Goal: Contribute content: Add original content to the website for others to see

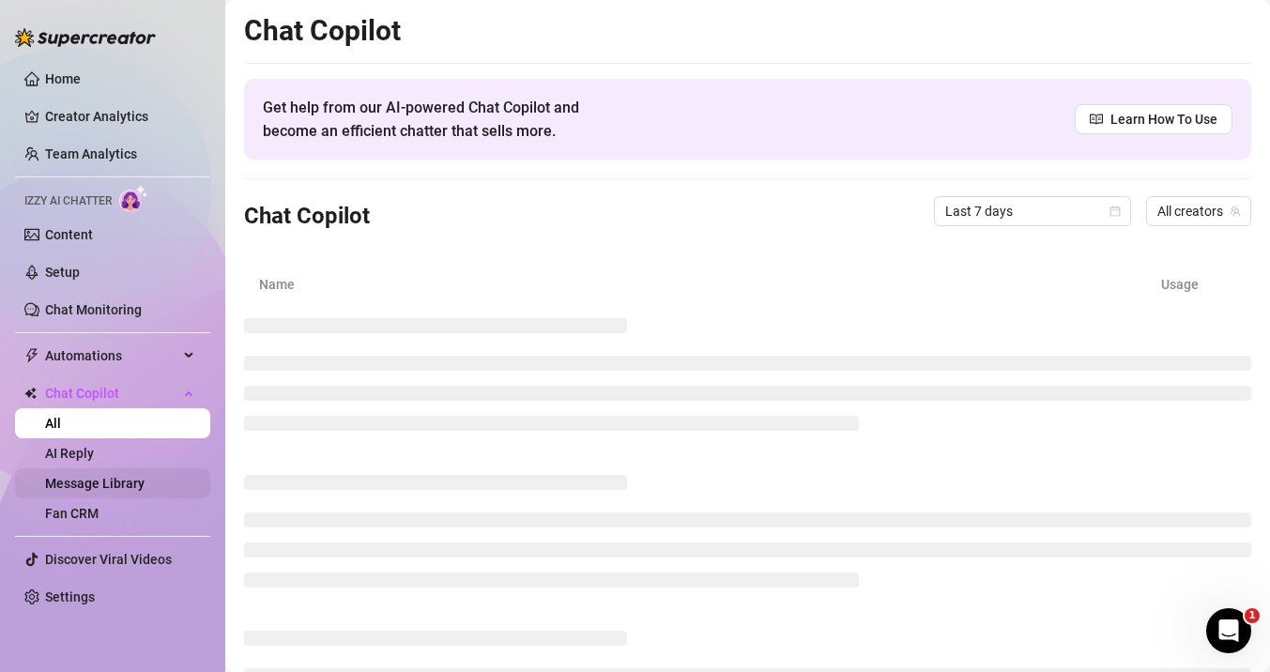
click at [117, 482] on link "Message Library" at bounding box center [94, 483] width 99 height 15
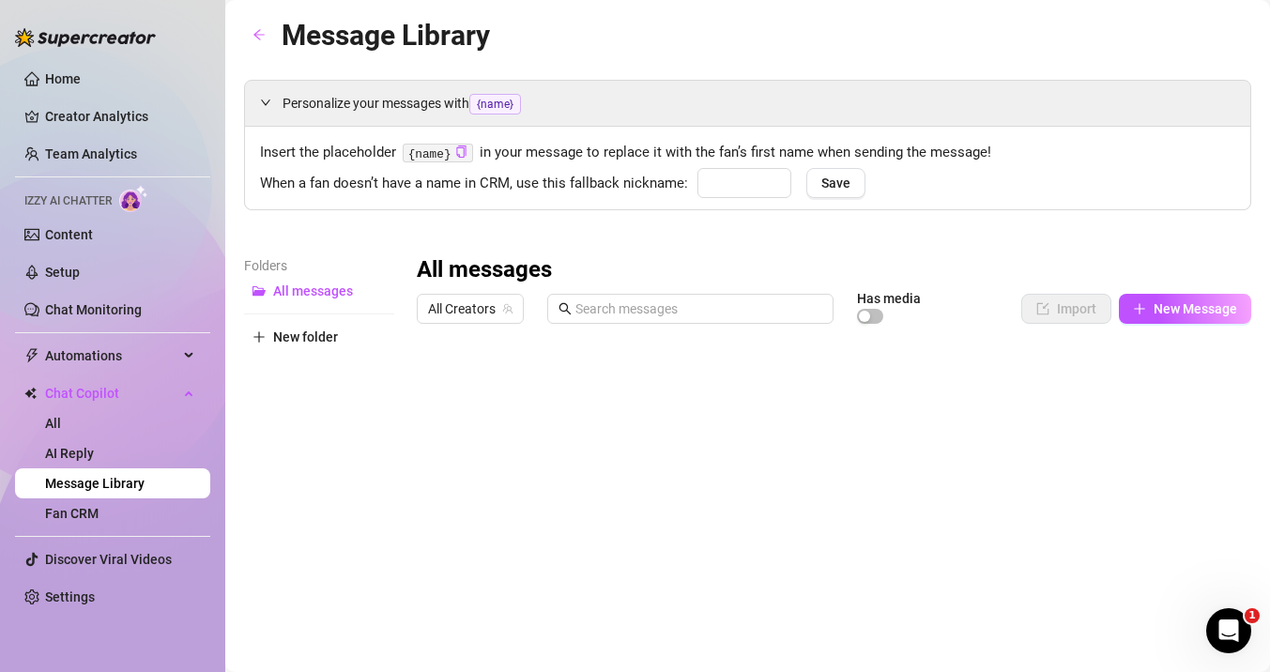
type input "babe"
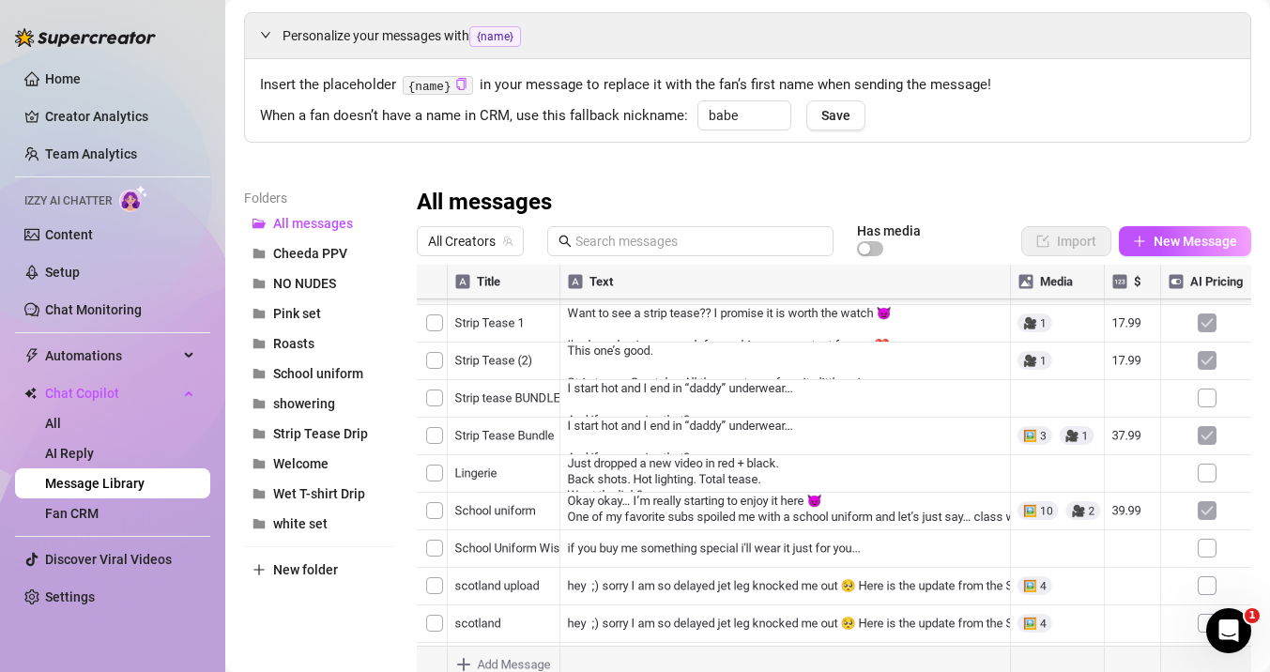
scroll to position [1614, 0]
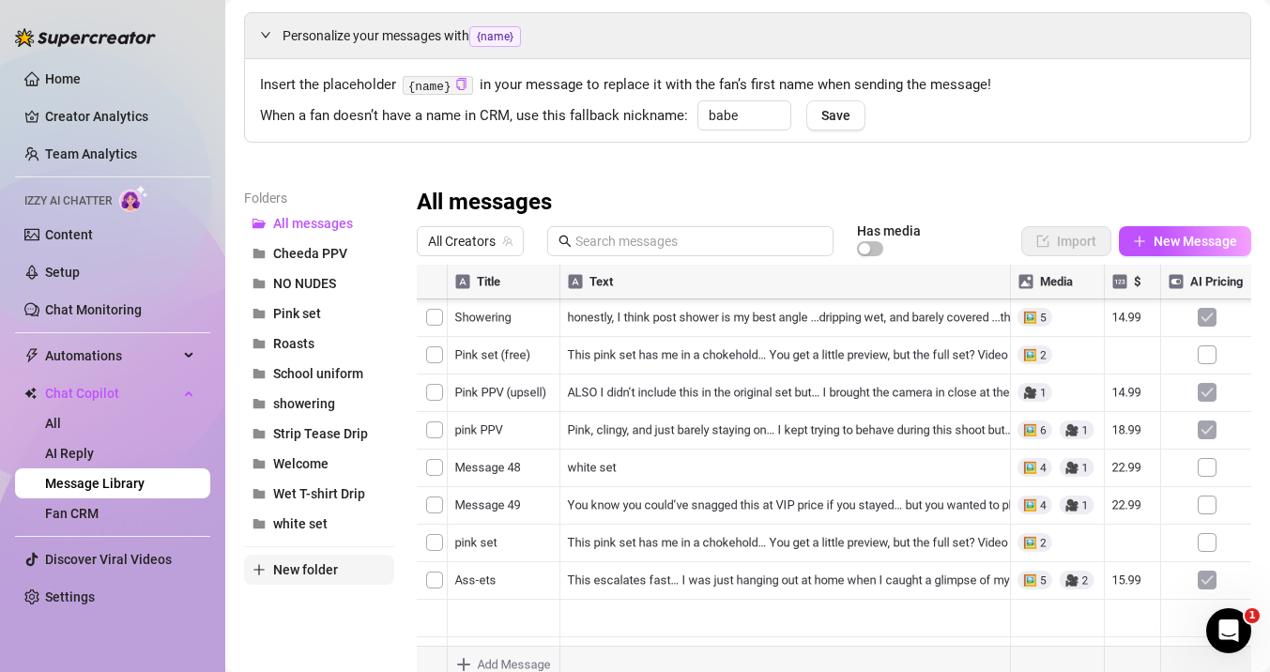
click at [273, 563] on span "New folder" at bounding box center [305, 569] width 65 height 15
click at [288, 554] on input "text" at bounding box center [319, 554] width 150 height 30
type input "Ass set"
click at [572, 584] on div at bounding box center [834, 474] width 834 height 419
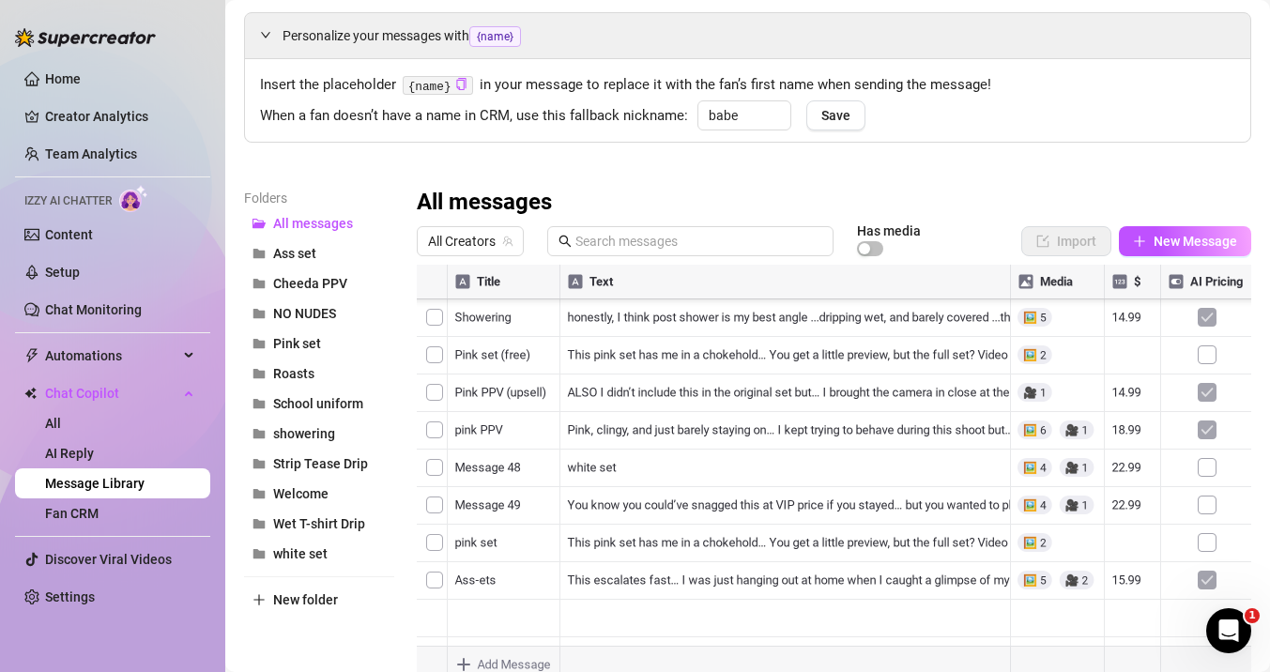
click at [432, 580] on div at bounding box center [834, 474] width 834 height 419
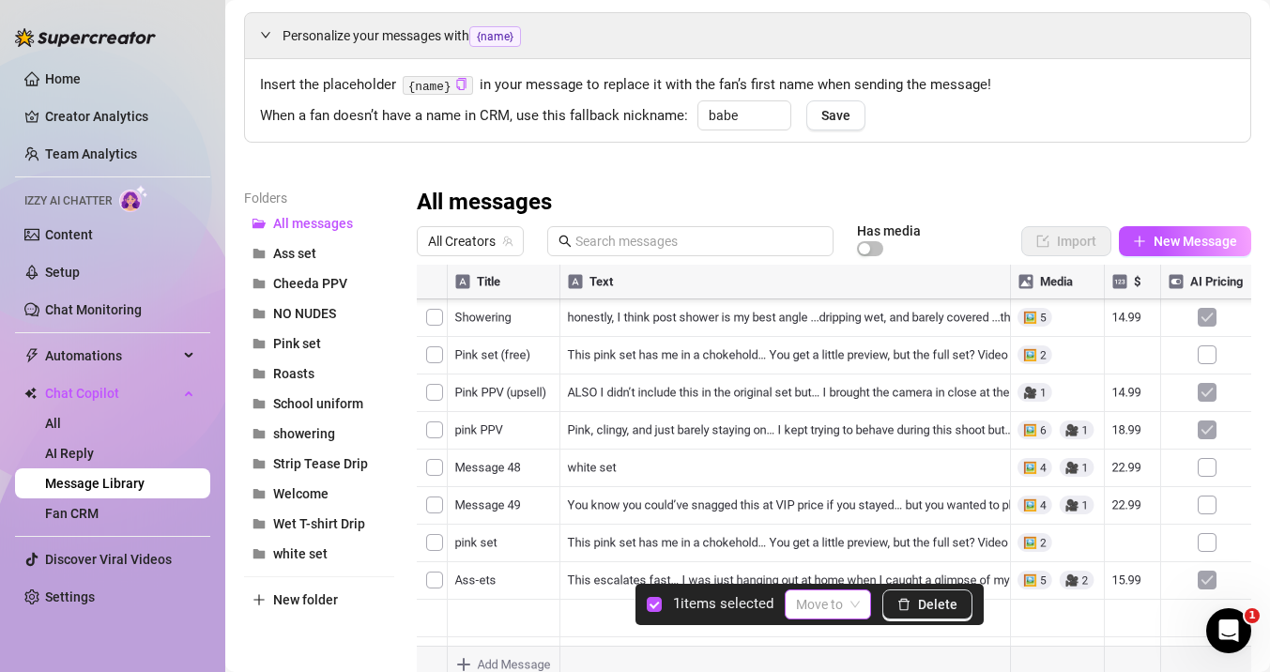
click at [849, 608] on span at bounding box center [828, 604] width 64 height 28
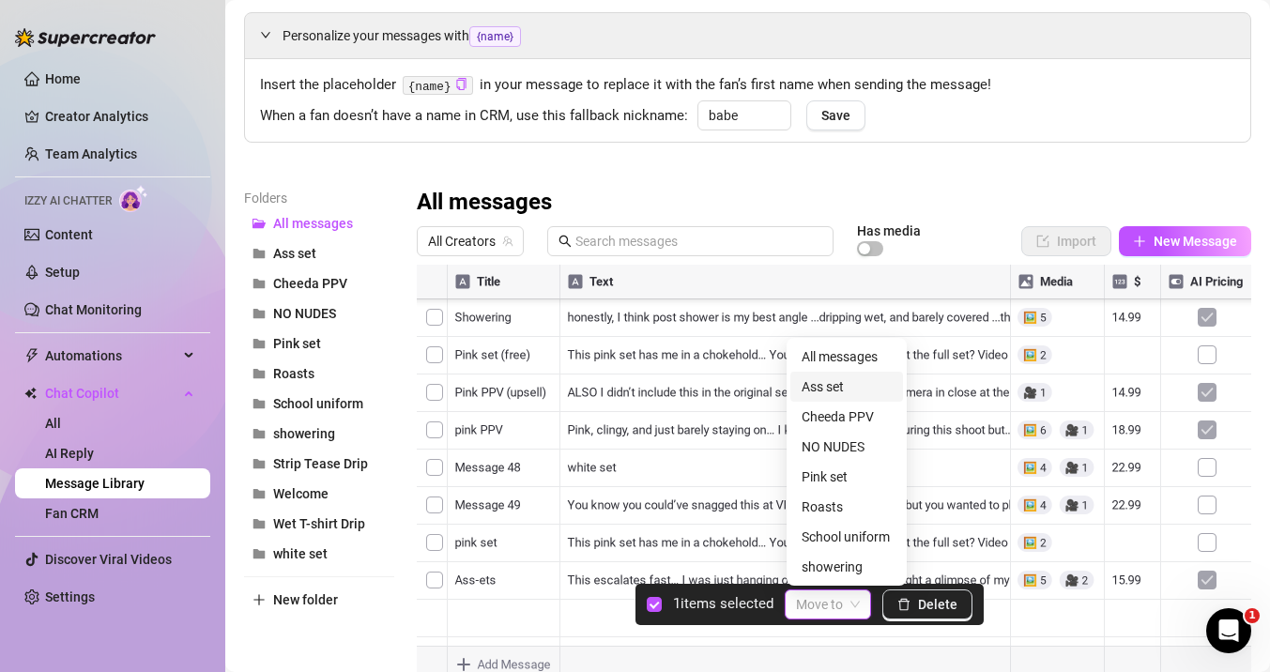
click at [828, 398] on div "Ass set" at bounding box center [846, 387] width 113 height 30
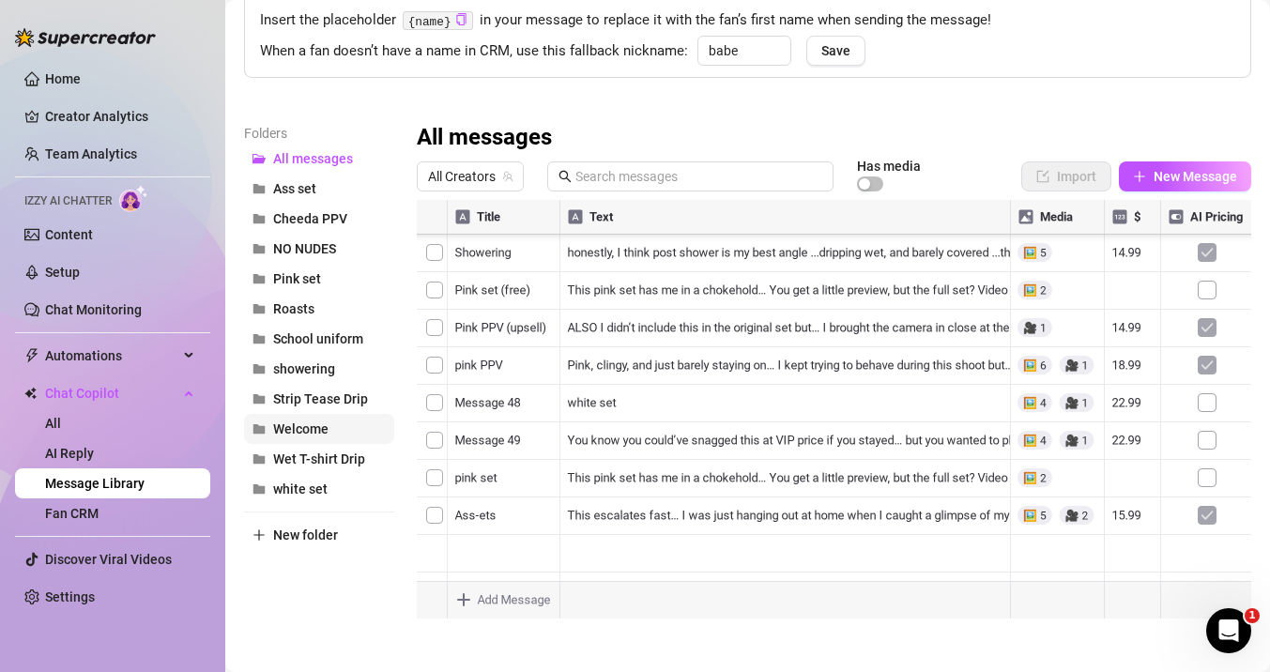
scroll to position [117, 0]
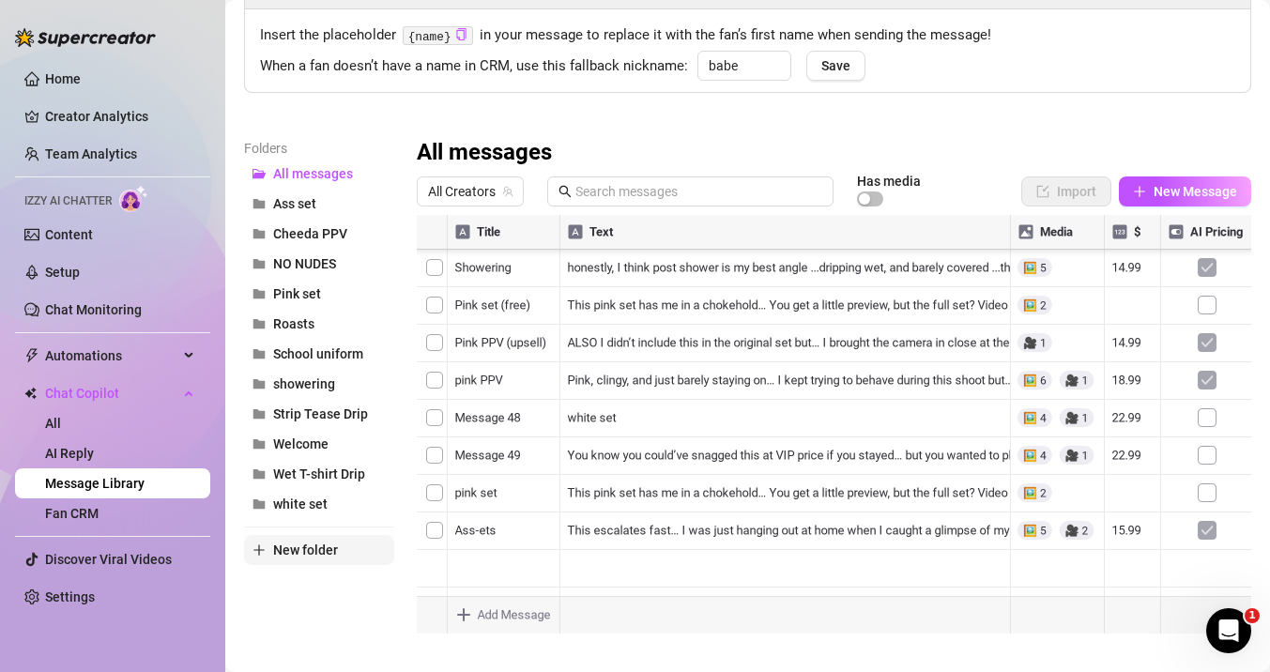
click at [337, 543] on button "New folder" at bounding box center [319, 550] width 150 height 30
click at [334, 607] on div "Folders All messages Ass set Cheeda PPV NO NUDES Pink set Roasts School uniform…" at bounding box center [319, 386] width 150 height 496
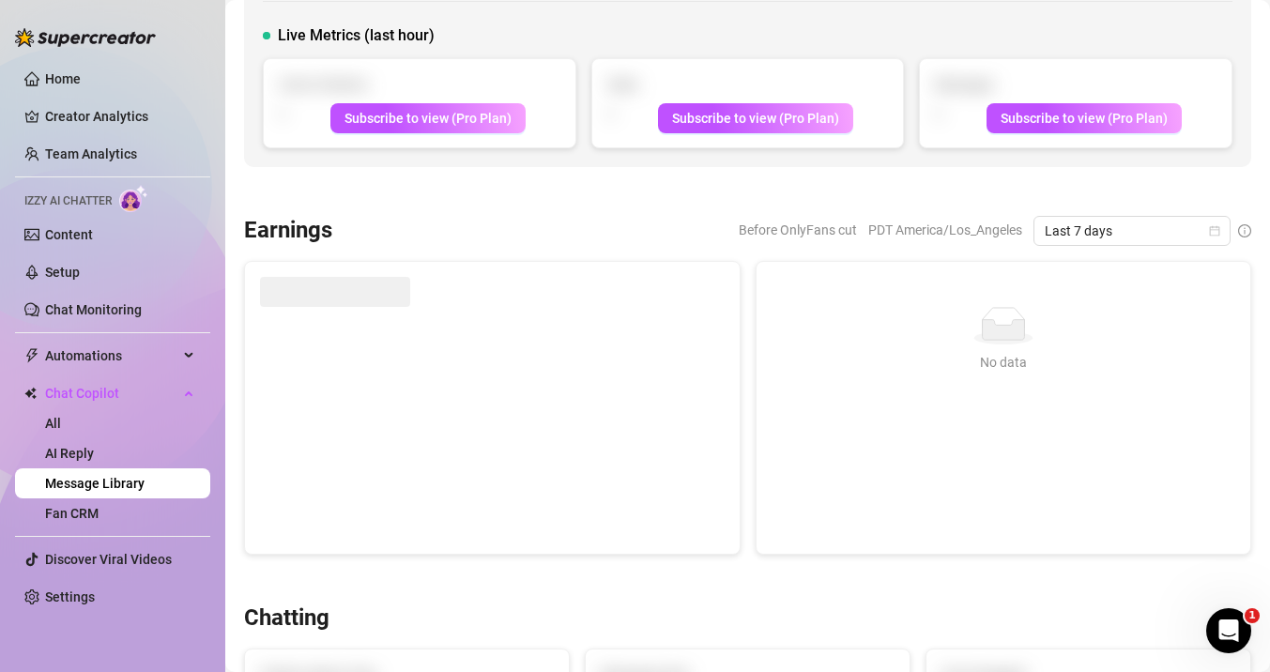
click at [145, 482] on link "Message Library" at bounding box center [94, 483] width 99 height 15
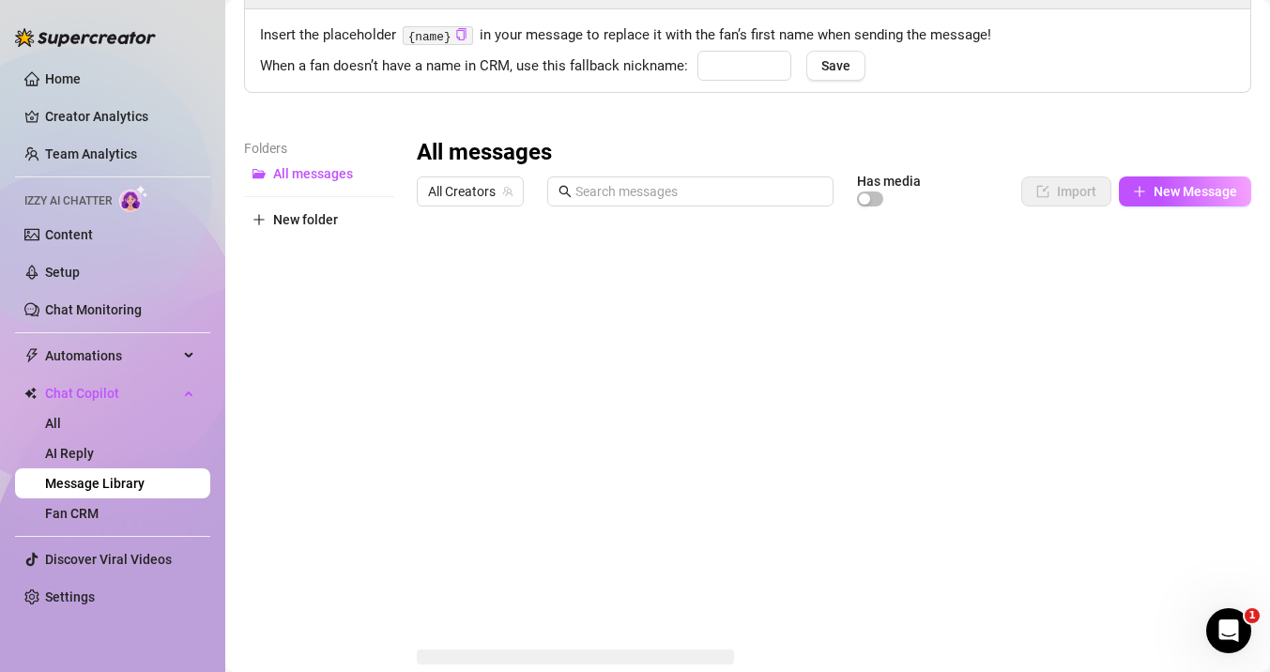
type input "babe"
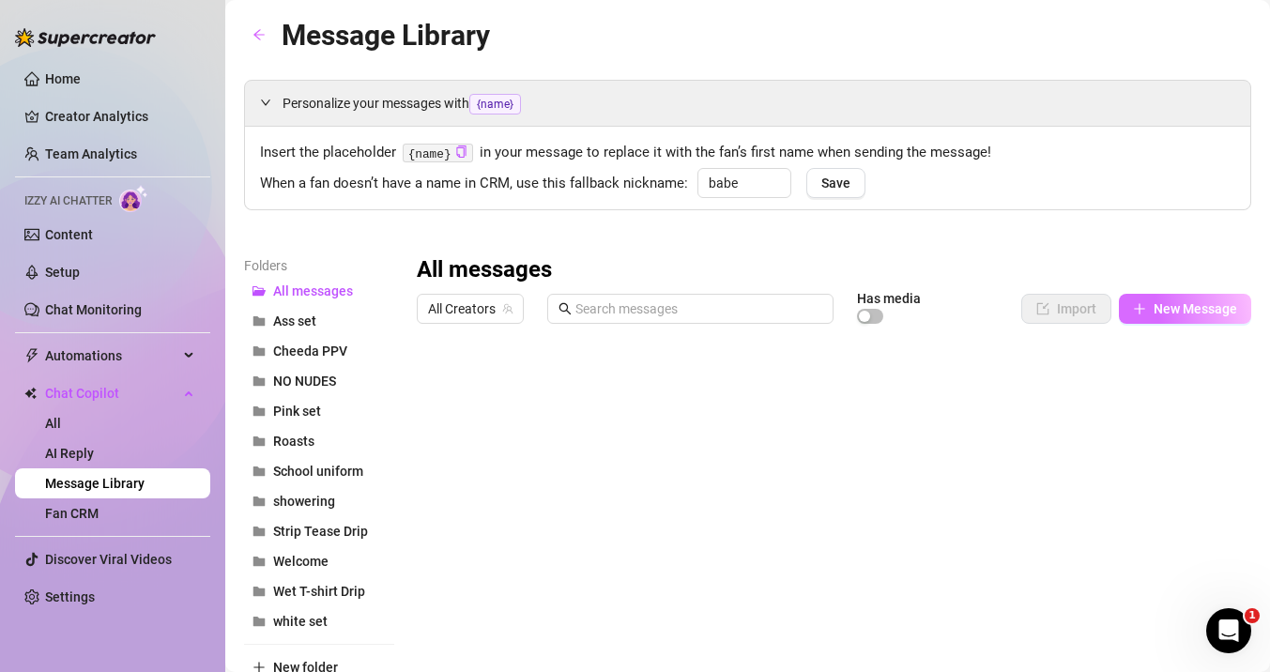
click at [1175, 306] on span "New Message" at bounding box center [1196, 308] width 84 height 15
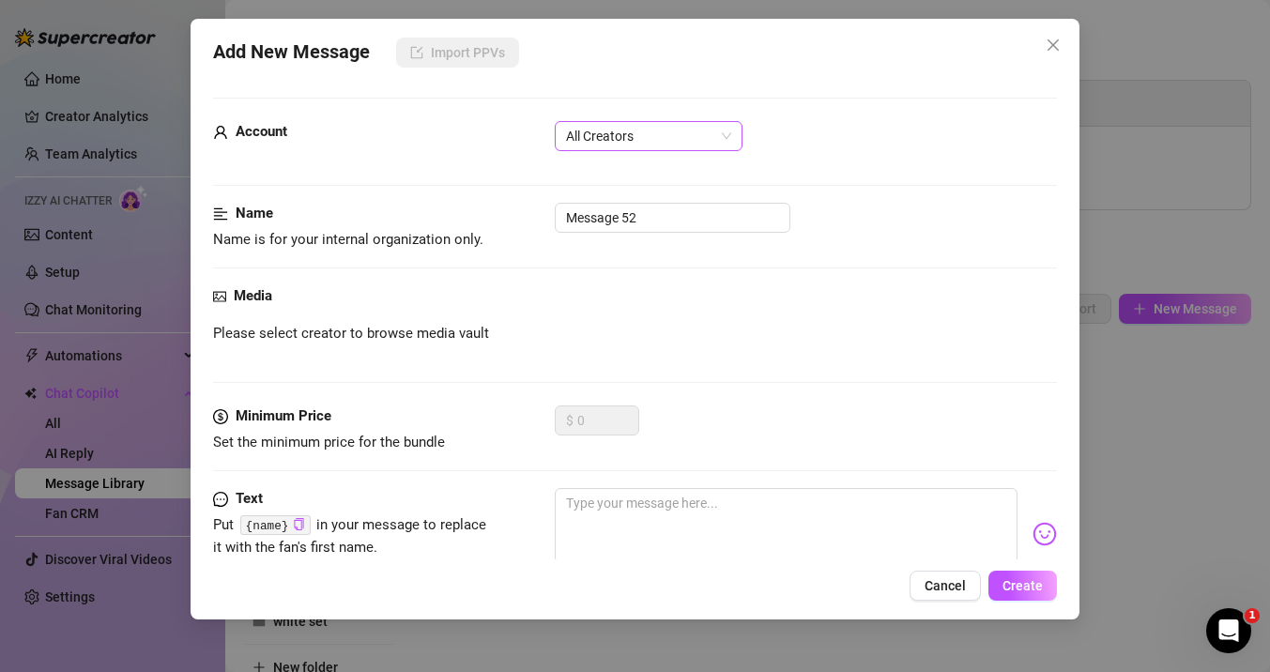
click at [690, 137] on span "All Creators" at bounding box center [648, 136] width 165 height 28
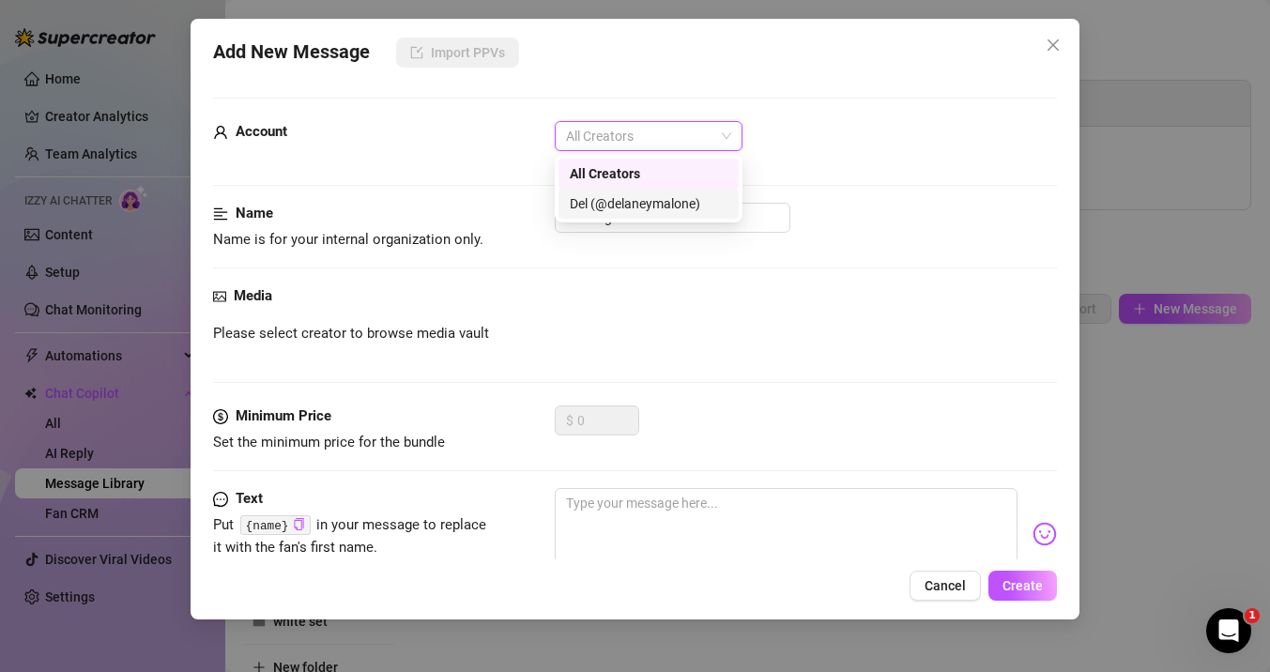
click at [680, 207] on div "Del (@delaneymalone)" at bounding box center [649, 203] width 158 height 21
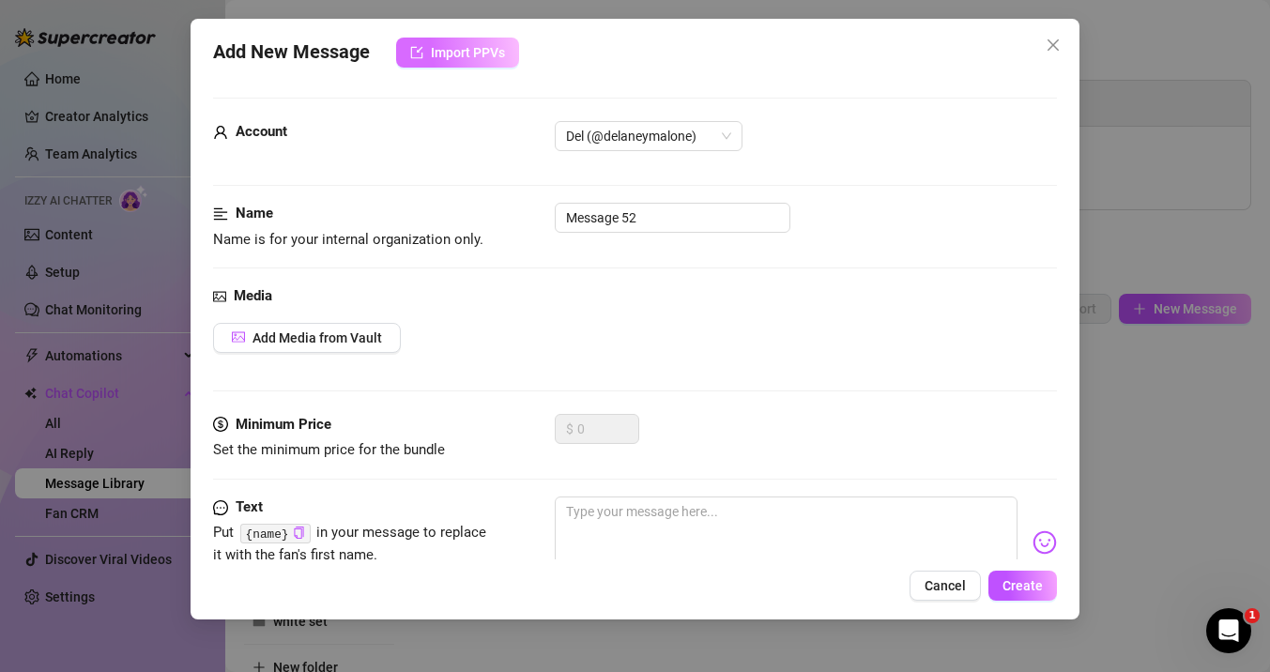
click at [478, 57] on span "Import PPVs" at bounding box center [468, 52] width 74 height 15
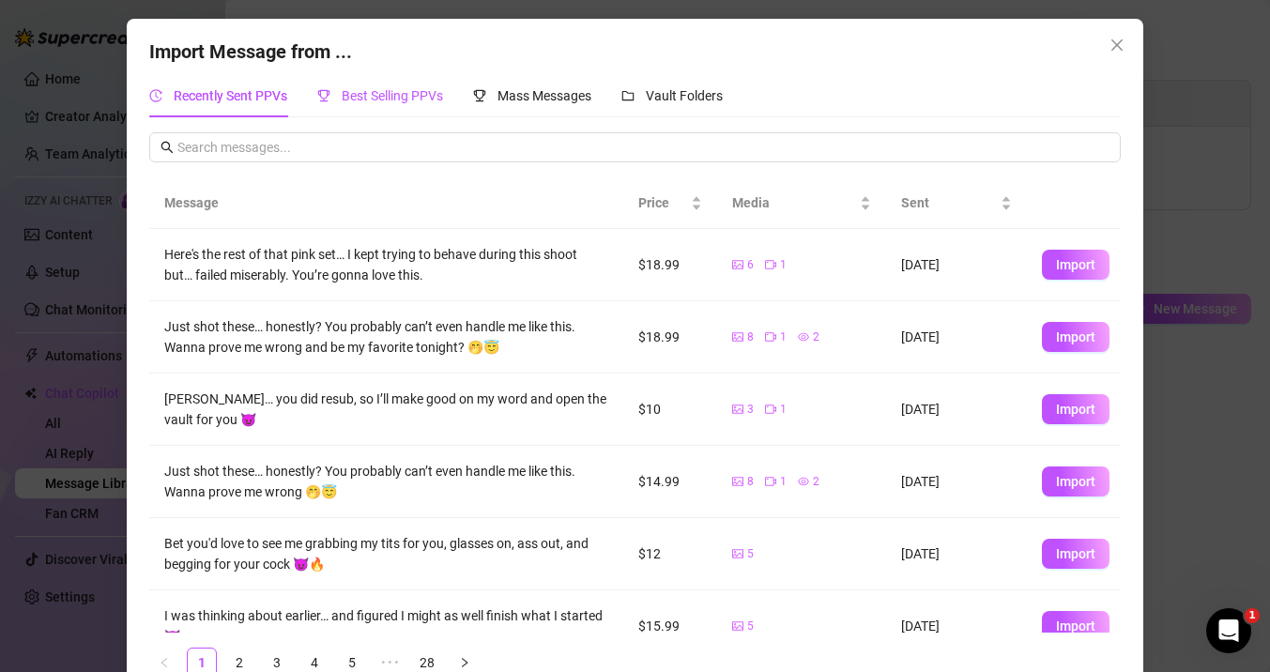
click at [409, 103] on div "Best Selling PPVs" at bounding box center [380, 95] width 126 height 21
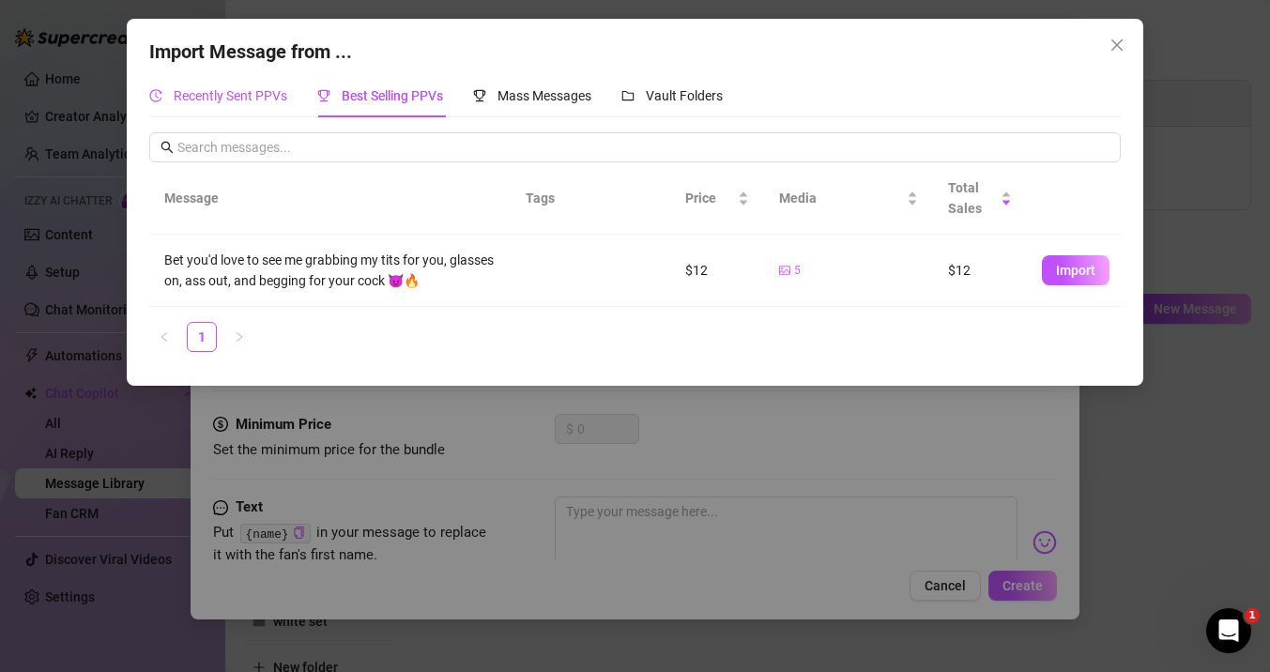
click at [271, 99] on span "Recently Sent PPVs" at bounding box center [231, 95] width 114 height 15
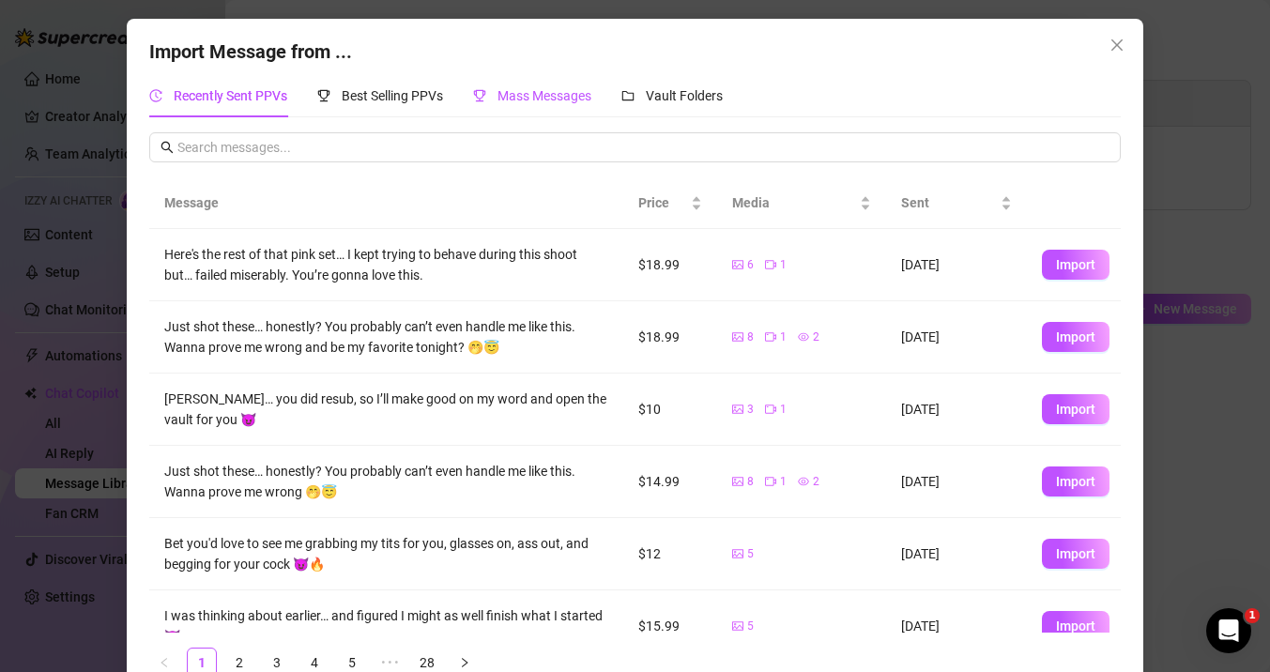
click at [557, 100] on span "Mass Messages" at bounding box center [544, 95] width 94 height 15
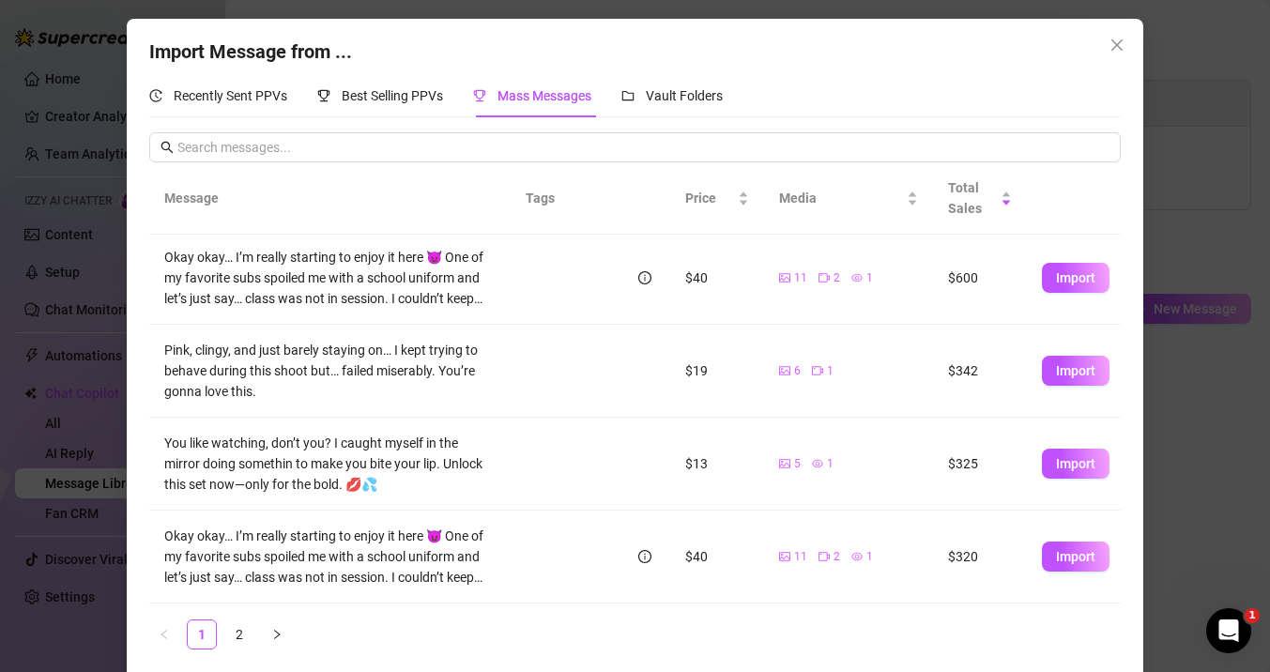
scroll to position [262, 0]
click at [1062, 459] on span "Import" at bounding box center [1075, 462] width 39 height 15
type textarea "You like watching, don’t you? I caught myself in the mirror doing somethin to m…"
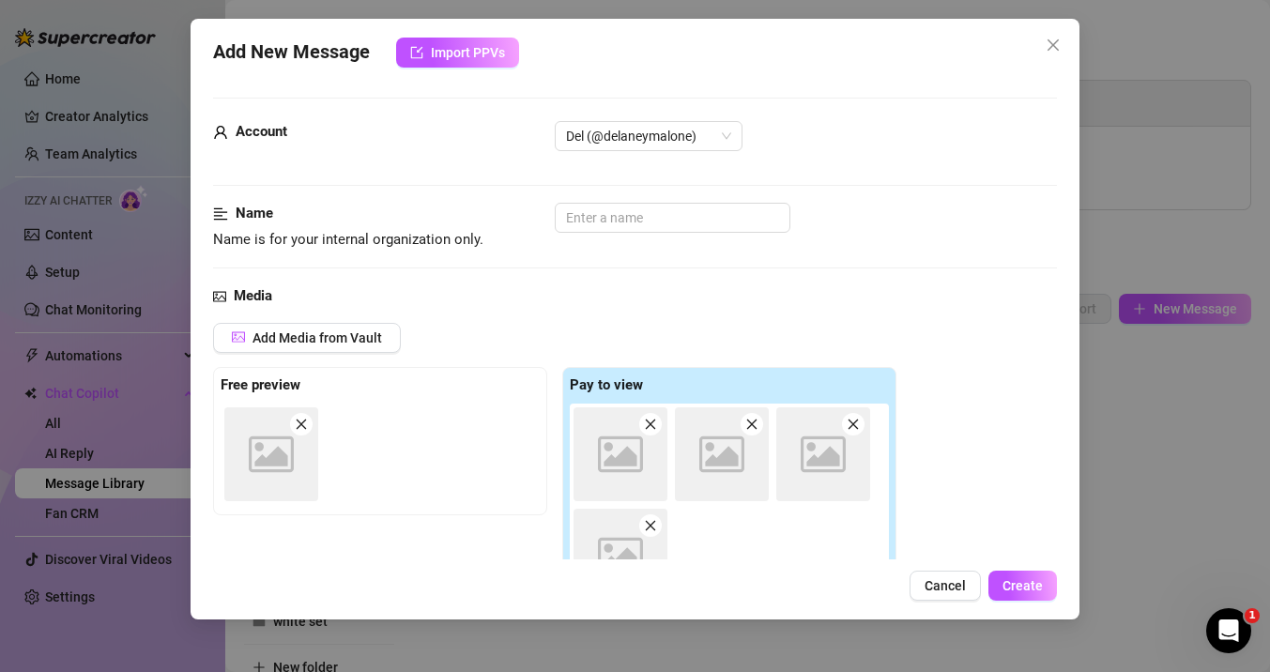
scroll to position [274, 0]
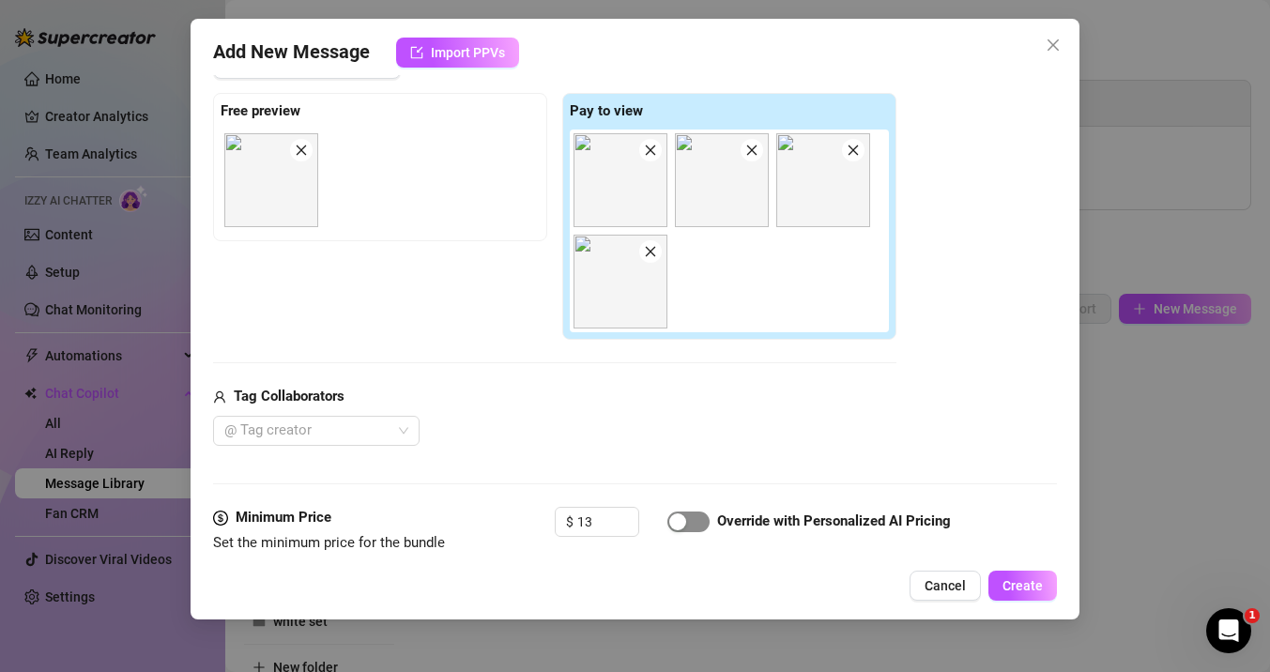
click at [671, 515] on div "button" at bounding box center [677, 521] width 17 height 17
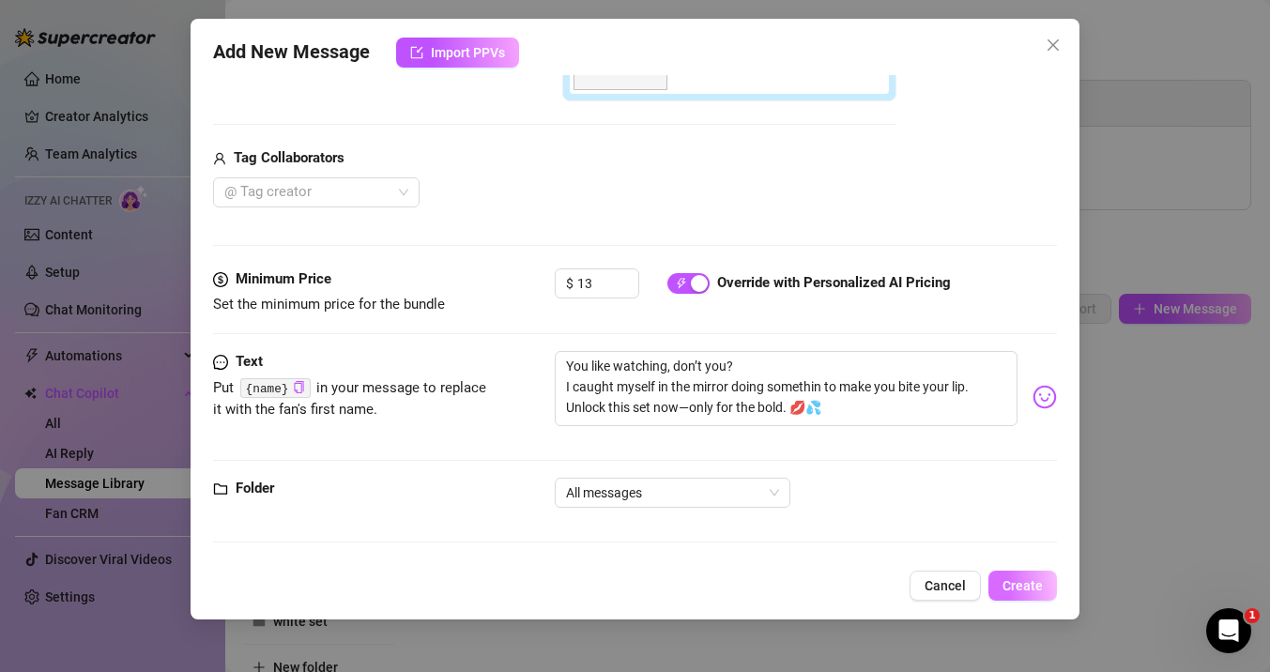
click at [1012, 585] on span "Create" at bounding box center [1022, 585] width 40 height 15
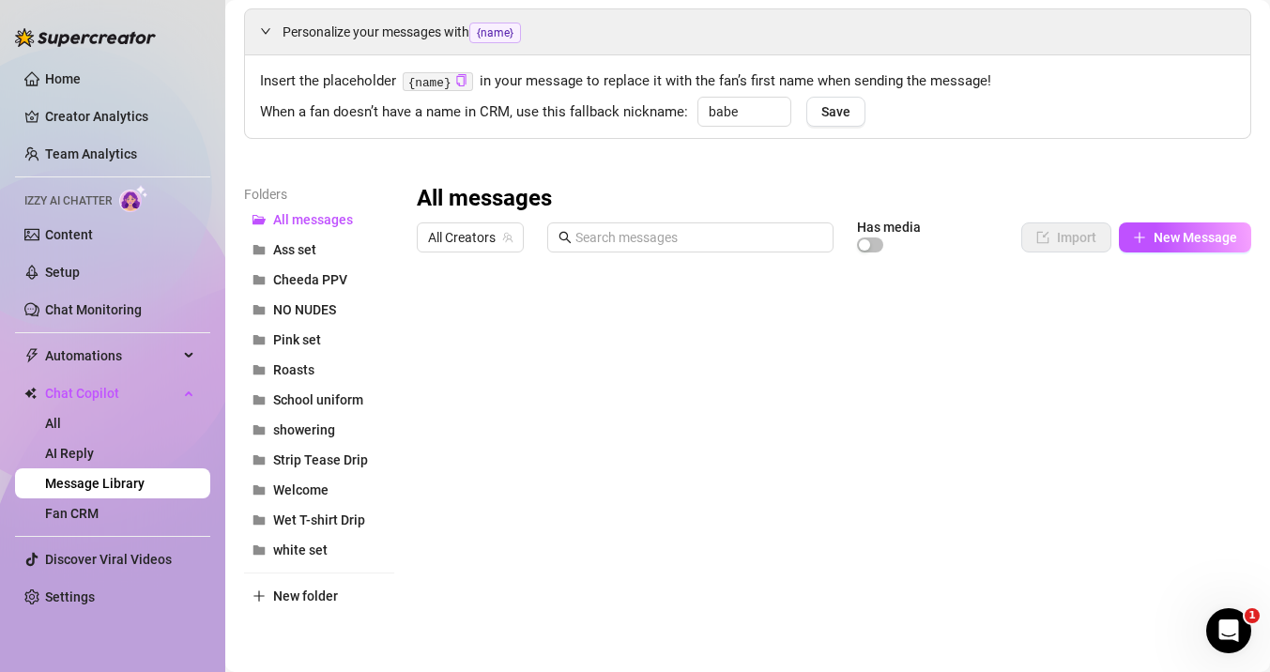
scroll to position [135, 0]
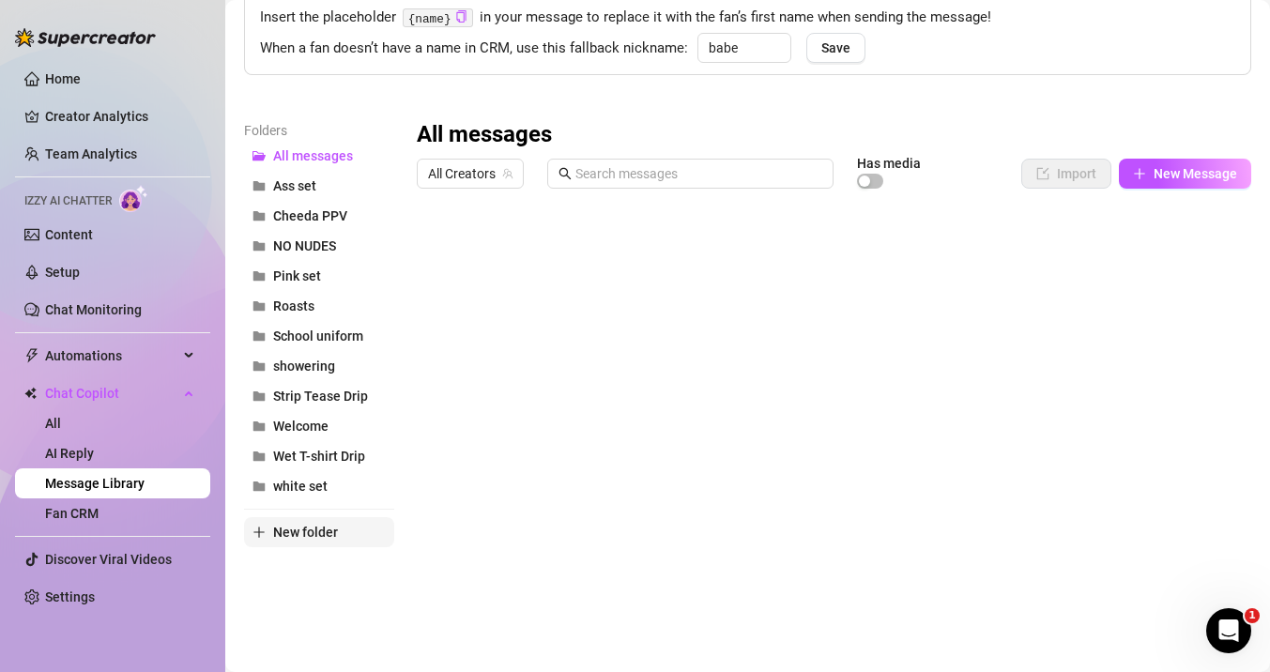
click at [283, 526] on span "New folder" at bounding box center [305, 532] width 65 height 15
click at [300, 521] on input "text" at bounding box center [319, 516] width 150 height 30
click at [426, 502] on div at bounding box center [834, 406] width 834 height 419
type input "mirror set"
click at [361, 567] on button "New folder" at bounding box center [319, 562] width 150 height 30
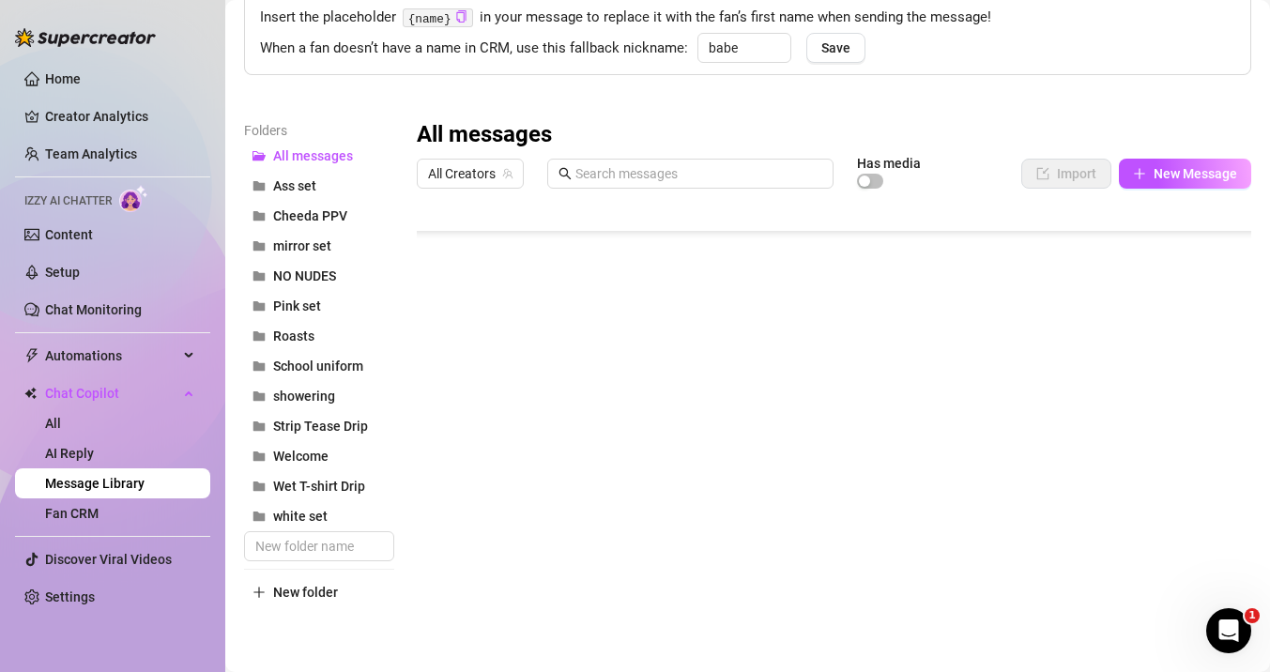
click at [435, 508] on div at bounding box center [834, 406] width 834 height 419
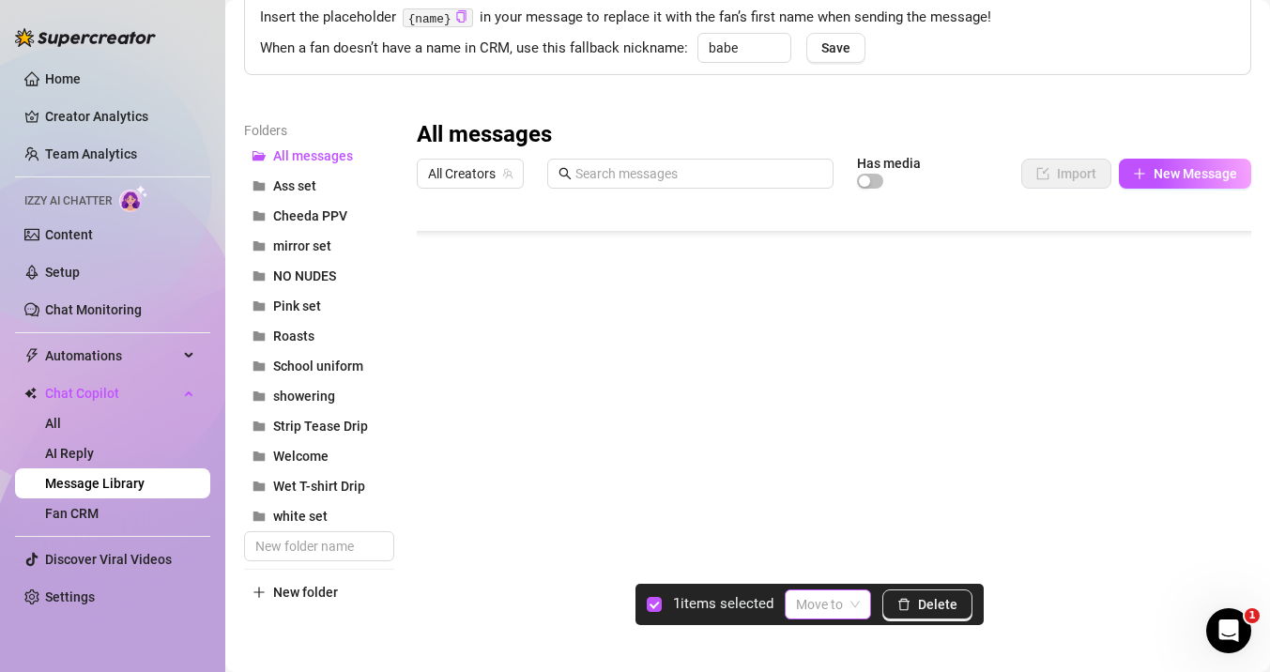
click at [836, 600] on input "search" at bounding box center [819, 604] width 47 height 28
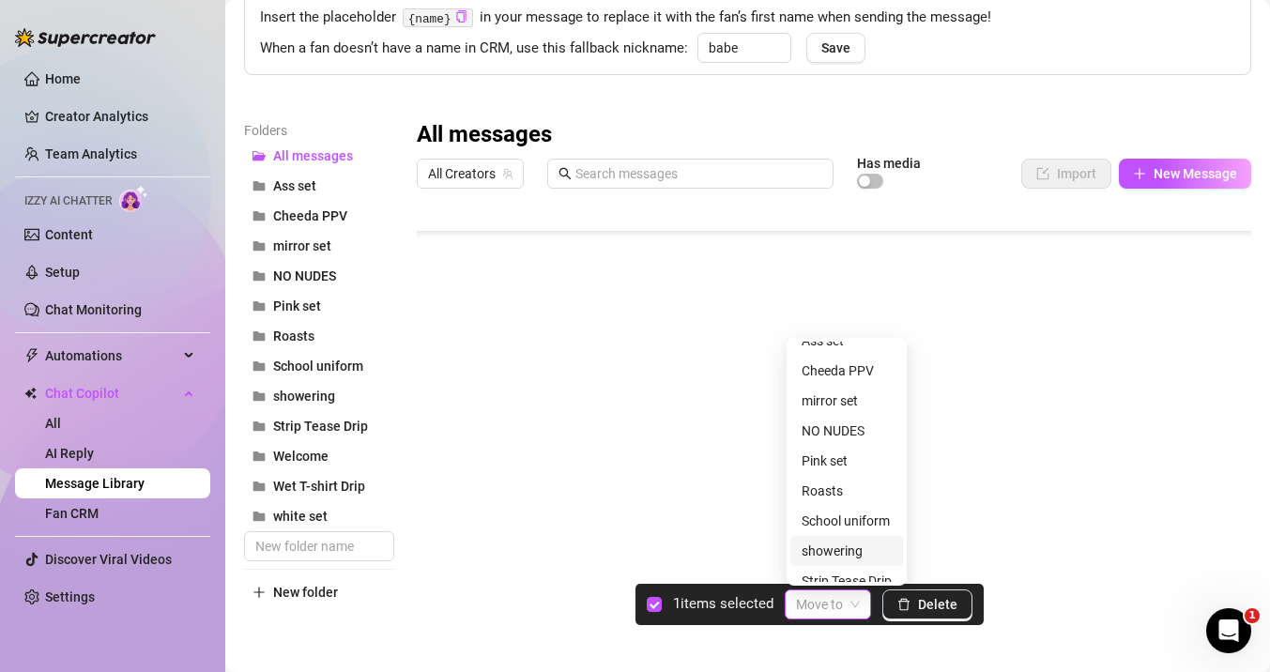
scroll to position [29, 0]
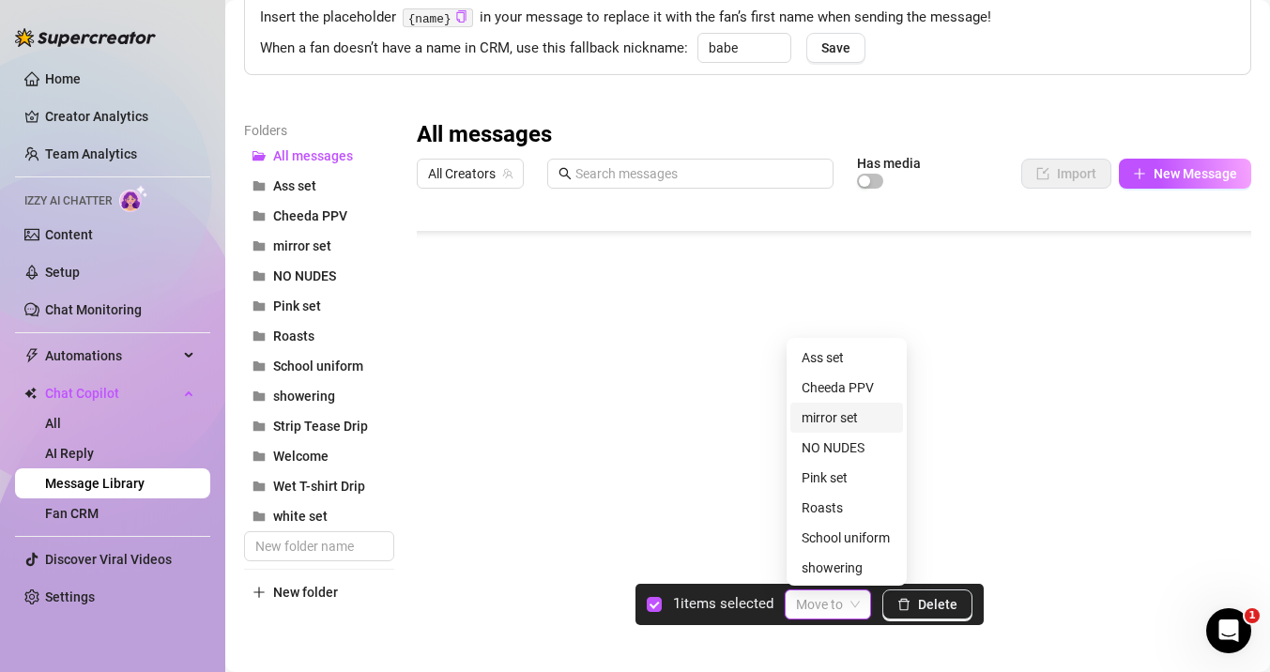
click at [813, 421] on div "mirror set" at bounding box center [847, 417] width 90 height 21
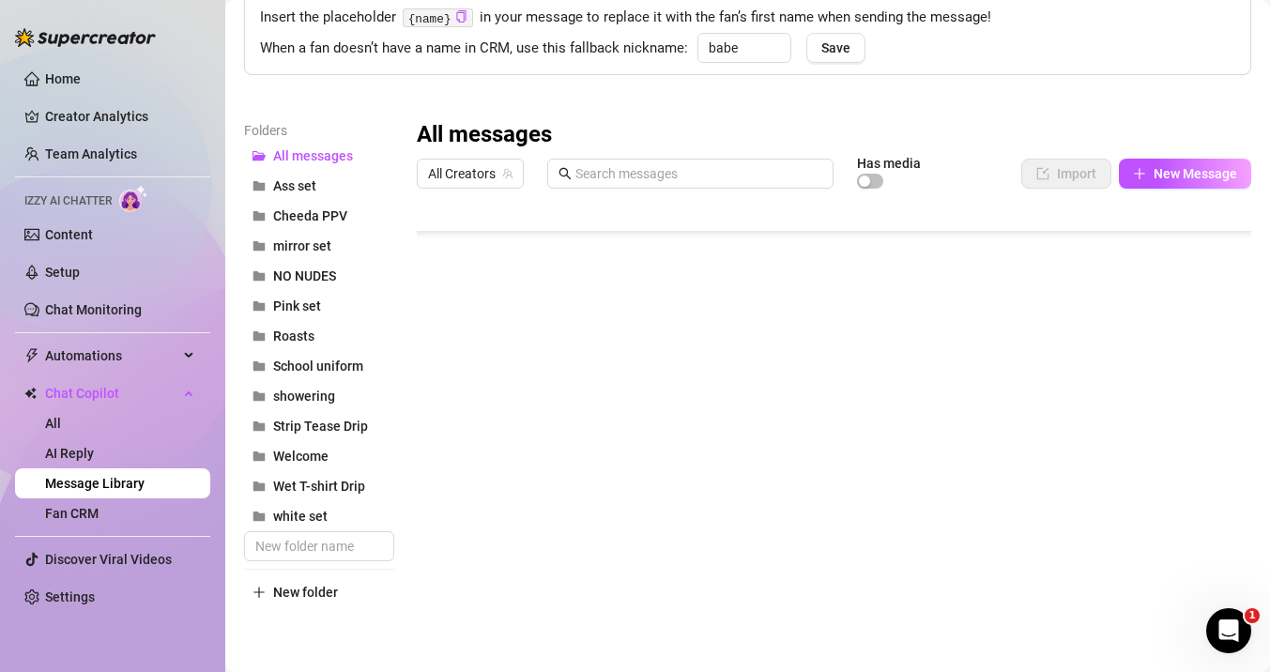
scroll to position [1278, 0]
click at [1179, 190] on div "All Creators Has media Import New Message" at bounding box center [834, 177] width 834 height 39
click at [1164, 176] on span "New Message" at bounding box center [1196, 173] width 84 height 15
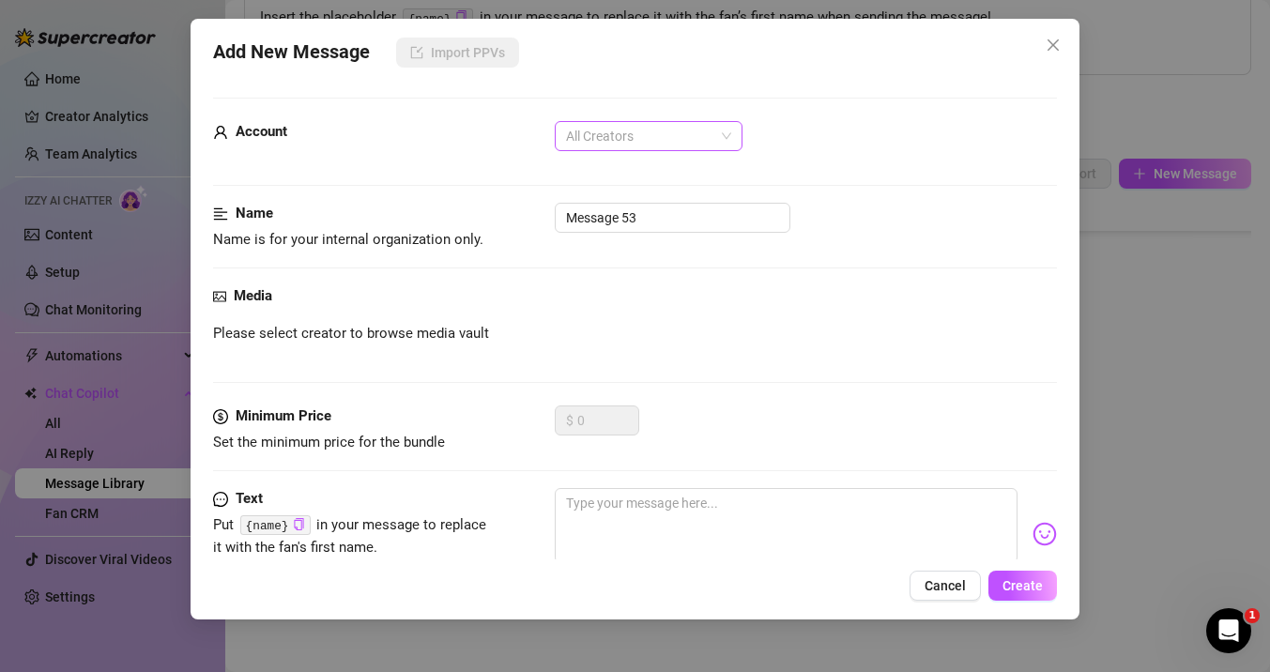
click at [650, 140] on span "All Creators" at bounding box center [648, 136] width 165 height 28
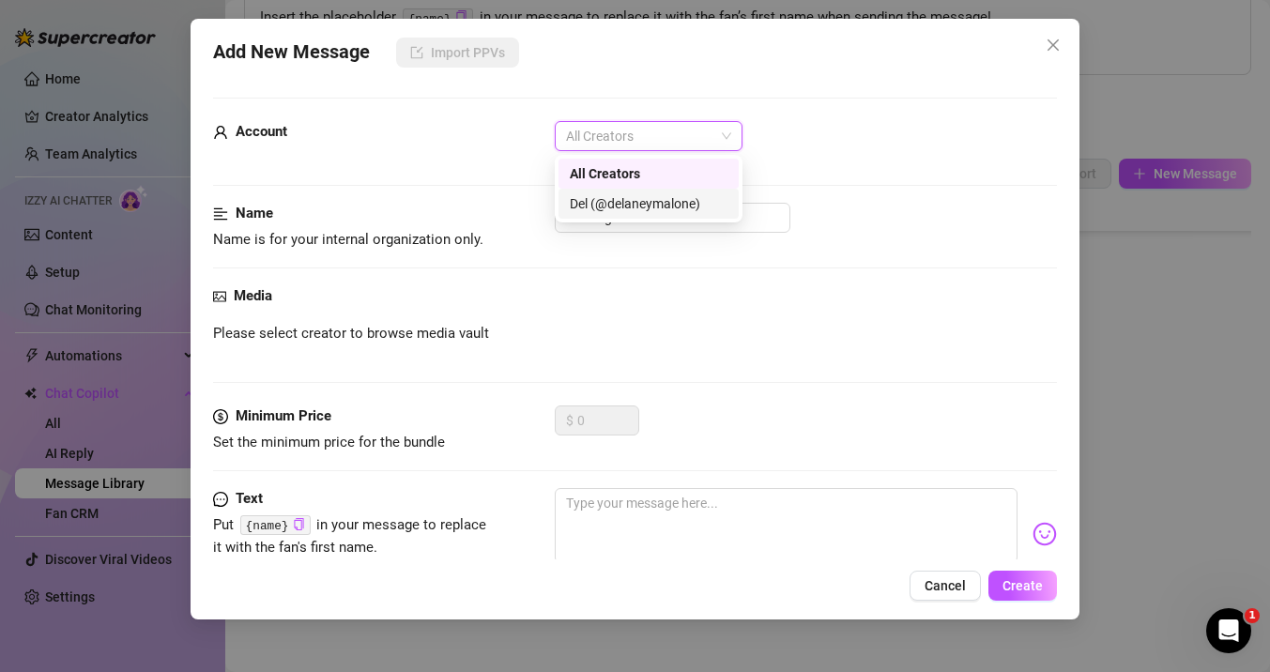
click at [648, 198] on div "Del (@delaneymalone)" at bounding box center [649, 203] width 158 height 21
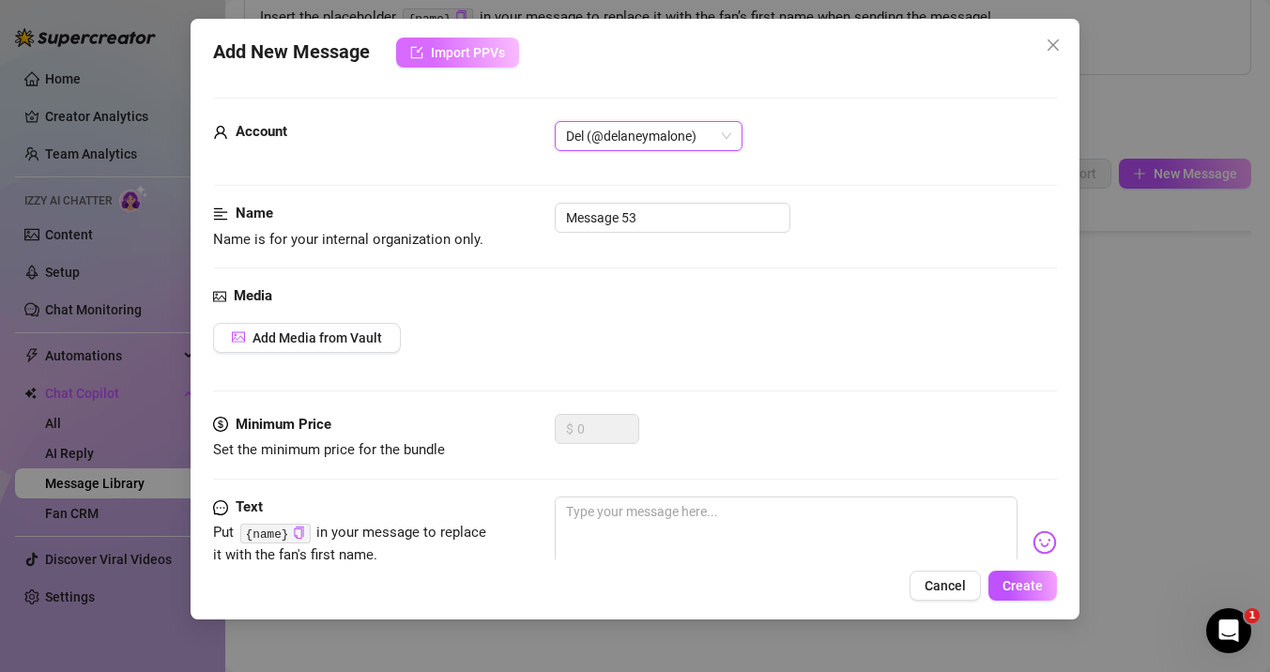
click at [444, 53] on span "Import PPVs" at bounding box center [468, 52] width 74 height 15
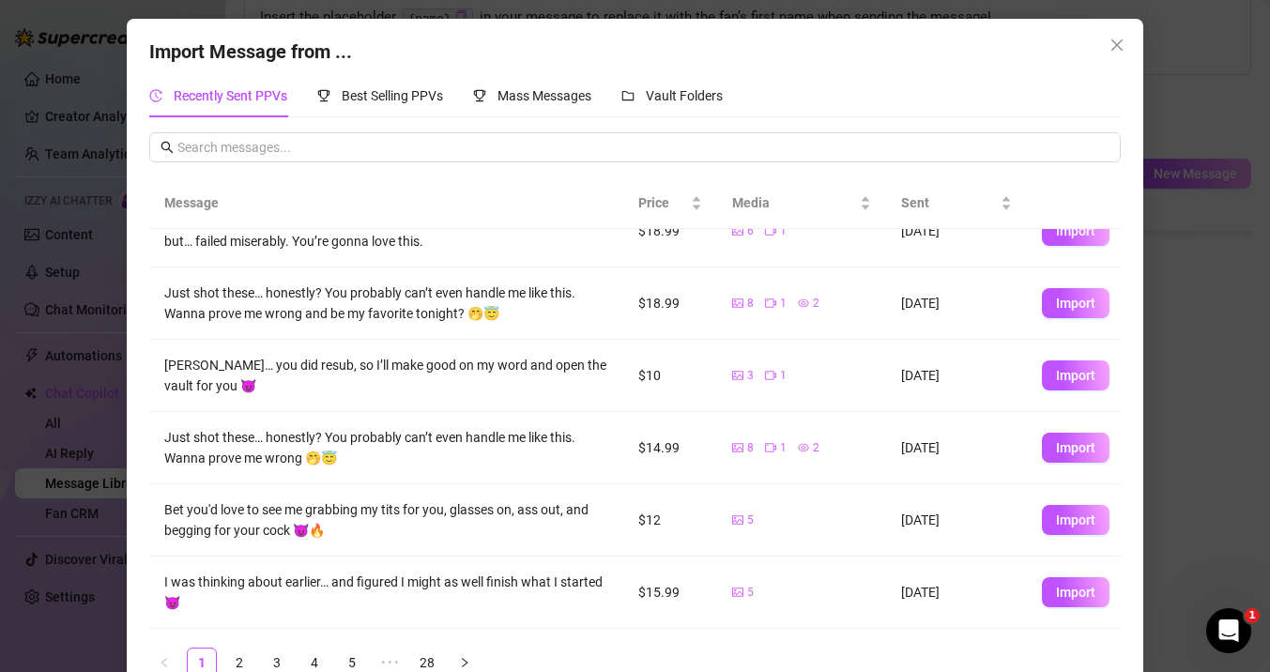
scroll to position [0, 0]
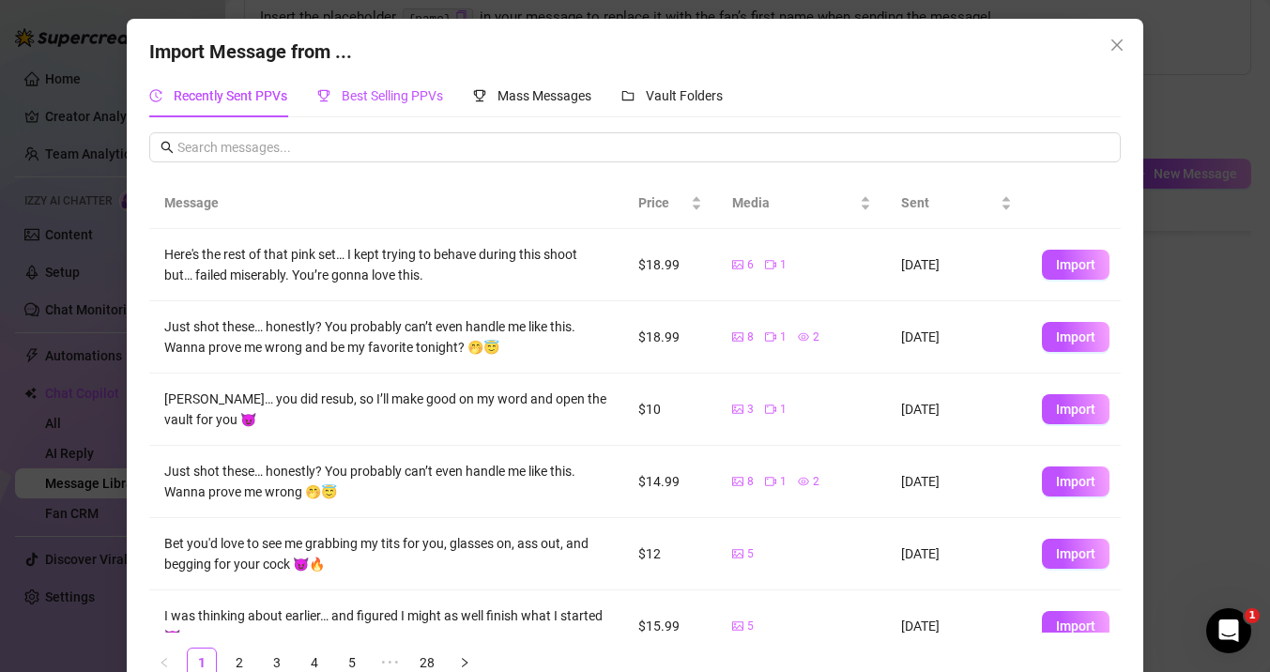
click at [351, 99] on span "Best Selling PPVs" at bounding box center [392, 95] width 101 height 15
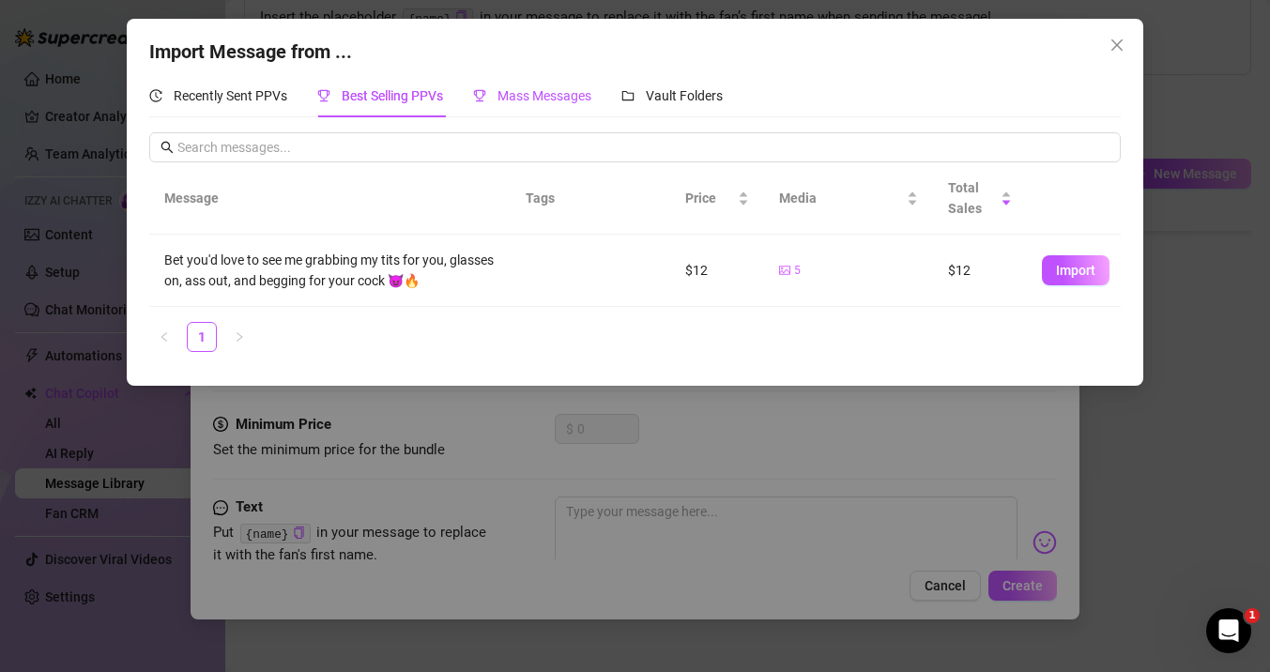
click at [507, 102] on span "Mass Messages" at bounding box center [544, 95] width 94 height 15
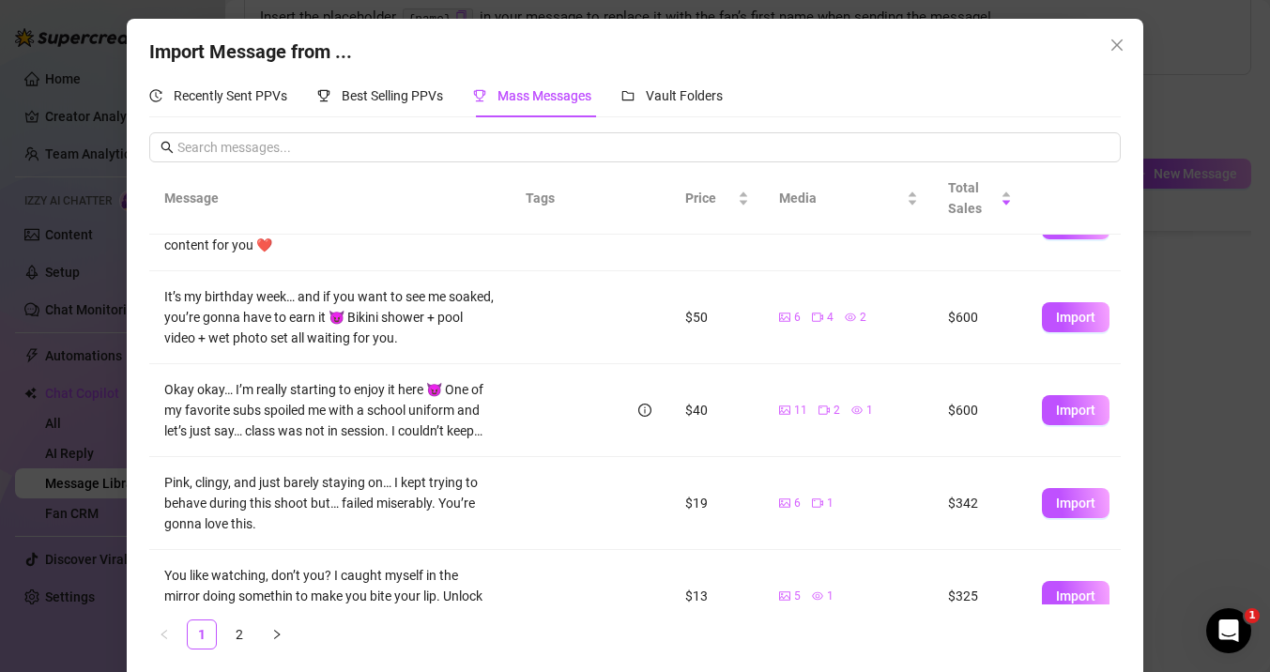
scroll to position [131, 0]
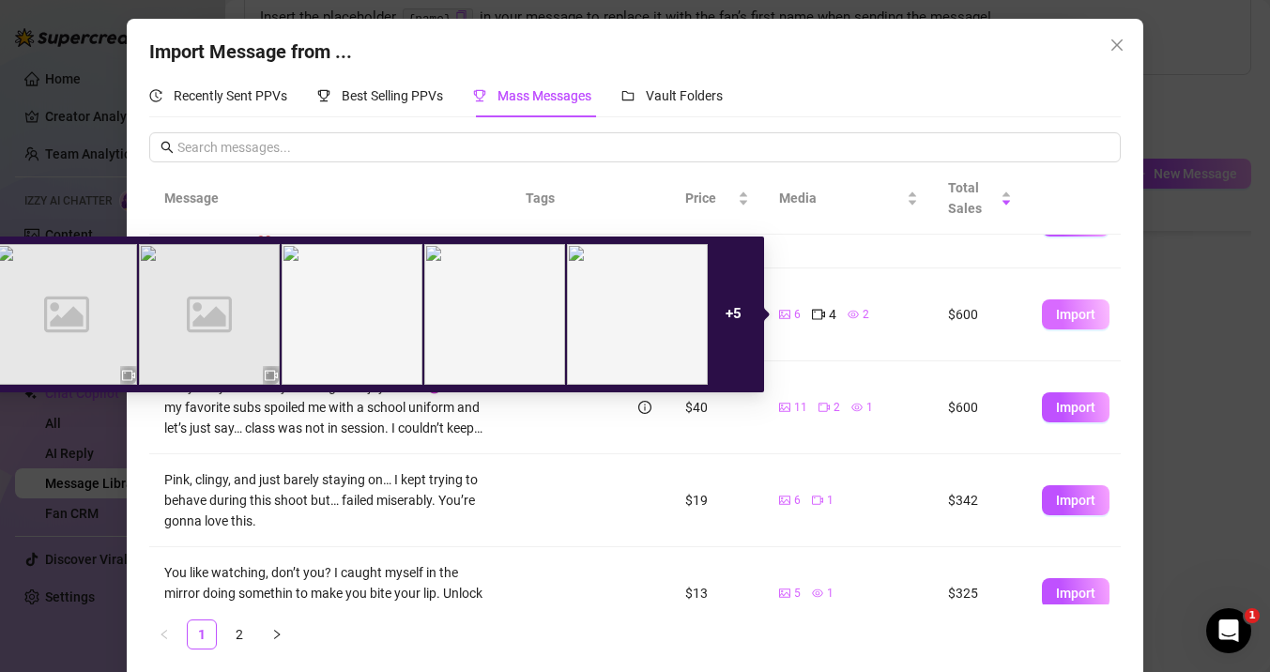
click at [1074, 315] on span "Import" at bounding box center [1075, 314] width 39 height 15
type textarea "It’s my birthday week… and if you want to see me soaked, you’re gonna have to e…"
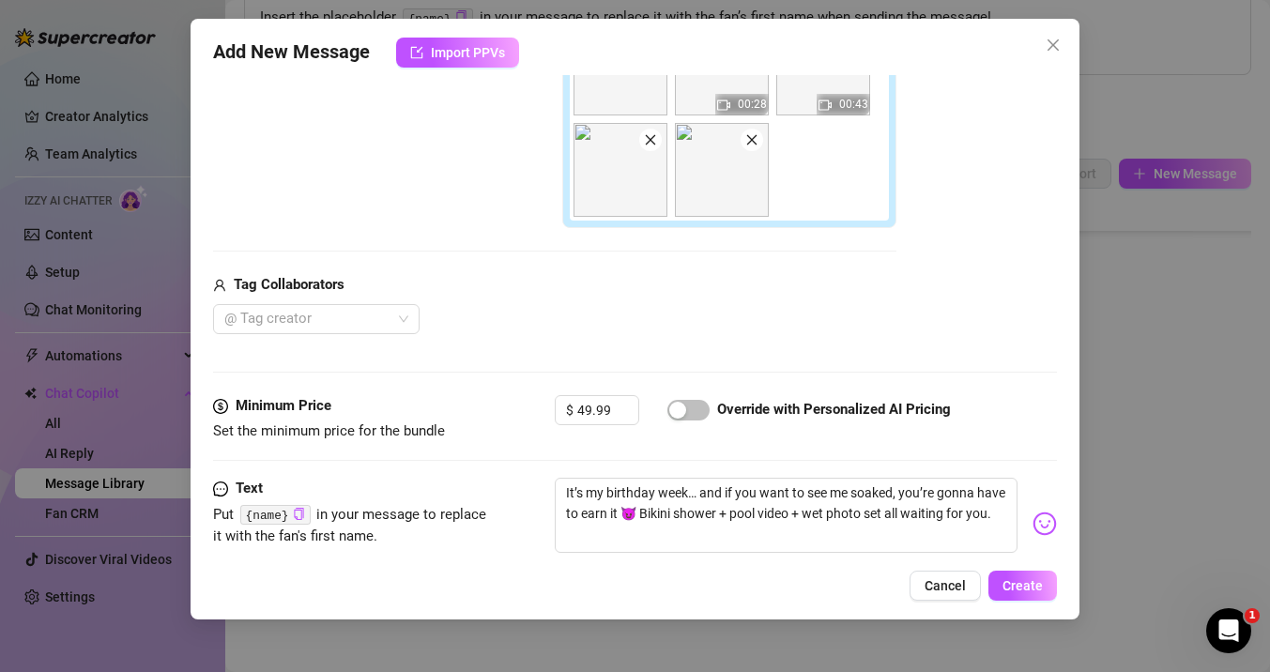
scroll to position [614, 0]
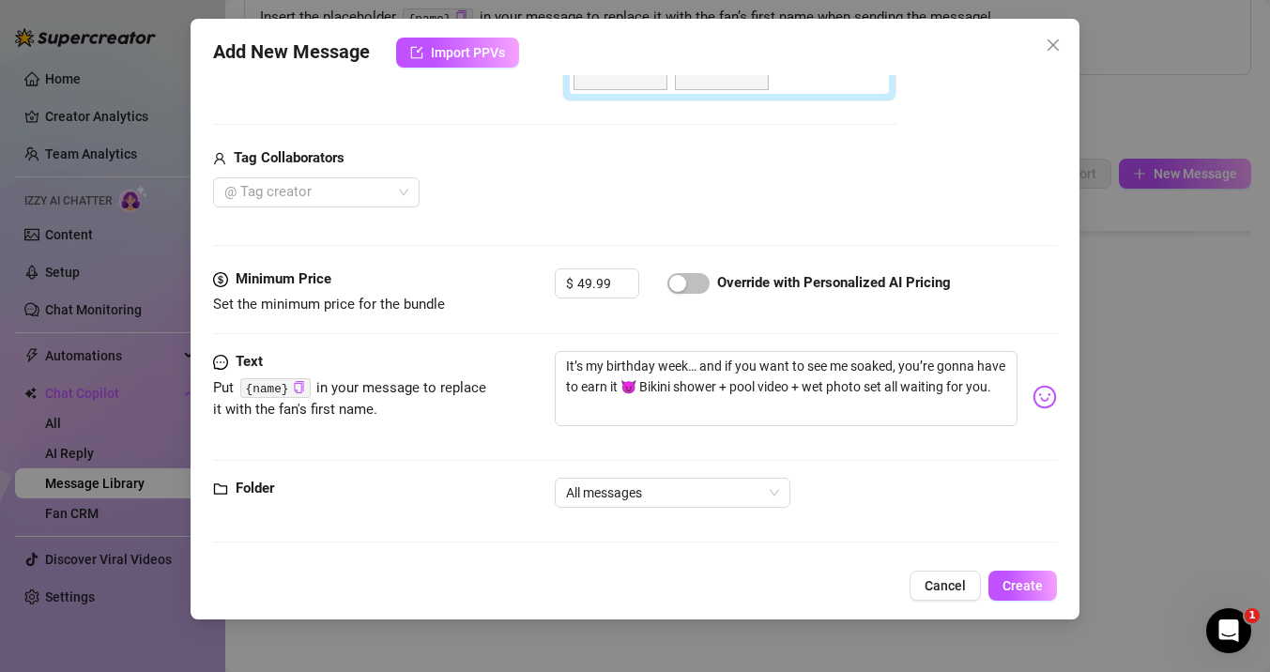
click at [671, 294] on div at bounding box center [688, 283] width 42 height 30
click at [683, 283] on div "button" at bounding box center [677, 283] width 17 height 17
click at [587, 285] on input "49.99" at bounding box center [607, 283] width 61 height 28
type input "39.99"
click at [557, 341] on div "Minimum Price Set the minimum price for the bundle $ 39.99 Override with Person…" at bounding box center [635, 309] width 844 height 83
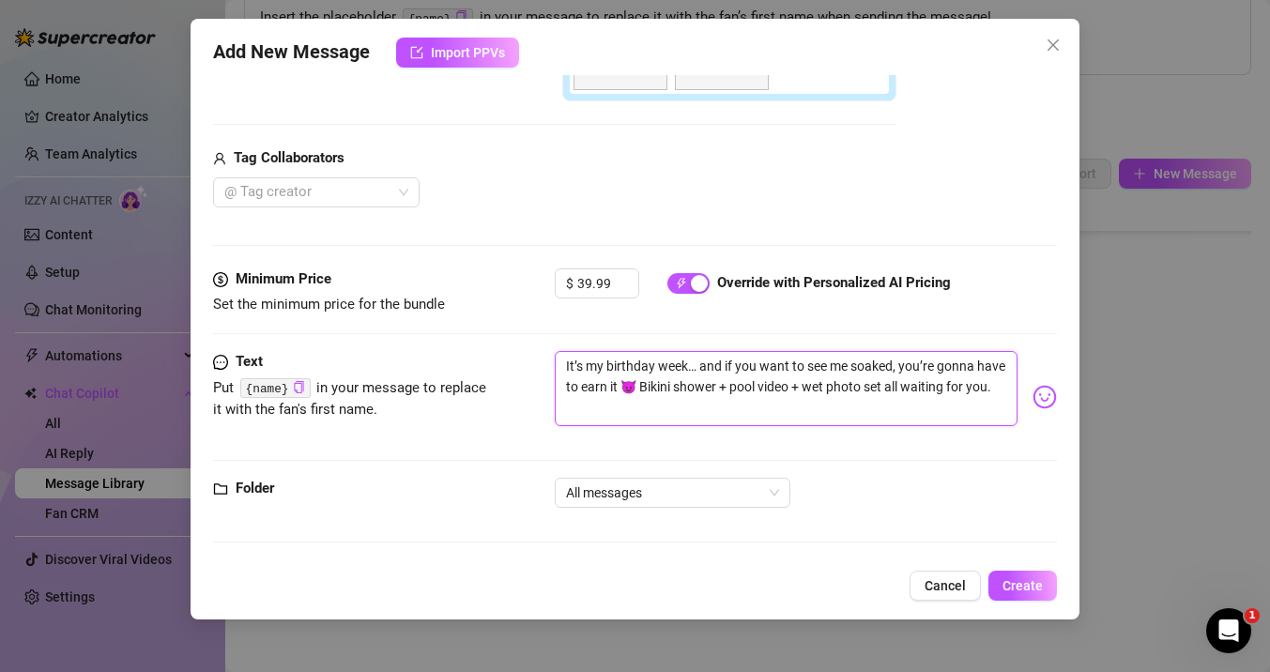
drag, startPoint x: 567, startPoint y: 365, endPoint x: 725, endPoint y: 370, distance: 157.8
click at [725, 370] on textarea "It’s my birthday week… and if you want to see me soaked, you’re gonna have to e…" at bounding box center [786, 388] width 463 height 75
type textarea "if you want to see me soaked, you’re gonna have to earn it 😈 Bikini shower + po…"
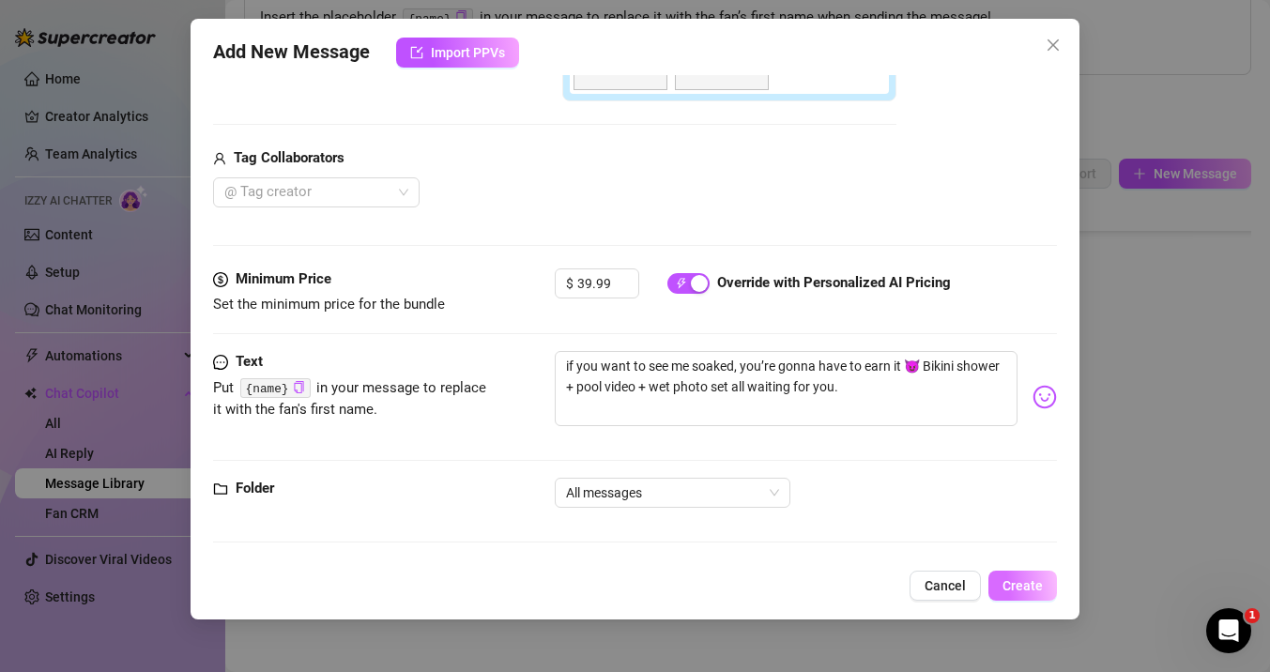
click at [1019, 582] on span "Create" at bounding box center [1022, 585] width 40 height 15
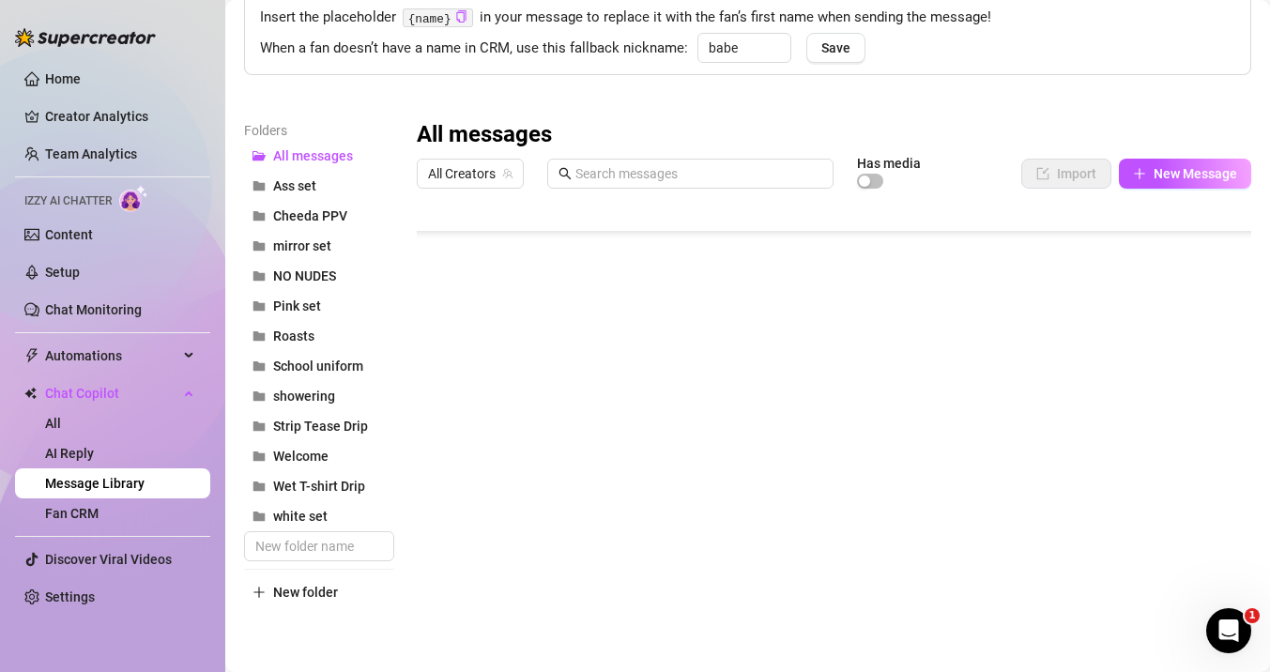
scroll to position [0, 0]
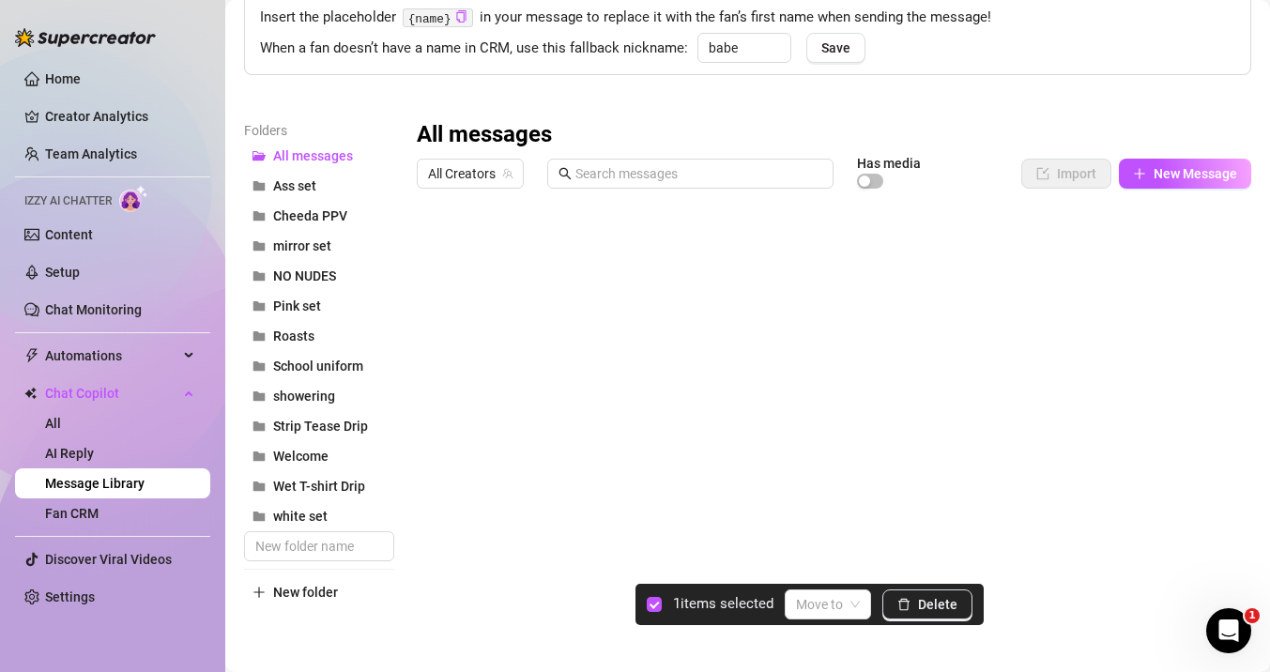
click at [434, 257] on div at bounding box center [834, 406] width 834 height 419
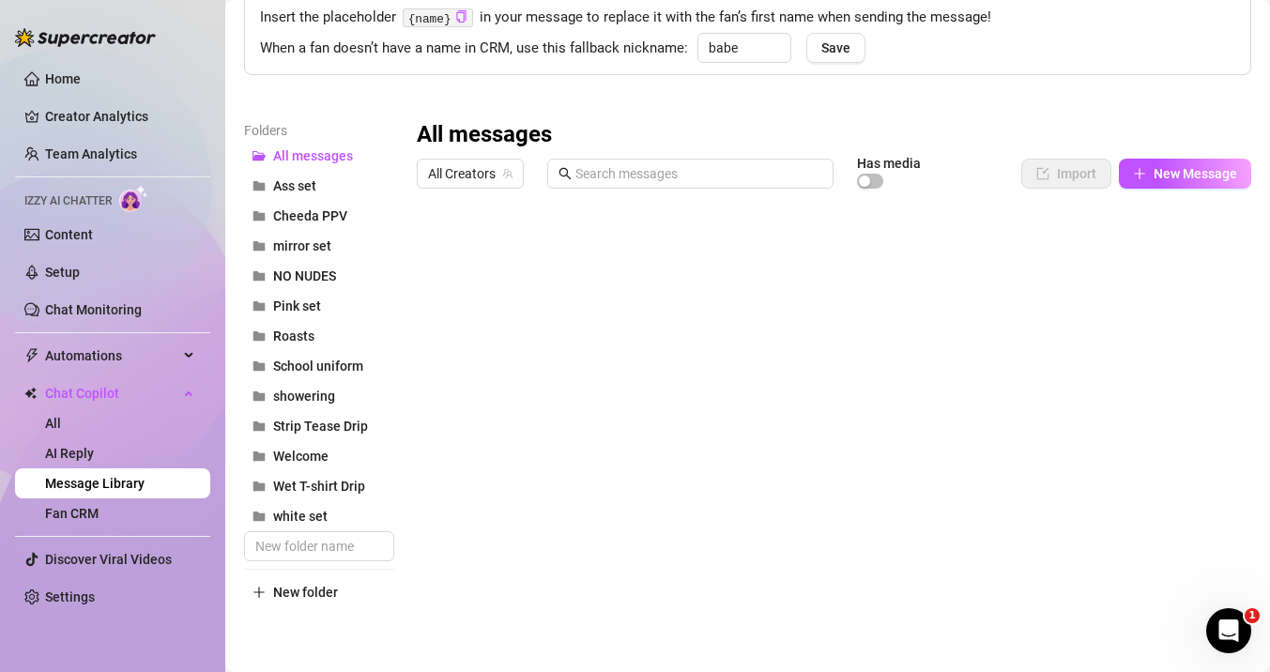
click at [434, 257] on div at bounding box center [834, 406] width 834 height 419
click at [428, 511] on div at bounding box center [834, 406] width 834 height 419
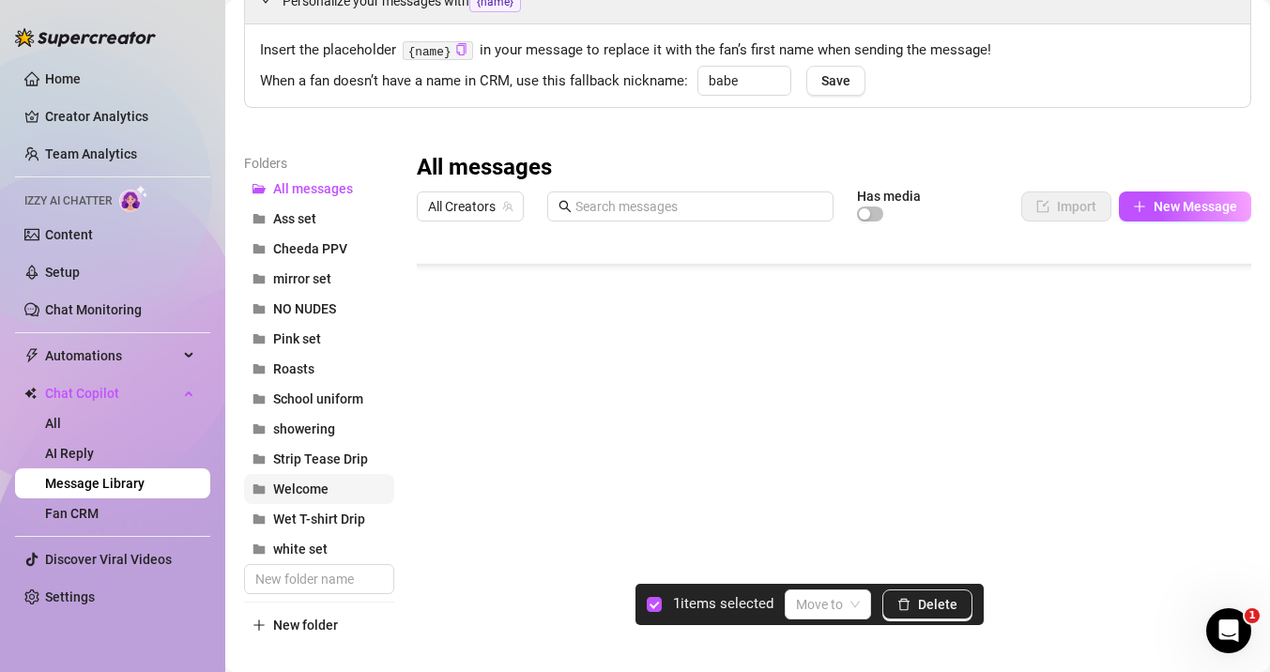
scroll to position [135, 0]
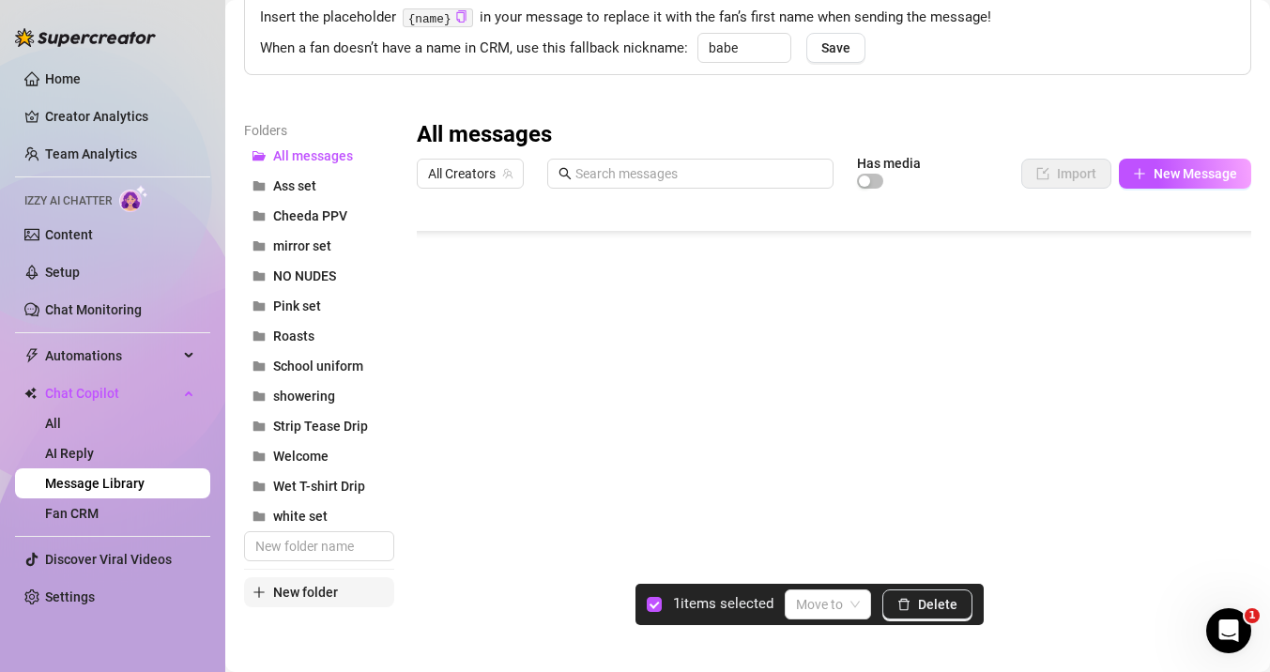
click at [315, 590] on span "New folder" at bounding box center [305, 592] width 65 height 15
click at [277, 553] on input "text" at bounding box center [319, 546] width 150 height 30
type input "bikini set"
click at [834, 600] on input "search" at bounding box center [819, 604] width 47 height 28
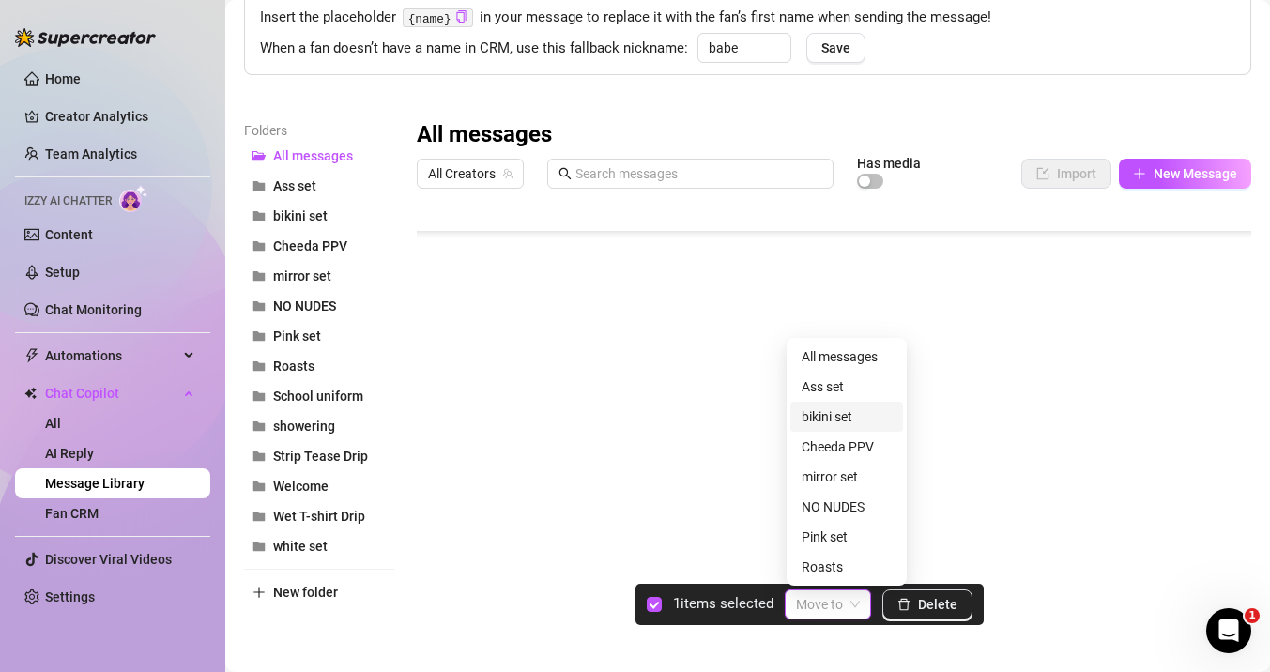
click at [808, 414] on div "bikini set" at bounding box center [847, 416] width 90 height 21
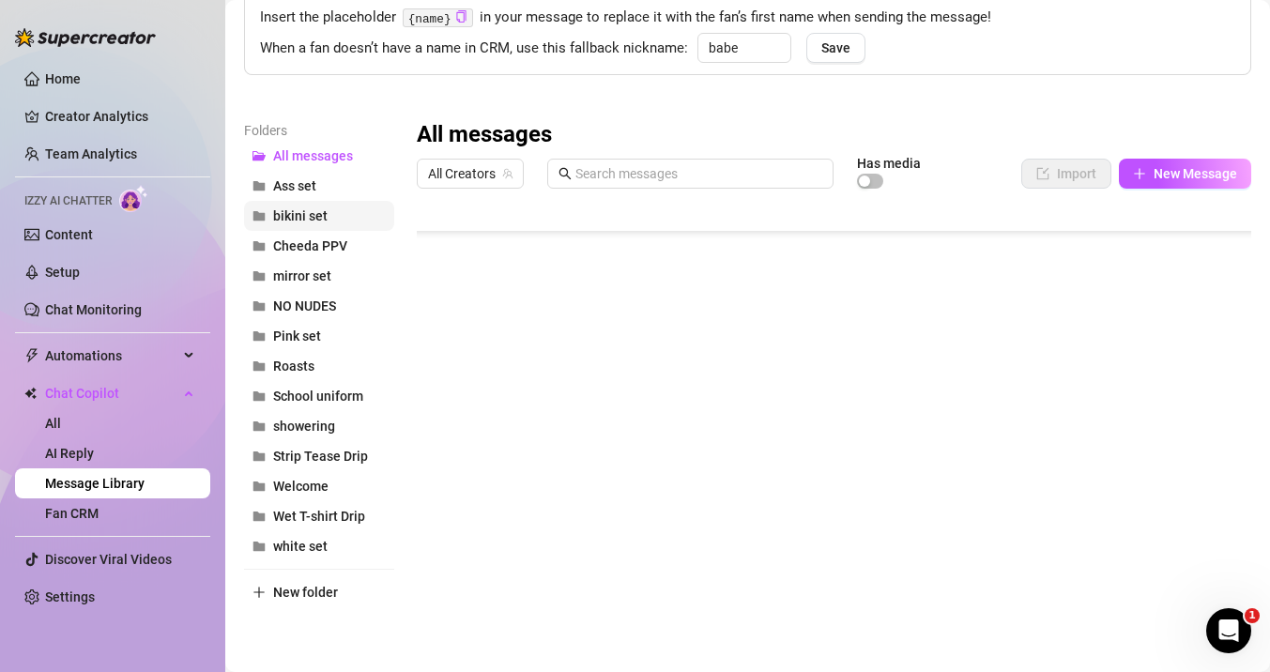
click at [298, 221] on span "bikini set" at bounding box center [300, 215] width 54 height 15
click at [330, 145] on button "All messages" at bounding box center [319, 156] width 150 height 30
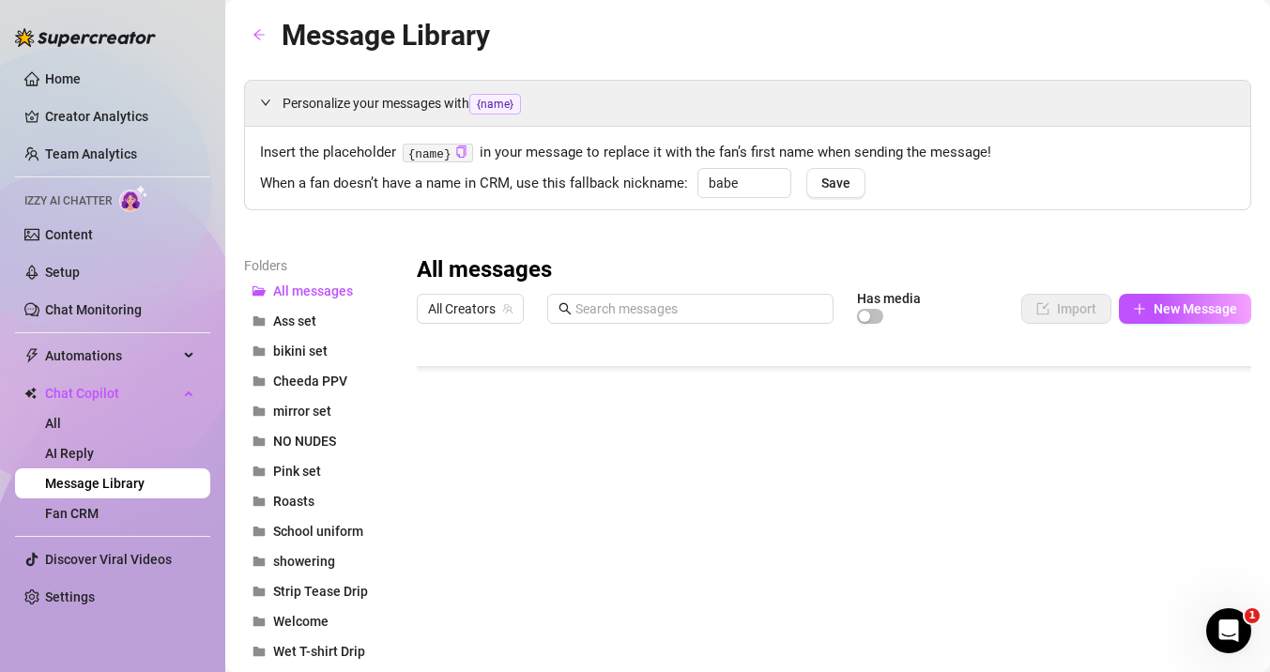
scroll to position [750, 0]
click at [1155, 316] on button "New Message" at bounding box center [1185, 309] width 132 height 30
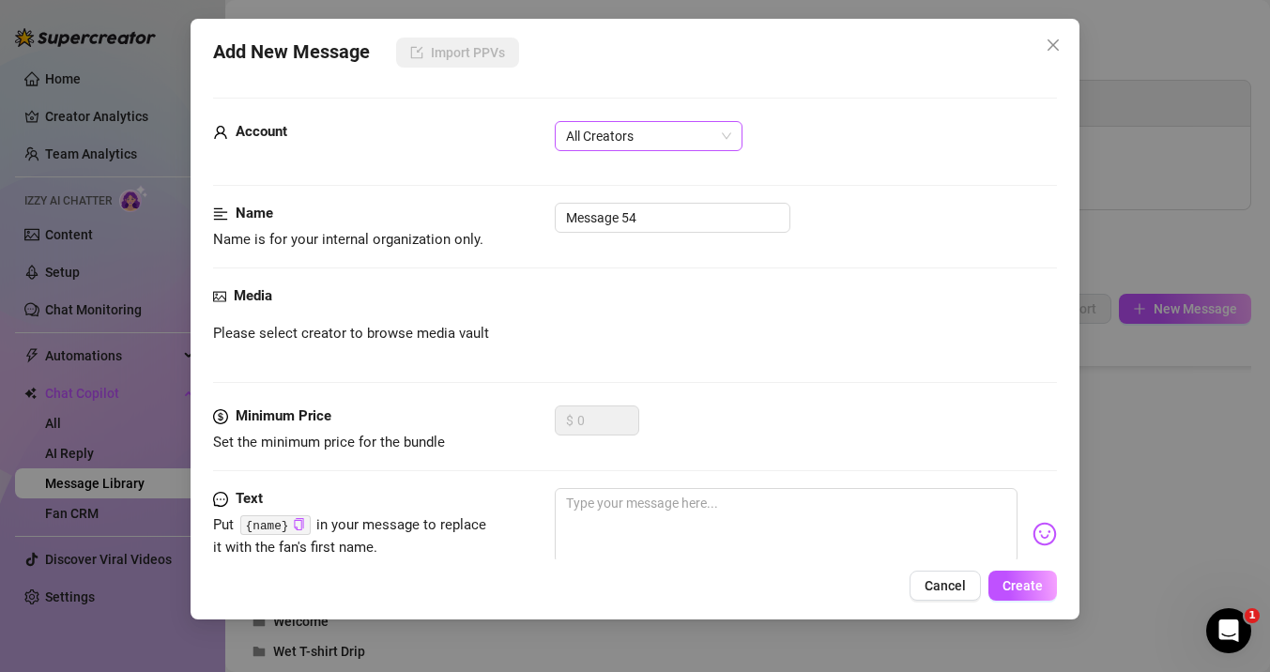
click at [640, 124] on span "All Creators" at bounding box center [648, 136] width 165 height 28
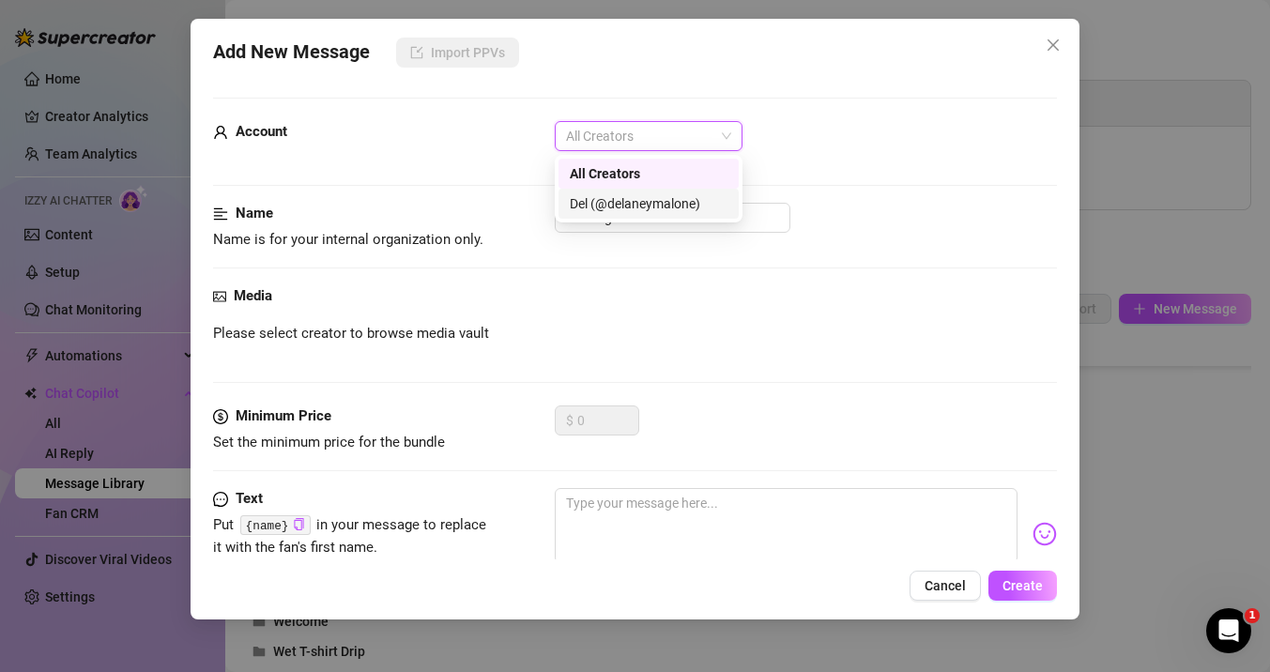
click at [620, 217] on div "Del (@delaneymalone)" at bounding box center [649, 204] width 180 height 30
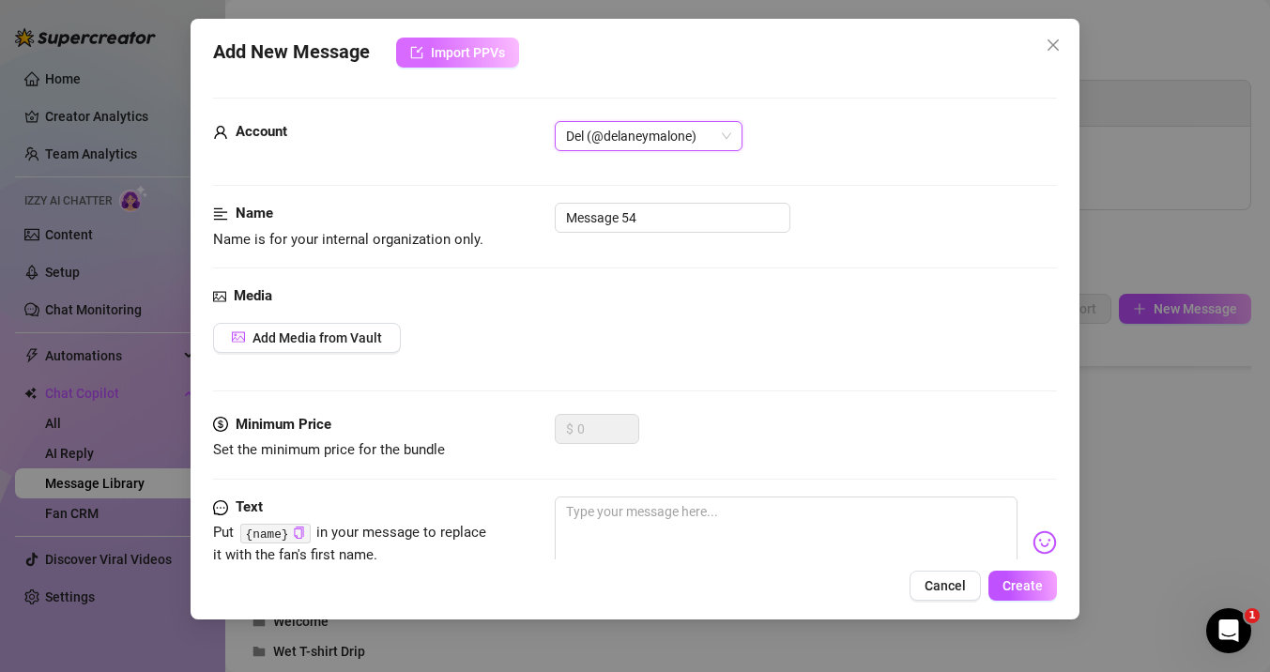
click at [455, 53] on span "Import PPVs" at bounding box center [468, 52] width 74 height 15
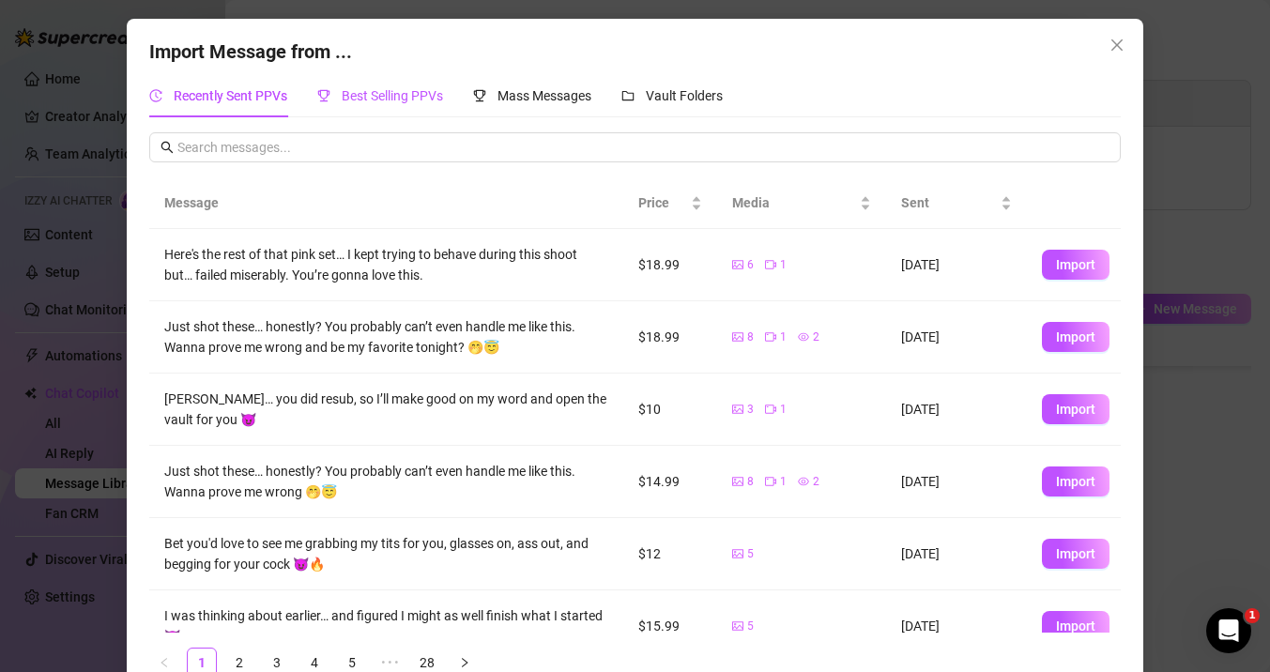
click at [388, 97] on span "Best Selling PPVs" at bounding box center [392, 95] width 101 height 15
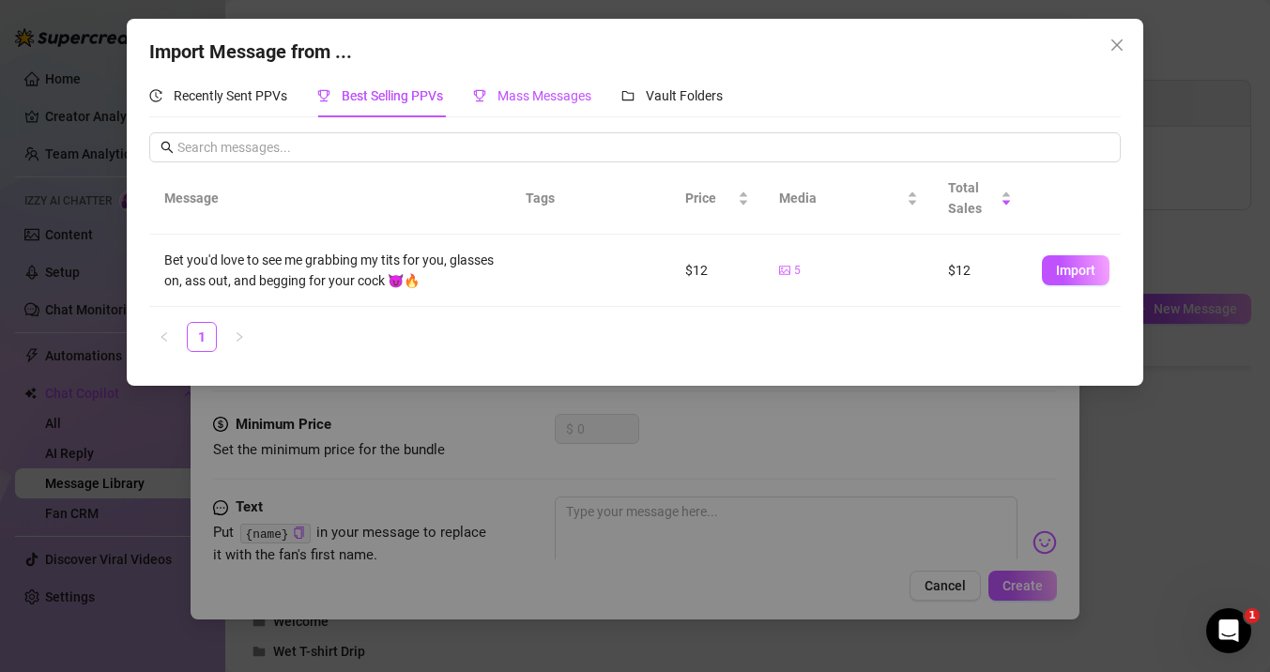
click at [543, 102] on span "Mass Messages" at bounding box center [544, 95] width 94 height 15
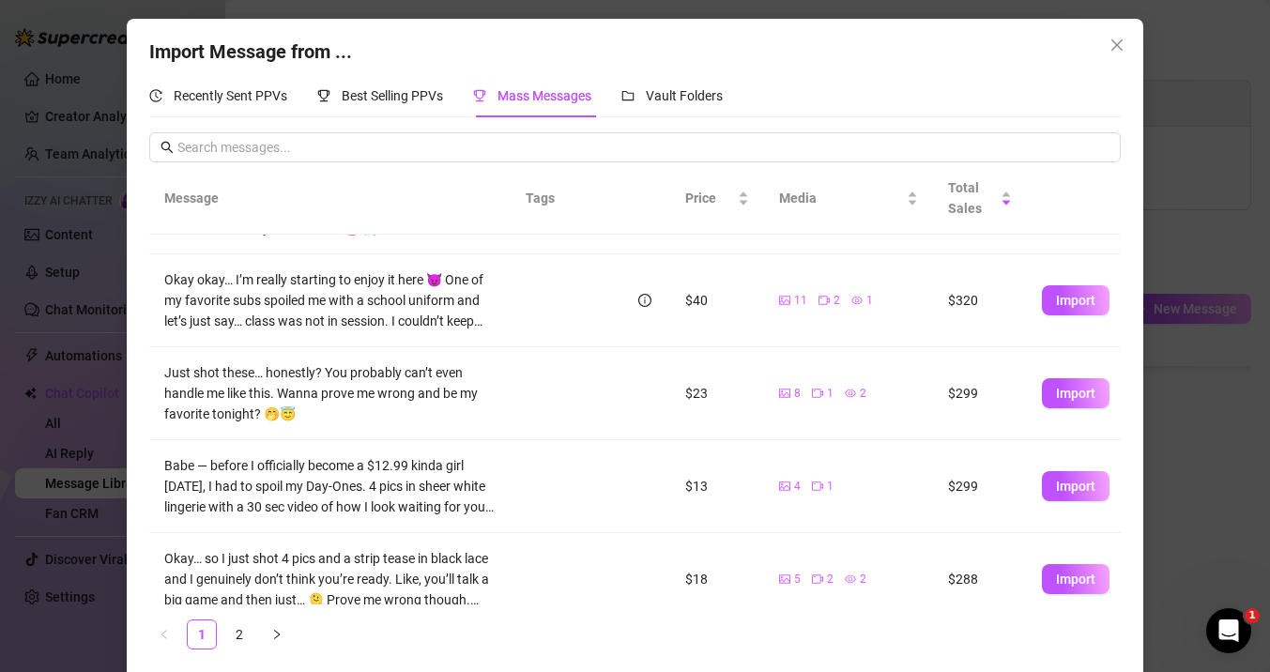
scroll to position [539, 0]
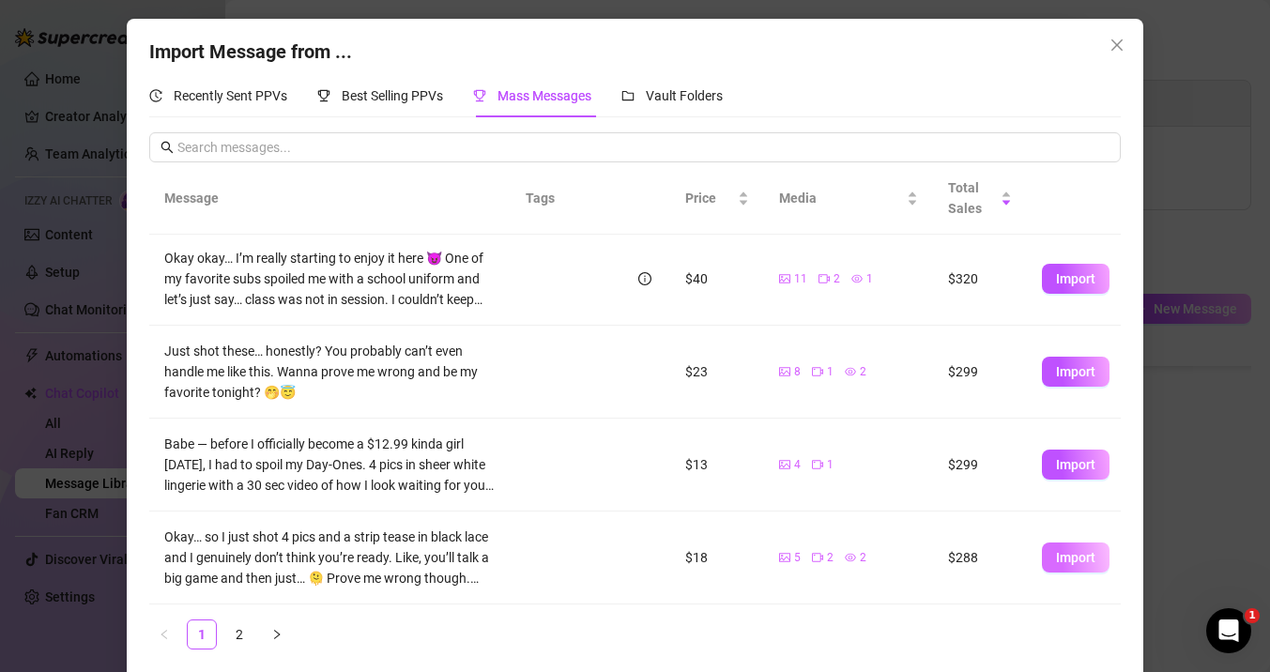
click at [1073, 564] on span "Import" at bounding box center [1075, 557] width 39 height 15
type textarea "Okay… so I just shot 4 pics and a strip tease in black lace and I genuinely don…"
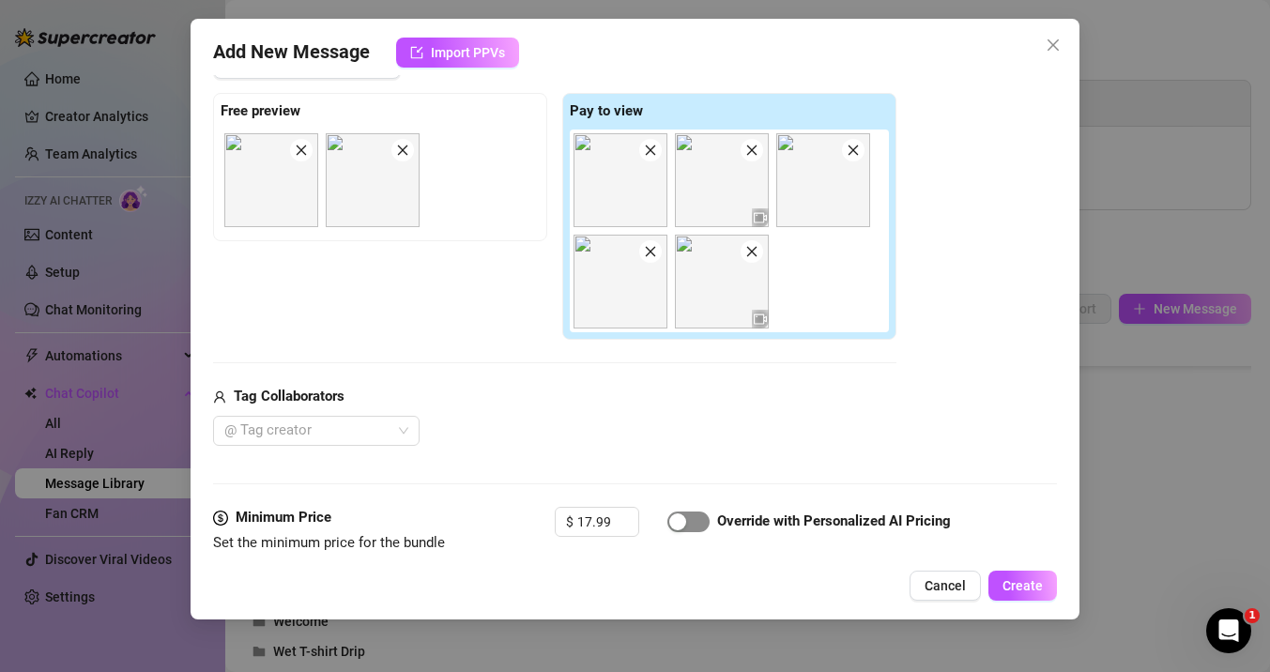
click at [684, 522] on div "button" at bounding box center [677, 521] width 17 height 17
click at [1029, 591] on span "Create" at bounding box center [1022, 585] width 40 height 15
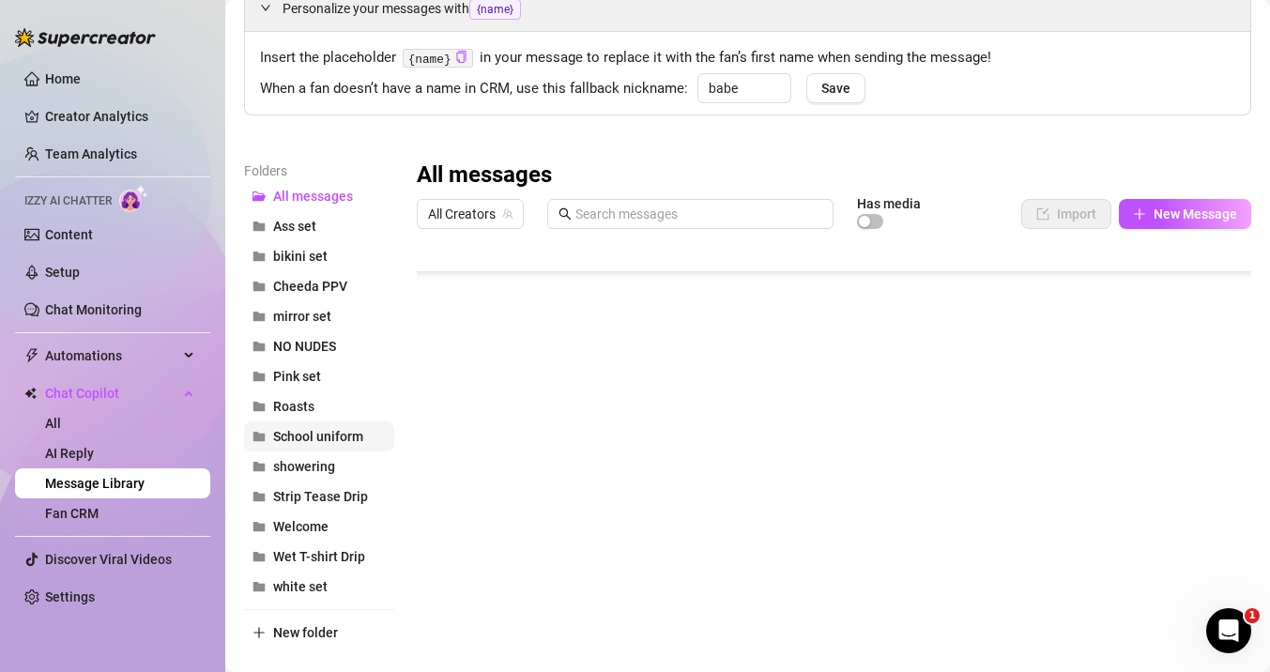
scroll to position [106, 0]
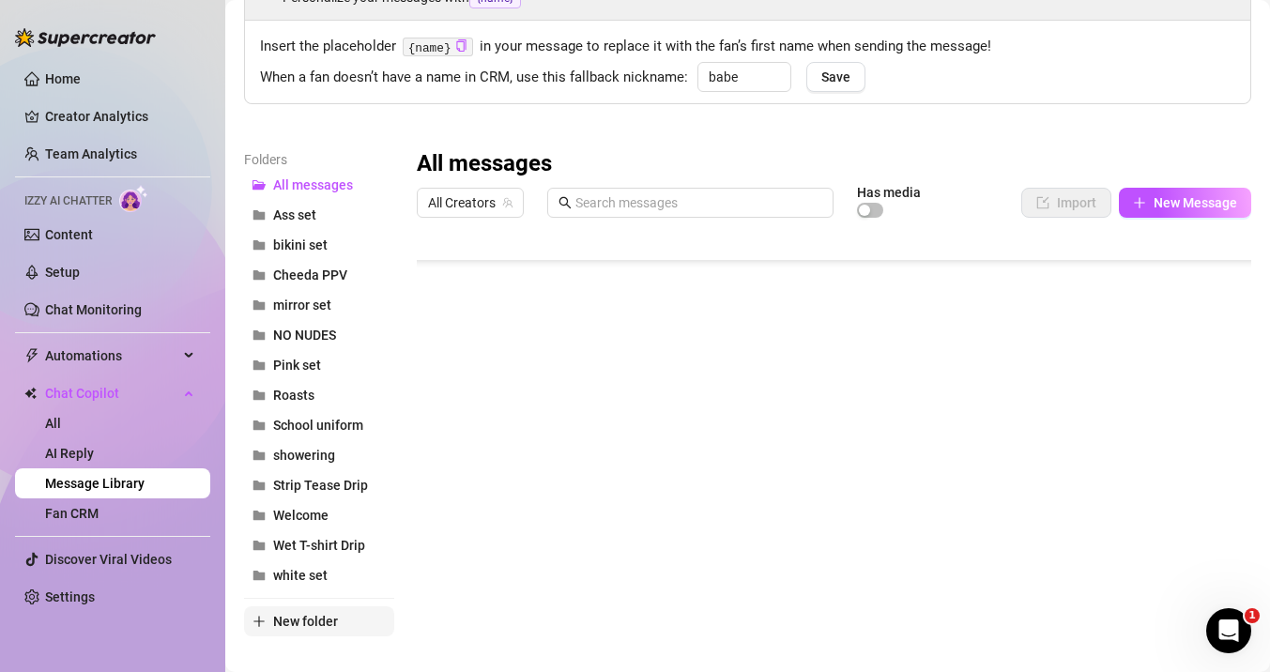
click at [309, 632] on button "New folder" at bounding box center [319, 621] width 150 height 30
click at [313, 602] on input "text" at bounding box center [319, 605] width 150 height 30
type input "black set"
click at [432, 548] on div at bounding box center [834, 435] width 834 height 419
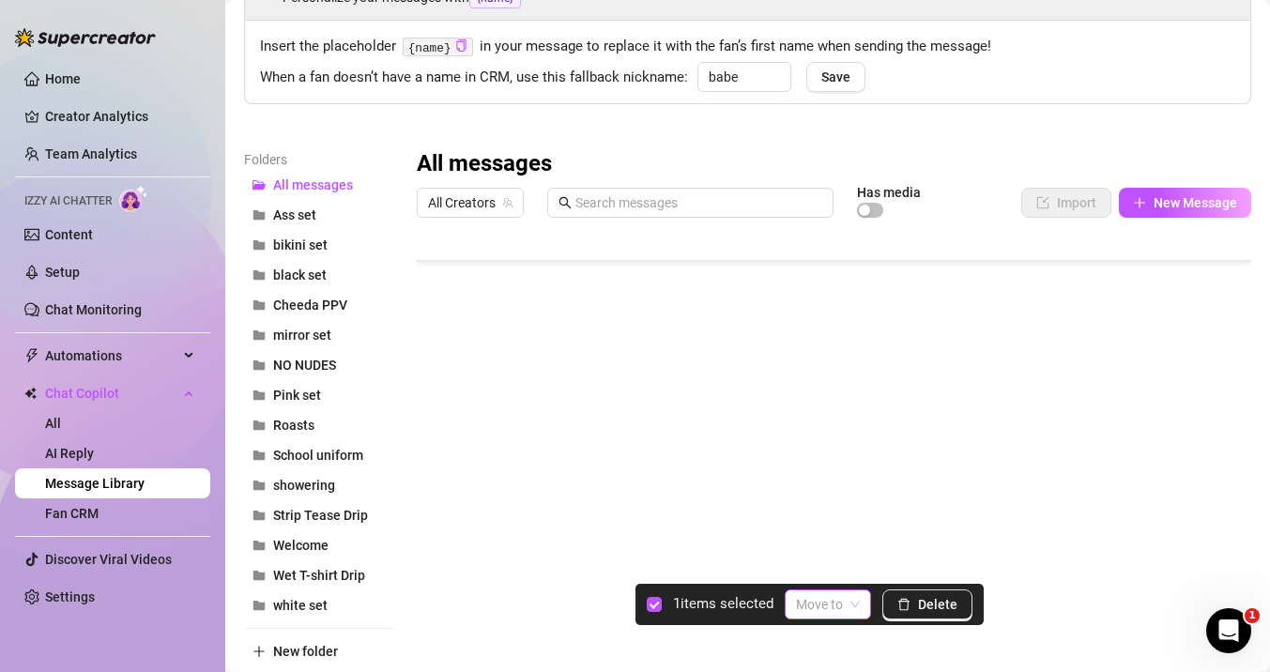
click at [819, 596] on input "search" at bounding box center [819, 604] width 47 height 28
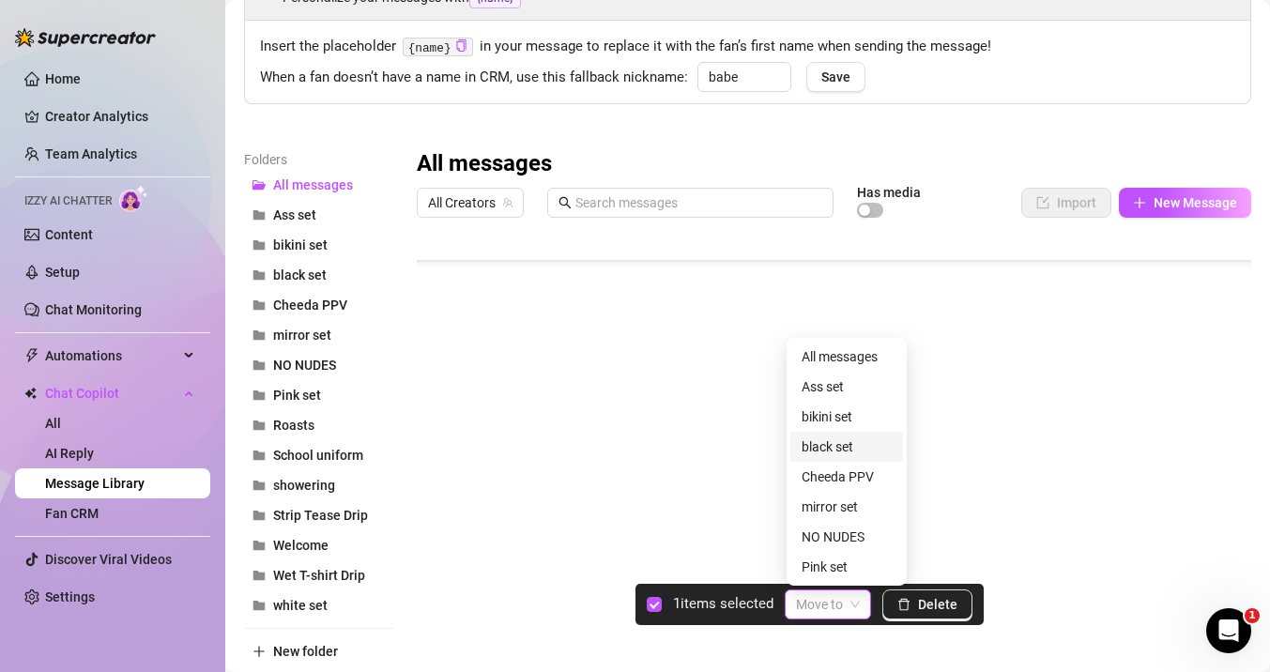
click at [827, 444] on div "black set" at bounding box center [847, 446] width 90 height 21
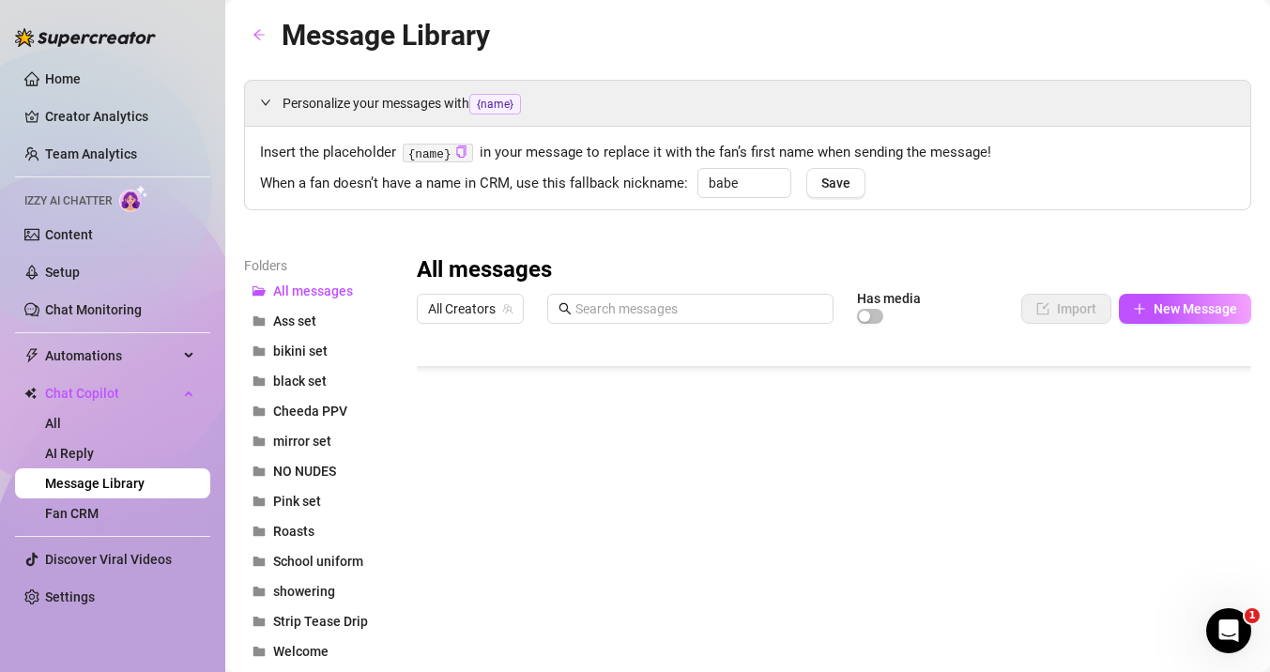
scroll to position [1470, 0]
click at [1165, 303] on span "New Message" at bounding box center [1196, 308] width 84 height 15
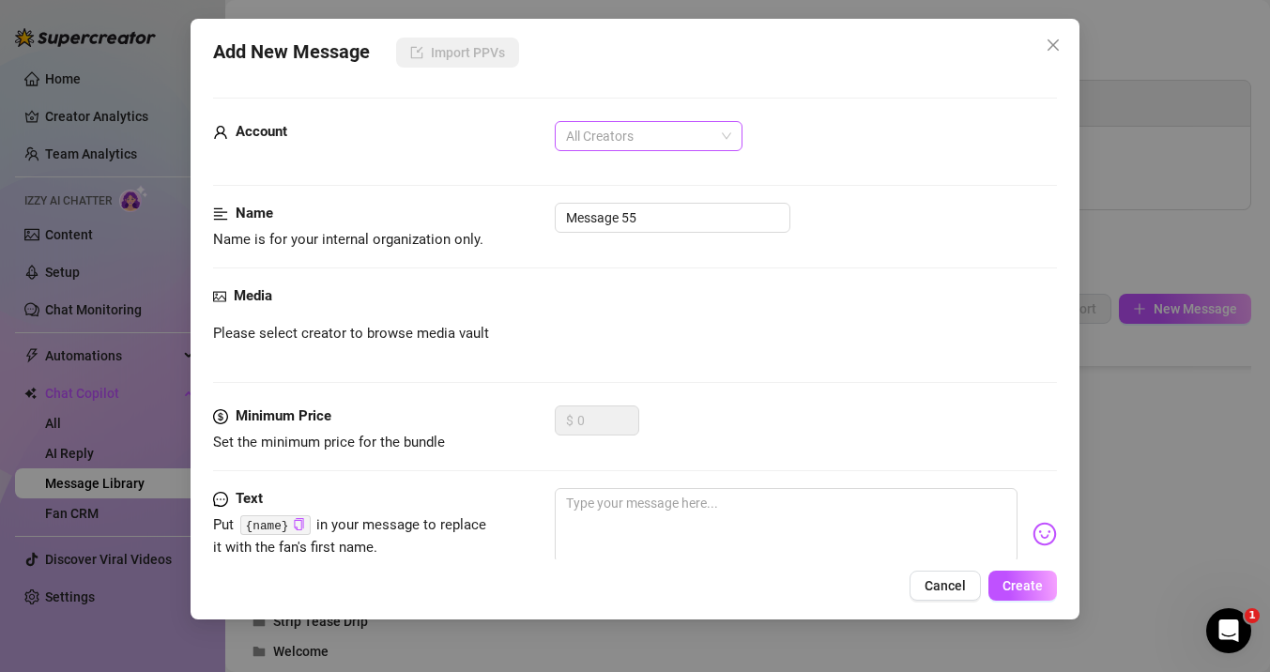
click at [619, 146] on span "All Creators" at bounding box center [648, 136] width 165 height 28
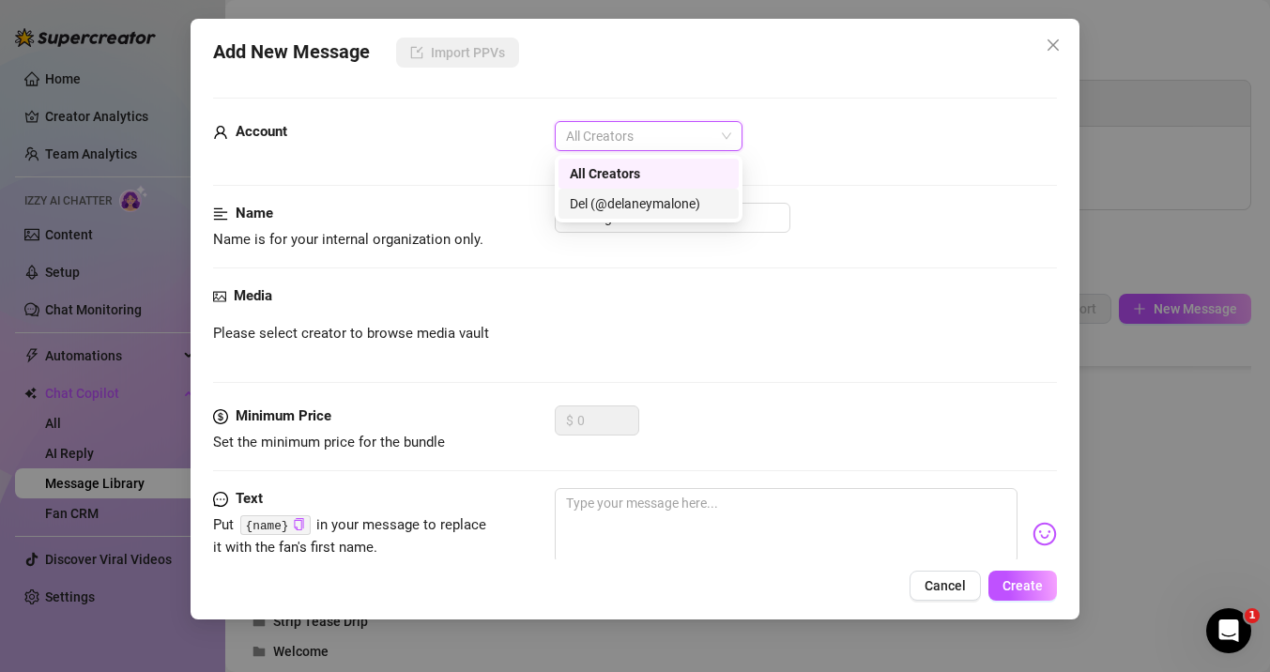
click at [621, 218] on div "Del (@delaneymalone)" at bounding box center [649, 204] width 180 height 30
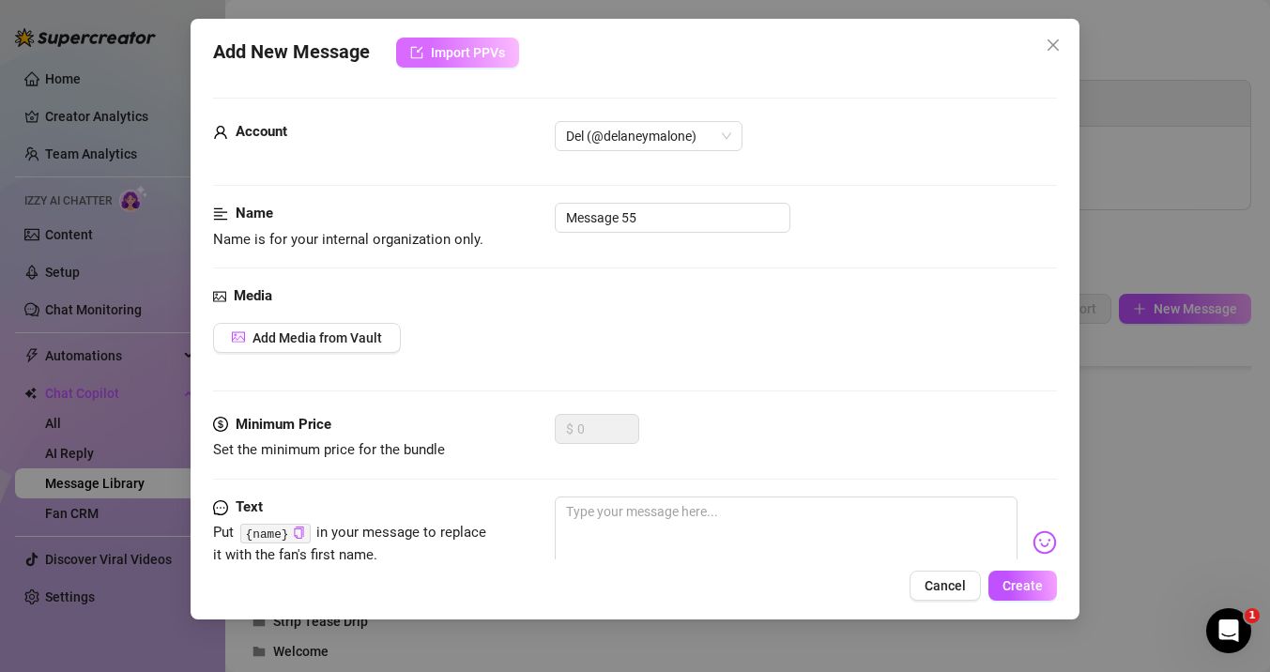
click at [437, 51] on span "Import PPVs" at bounding box center [468, 52] width 74 height 15
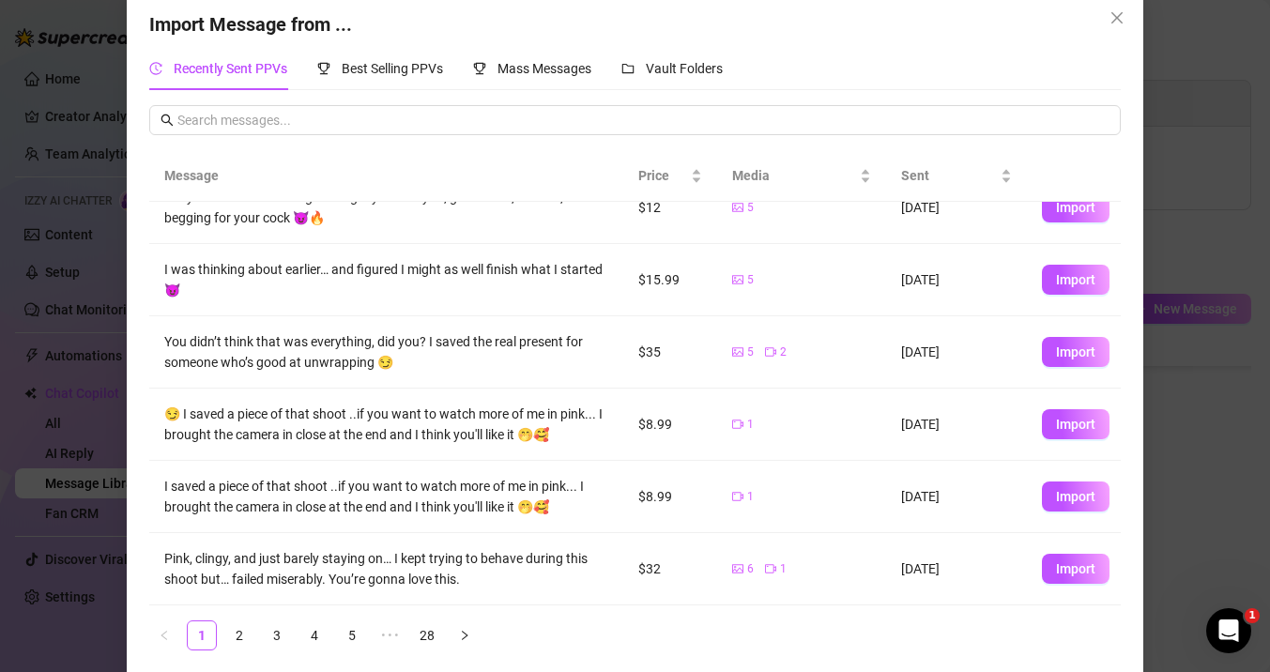
scroll to position [25, 0]
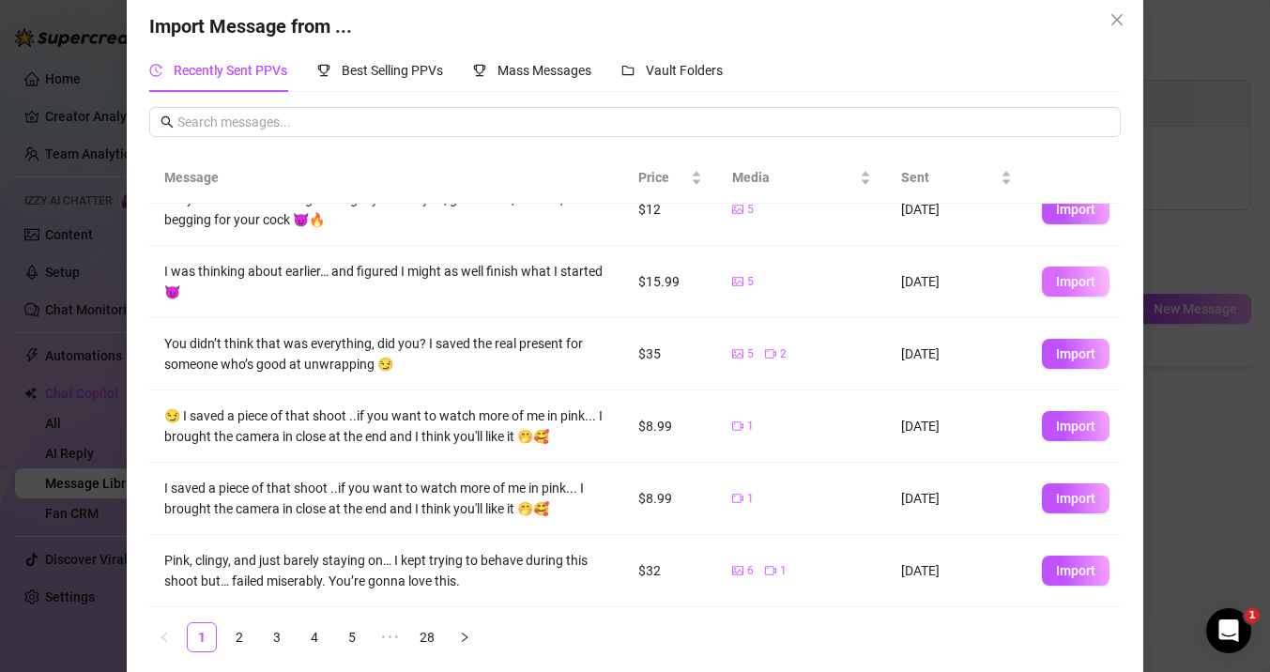
click at [1086, 276] on span "Import" at bounding box center [1075, 281] width 39 height 15
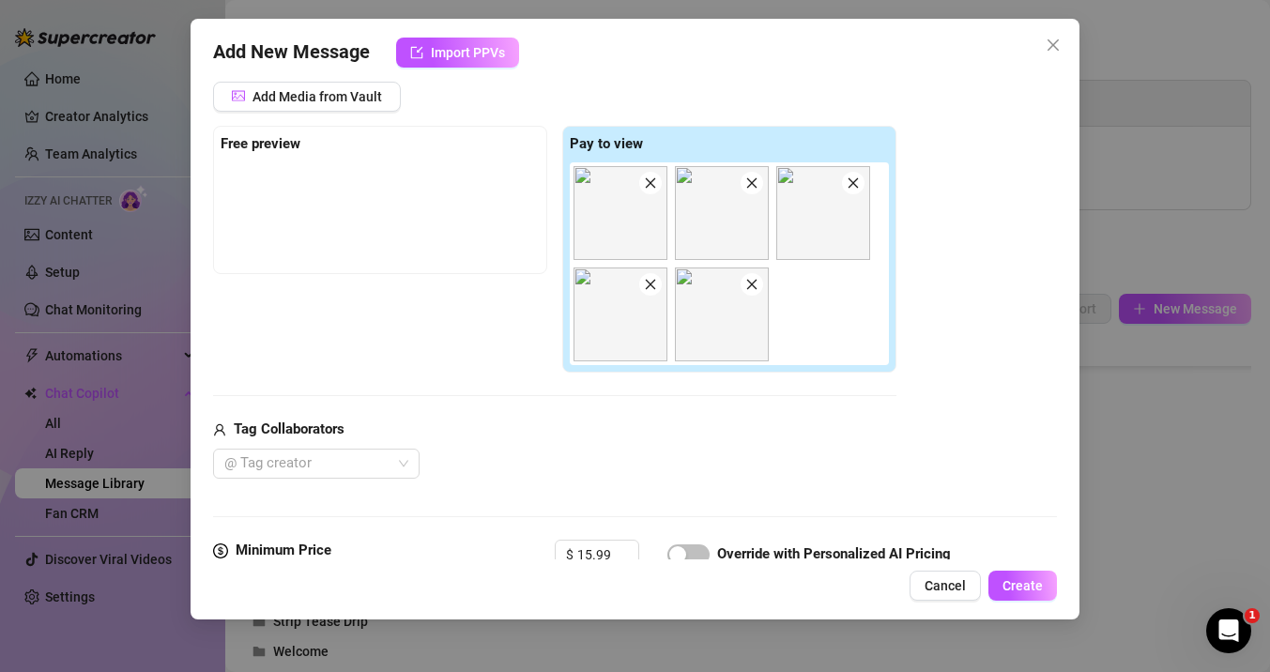
scroll to position [513, 0]
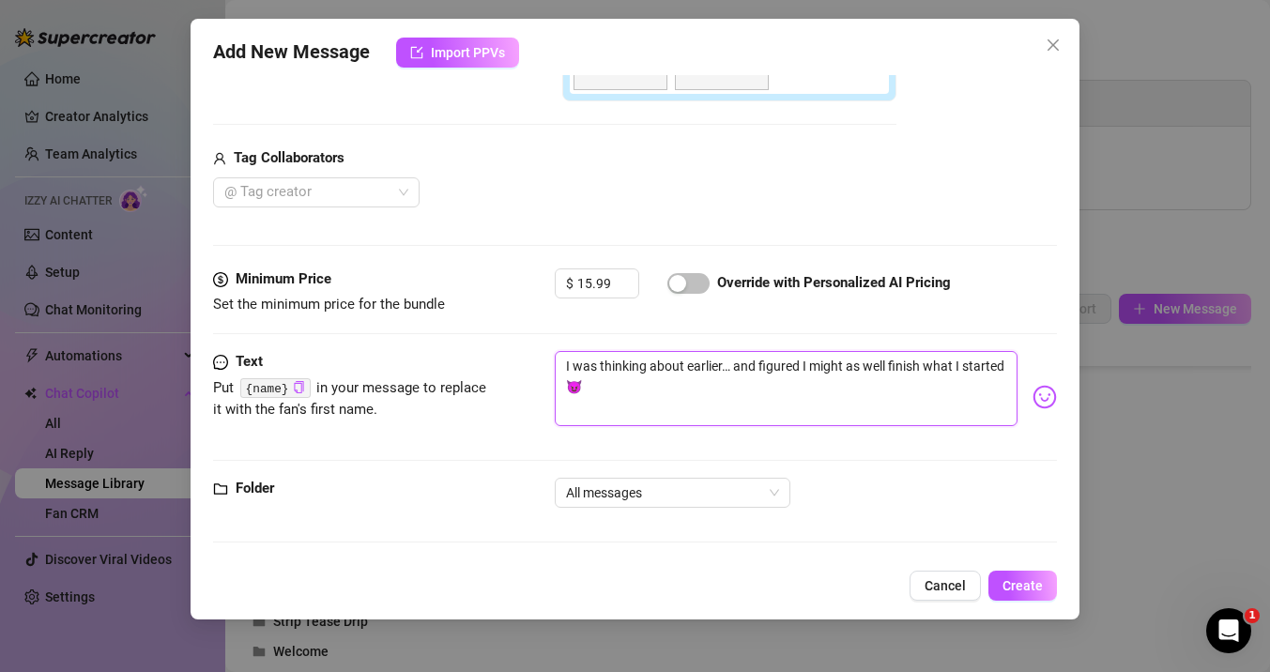
drag, startPoint x: 613, startPoint y: 389, endPoint x: 543, endPoint y: 351, distance: 79.0
click at [543, 351] on div "Text Put {name} in your message to replace it with the fan's first name. I was …" at bounding box center [635, 397] width 844 height 92
type textarea "Type your message here..."
click at [691, 384] on textarea at bounding box center [786, 388] width 463 height 75
paste textarea "Kept it just on the right side of trouble… barely 😏 Bet you can’t pick your fav…"
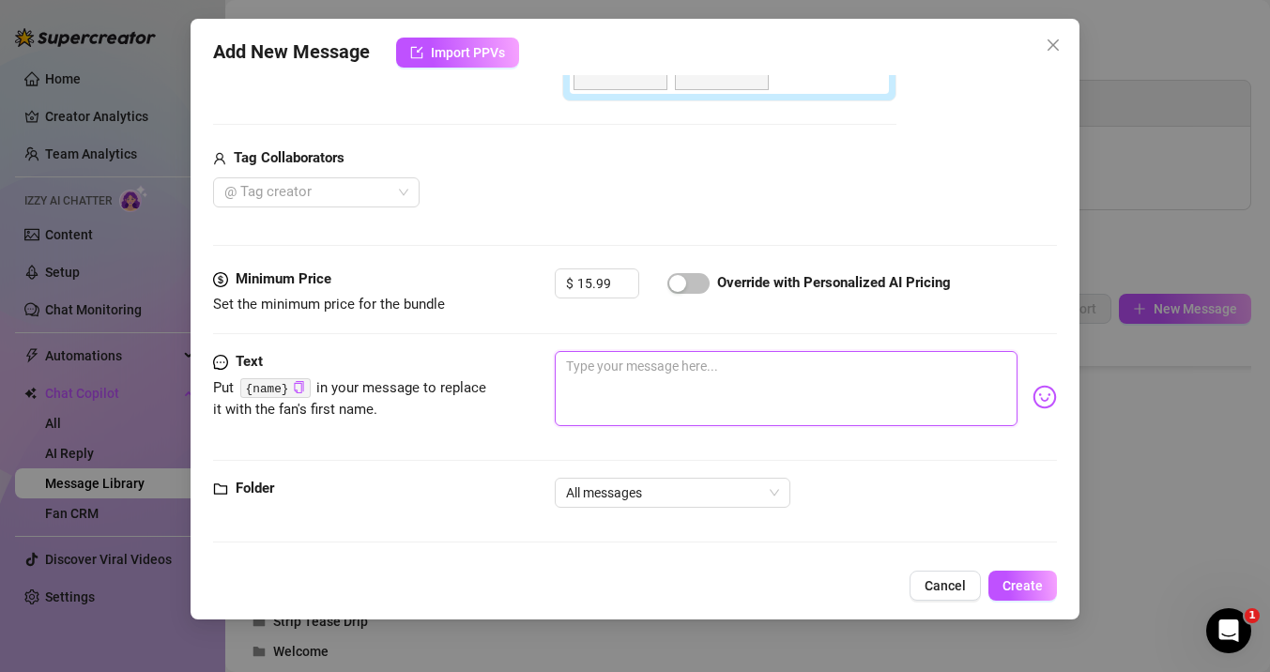
type textarea "Kept it just on the right side of trouble… barely 😏 Bet you can’t pick your fav…"
click at [743, 406] on textarea "Kept it just on the right side of trouble… barely 😏 Bet you can’t pick your fav…" at bounding box center [786, 388] width 463 height 75
type textarea "Kept it just on the right side of trouble… barely 😏 Bet you can’t pick your fav…"
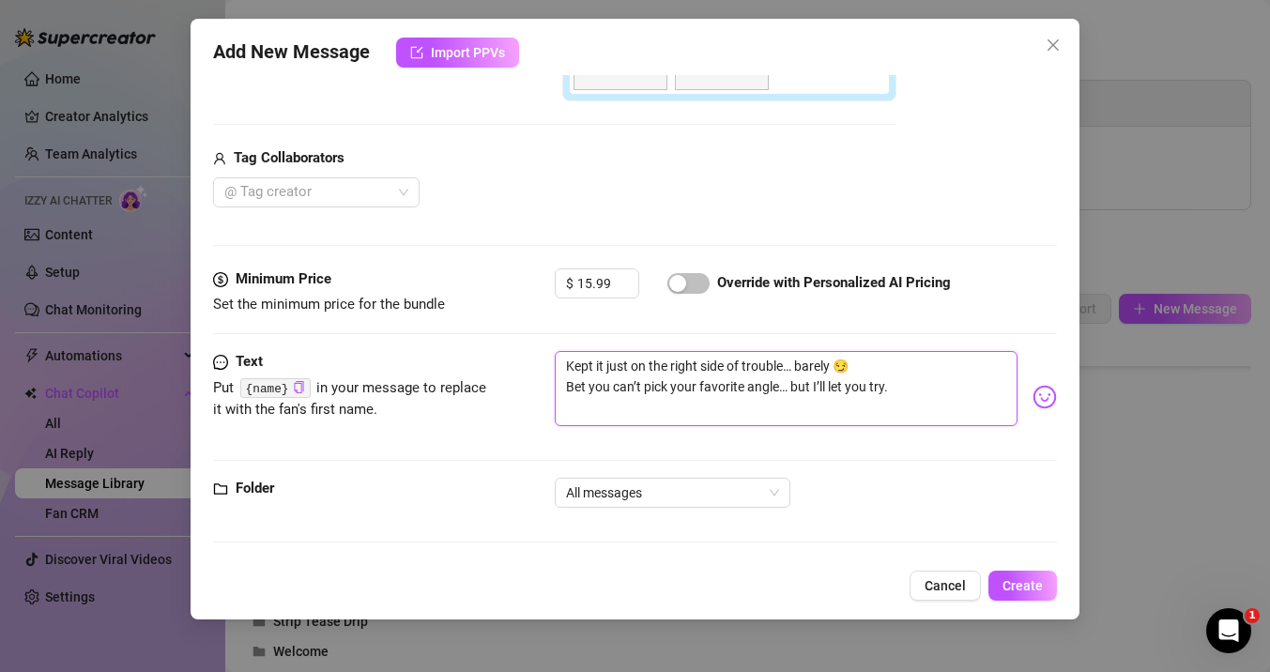
paste textarea "The front? The back? The glasses? I’m not making this easy on you… pick wisely 😏"
type textarea "Kept it just on the right side of trouble… barely 😏 Bet you can’t pick your fav…"
click at [894, 391] on textarea "Kept it just on the right side of trouble… barely 😏 Bet you can’t pick your fav…" at bounding box center [786, 388] width 463 height 75
type textarea "Kept it just on the right side of trouble… barely 😏 Bet you can’t pick your fav…"
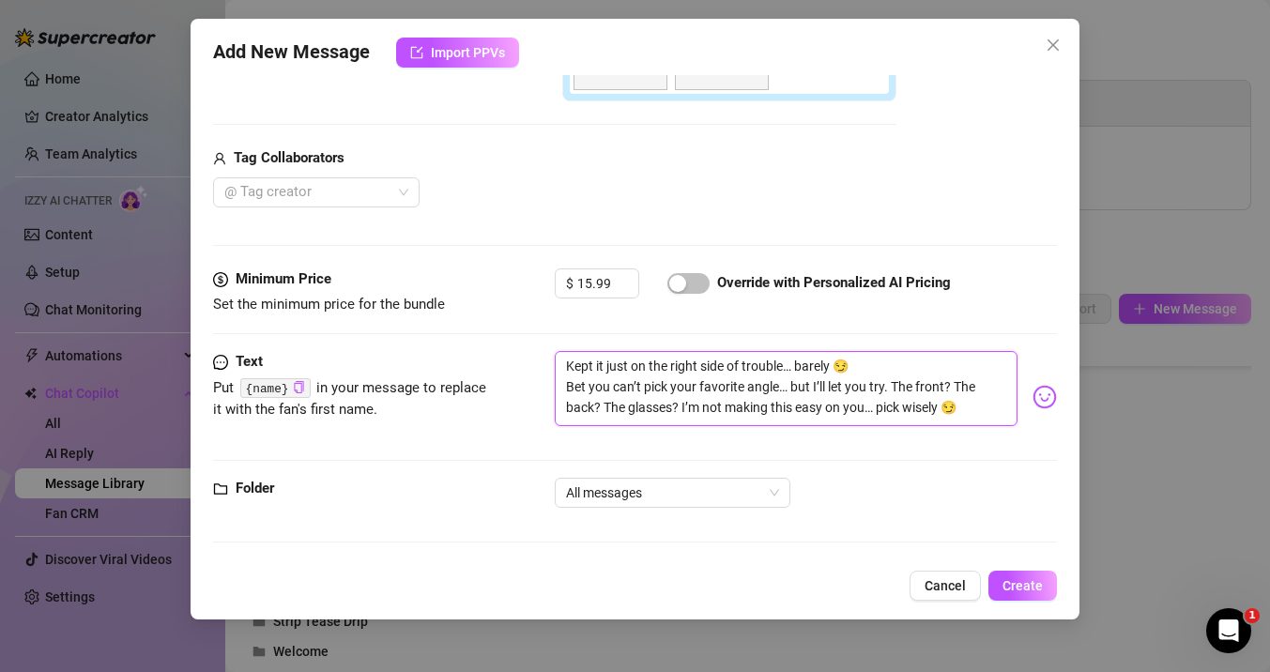
type textarea "Kept it just on the right side of trouble… barely 😏 Bet you can’t pick your fav…"
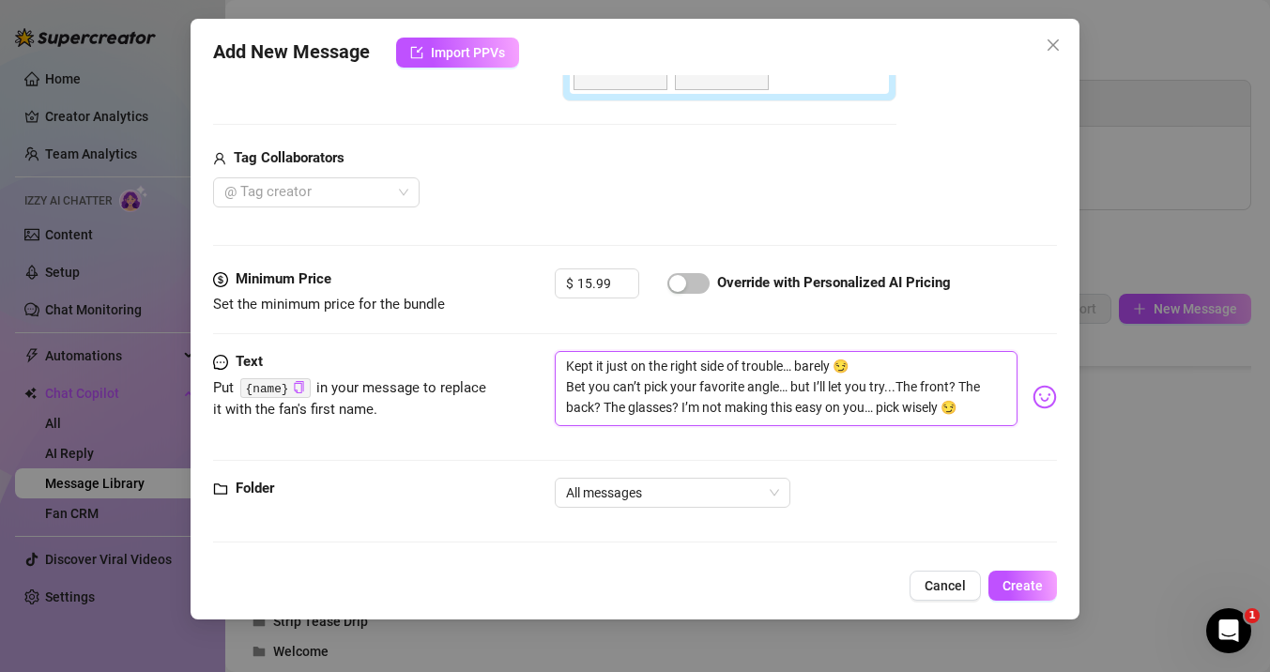
type textarea "Kept it just on the right side of trouble… barely 😏 Bet you can’t pick your fav…"
drag, startPoint x: 566, startPoint y: 390, endPoint x: 565, endPoint y: 365, distance: 25.4
click at [565, 365] on textarea "Kept it just on the right side of trouble… barely 😏 Bet you can’t pick your fav…" at bounding box center [786, 388] width 463 height 75
type textarea "Bet you can’t pick your favorite angle… but I’ll let you try....The front? The …"
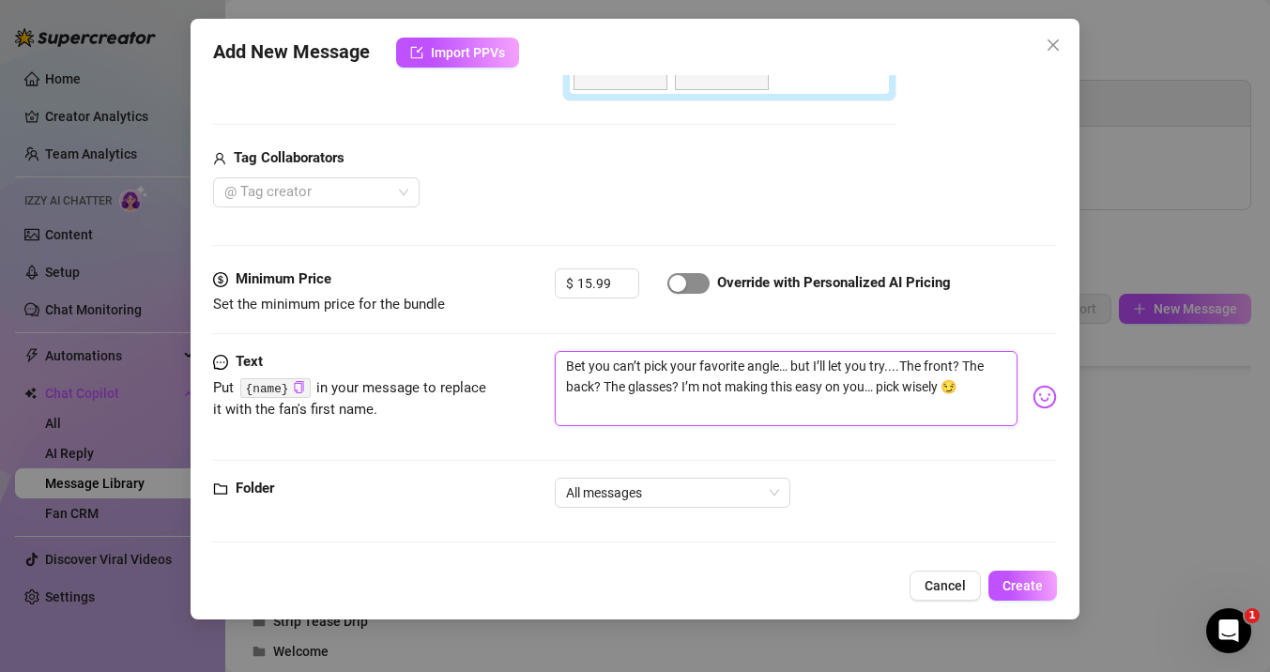
type textarea "Bet you can’t pick your favorite angle… but I’ll let you try....The front? The …"
click at [676, 285] on div "button" at bounding box center [677, 283] width 17 height 17
click at [1026, 585] on span "Create" at bounding box center [1022, 585] width 40 height 15
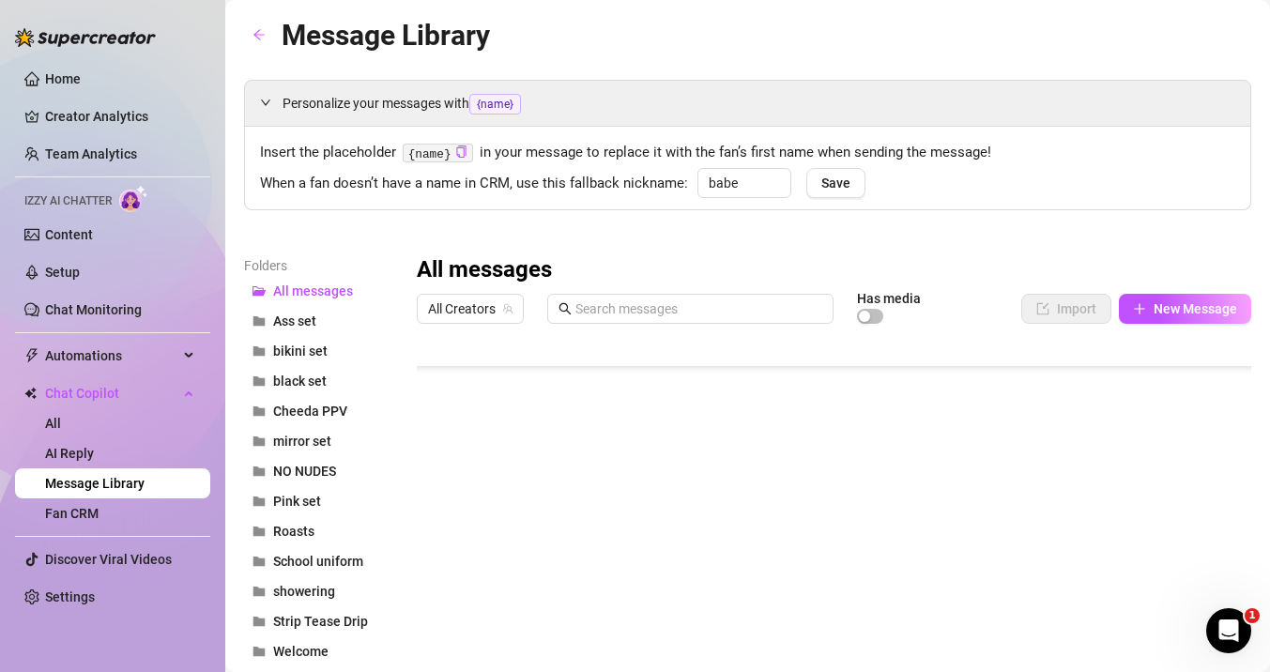
scroll to position [1765, 0]
click at [430, 650] on div at bounding box center [834, 541] width 834 height 419
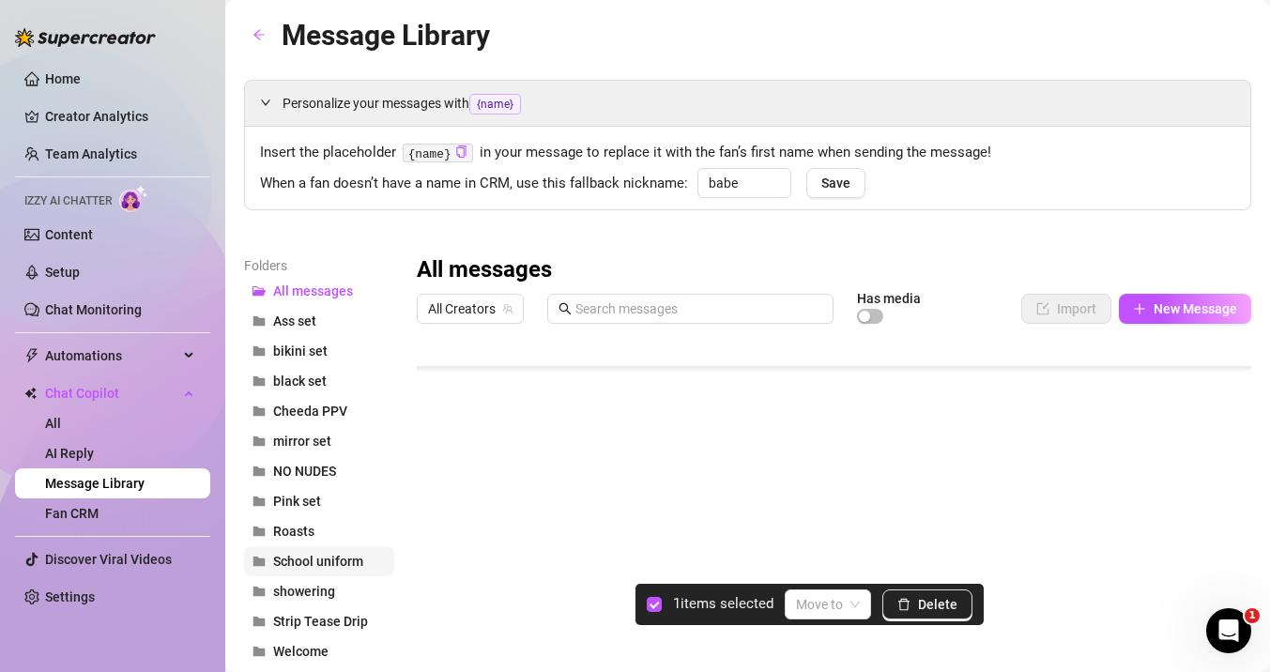
scroll to position [157, 0]
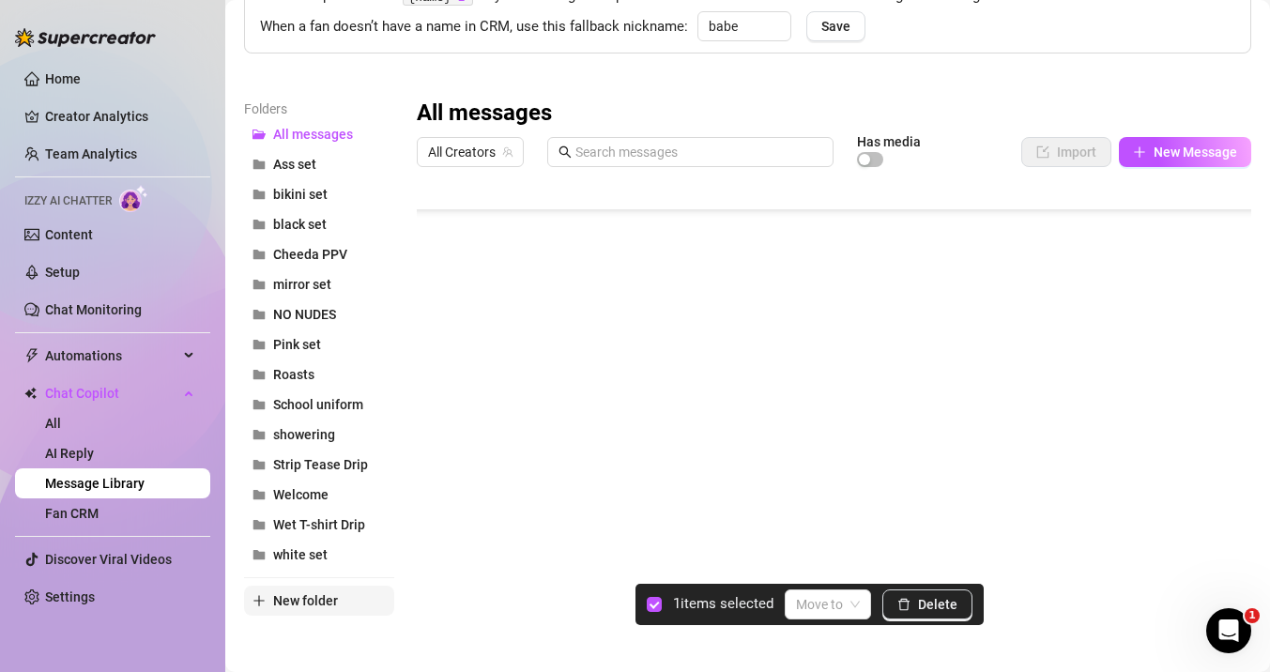
click at [303, 605] on span "New folder" at bounding box center [305, 600] width 65 height 15
click at [296, 579] on input "text" at bounding box center [319, 585] width 150 height 30
type input "angles set"
click at [851, 598] on span at bounding box center [828, 604] width 64 height 28
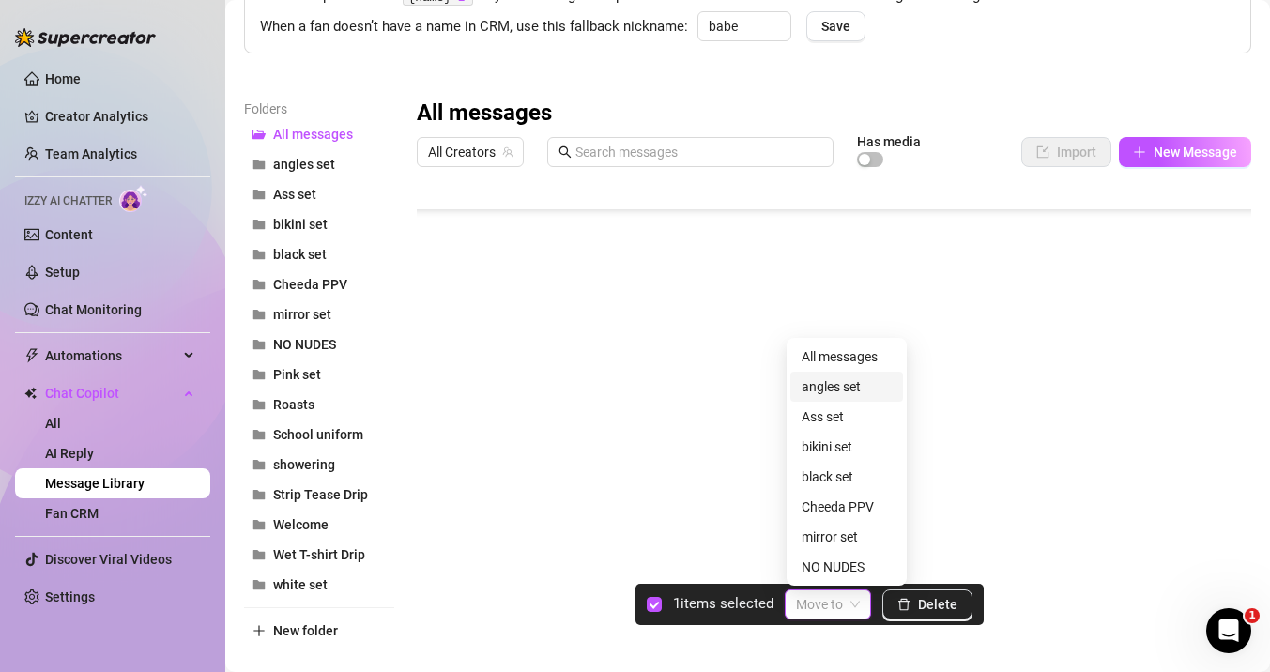
click at [815, 387] on div "angles set" at bounding box center [847, 386] width 90 height 21
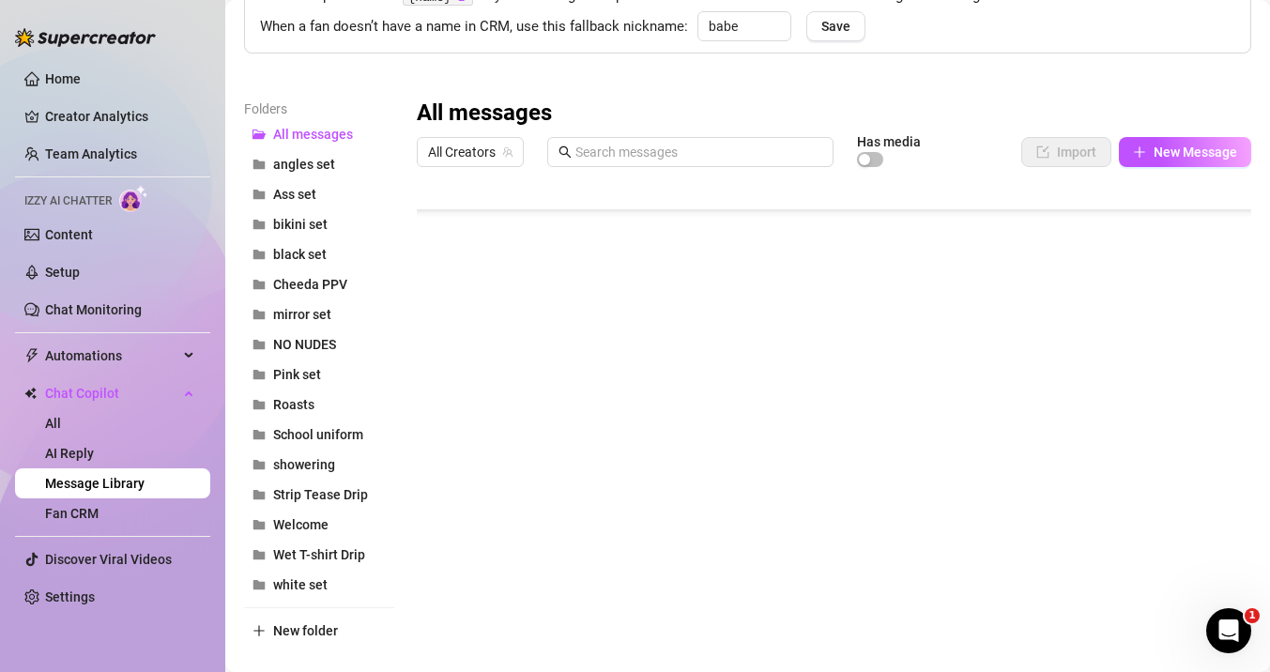
scroll to position [187, 0]
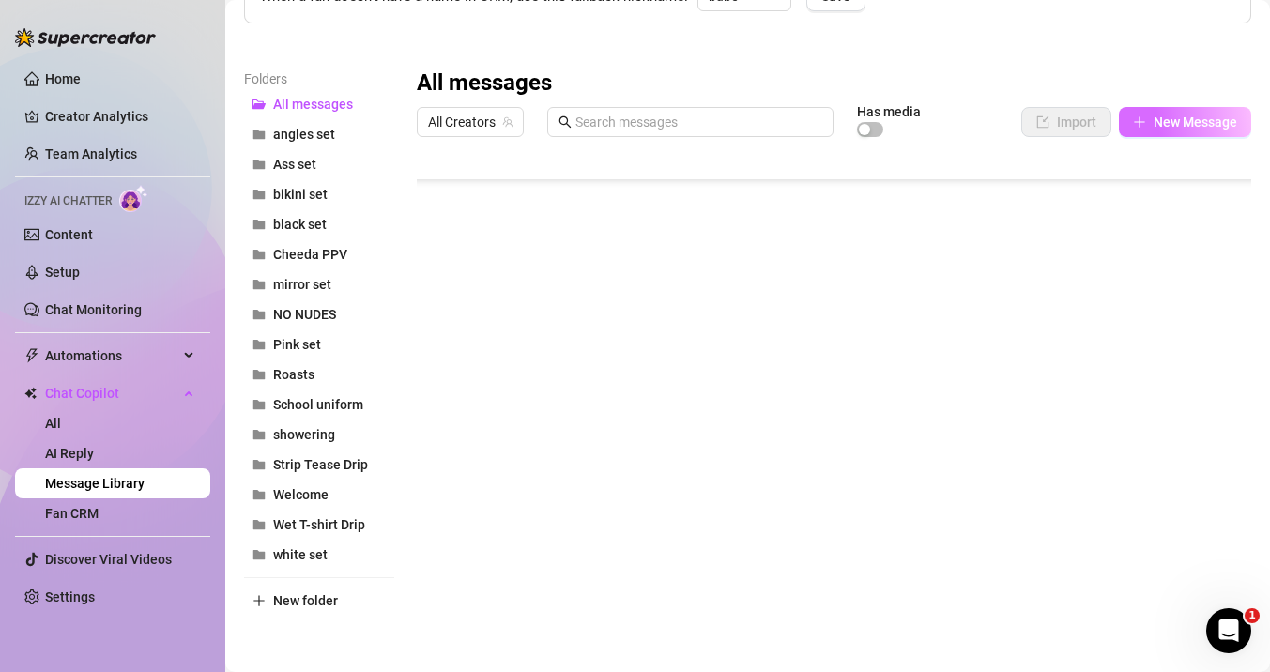
click at [1151, 124] on button "New Message" at bounding box center [1185, 122] width 132 height 30
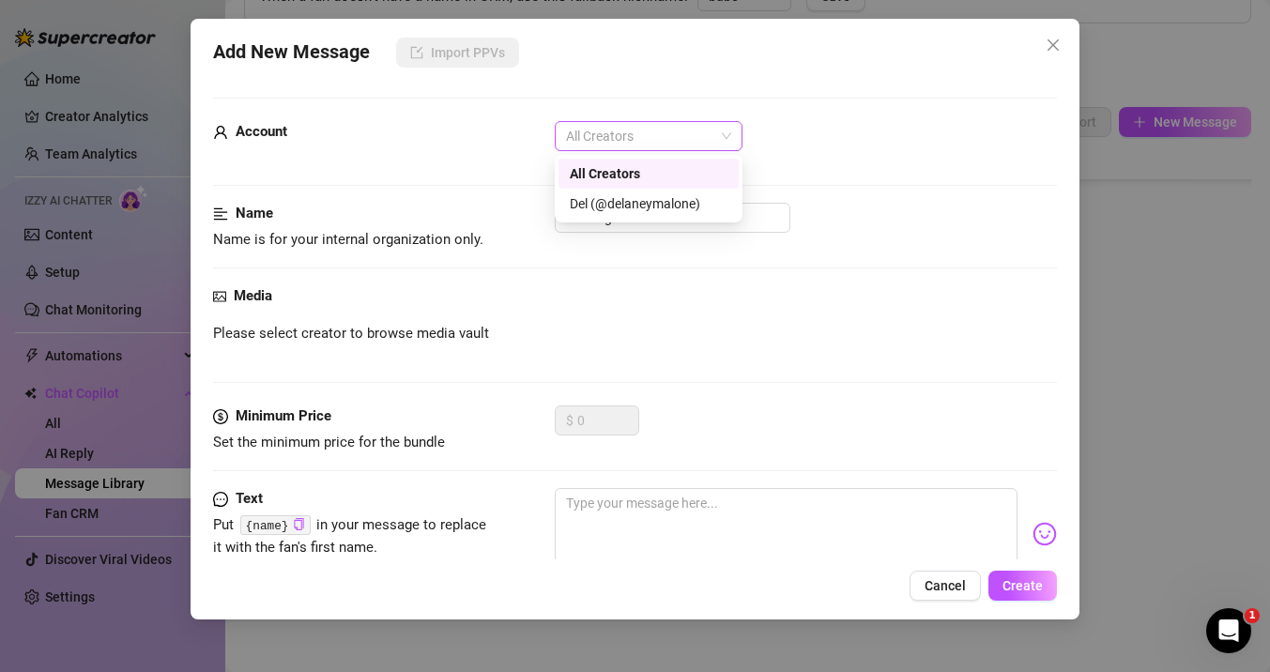
click at [609, 137] on span "All Creators" at bounding box center [648, 136] width 165 height 28
click at [624, 208] on div "Del (@delaneymalone)" at bounding box center [649, 203] width 158 height 21
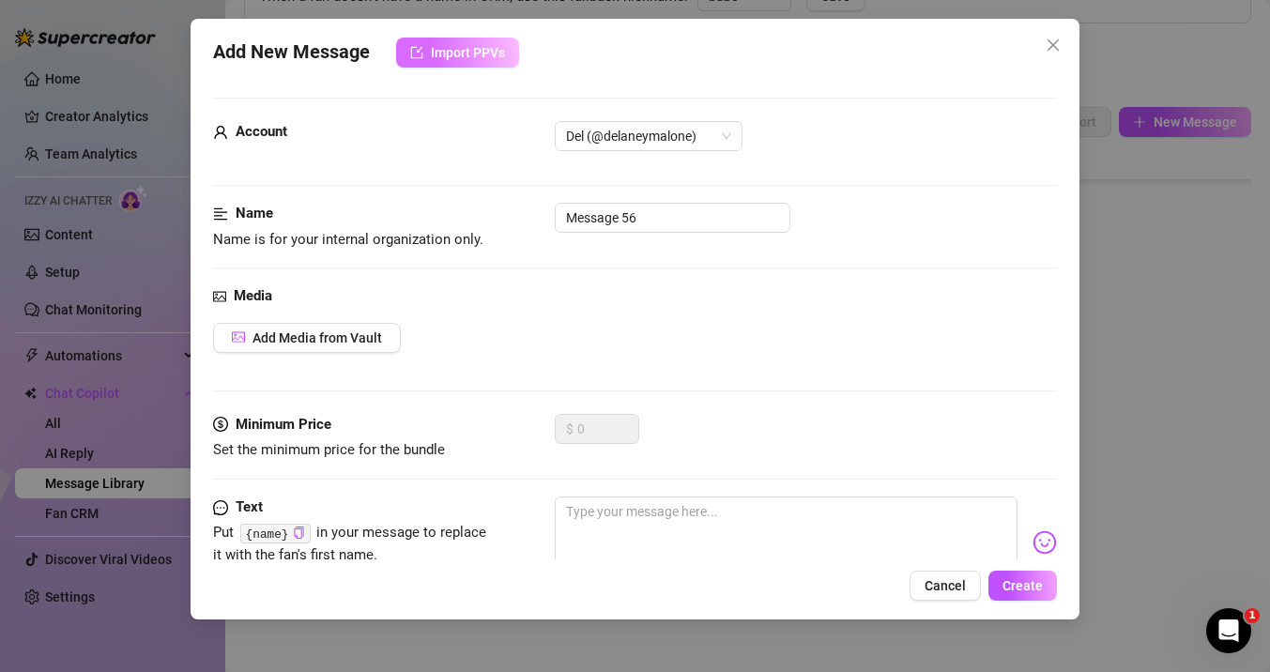
click at [417, 39] on button "Import PPVs" at bounding box center [457, 53] width 123 height 30
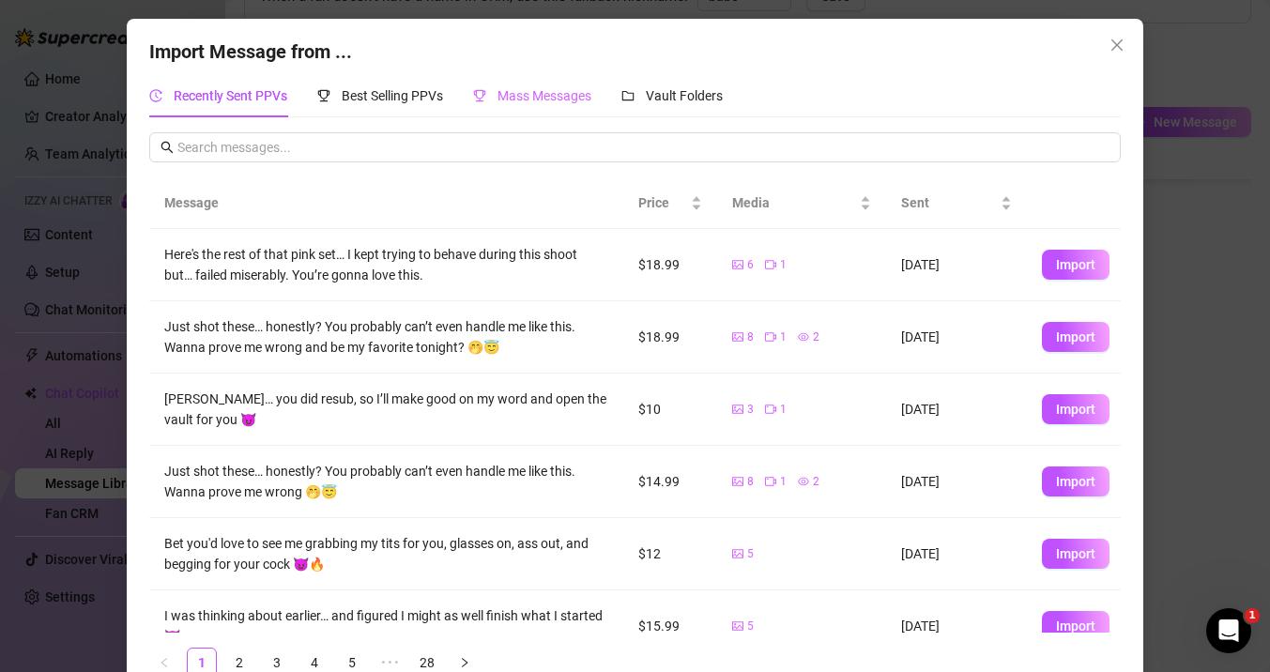
click at [512, 107] on div "Mass Messages" at bounding box center [532, 95] width 118 height 43
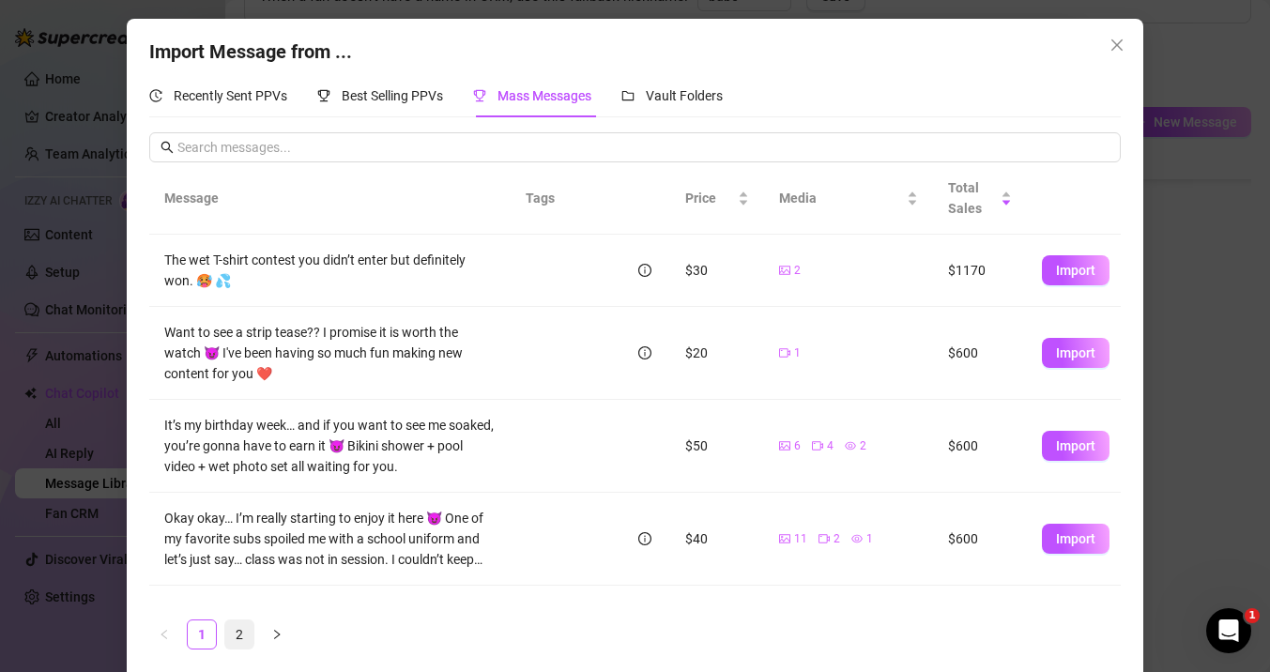
click at [231, 638] on link "2" at bounding box center [239, 634] width 28 height 28
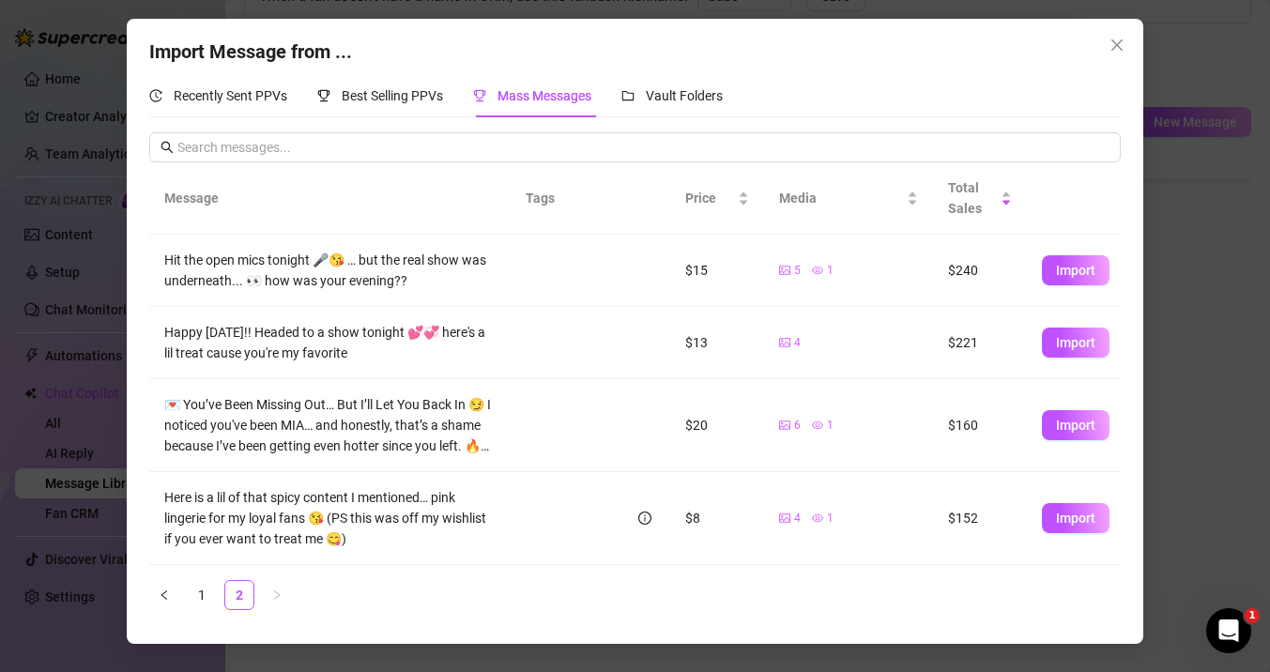
click at [559, 393] on td at bounding box center [567, 425] width 113 height 93
click at [1062, 426] on span "Import" at bounding box center [1075, 425] width 39 height 15
type textarea "💌 You’ve Been Missing Out… But I’ll Let You Back In 😏 I noticed you've been MIA…"
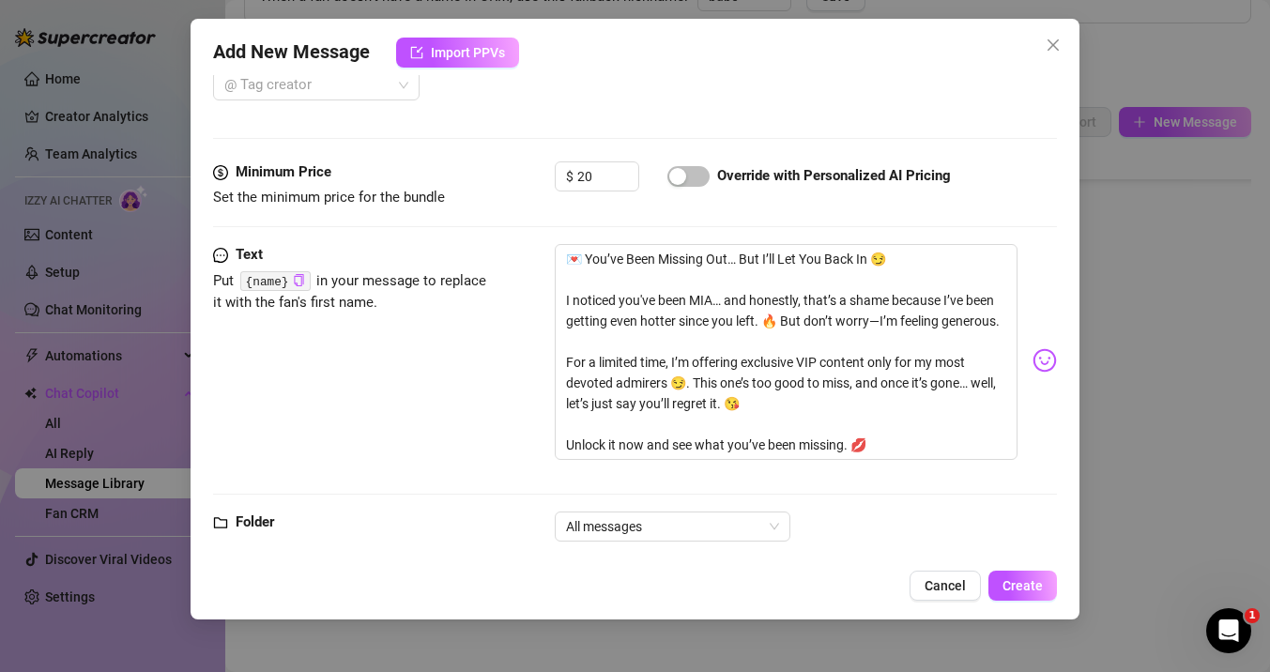
scroll to position [624, 0]
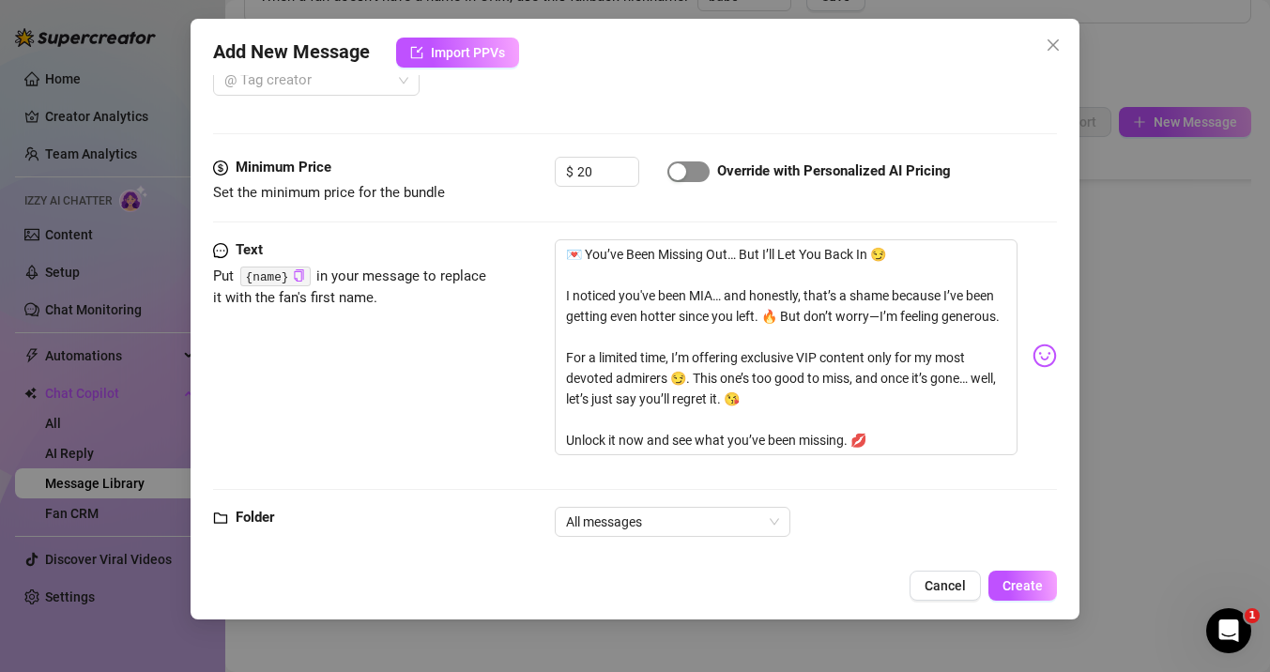
click at [675, 173] on div "button" at bounding box center [677, 171] width 17 height 17
drag, startPoint x: 625, startPoint y: 174, endPoint x: 564, endPoint y: 174, distance: 61.0
click at [564, 174] on div "$ 19" at bounding box center [597, 172] width 84 height 30
click at [582, 174] on div "$ 19" at bounding box center [597, 172] width 84 height 30
drag, startPoint x: 582, startPoint y: 171, endPoint x: 597, endPoint y: 171, distance: 15.0
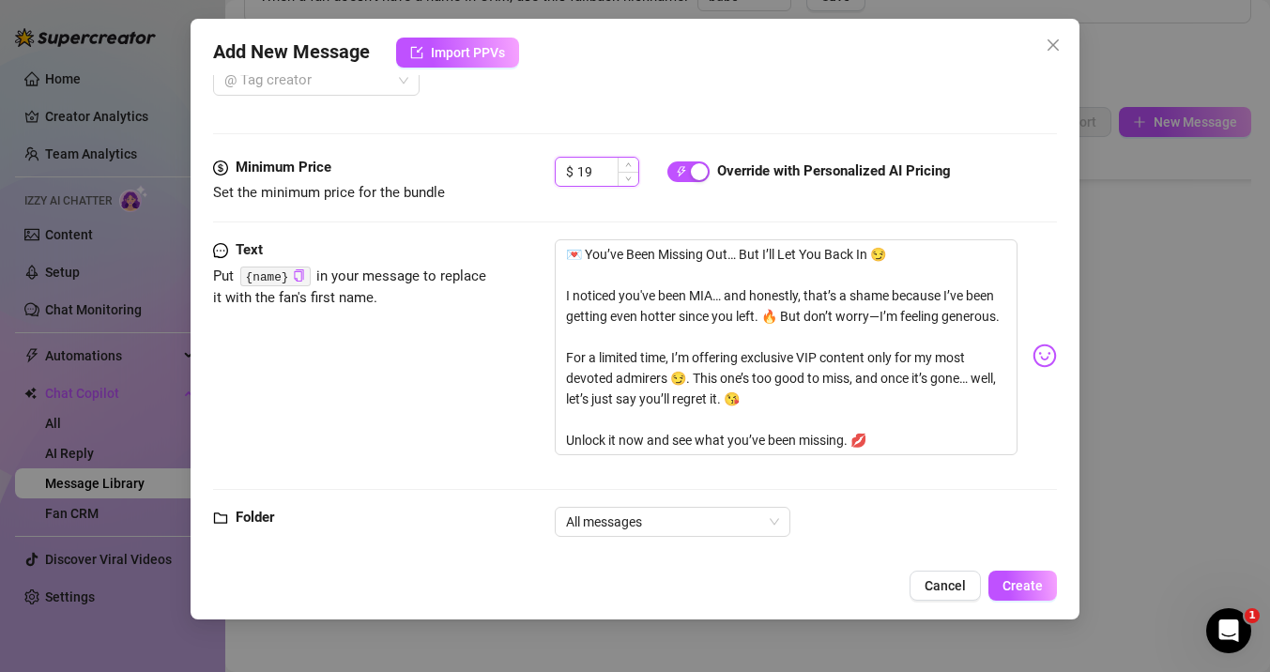
click at [597, 171] on input "19" at bounding box center [607, 172] width 61 height 28
type input "12"
click at [536, 308] on div "Text Put {name} in your message to replace it with the fan's first name. 💌 You’…" at bounding box center [635, 355] width 844 height 233
drag, startPoint x: 563, startPoint y: 252, endPoint x: 875, endPoint y: 448, distance: 368.2
click at [875, 448] on textarea "💌 You’ve Been Missing Out… But I’ll Let You Back In 😏 I noticed you've been MIA…" at bounding box center [786, 347] width 463 height 216
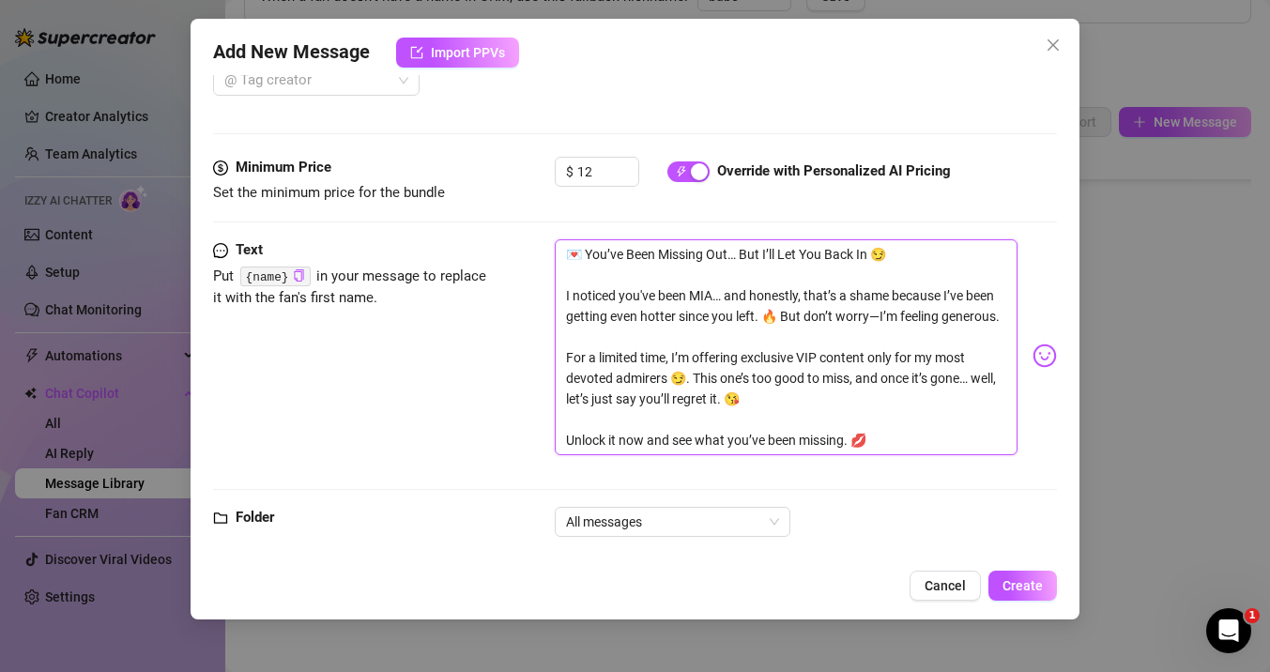
type textarea "Type your message here..."
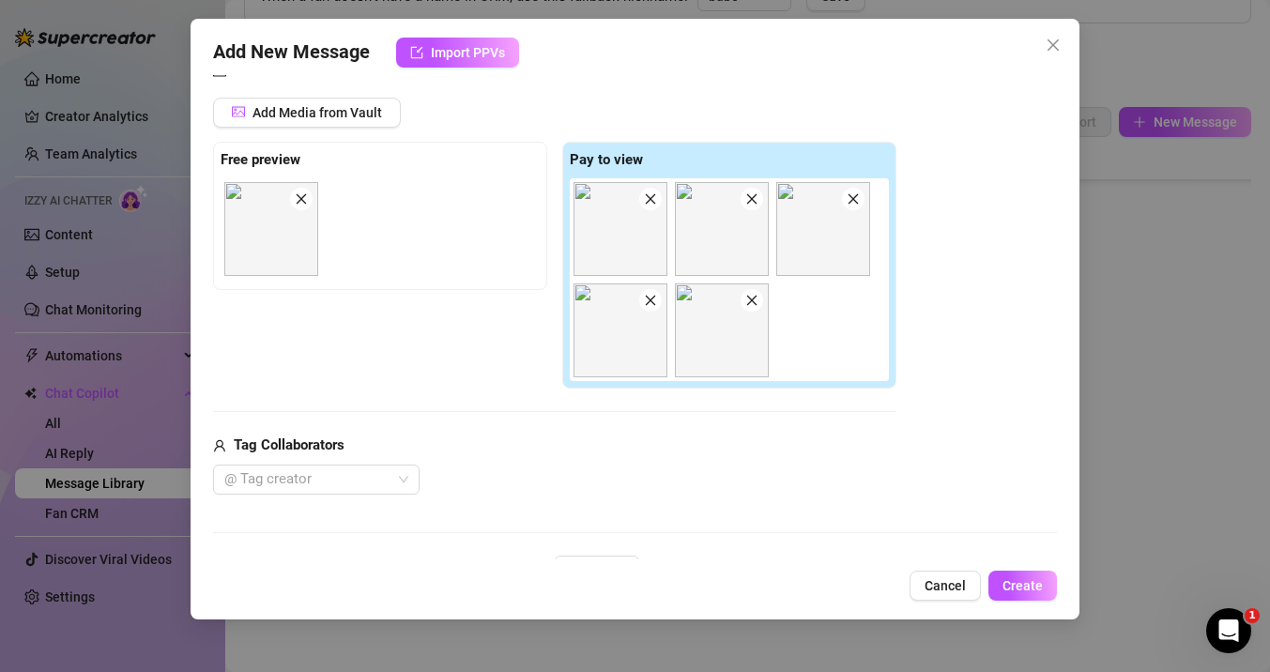
scroll to position [198, 0]
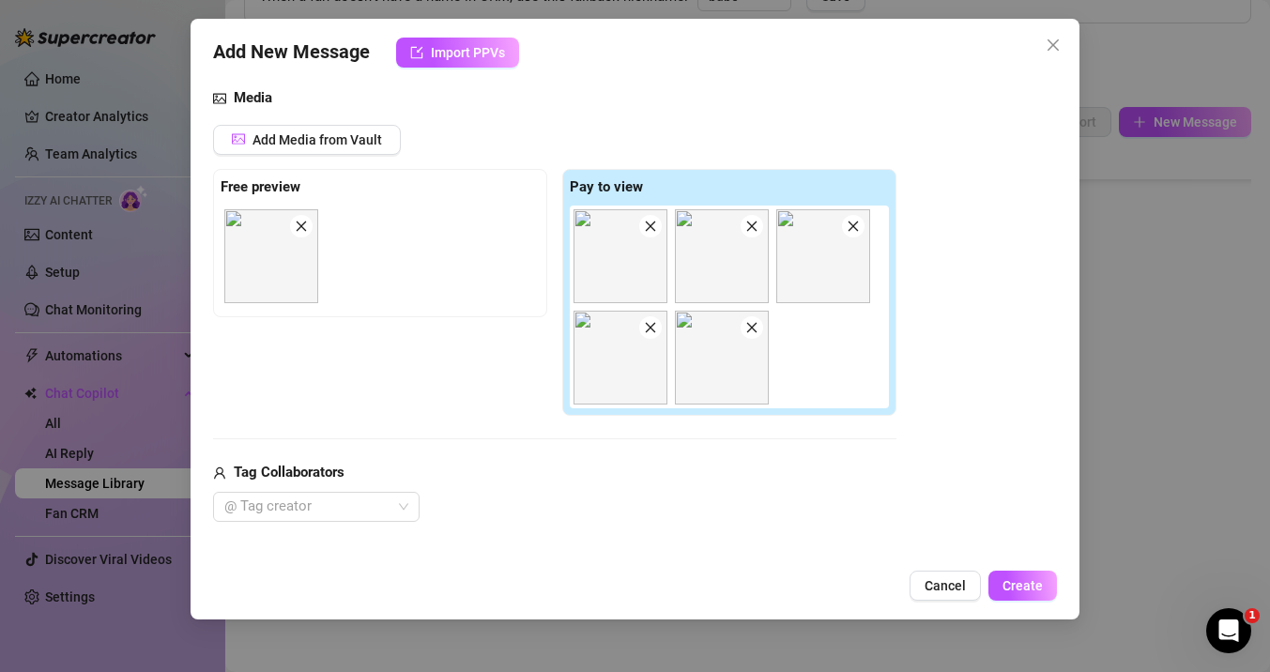
click at [1125, 486] on div "Add New Message Import PPVs Account Del (@delaneymalone) Name Name is for your …" at bounding box center [635, 336] width 1270 height 672
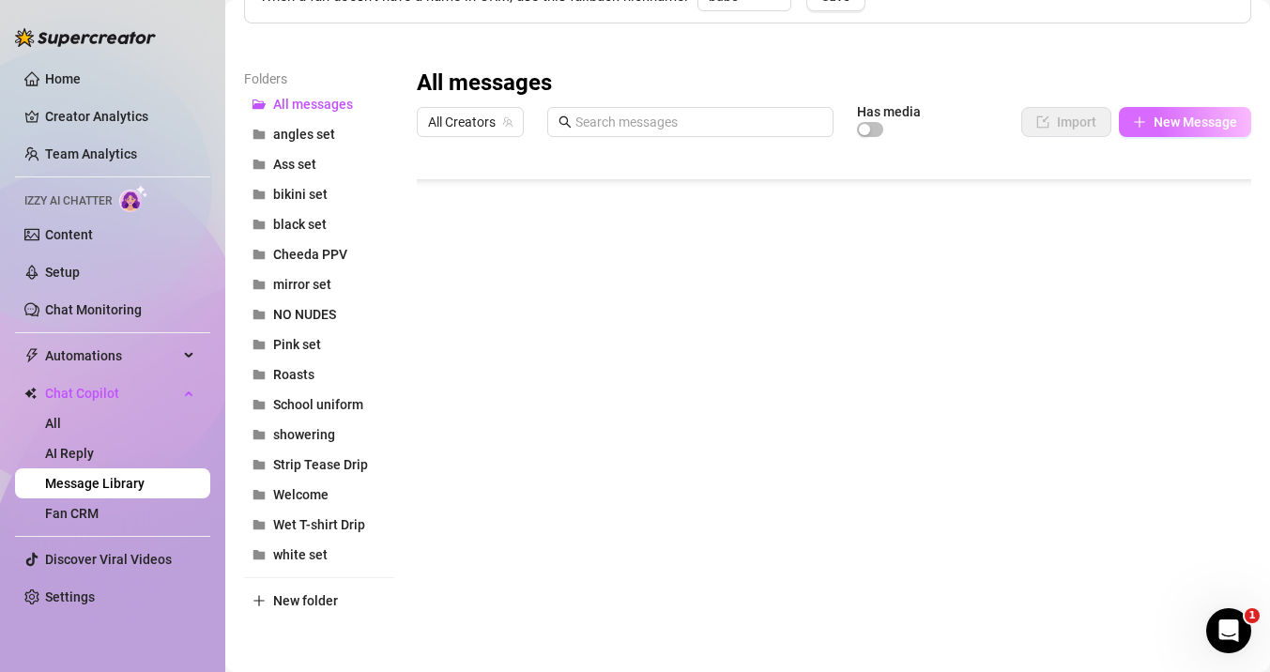
click at [1145, 115] on icon "plus" at bounding box center [1139, 121] width 13 height 13
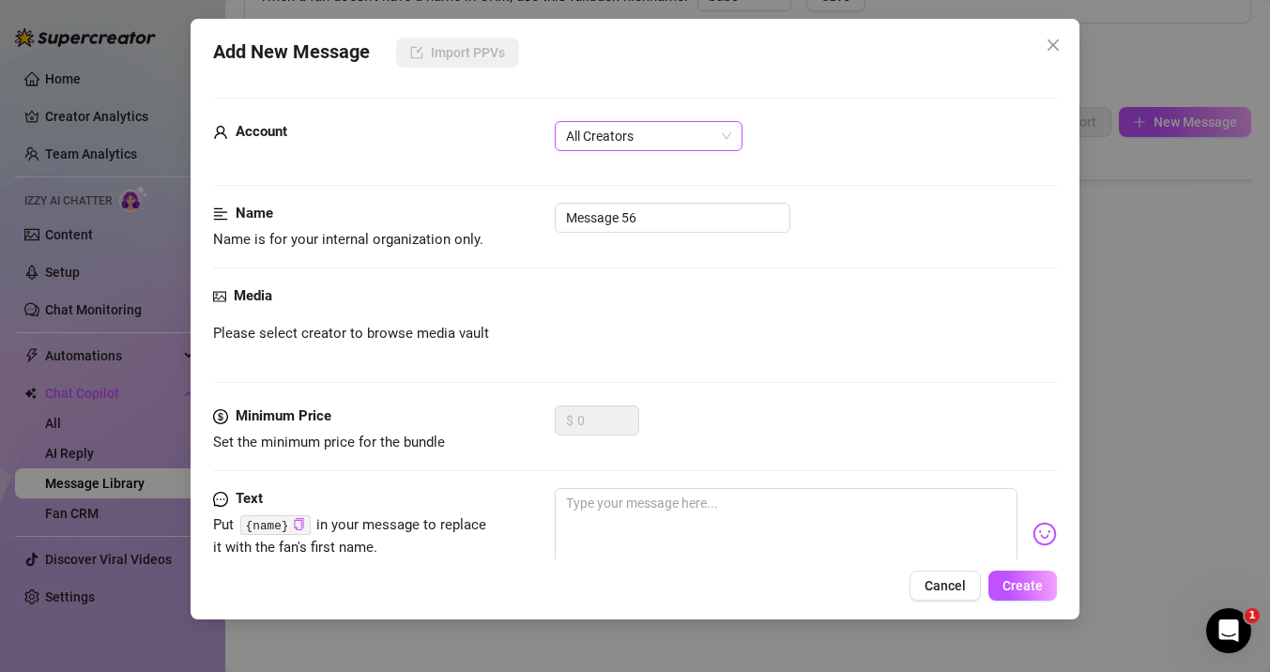
click at [633, 137] on span "All Creators" at bounding box center [648, 136] width 165 height 28
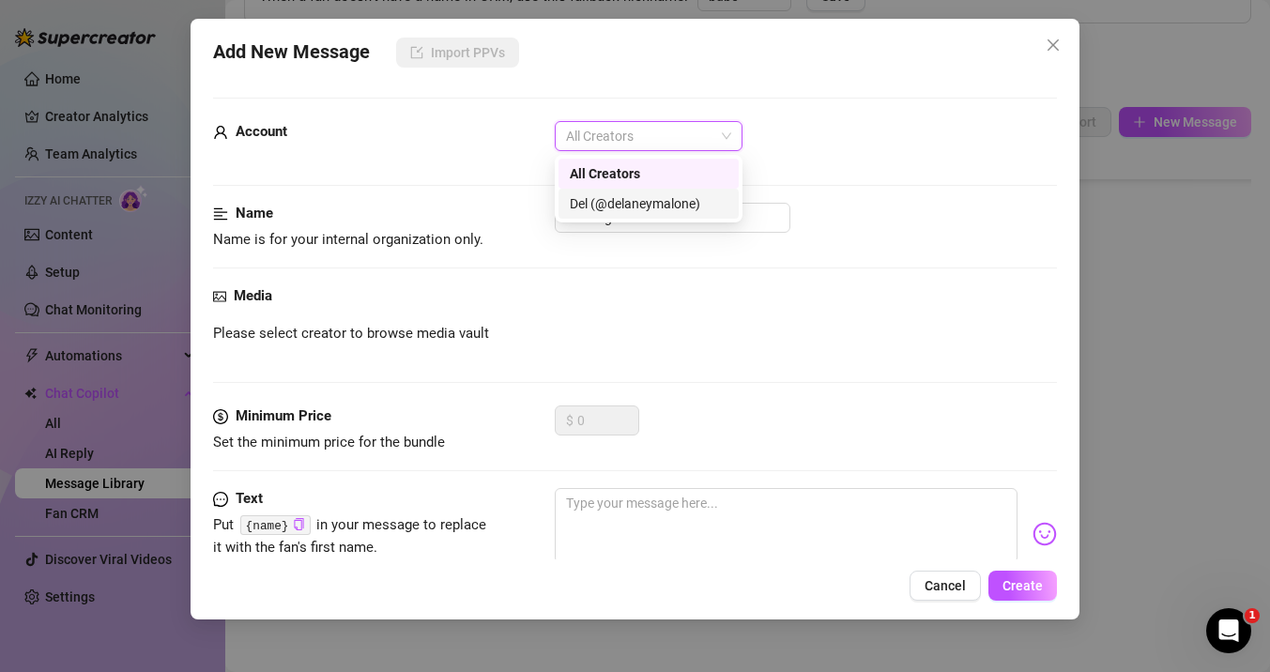
click at [604, 213] on div "Del (@delaneymalone)" at bounding box center [649, 203] width 158 height 21
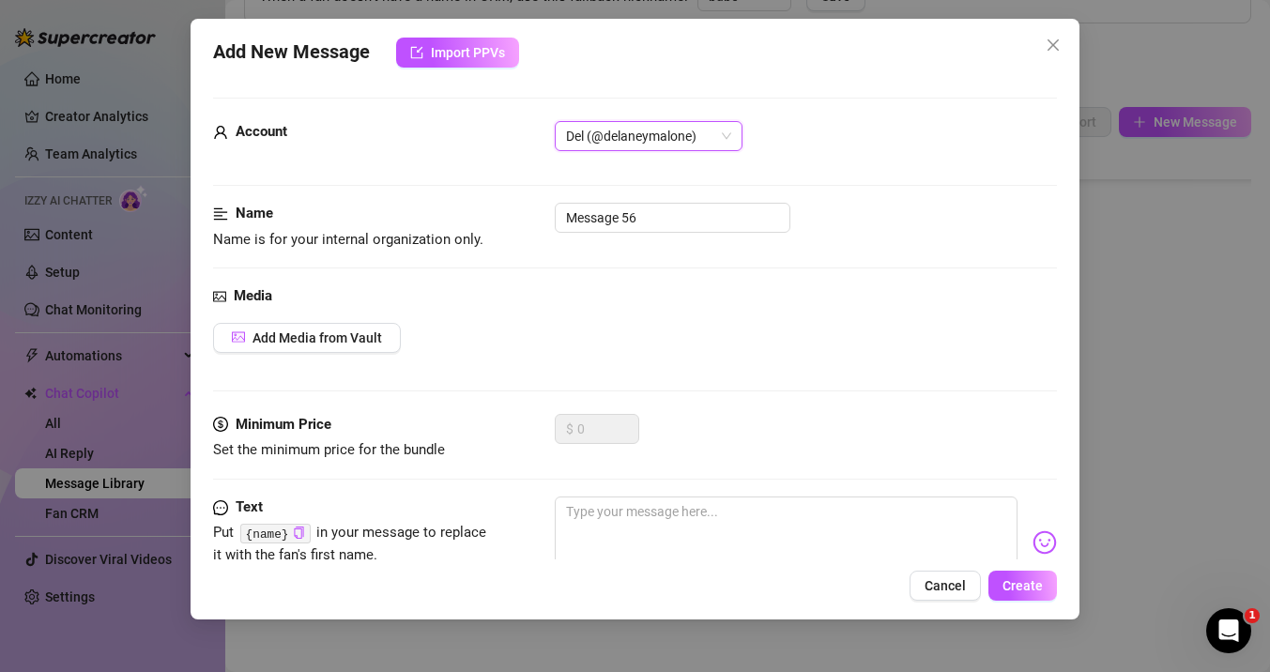
click at [461, 33] on div "Add New Message Import PPVs Account Del (@delaneymalone) Del (@delaneymalone) N…" at bounding box center [635, 319] width 889 height 601
click at [461, 57] on span "Import PPVs" at bounding box center [468, 52] width 74 height 15
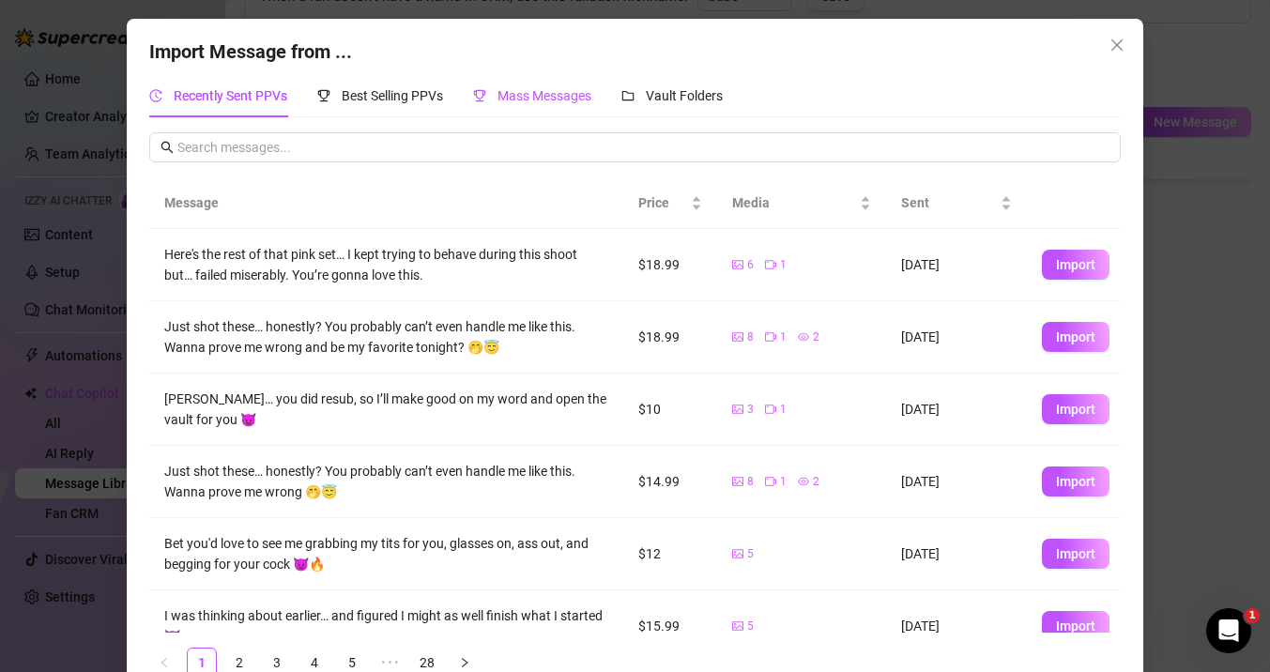
click at [545, 88] on span "Mass Messages" at bounding box center [544, 95] width 94 height 15
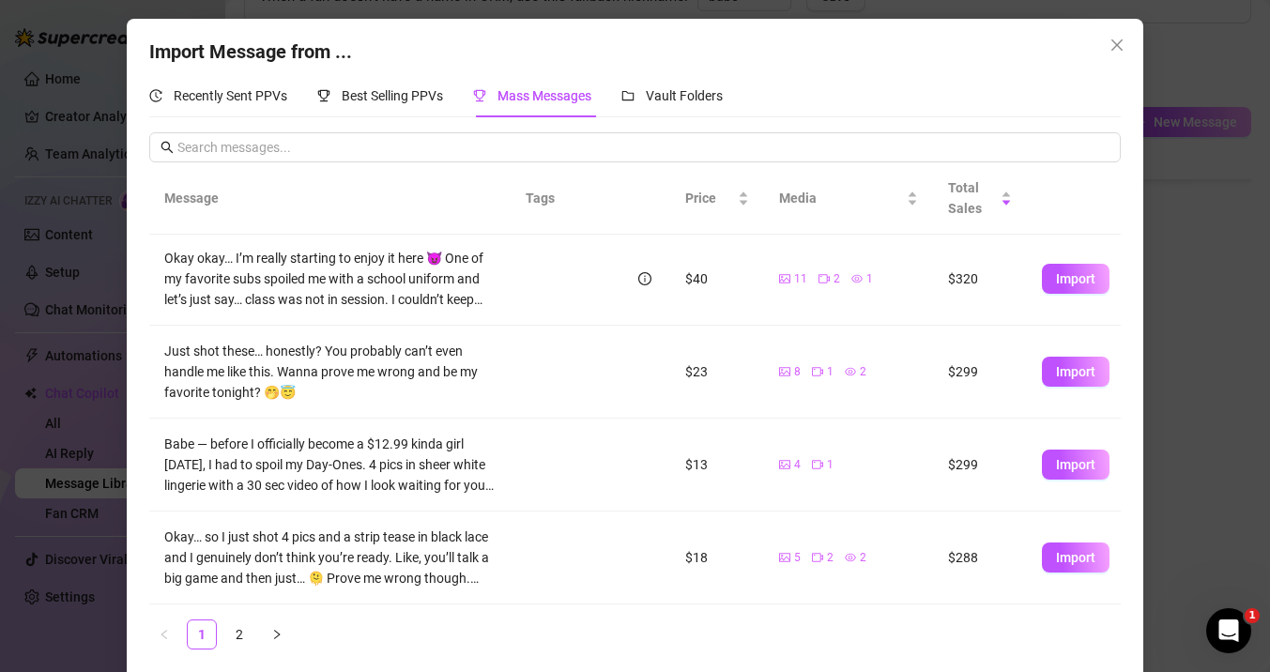
scroll to position [11, 0]
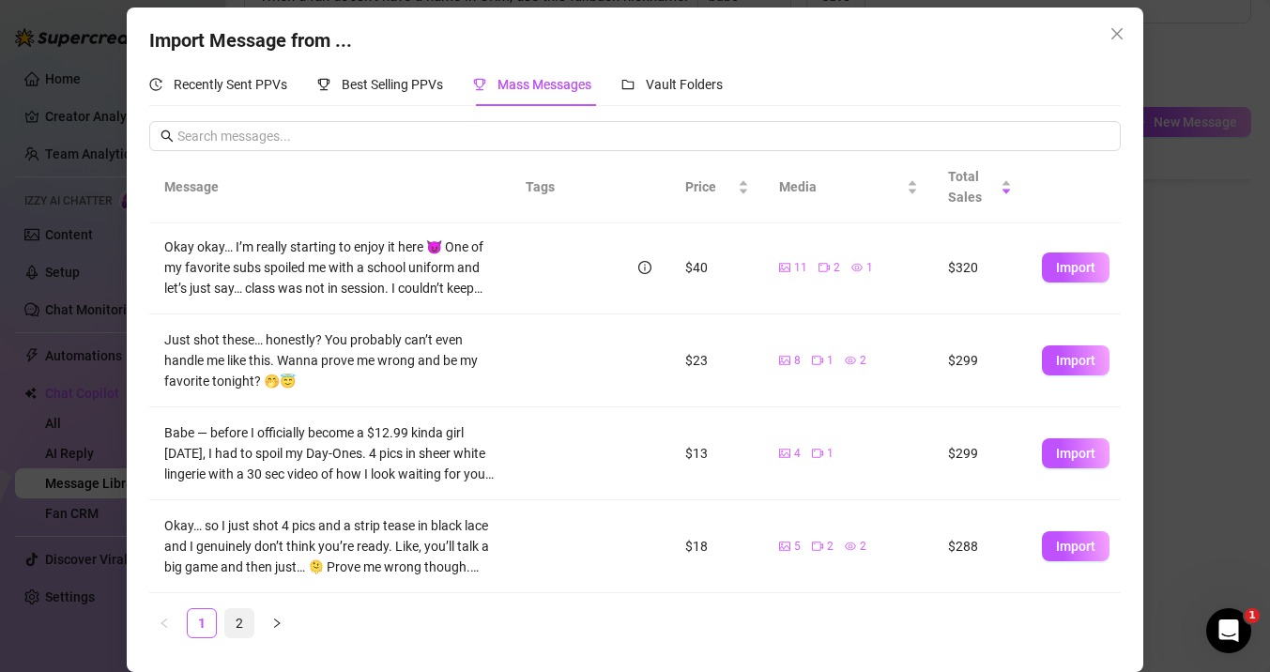
click at [226, 614] on link "2" at bounding box center [239, 623] width 28 height 28
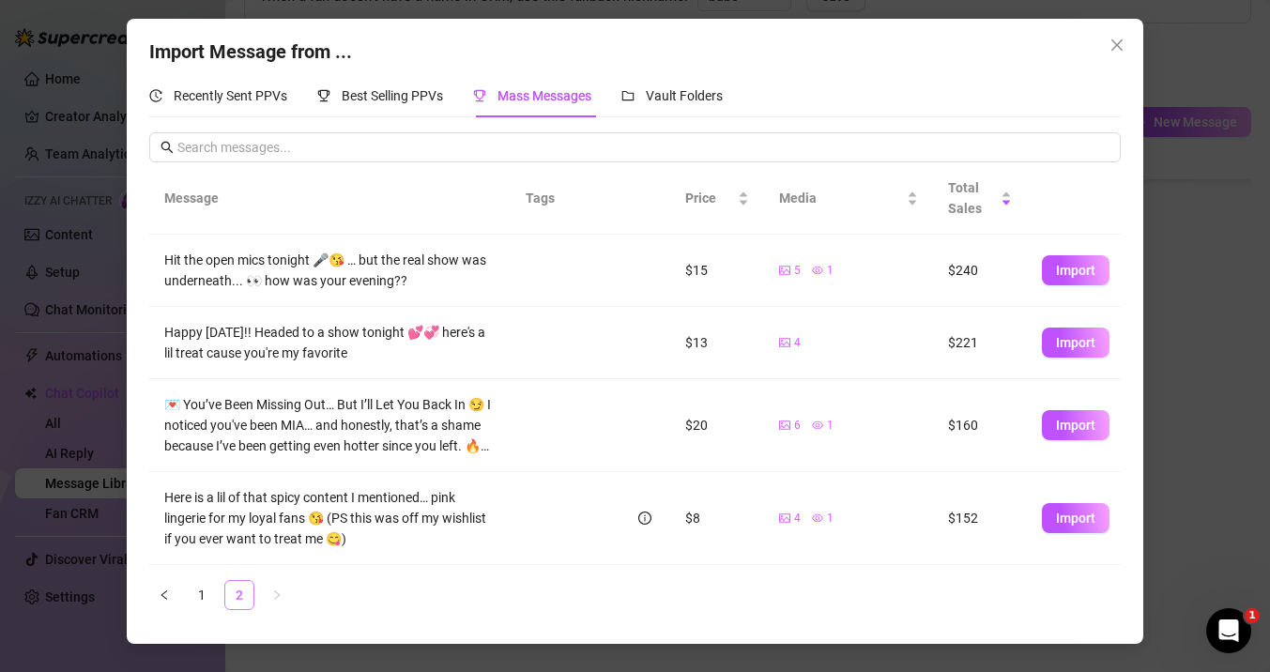
scroll to position [0, 0]
click at [1048, 422] on button "Import" at bounding box center [1076, 425] width 68 height 30
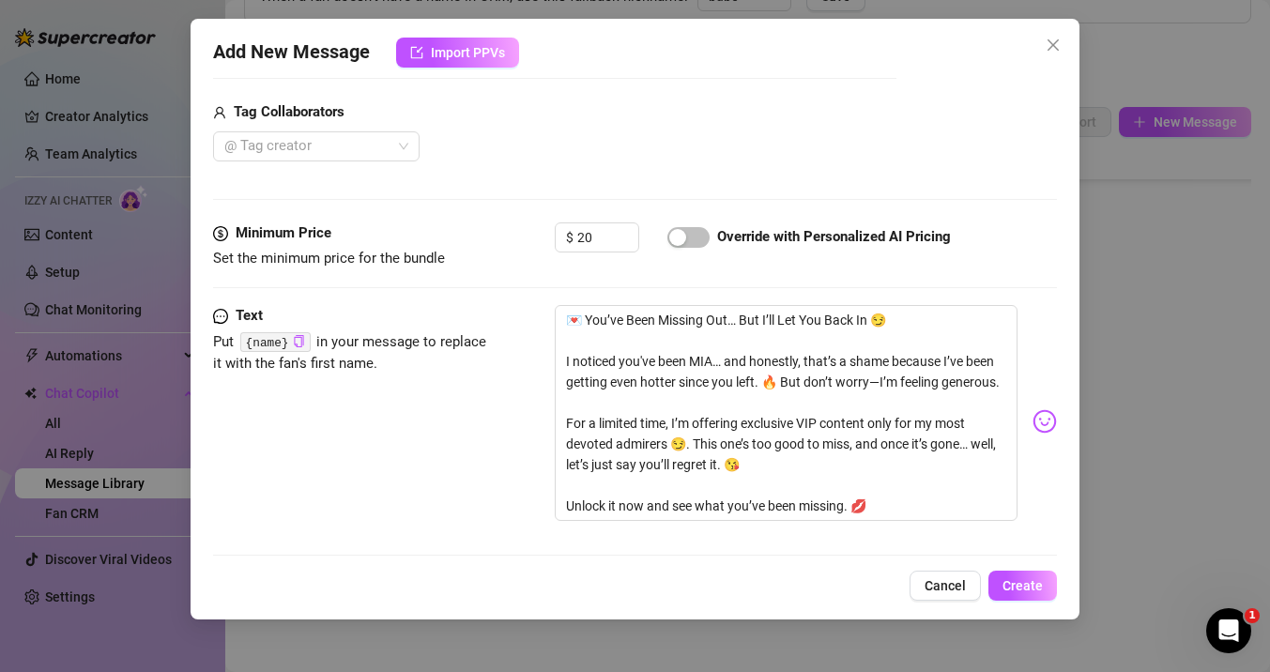
scroll to position [653, 0]
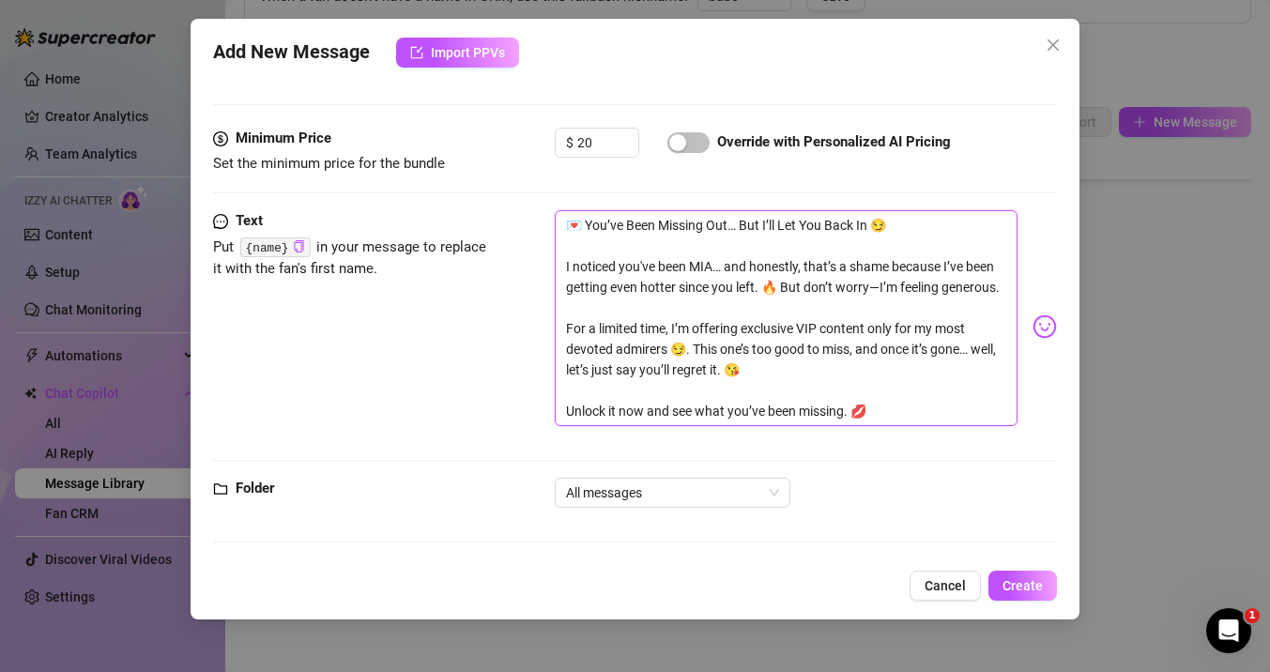
drag, startPoint x: 565, startPoint y: 225, endPoint x: 927, endPoint y: 414, distance: 408.5
click at [927, 414] on textarea "💌 You’ve Been Missing Out… But I’ll Let You Back In 😏 I noticed you've been MIA…" at bounding box center [786, 318] width 463 height 216
paste textarea "Which one’s going on your lock screen?" 4. Bold temptation "They say purple is …"
type textarea "Which one’s going on your lock screen?" 4. Bold temptation "They say purple is …"
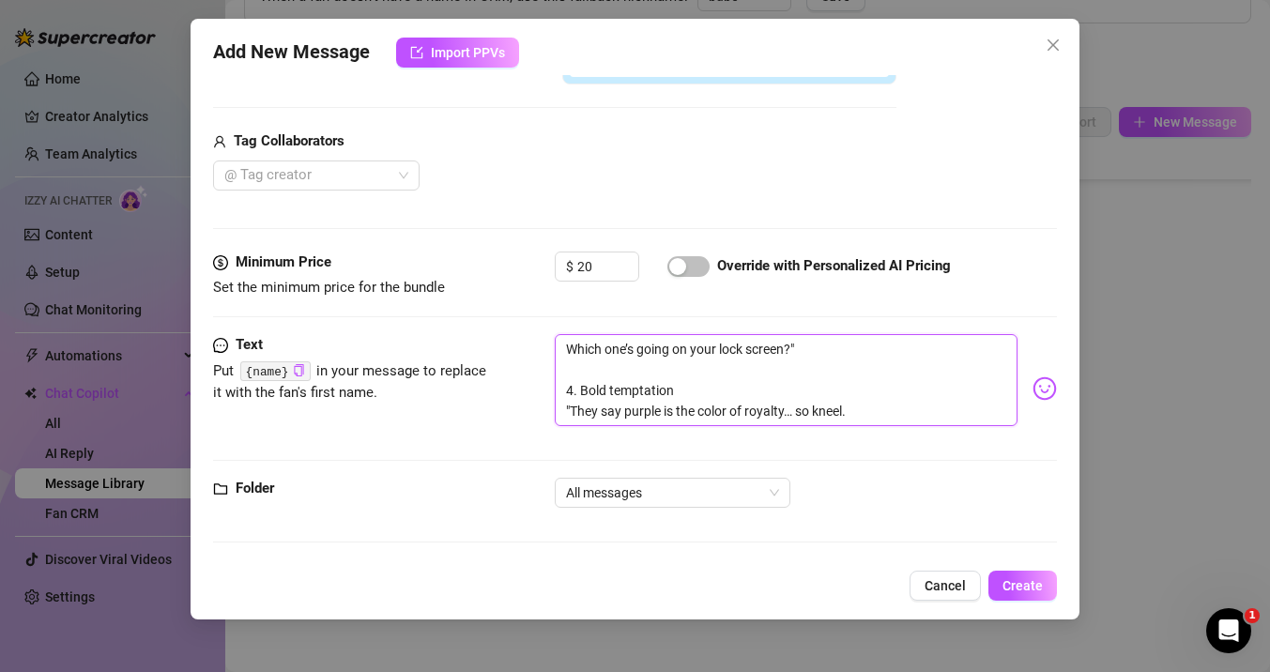
scroll to position [529, 0]
click at [842, 360] on textarea "Which one’s going on your lock screen?" 4. Bold temptation "They say purple is …" at bounding box center [786, 380] width 463 height 92
click at [816, 344] on textarea "Which one’s going on your lock screen?" 4. Bold temptation "They say purple is …" at bounding box center [786, 380] width 463 height 92
type textarea "Which one’s going on your lock screen?"\ 4. Bold temptation "They say purple is…"
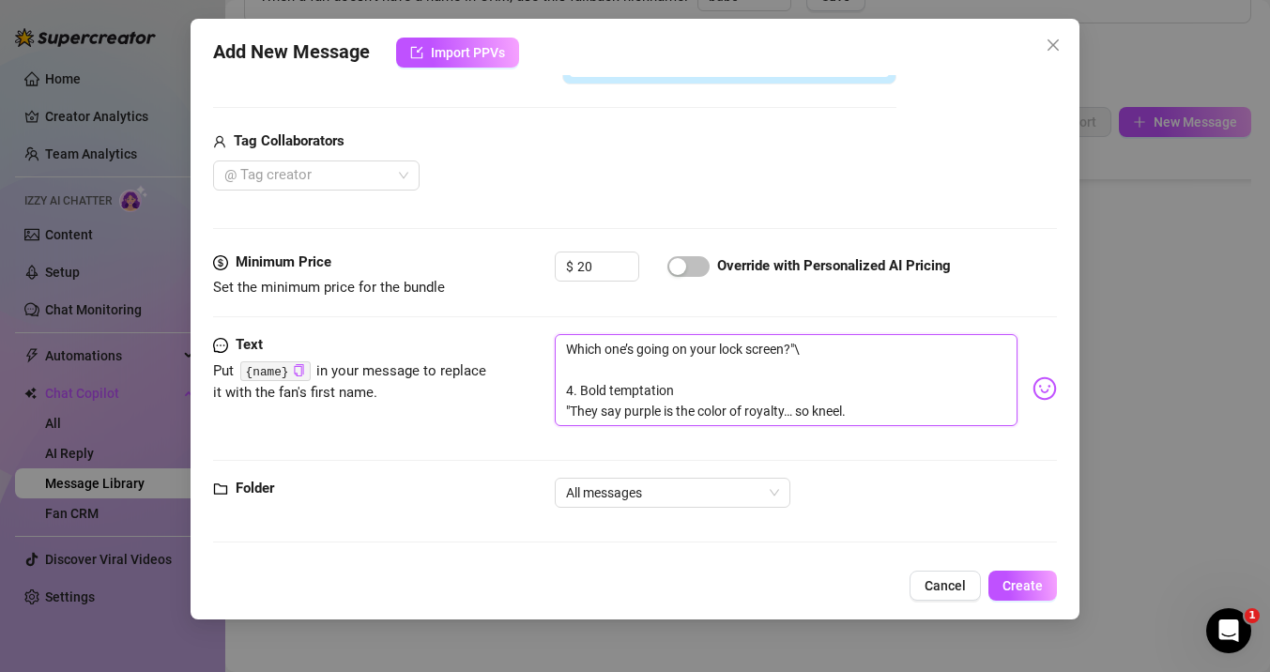
type textarea "Which one’s going on your lock screen?" 4. Bold temptation "They say purple is …"
type textarea "Which one’s going on your lock screen? 4. Bold temptation "They say purple is t…"
drag, startPoint x: 686, startPoint y: 392, endPoint x: 560, endPoint y: 348, distance: 133.3
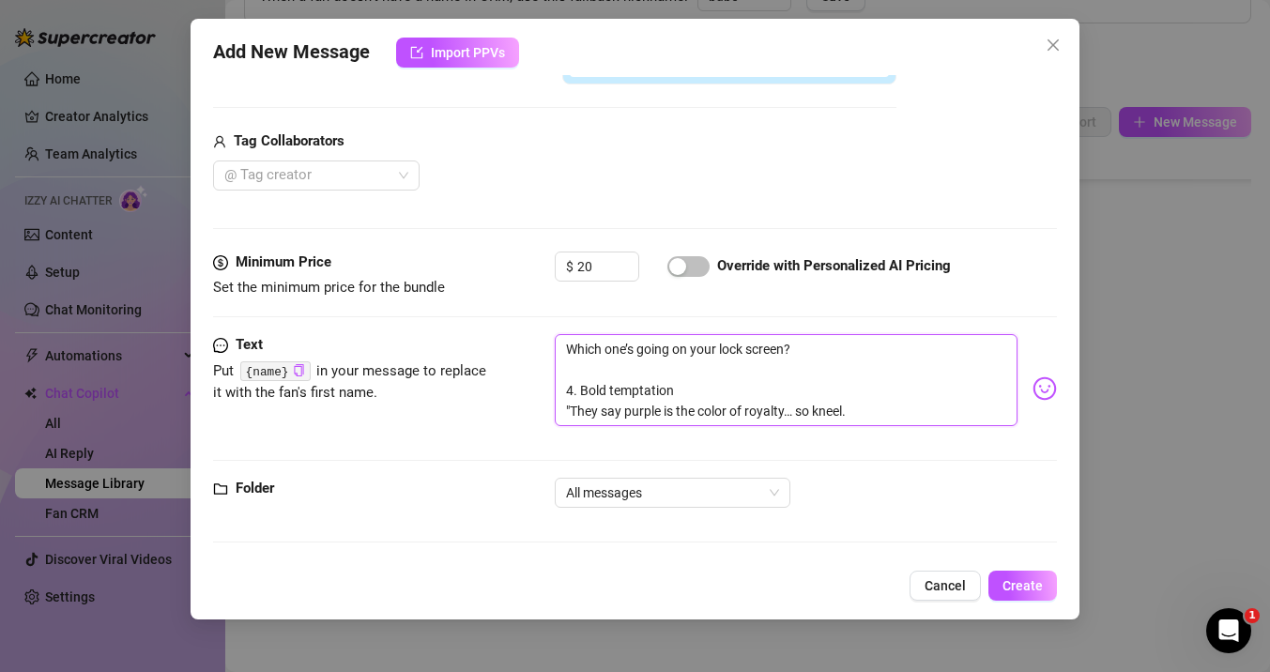
click at [560, 348] on textarea "Which one’s going on your lock screen? 4. Bold temptation "They say purple is t…" at bounding box center [786, 380] width 463 height 92
type textarea ""They say purple is the color of royalty… so kneel."
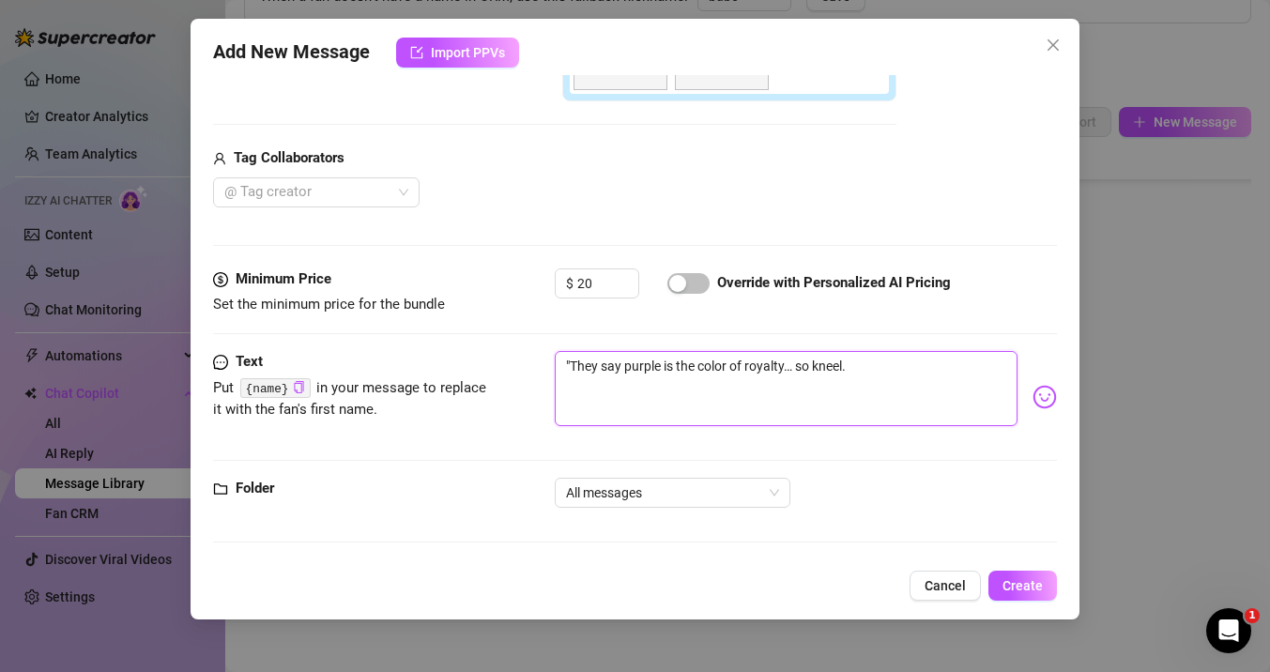
click at [573, 383] on textarea ""They say purple is the color of royalty… so kneel." at bounding box center [786, 388] width 463 height 75
type textarea "They say purple is the color of royalty… so kneel."
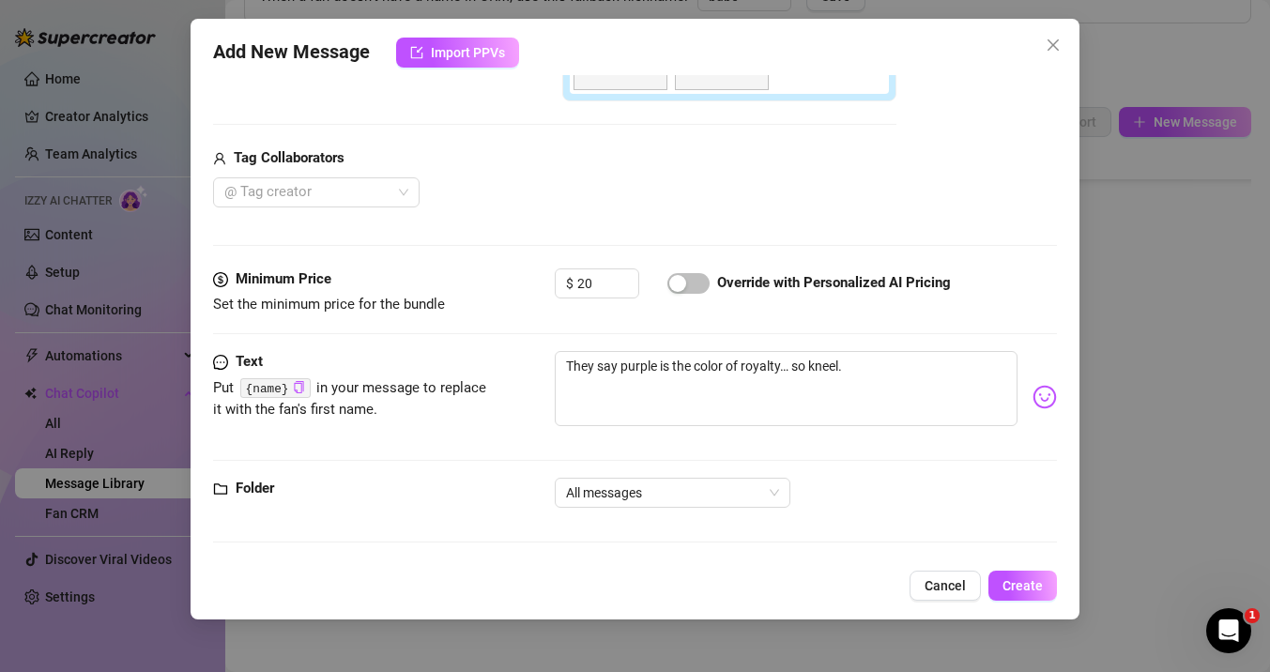
click at [482, 422] on div "Text Put {name} in your message to replace it with the fan's first name. They s…" at bounding box center [635, 397] width 844 height 92
click at [672, 284] on div "button" at bounding box center [677, 283] width 17 height 17
drag, startPoint x: 604, startPoint y: 286, endPoint x: 571, endPoint y: 286, distance: 32.9
click at [571, 286] on div "$ 20" at bounding box center [597, 283] width 84 height 30
type input "12"
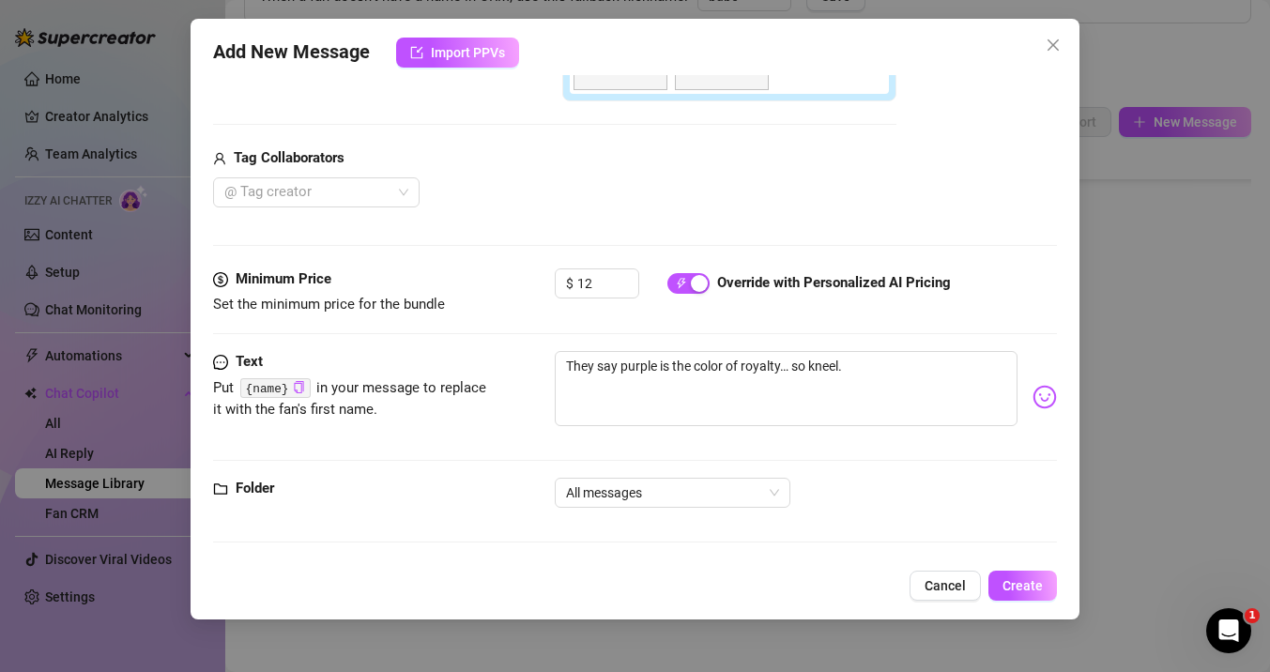
click at [530, 332] on div "Minimum Price Set the minimum price for the bundle $ 12 Override with Personali…" at bounding box center [635, 309] width 844 height 83
click at [635, 512] on div "Folder All messages" at bounding box center [635, 501] width 844 height 47
click at [632, 499] on span "All messages" at bounding box center [672, 493] width 213 height 28
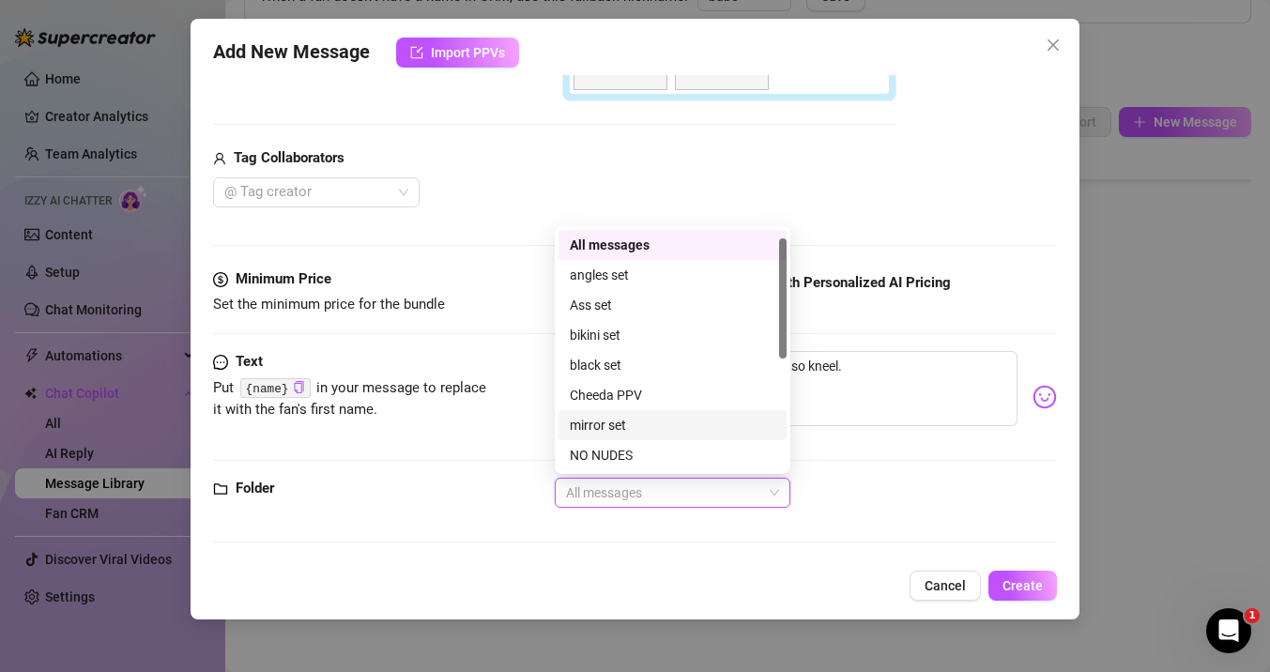
scroll to position [240, 0]
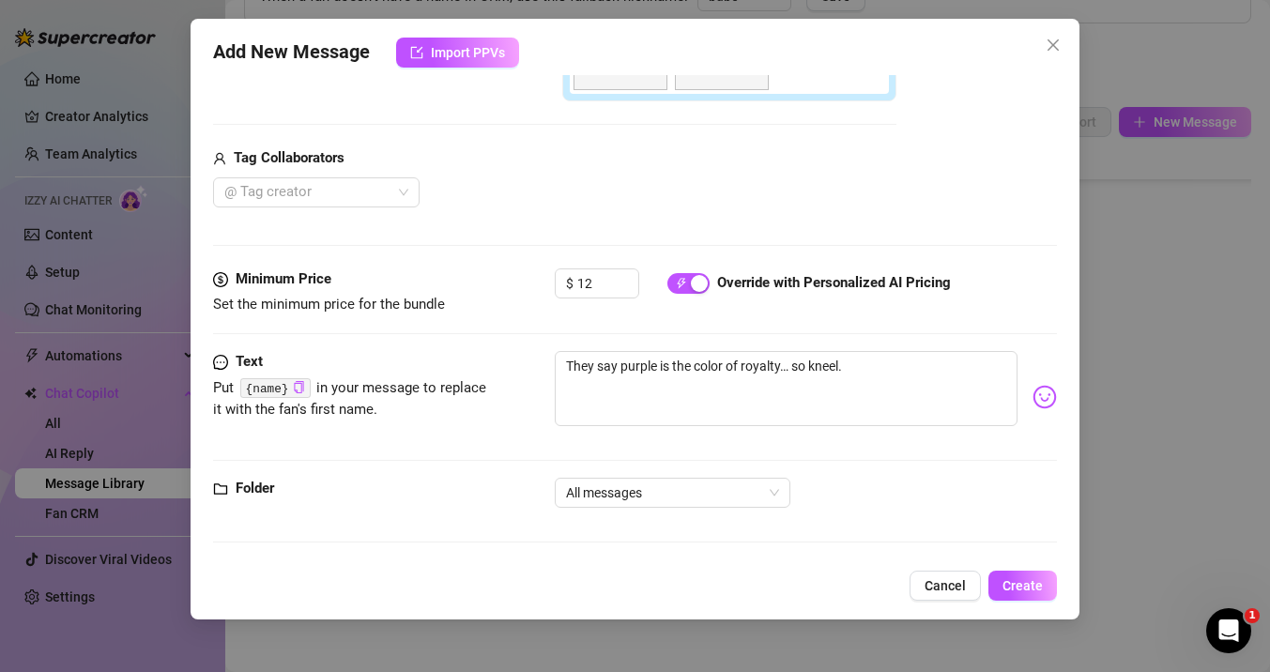
click at [514, 519] on div "Folder All messages" at bounding box center [635, 501] width 844 height 47
click at [1038, 579] on span "Create" at bounding box center [1022, 585] width 40 height 15
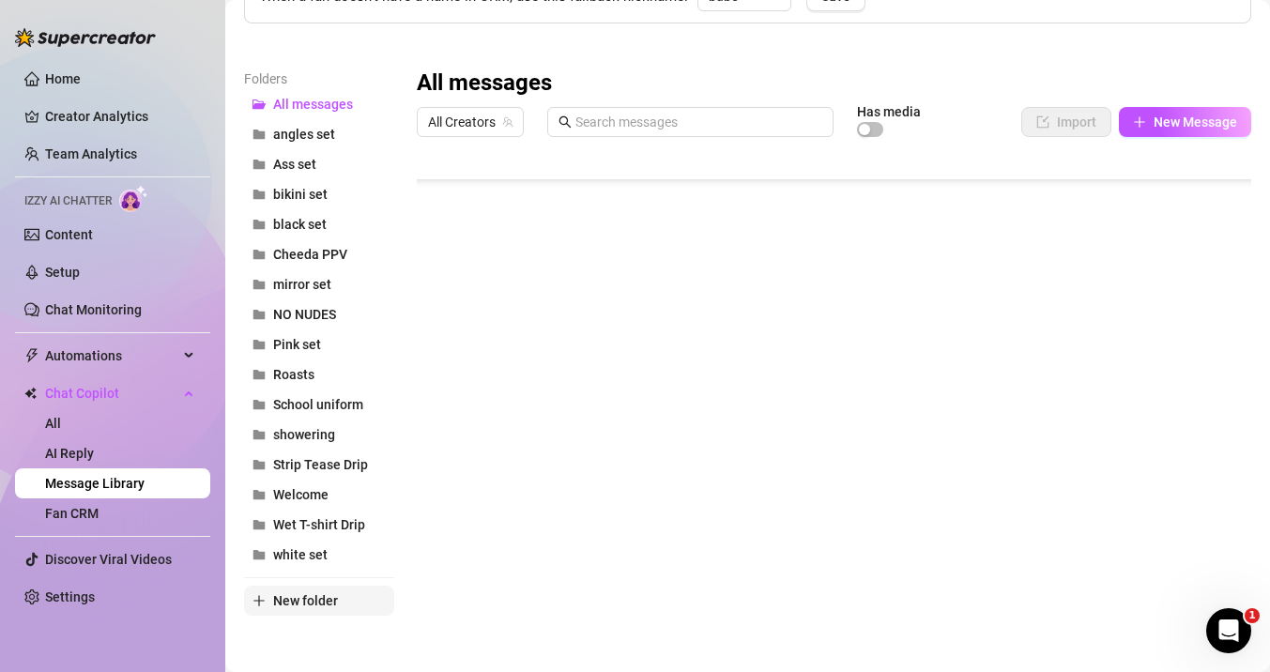
click at [290, 591] on button "New folder" at bounding box center [319, 601] width 150 height 30
click at [297, 591] on input "text" at bounding box center [319, 585] width 150 height 30
type input "purple set"
click at [343, 656] on main "Message Library Personalize your messages with {name} Insert the placeholder {n…" at bounding box center [747, 257] width 1045 height 889
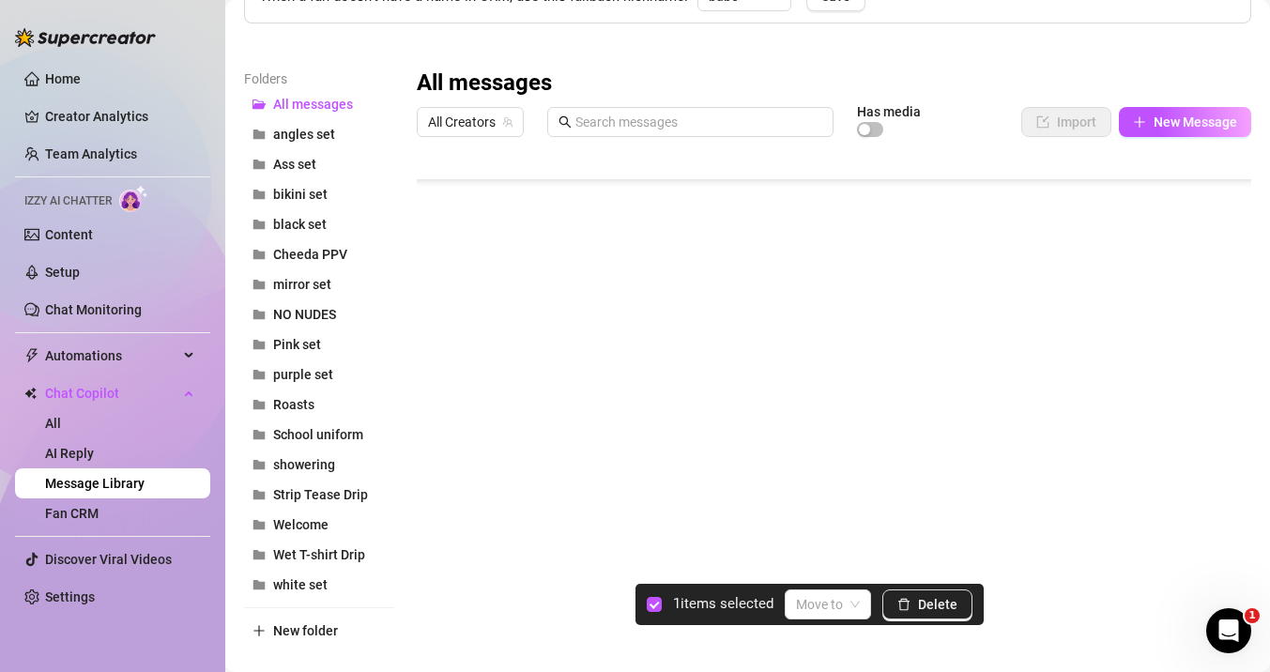
click at [429, 500] on div at bounding box center [834, 354] width 834 height 419
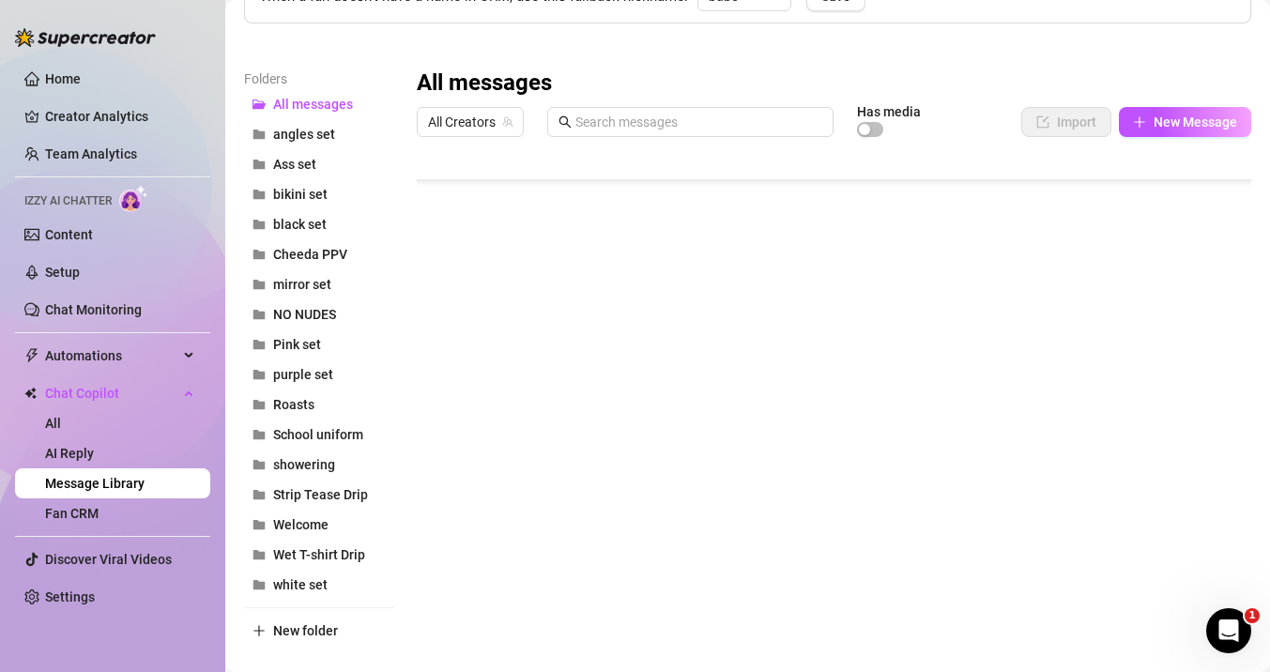
click at [503, 497] on div at bounding box center [834, 354] width 834 height 419
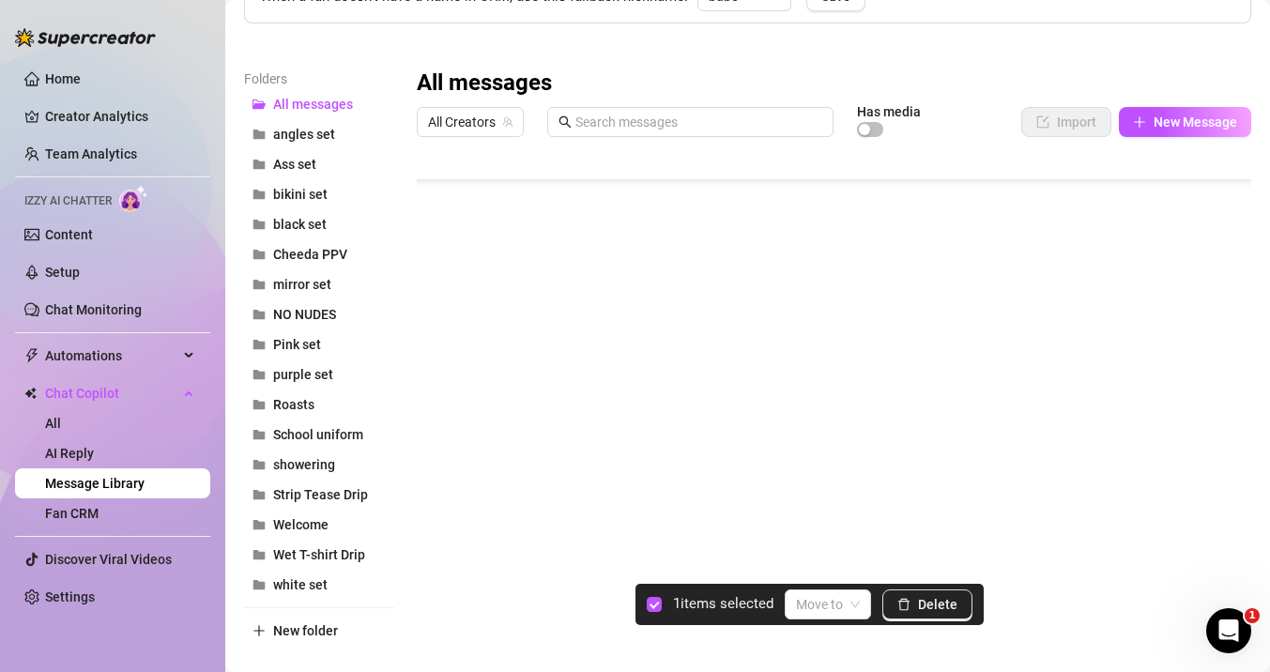
click at [437, 492] on div at bounding box center [834, 354] width 834 height 419
click at [845, 612] on span at bounding box center [828, 604] width 64 height 28
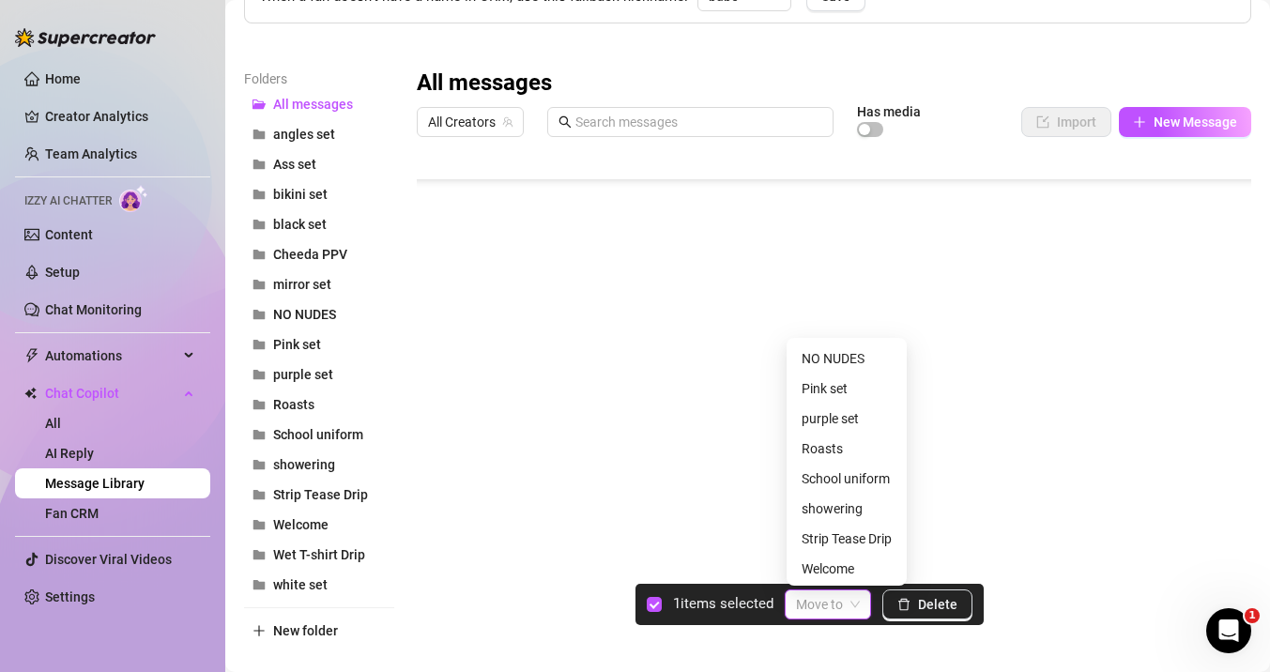
scroll to position [213, 0]
click at [829, 417] on div "purple set" at bounding box center [847, 414] width 90 height 21
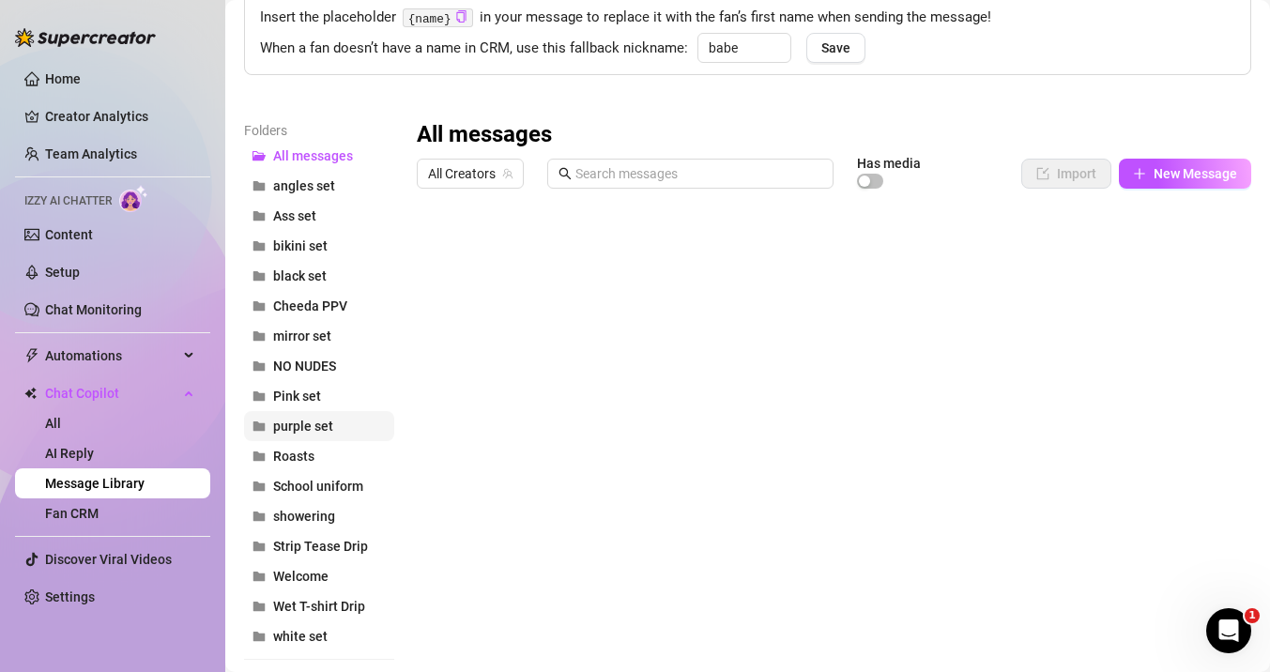
scroll to position [217, 0]
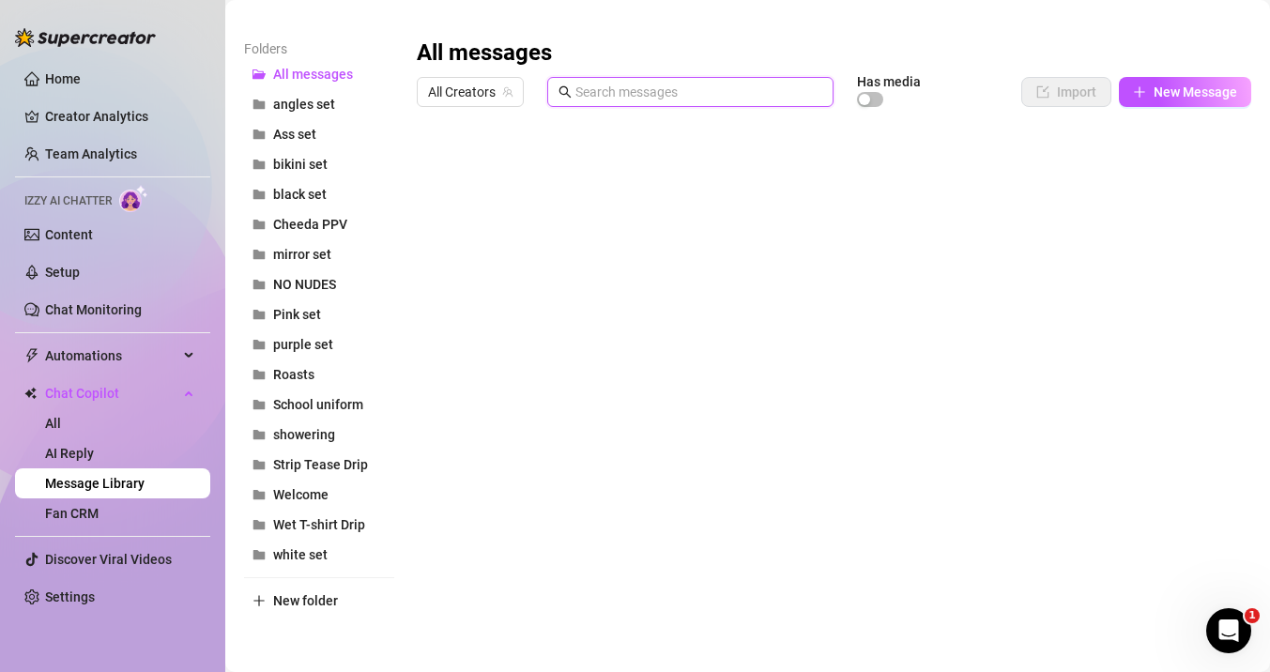
click at [592, 99] on input "text" at bounding box center [698, 92] width 247 height 21
type input "bund"
click at [617, 246] on div at bounding box center [834, 324] width 834 height 419
click at [497, 174] on div at bounding box center [834, 324] width 834 height 419
click at [574, 94] on span "bund" at bounding box center [690, 92] width 286 height 30
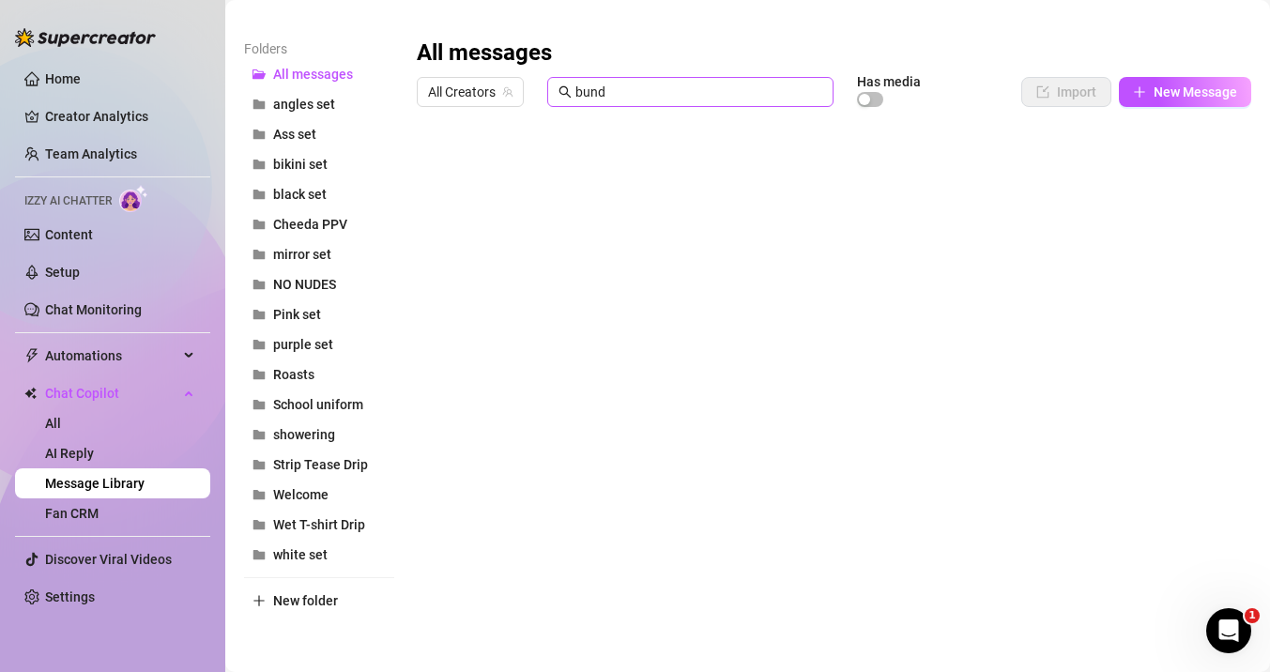
click at [574, 94] on span "bund" at bounding box center [690, 92] width 286 height 30
click at [596, 88] on input "bund" at bounding box center [698, 92] width 247 height 21
click at [1188, 93] on span "New Message" at bounding box center [1196, 91] width 84 height 15
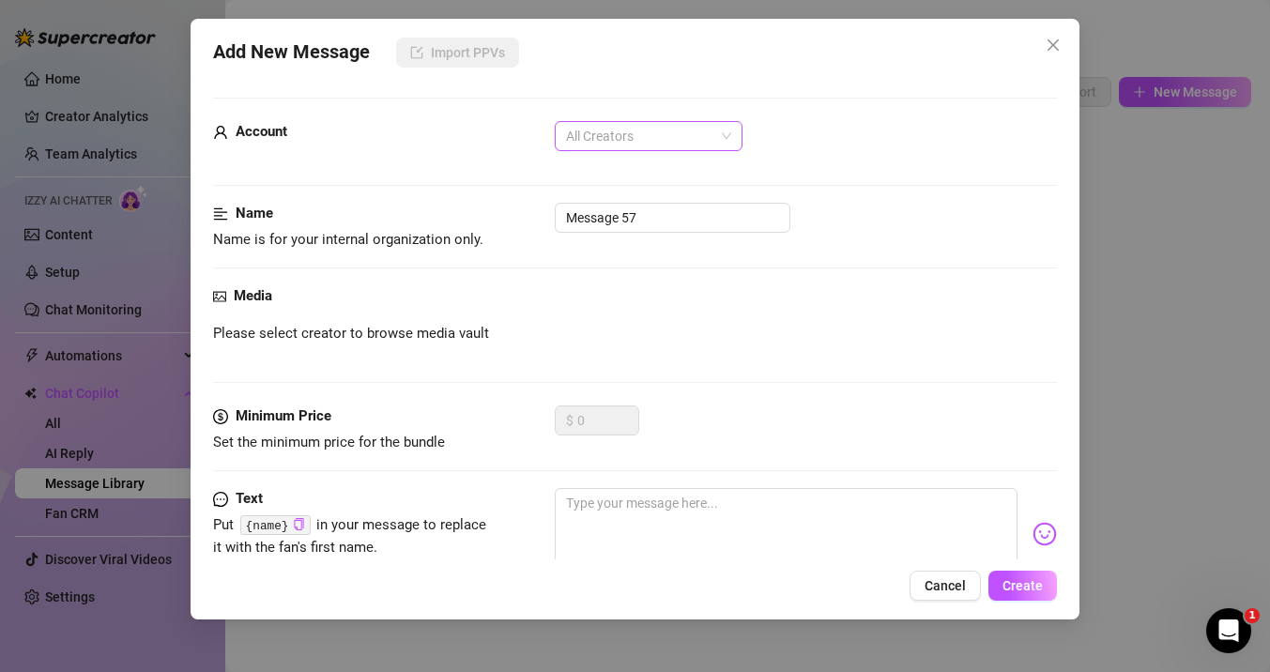
click at [620, 129] on span "All Creators" at bounding box center [648, 136] width 165 height 28
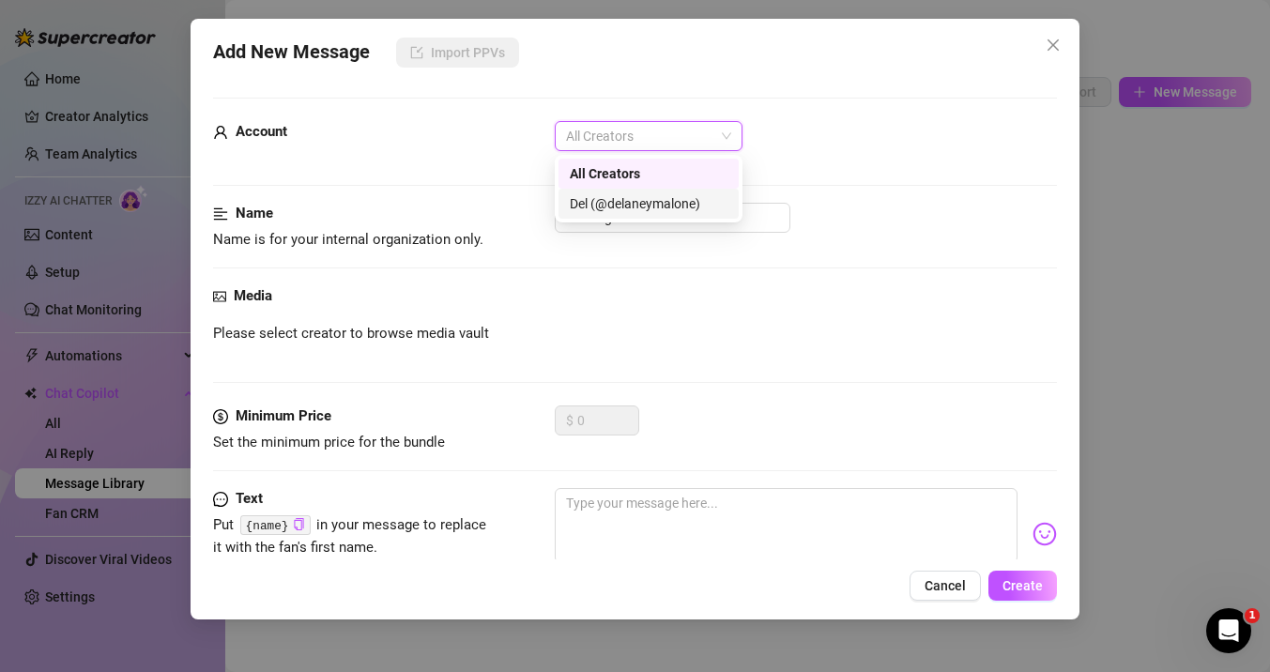
click at [603, 202] on div "Del (@delaneymalone)" at bounding box center [649, 203] width 158 height 21
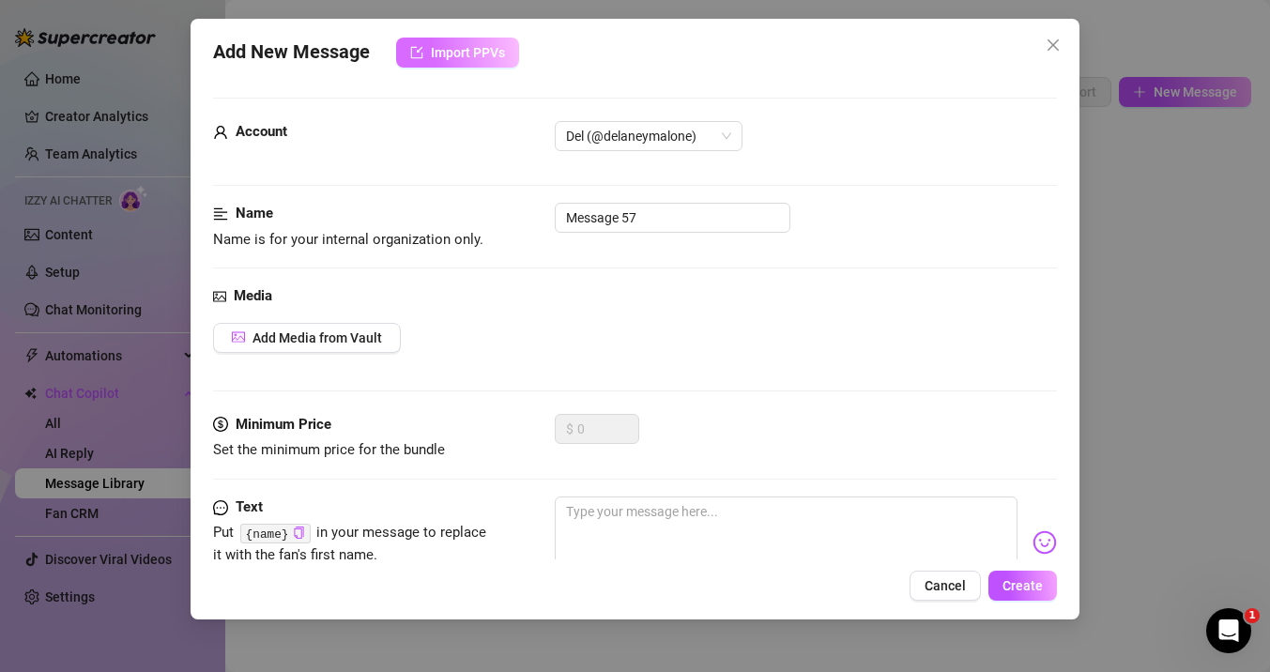
click at [442, 55] on span "Import PPVs" at bounding box center [468, 52] width 74 height 15
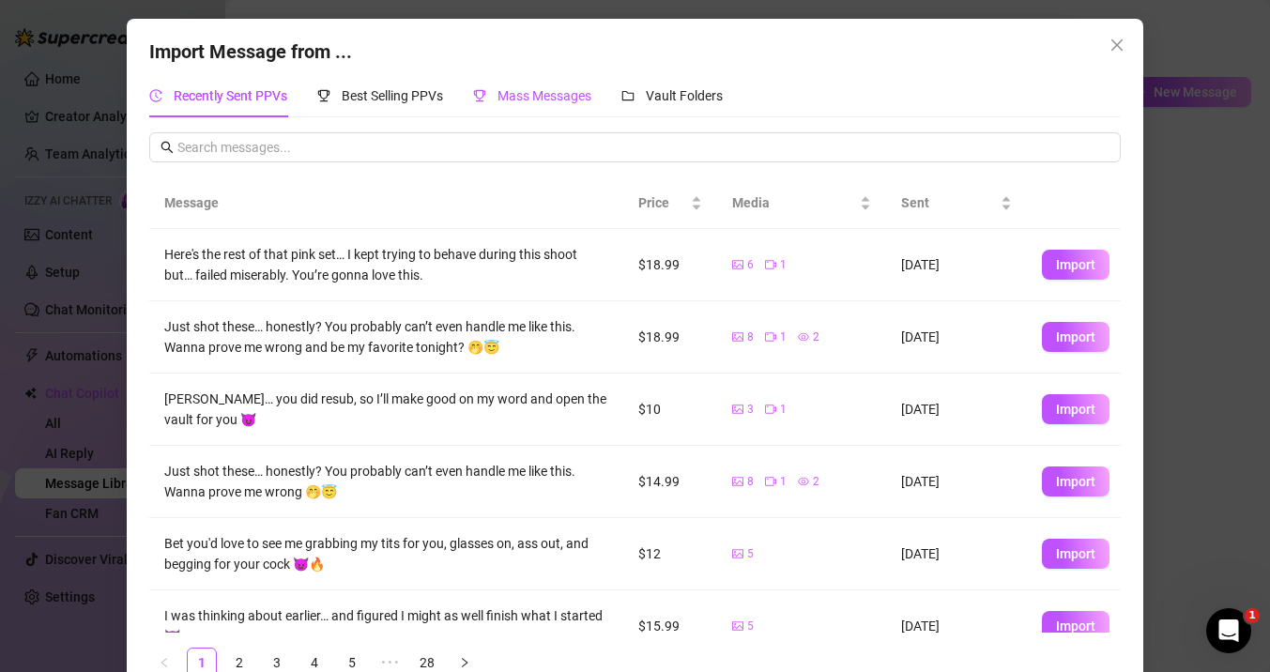
click at [513, 101] on span "Mass Messages" at bounding box center [544, 95] width 94 height 15
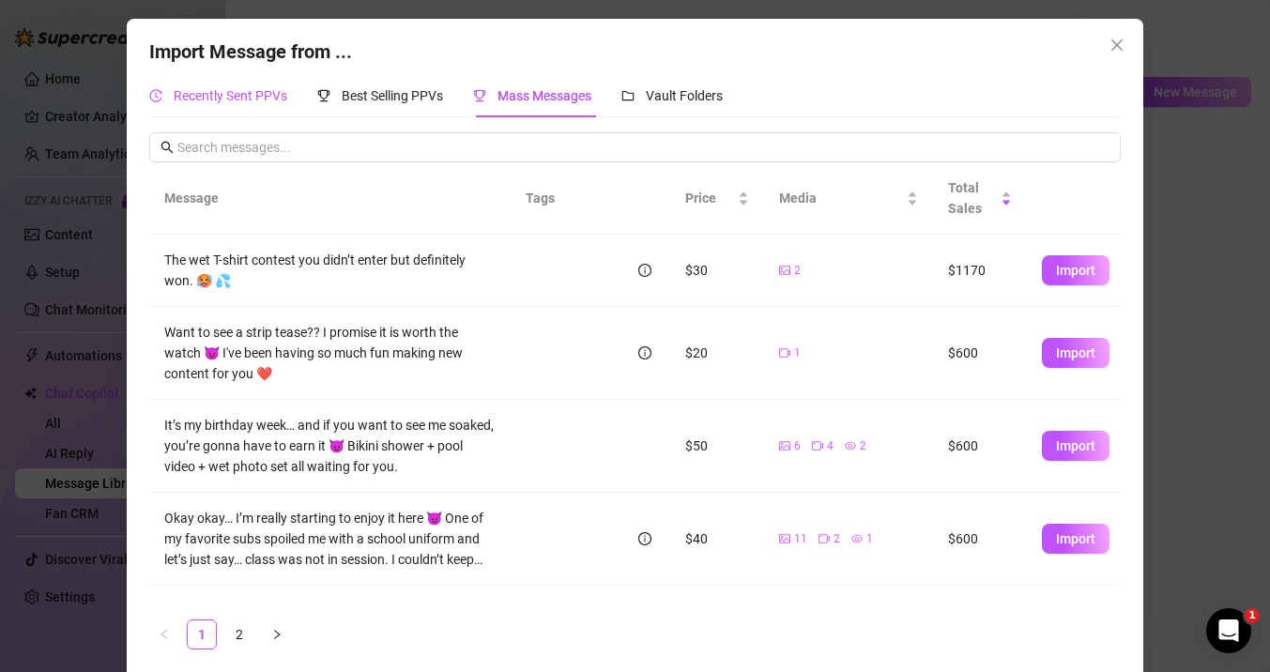
click at [252, 94] on span "Recently Sent PPVs" at bounding box center [231, 95] width 114 height 15
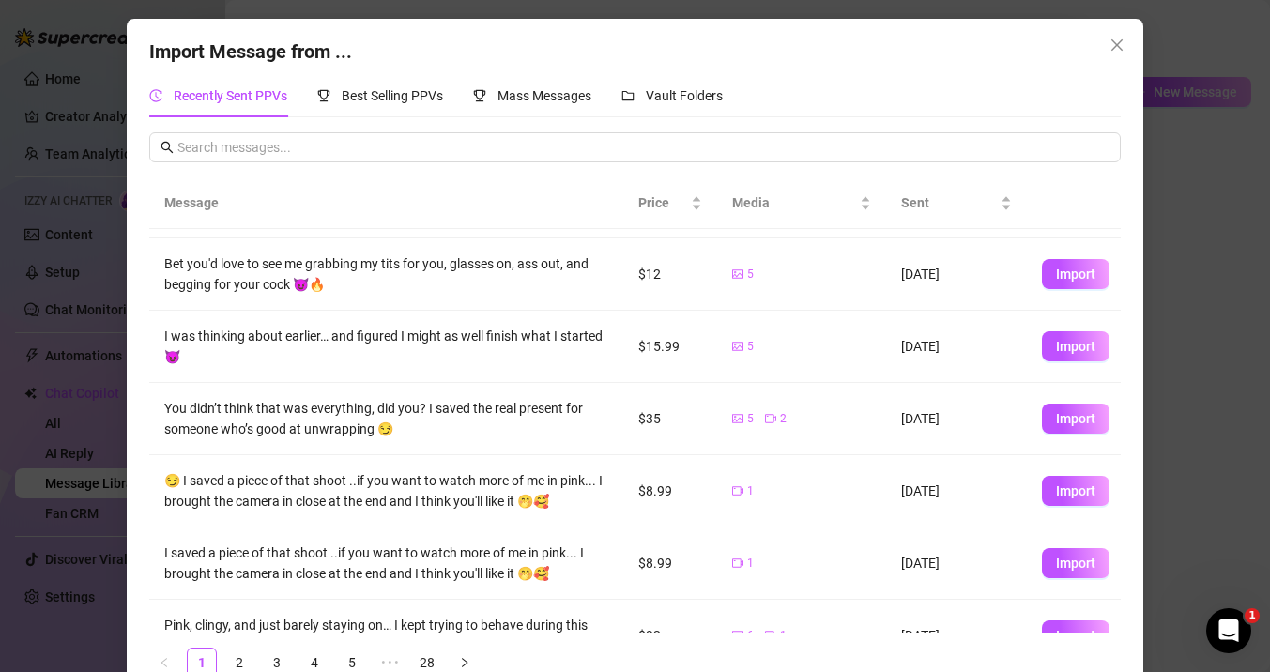
scroll to position [283, 0]
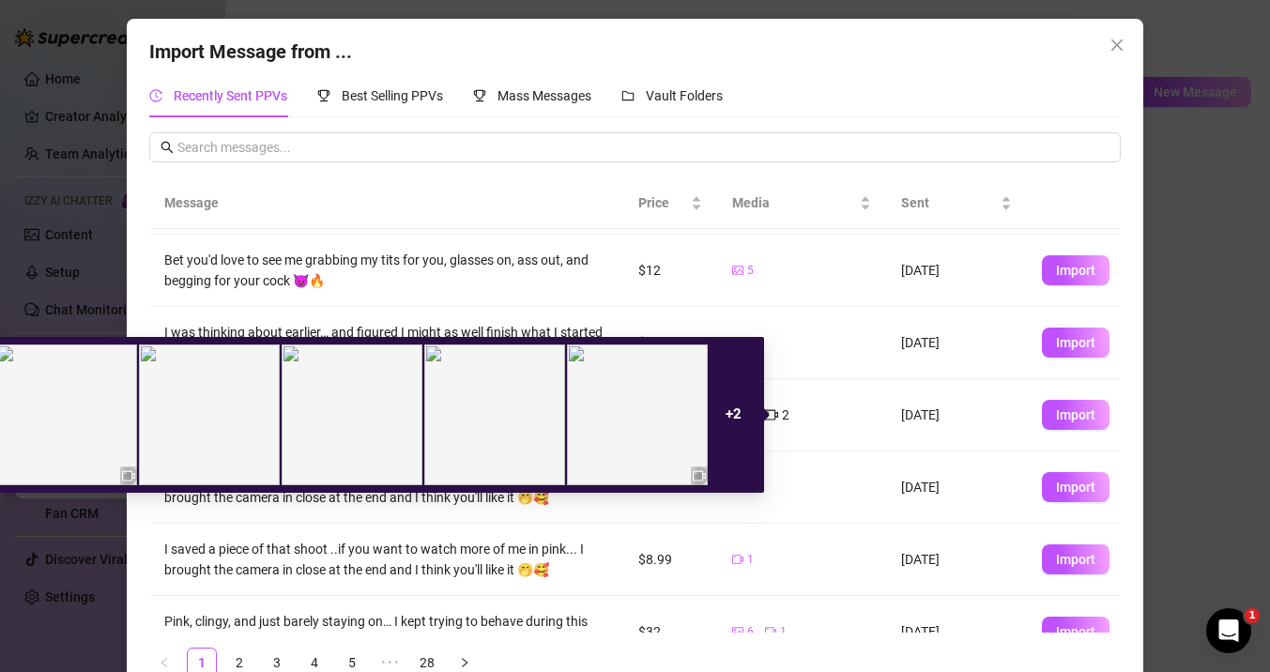
click at [727, 419] on strong "+ 2" at bounding box center [734, 414] width 16 height 17
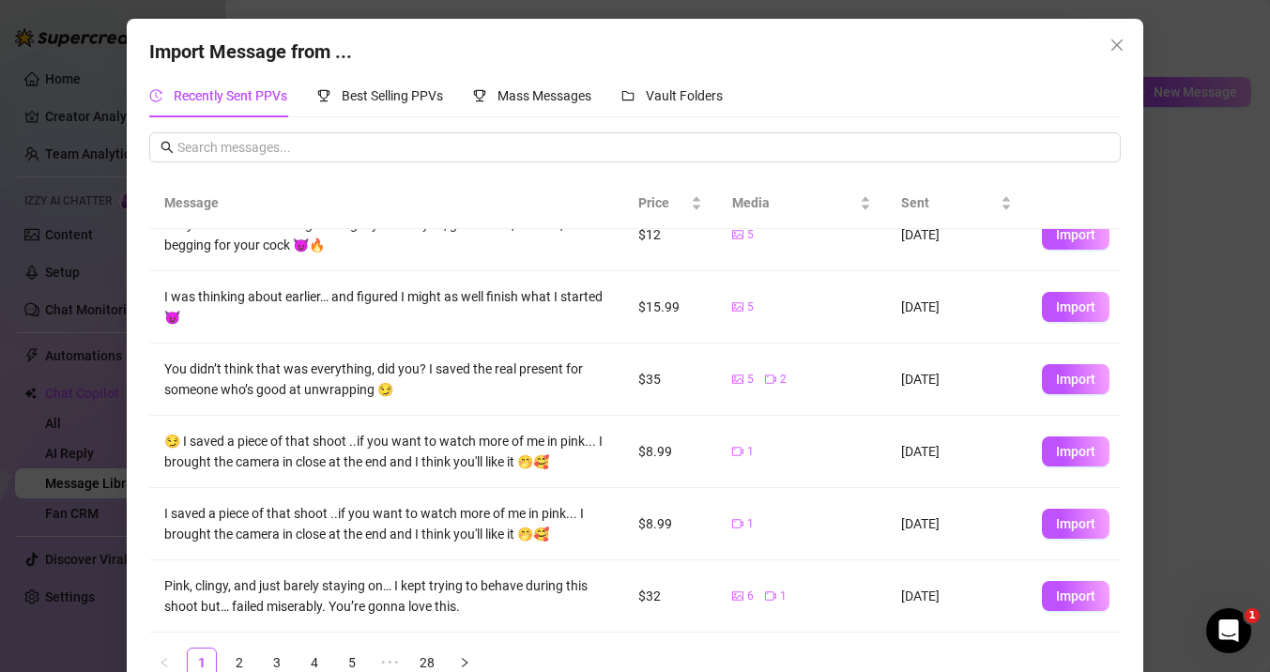
scroll to position [5, 0]
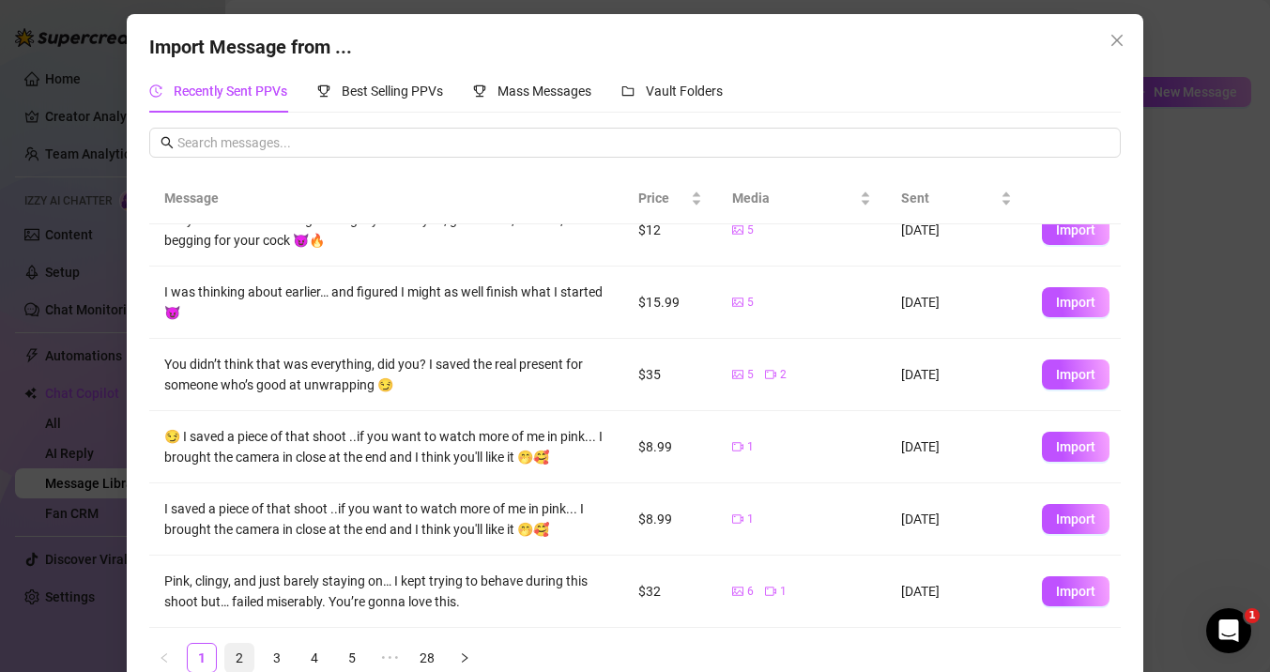
click at [239, 657] on link "2" at bounding box center [239, 658] width 28 height 28
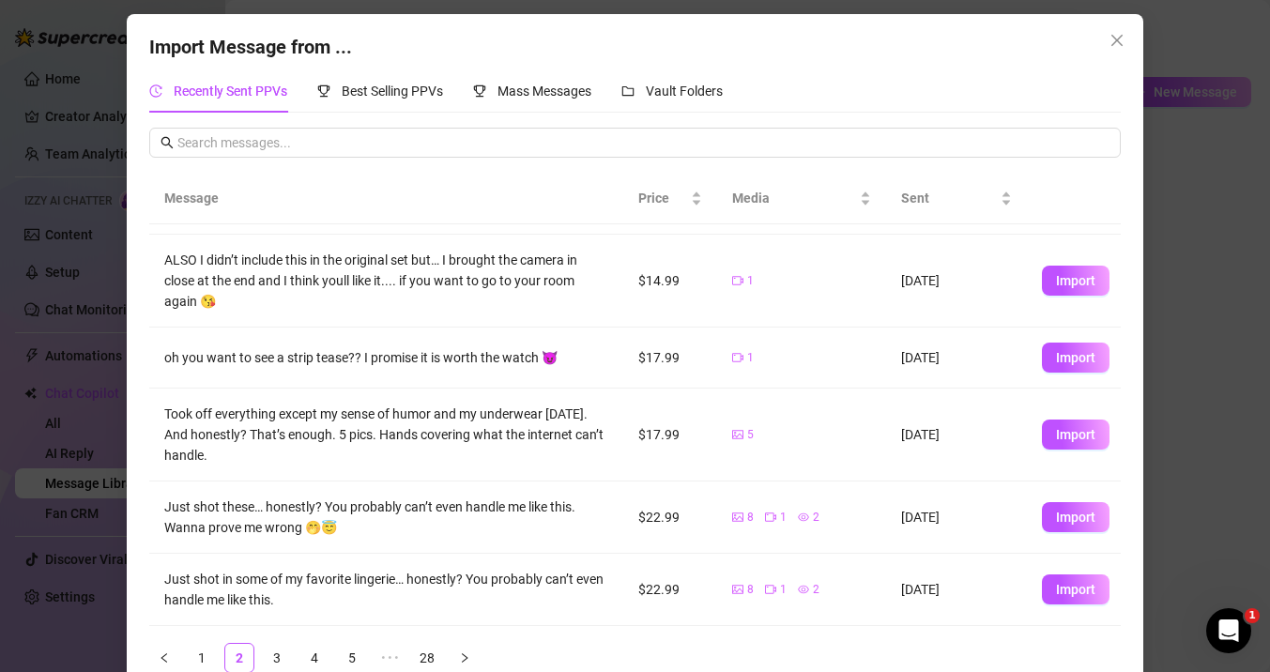
scroll to position [158, 0]
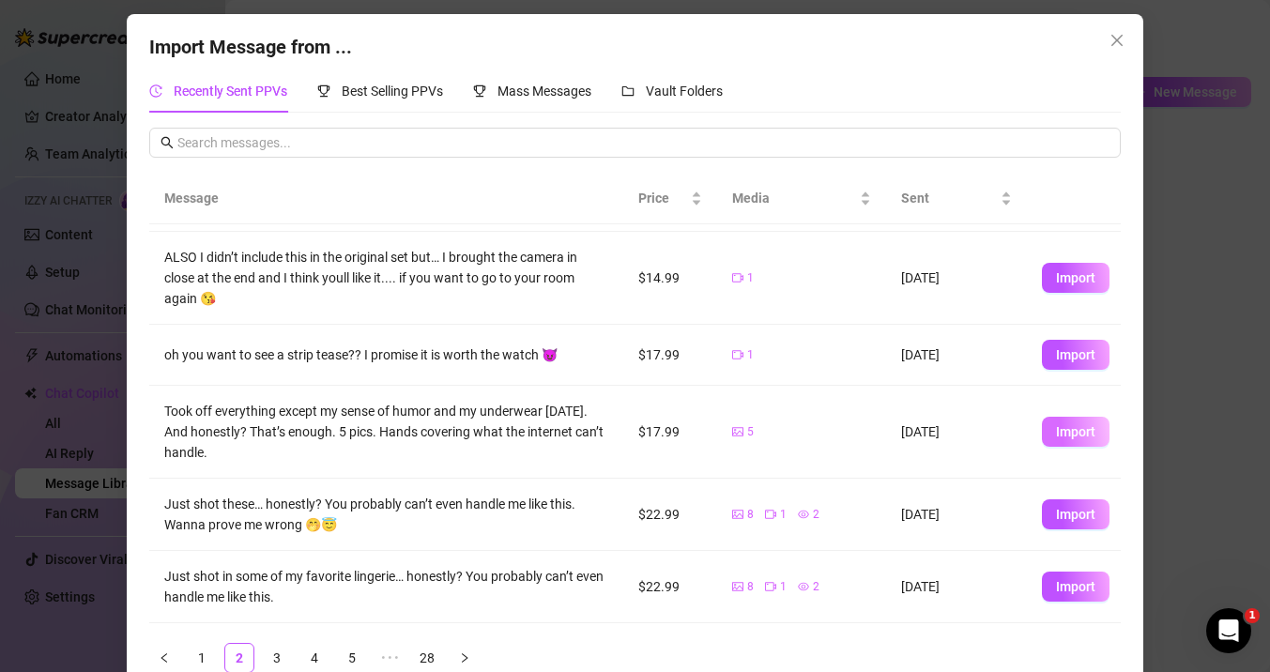
click at [1059, 435] on span "Import" at bounding box center [1075, 431] width 39 height 15
type textarea "Took off everything except my sense of humor and my underwear [DATE]. And hones…"
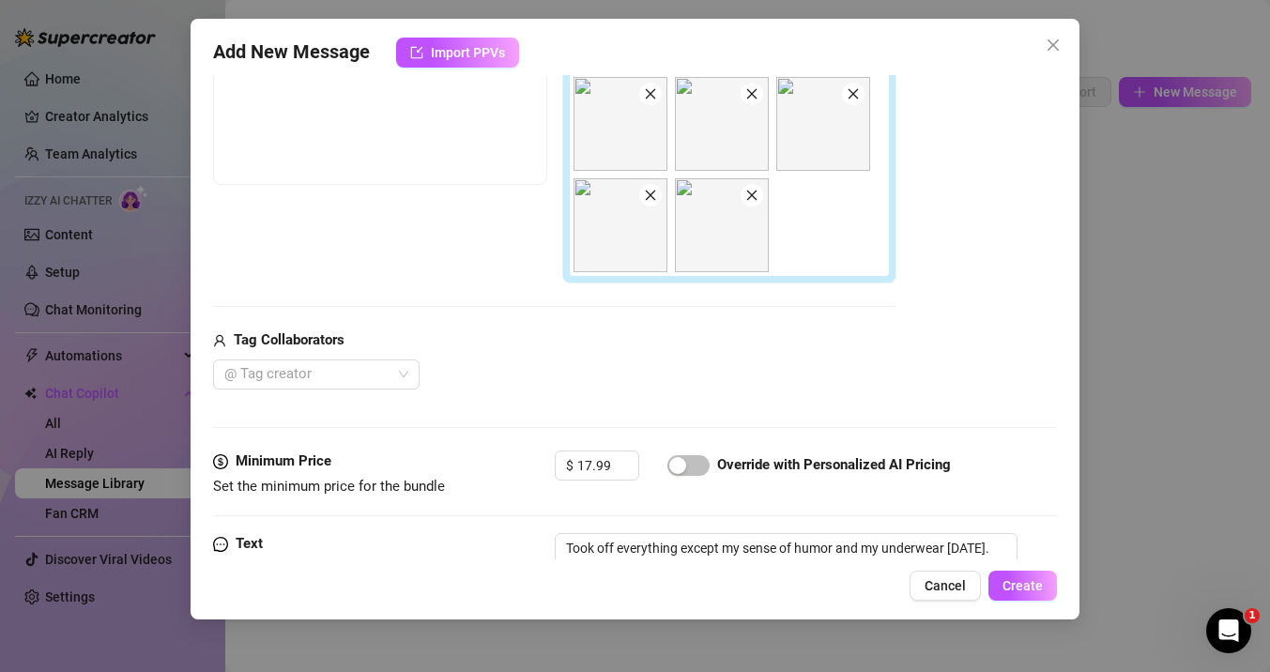
scroll to position [337, 0]
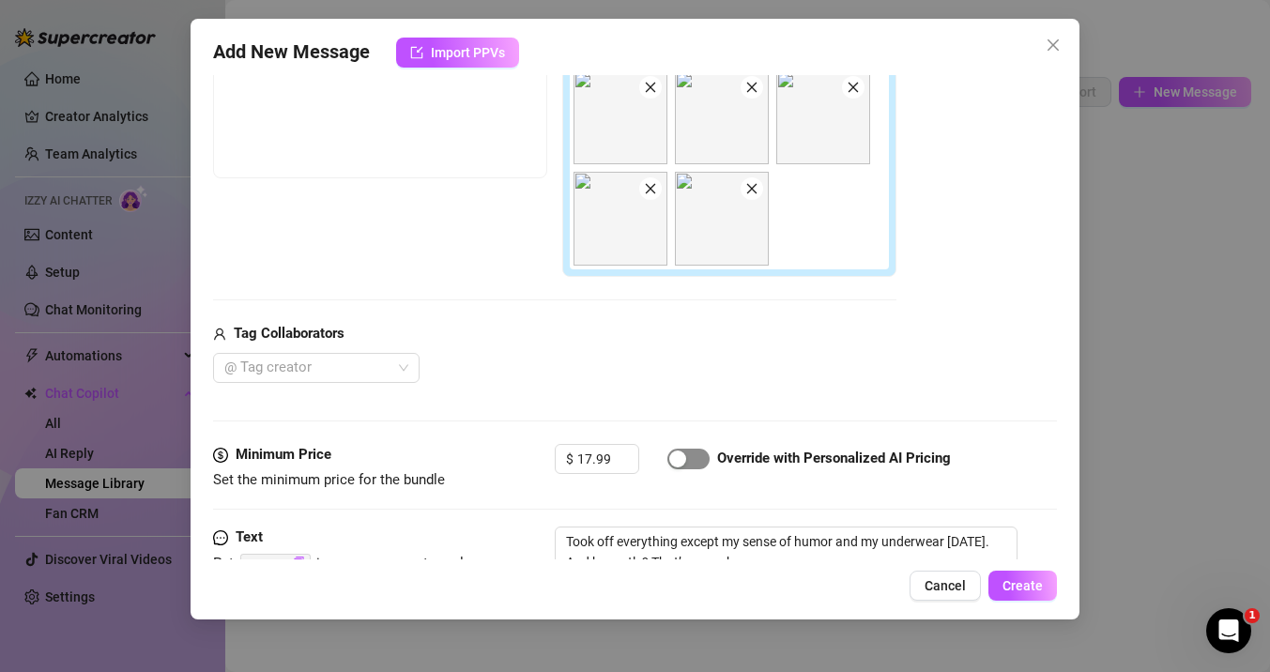
click at [673, 467] on div "button" at bounding box center [677, 459] width 17 height 17
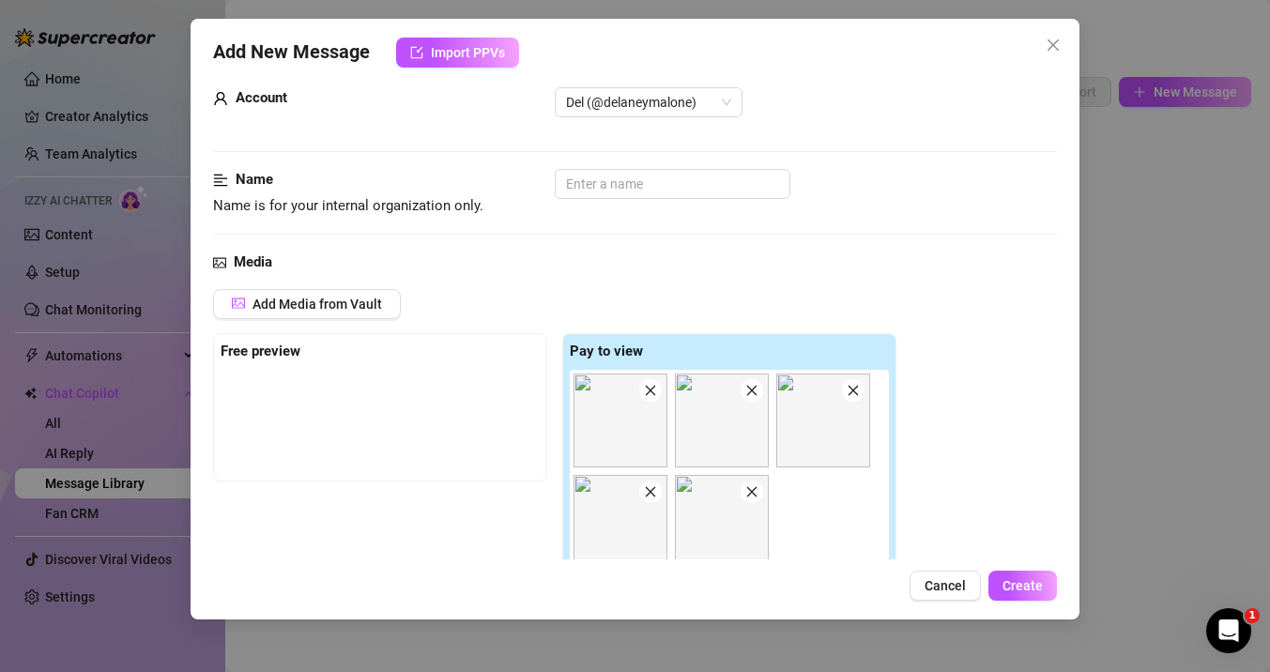
scroll to position [0, 0]
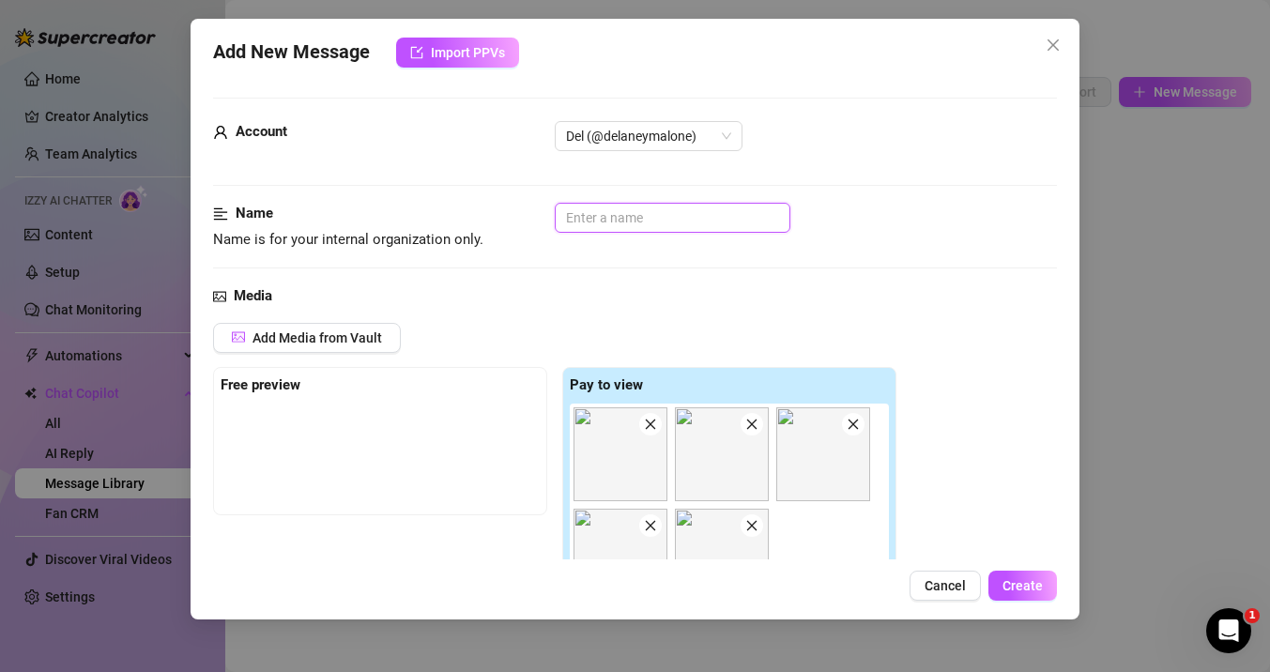
click at [612, 210] on input "text" at bounding box center [673, 218] width 236 height 30
type input "t"
type input "l"
type input "hand bra"
click at [1013, 586] on span "Create" at bounding box center [1022, 585] width 40 height 15
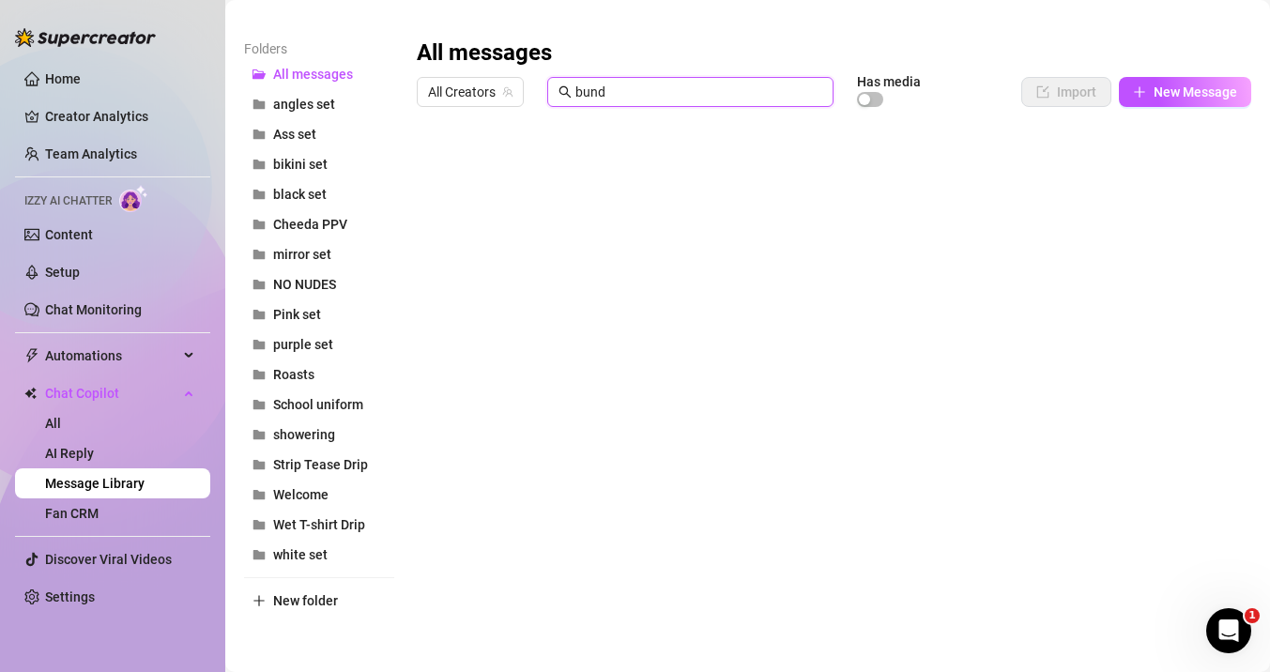
drag, startPoint x: 642, startPoint y: 94, endPoint x: 604, endPoint y: 94, distance: 37.5
click at [604, 94] on input "bund" at bounding box center [698, 92] width 247 height 21
type input "b"
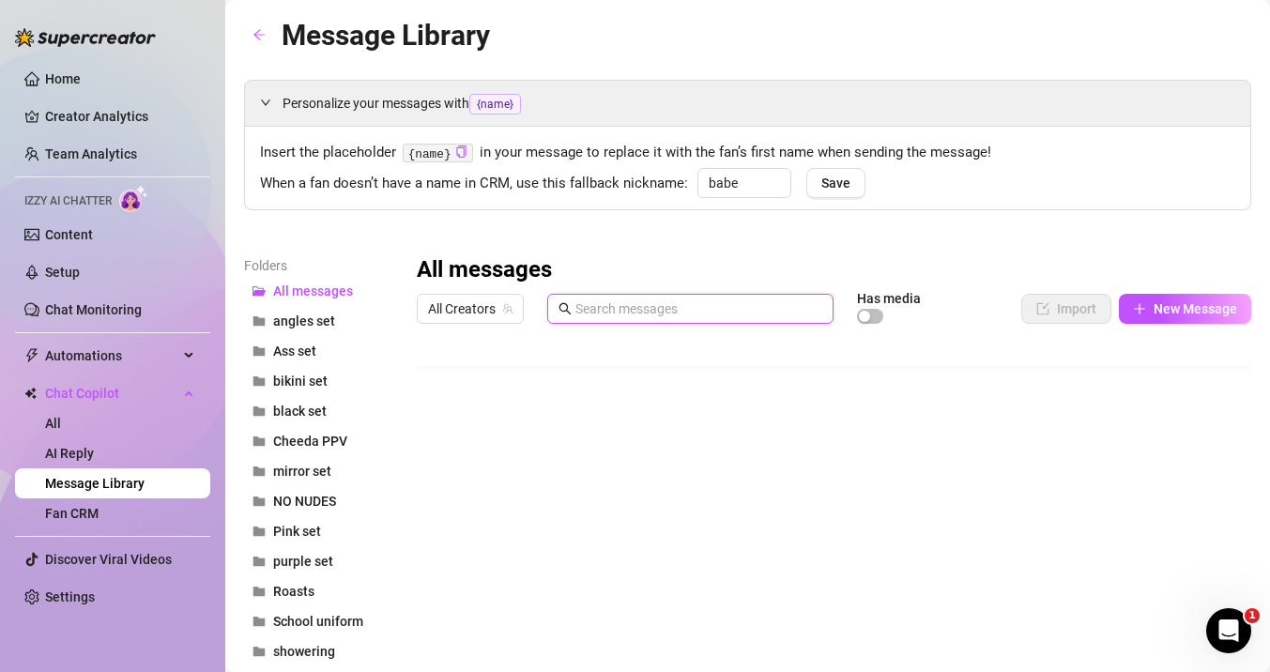
scroll to position [38, 0]
click at [425, 240] on div "Personalize your messages with {name} Insert the placeholder {name} in your mes…" at bounding box center [747, 456] width 1007 height 753
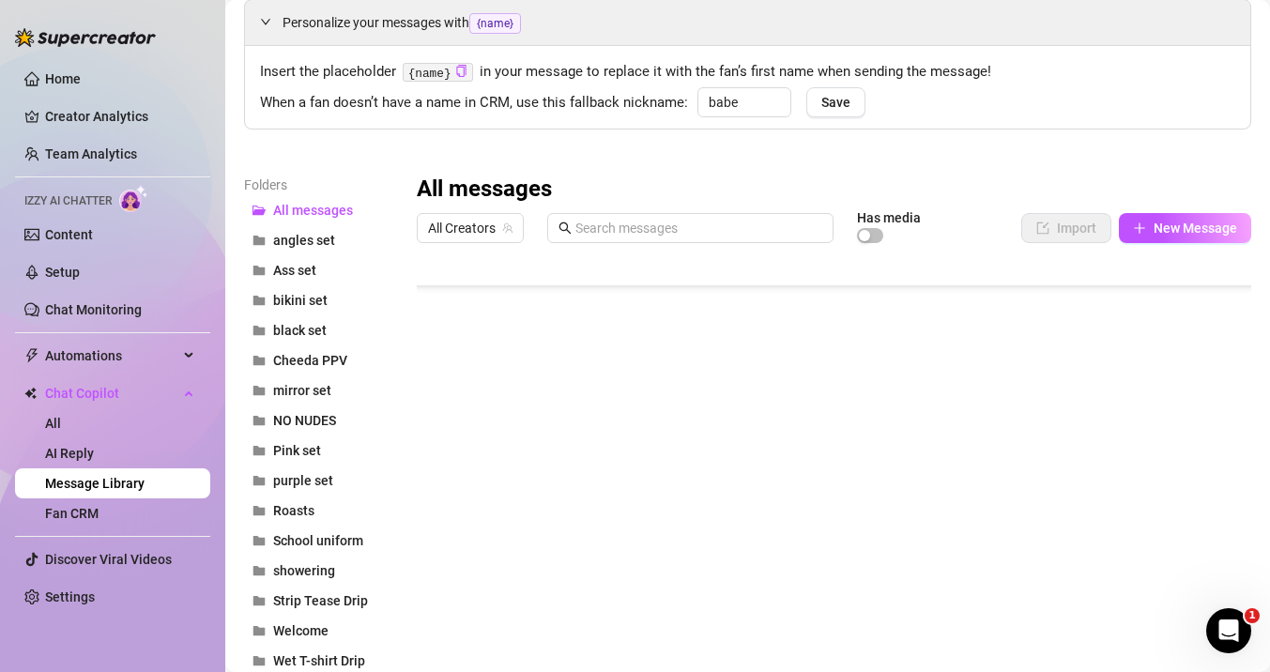
scroll to position [217, 0]
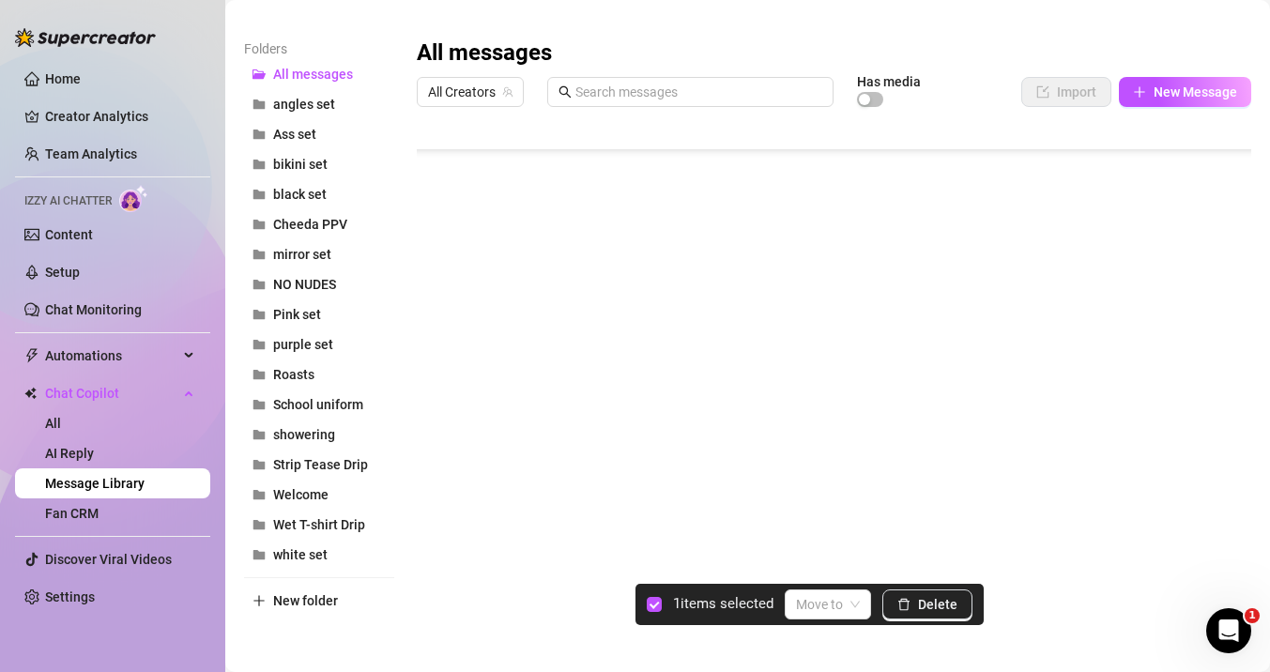
click at [444, 435] on div at bounding box center [834, 324] width 834 height 419
click at [322, 591] on button "New folder" at bounding box center [319, 601] width 150 height 30
click at [322, 587] on input "text" at bounding box center [319, 585] width 150 height 30
type input "Hand bra"
click at [857, 617] on span at bounding box center [828, 604] width 64 height 28
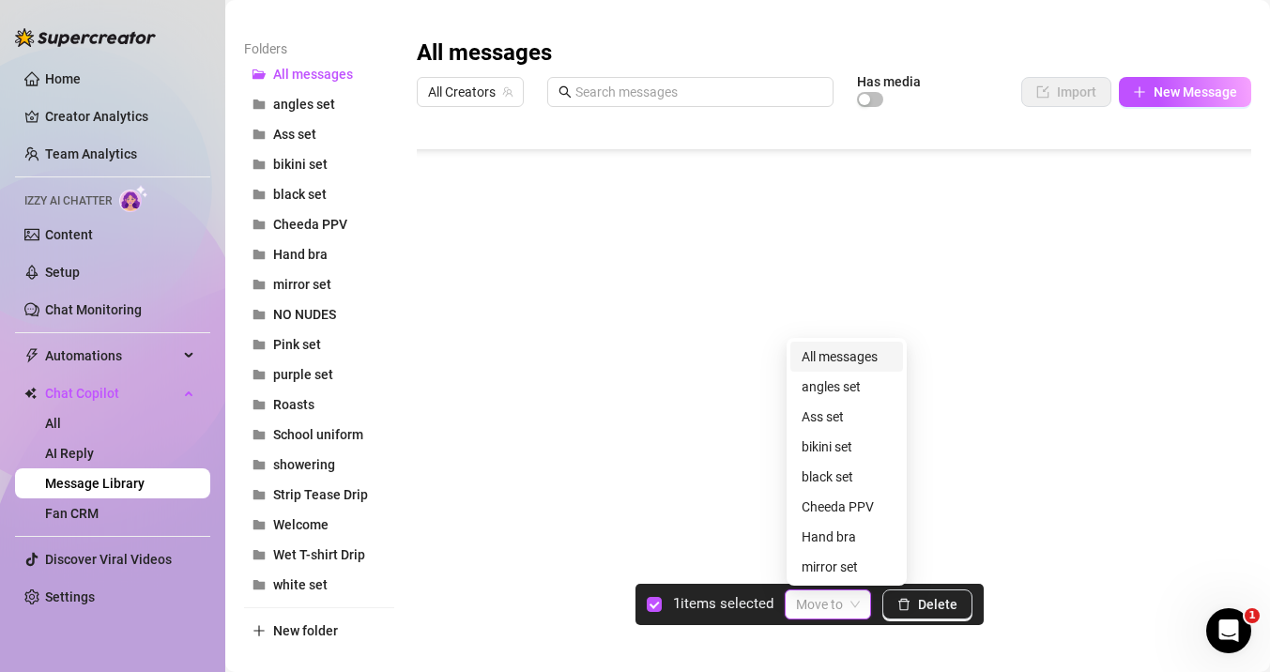
click at [854, 611] on span at bounding box center [828, 604] width 64 height 28
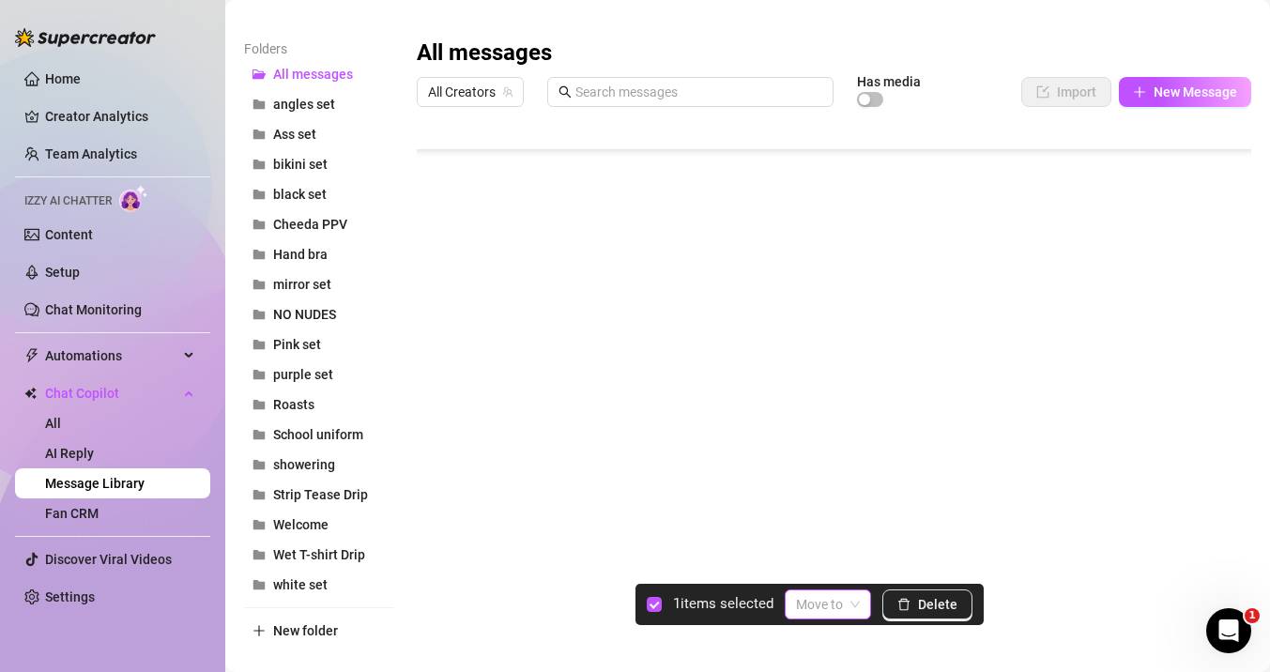
click at [844, 589] on div "Move to" at bounding box center [828, 604] width 86 height 30
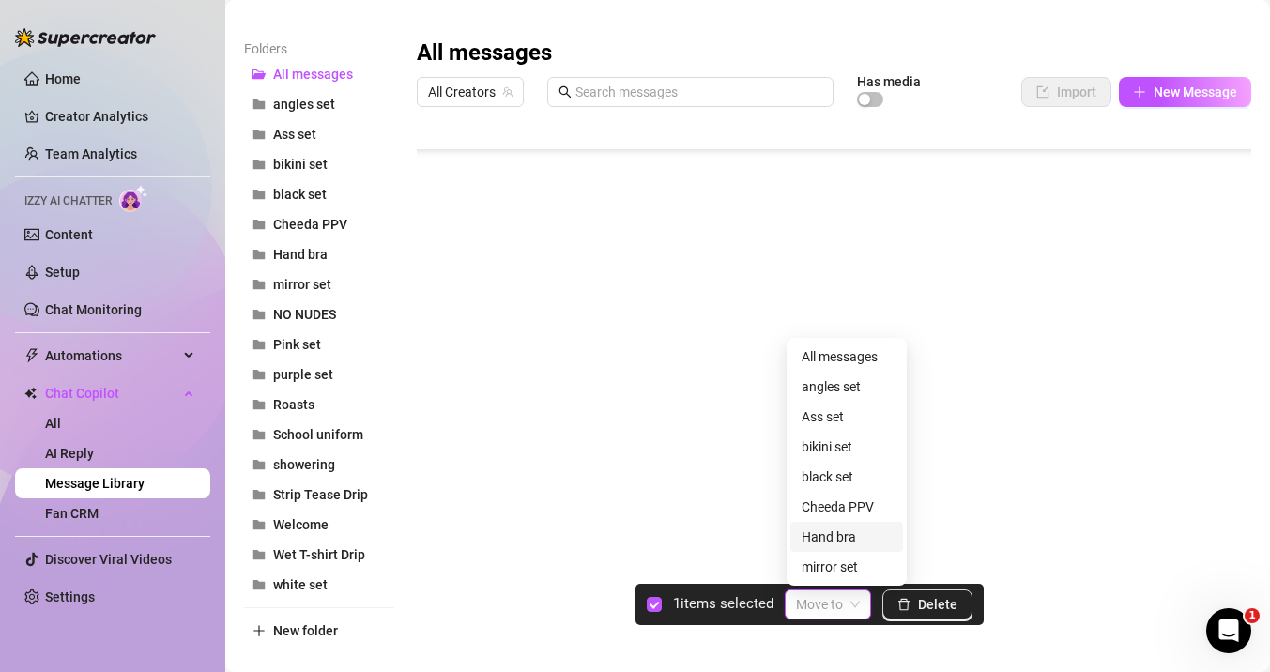
click at [835, 541] on div "Hand bra" at bounding box center [847, 537] width 90 height 21
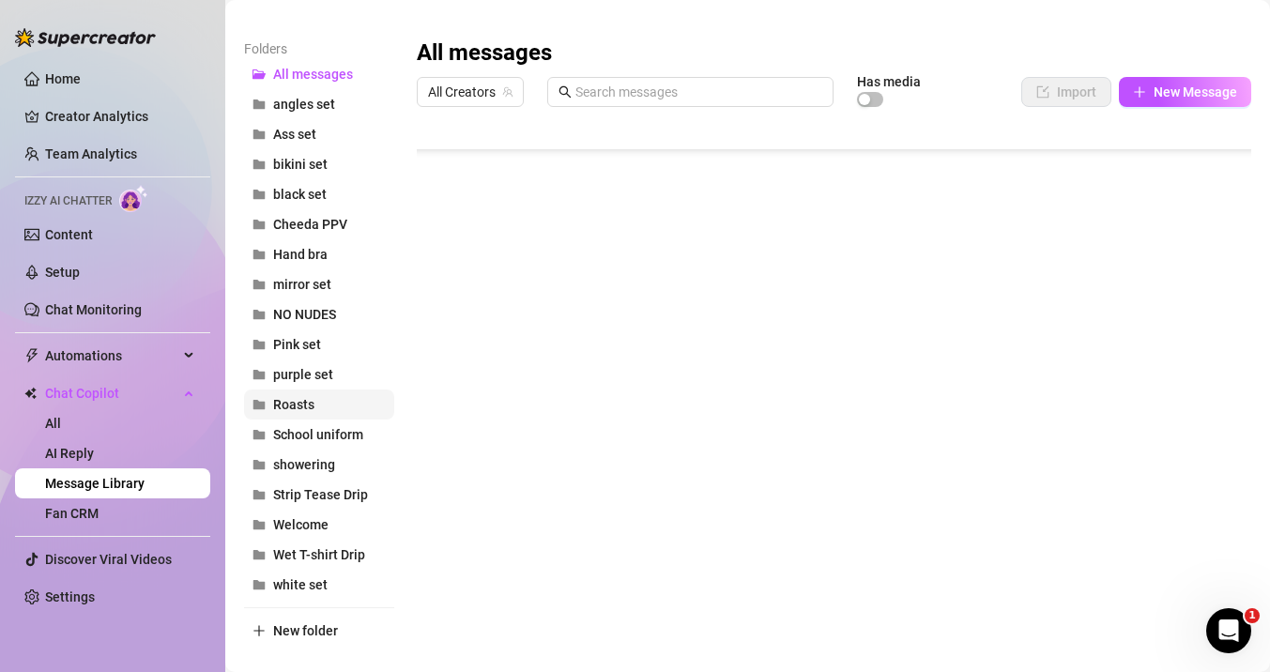
scroll to position [247, 0]
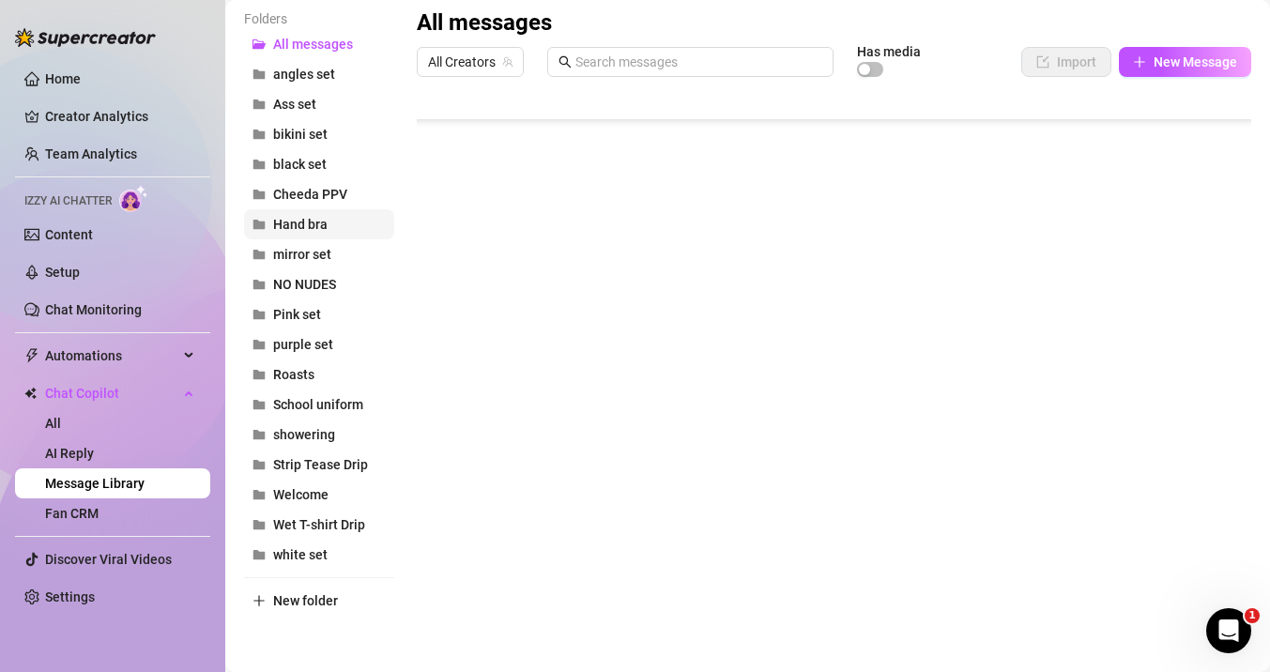
click at [314, 229] on span "Hand bra" at bounding box center [300, 224] width 54 height 15
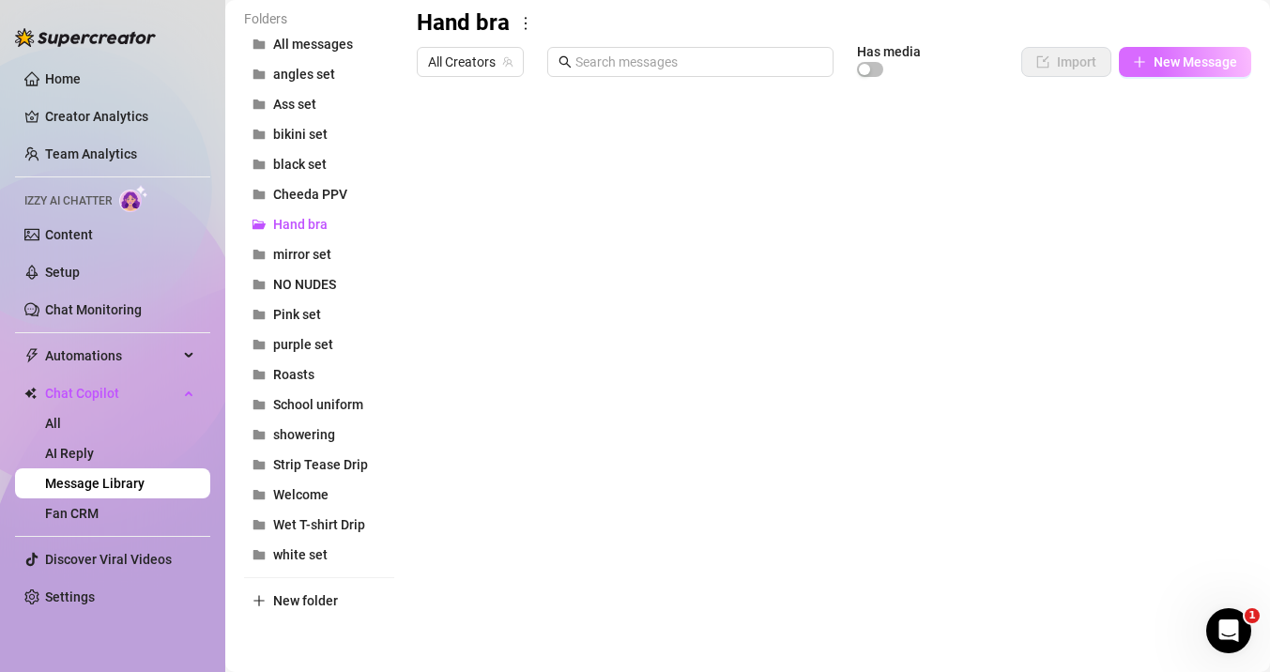
click at [1146, 70] on button "New Message" at bounding box center [1185, 62] width 132 height 30
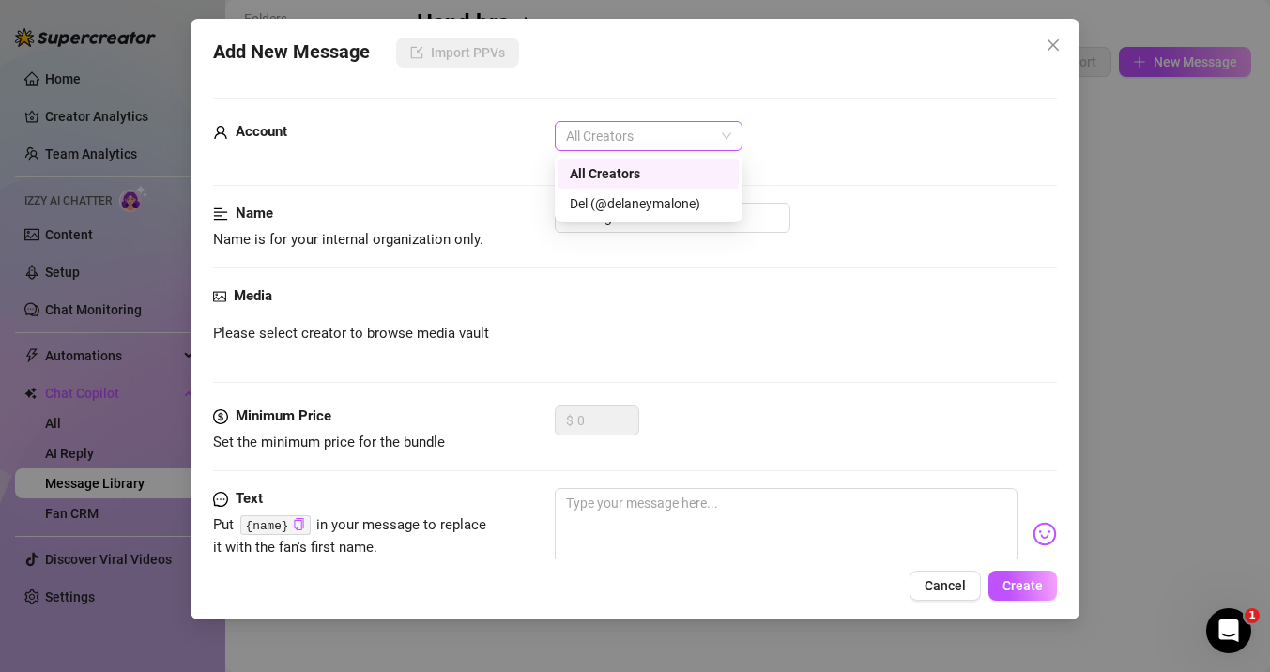
click at [602, 131] on span "All Creators" at bounding box center [648, 136] width 165 height 28
click at [617, 196] on div "Del (@delaneymalone)" at bounding box center [649, 203] width 158 height 21
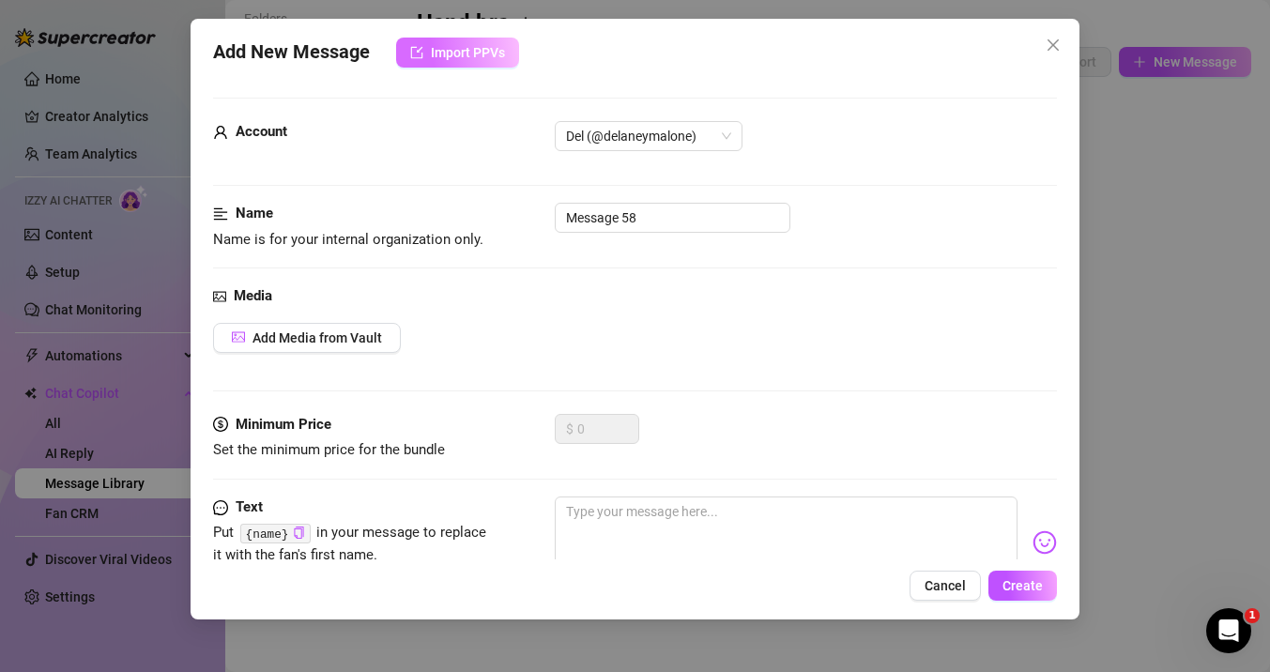
click at [465, 59] on span "Import PPVs" at bounding box center [468, 52] width 74 height 15
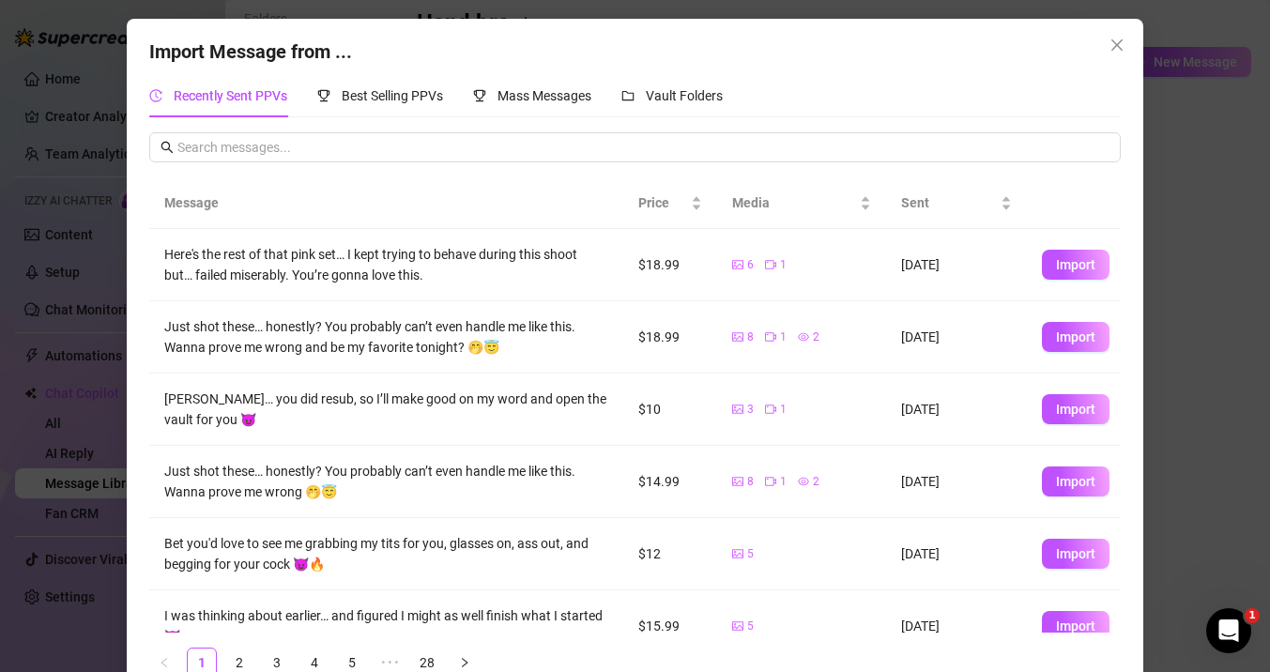
click at [475, 103] on div "Recently Sent PPVs Best Selling PPVs Mass Messages Vault Folders" at bounding box center [436, 95] width 574 height 43
click at [513, 85] on div "Mass Messages" at bounding box center [532, 95] width 118 height 21
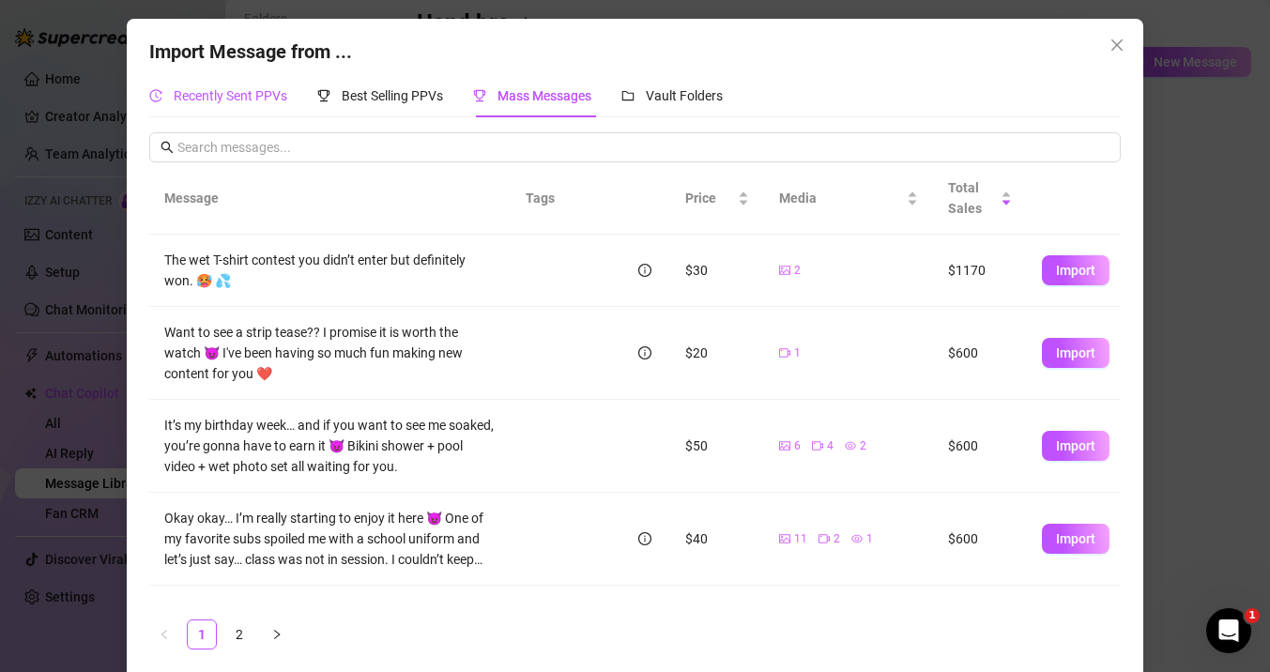
click at [244, 99] on span "Recently Sent PPVs" at bounding box center [231, 95] width 114 height 15
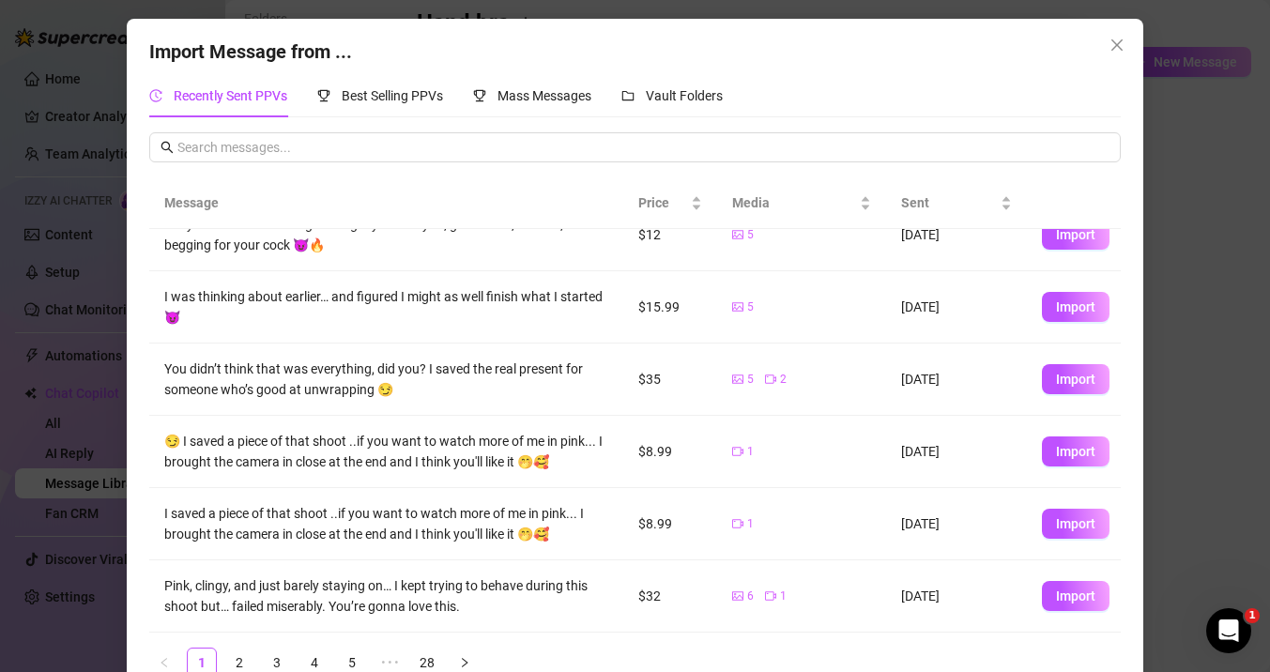
scroll to position [39, 0]
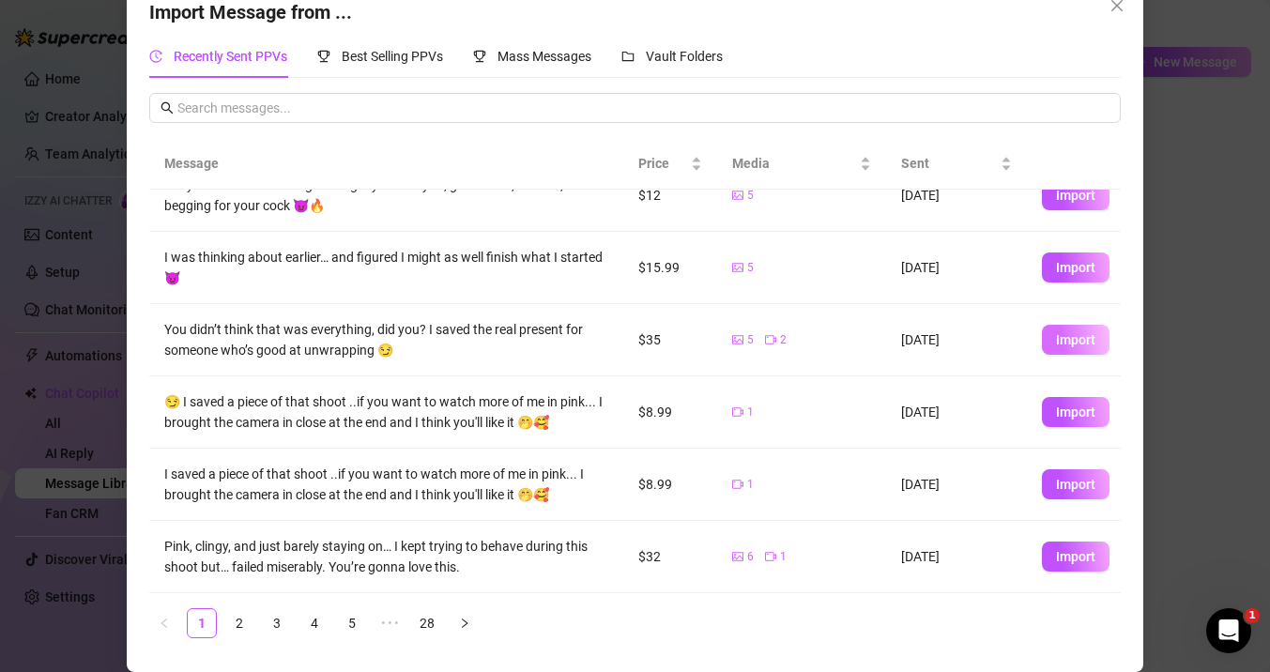
click at [1070, 340] on span "Import" at bounding box center [1075, 339] width 39 height 15
type textarea "You didn’t think that was everything, did you? I saved the real present for som…"
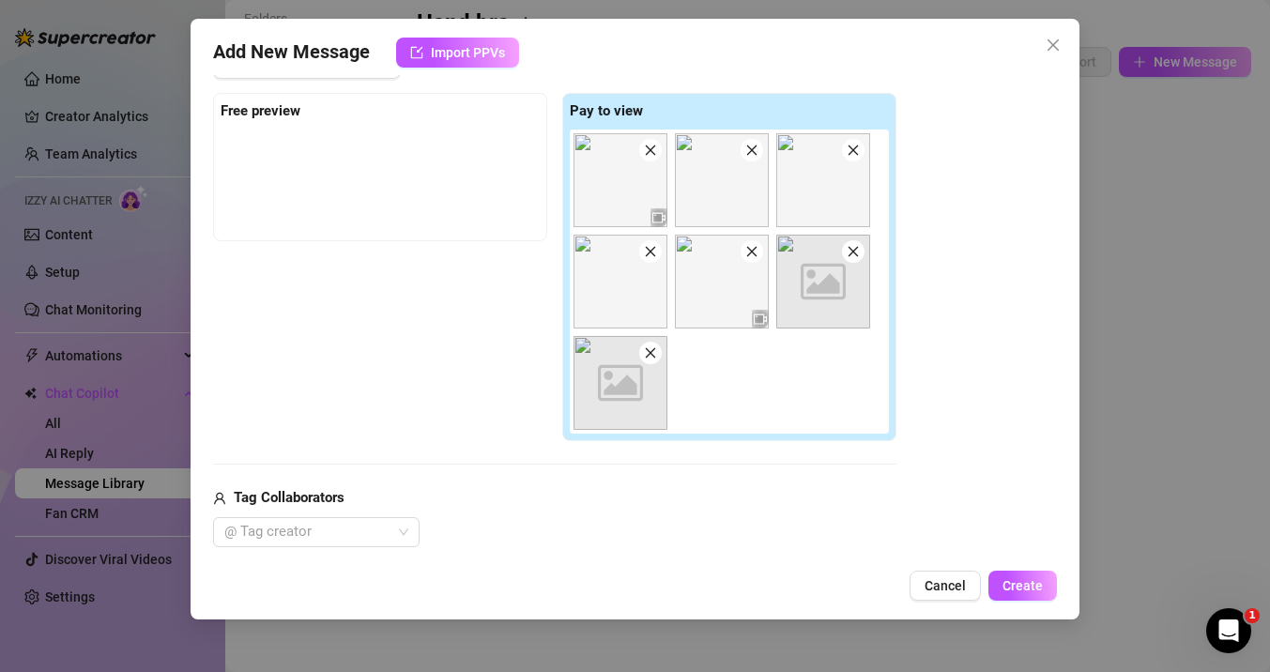
scroll to position [0, 0]
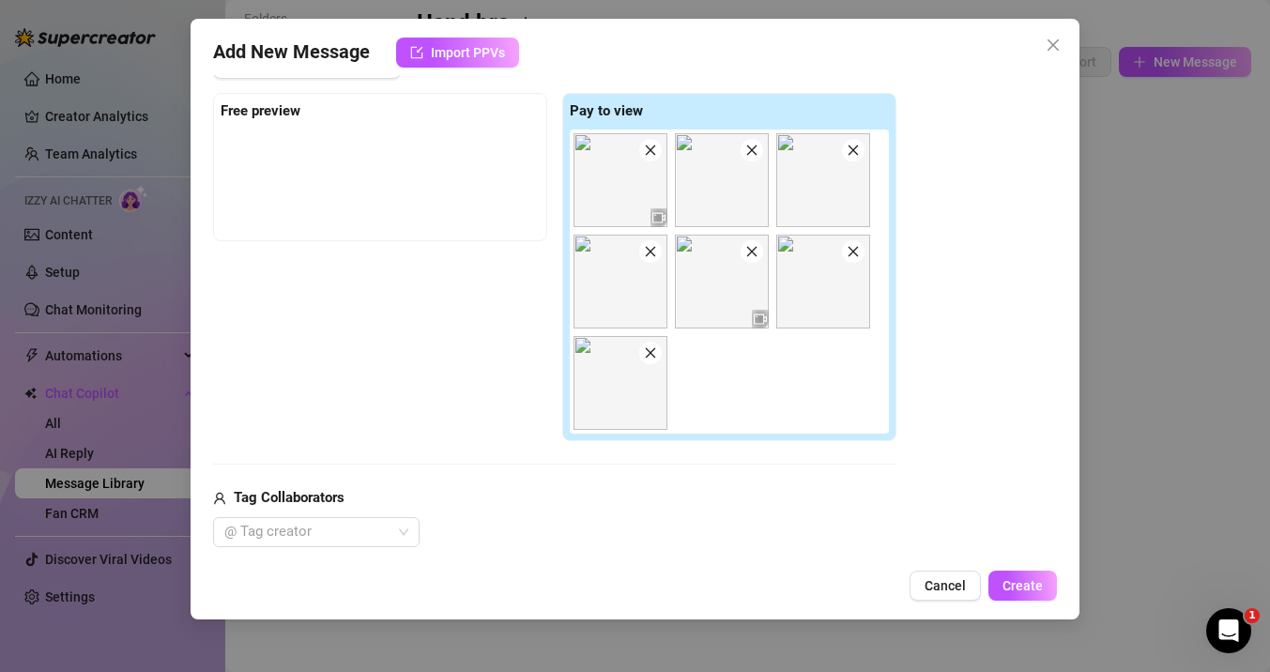
click at [625, 207] on img at bounding box center [621, 180] width 94 height 94
click at [753, 256] on icon "close" at bounding box center [751, 251] width 13 height 13
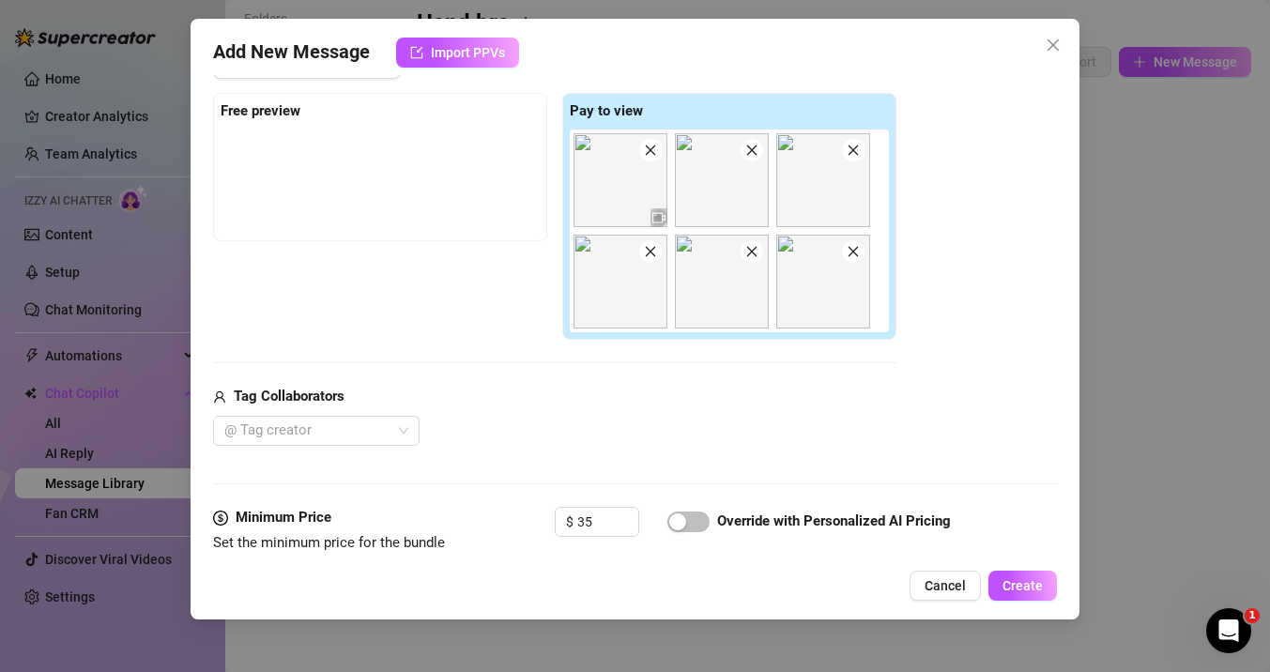
click at [651, 149] on icon "close" at bounding box center [650, 150] width 13 height 13
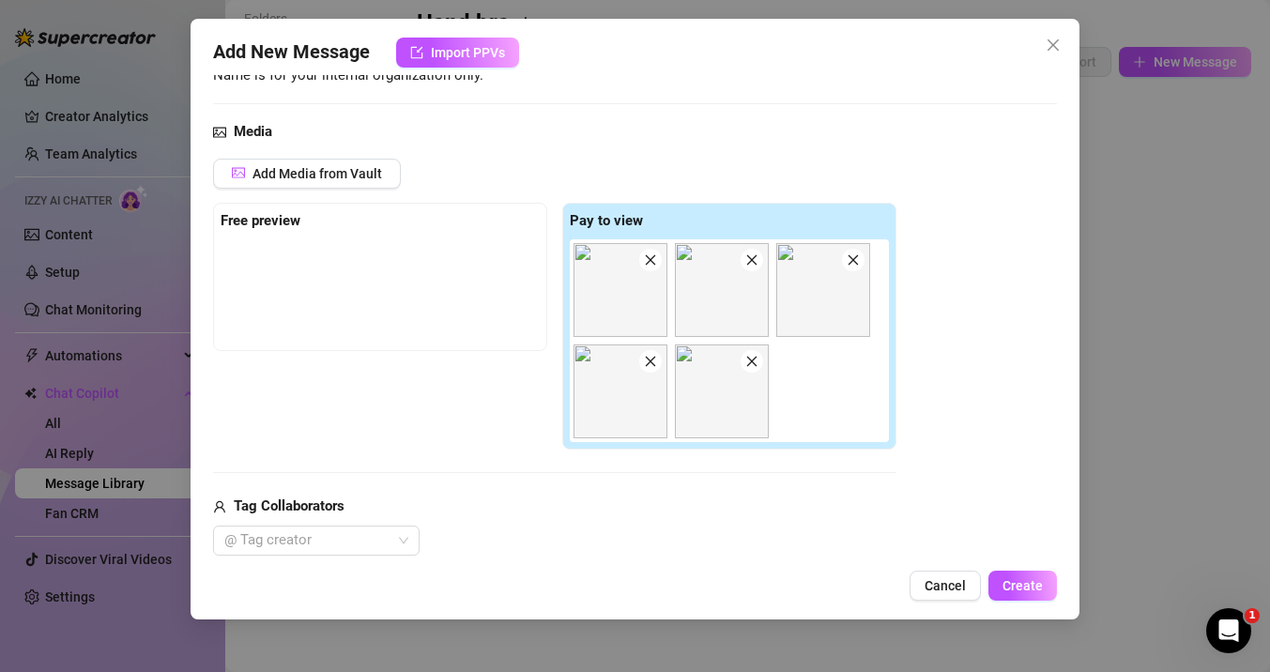
scroll to position [437, 0]
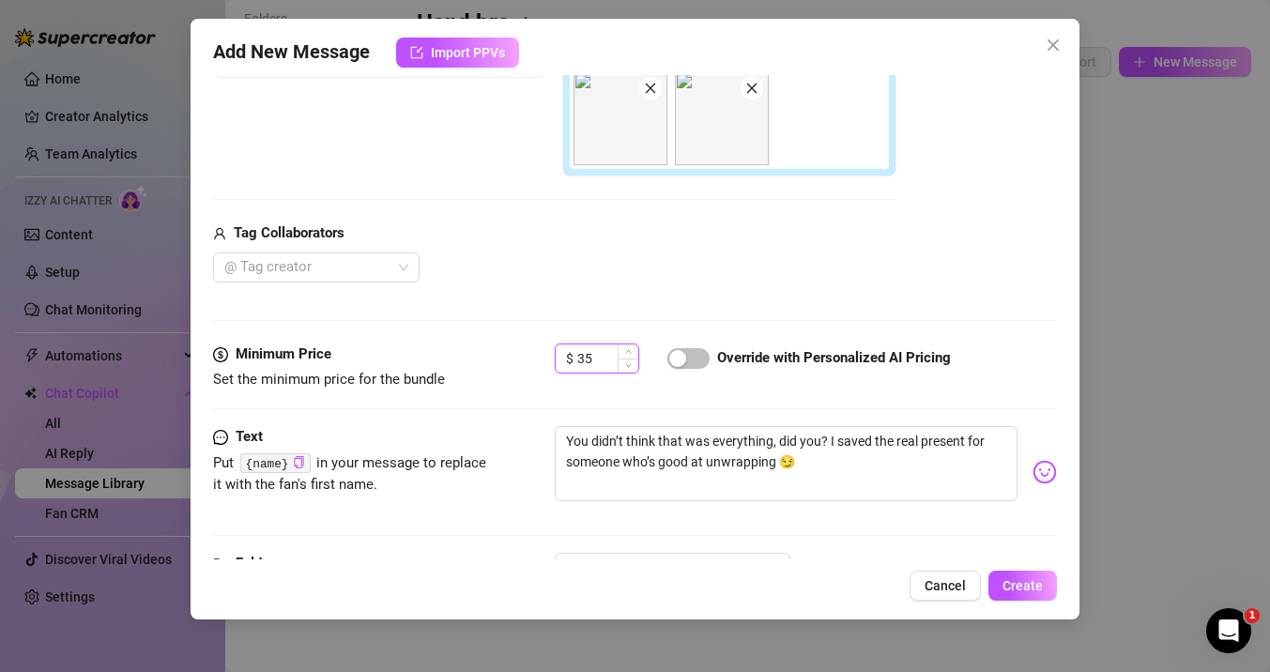
drag, startPoint x: 595, startPoint y: 361, endPoint x: 563, endPoint y: 361, distance: 31.9
click at [563, 361] on div "$ 35" at bounding box center [597, 359] width 84 height 30
type input "14"
click at [684, 354] on div "button" at bounding box center [677, 358] width 17 height 17
drag, startPoint x: 809, startPoint y: 470, endPoint x: 592, endPoint y: 409, distance: 225.3
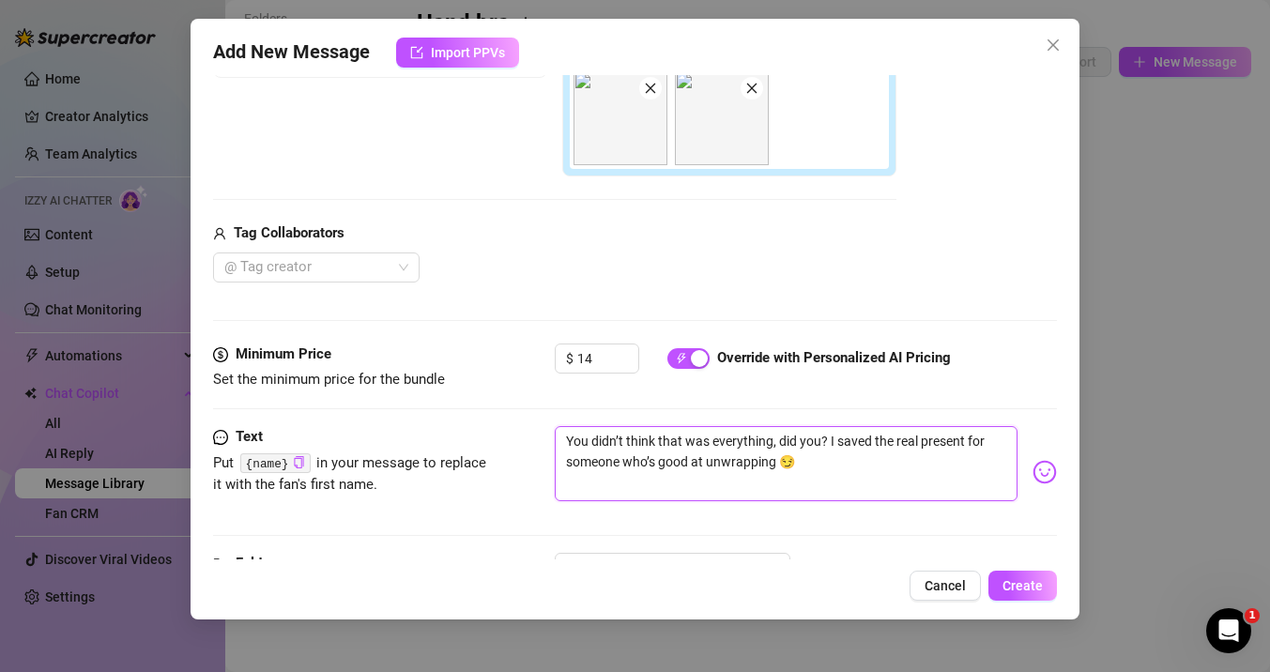
click at [592, 409] on form "Account Del (@delaneymalone) Name Name is for your internal organization only. …" at bounding box center [635, 147] width 844 height 974
type textarea "Type your message here..."
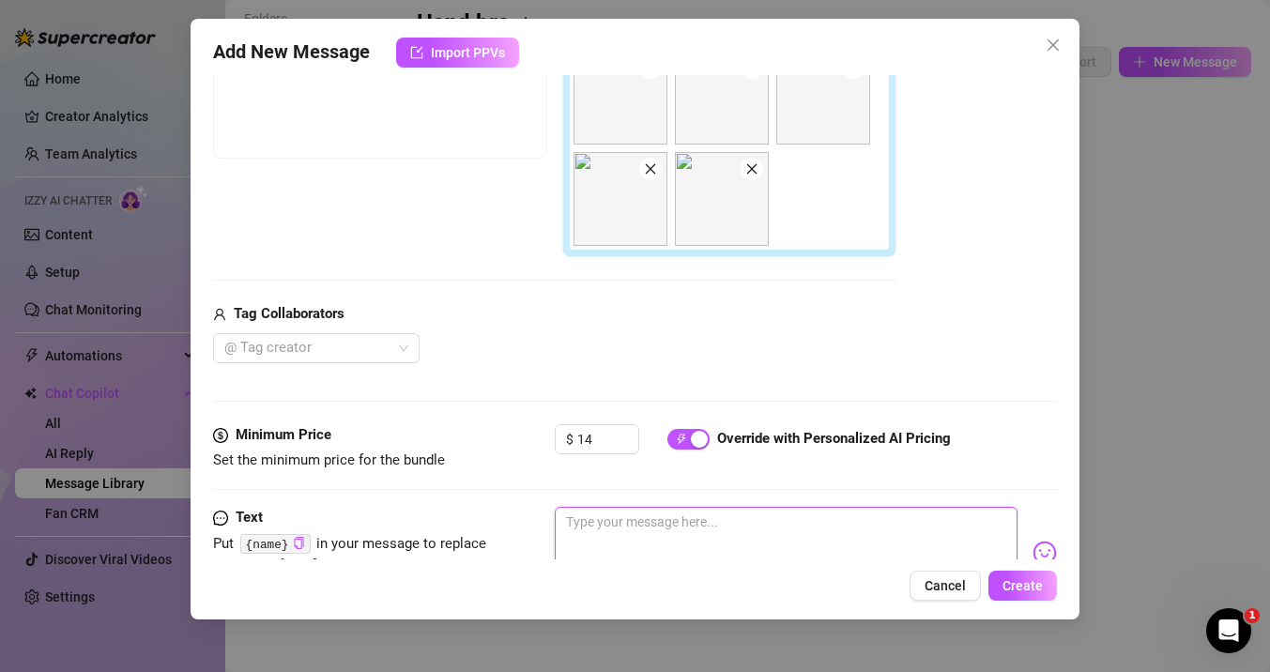
scroll to position [360, 0]
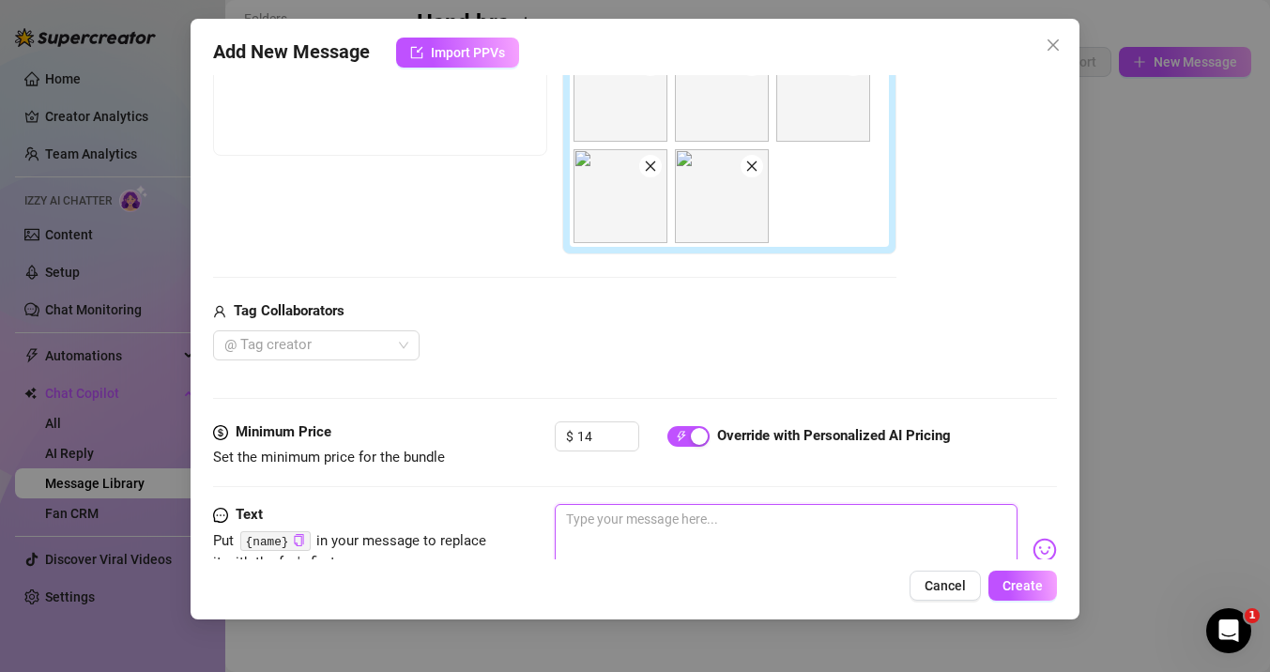
click at [640, 535] on textarea at bounding box center [786, 541] width 463 height 75
paste textarea "If you were here, I wouldn’t be wearing this for long…"
type textarea "If you were here, I wouldn’t be wearing this for long…"
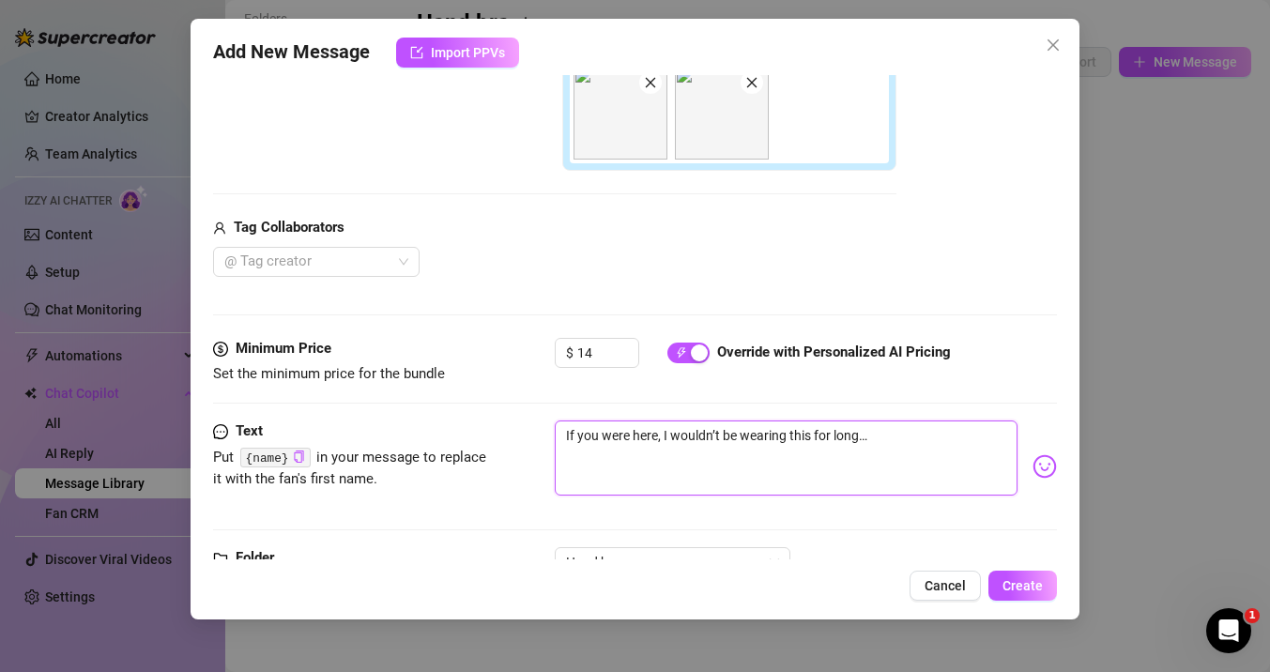
scroll to position [513, 0]
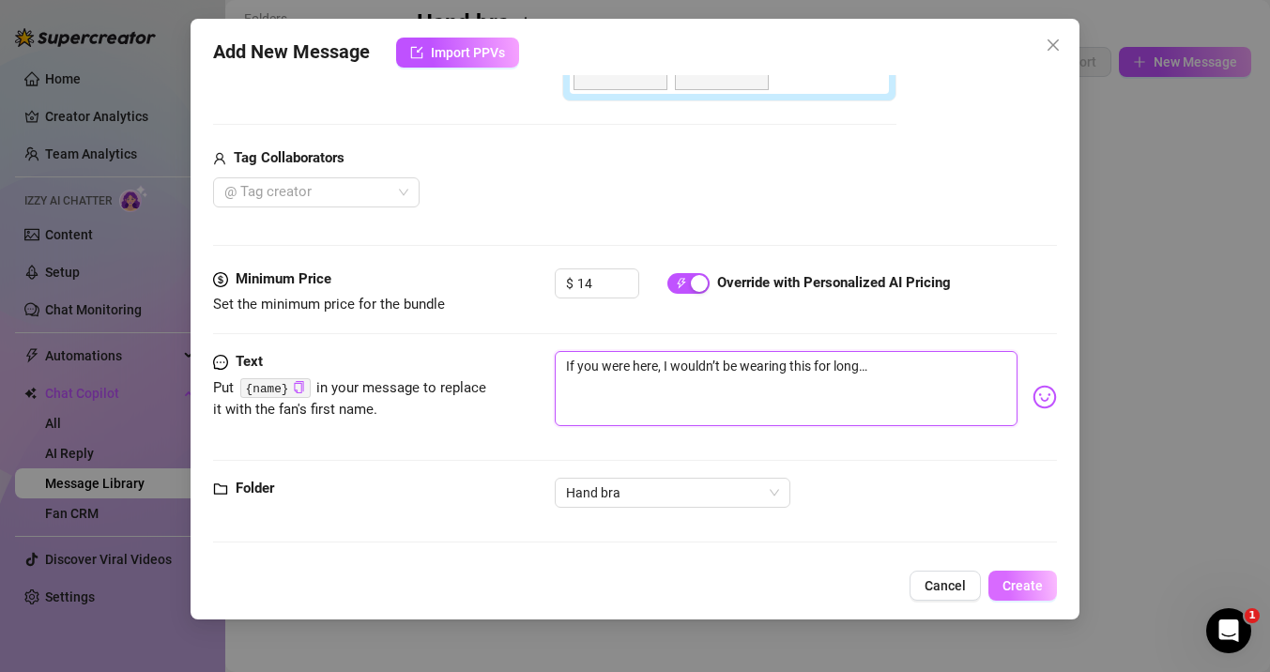
type textarea "If you were here, I wouldn’t be wearing this for long…"
click at [1012, 582] on span "Create" at bounding box center [1022, 585] width 40 height 15
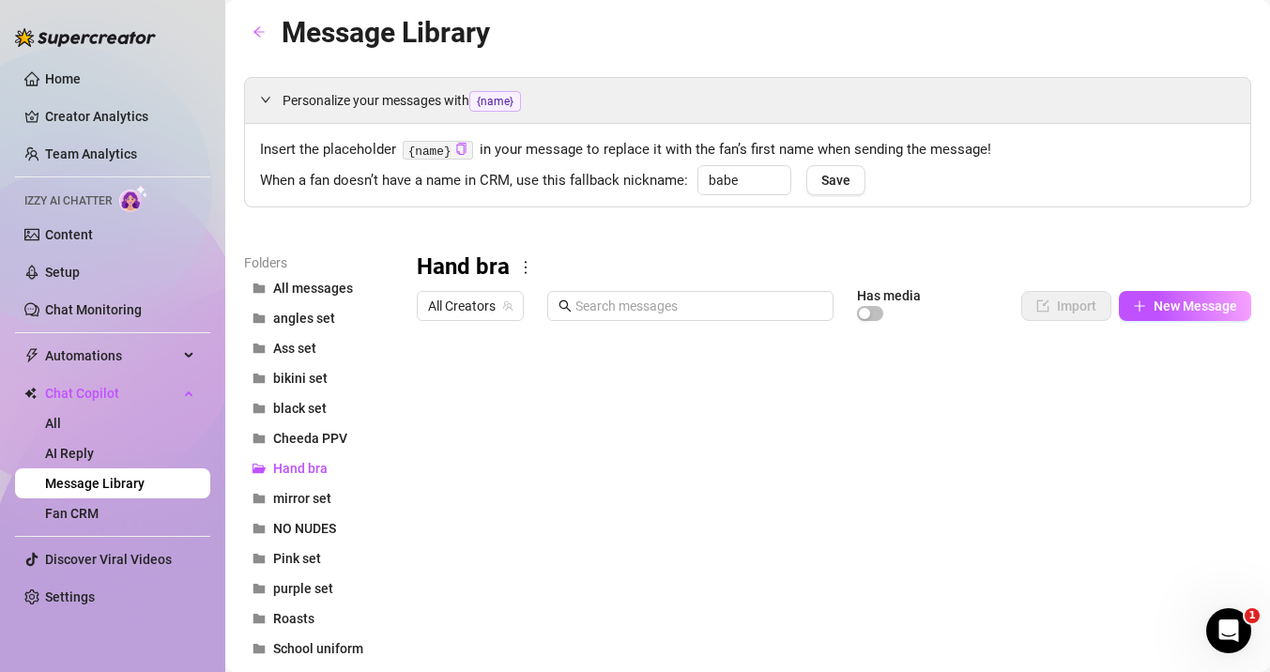
scroll to position [0, 0]
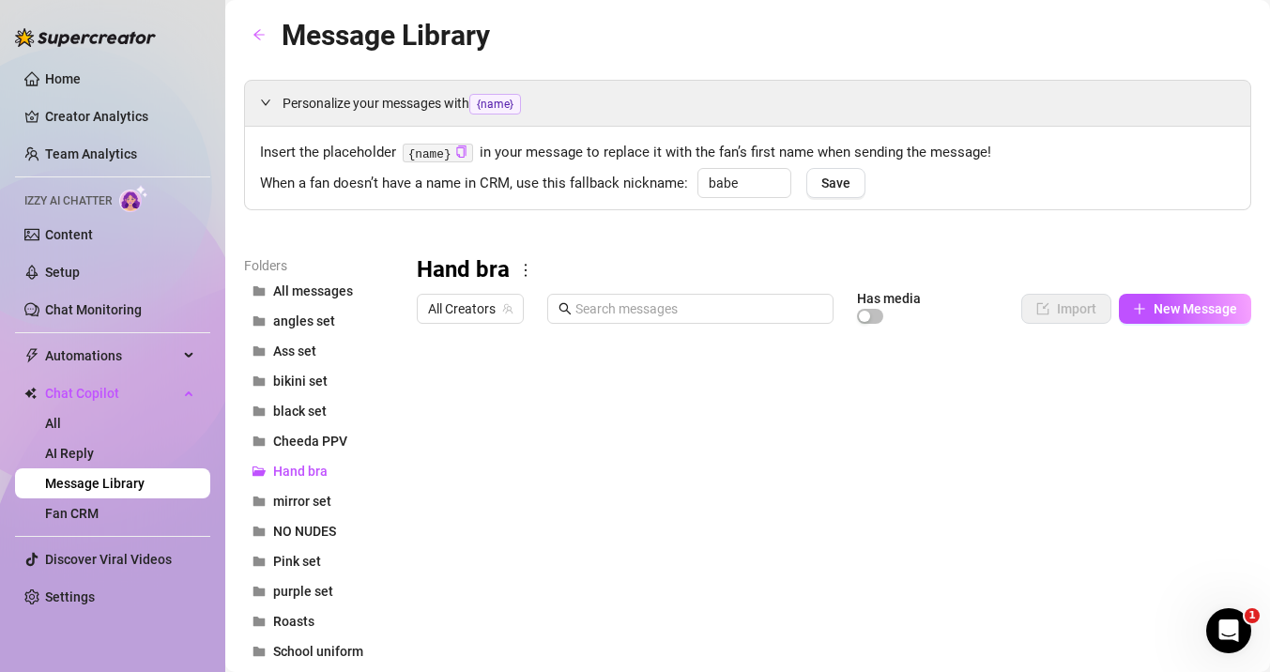
click at [432, 420] on div at bounding box center [834, 541] width 834 height 419
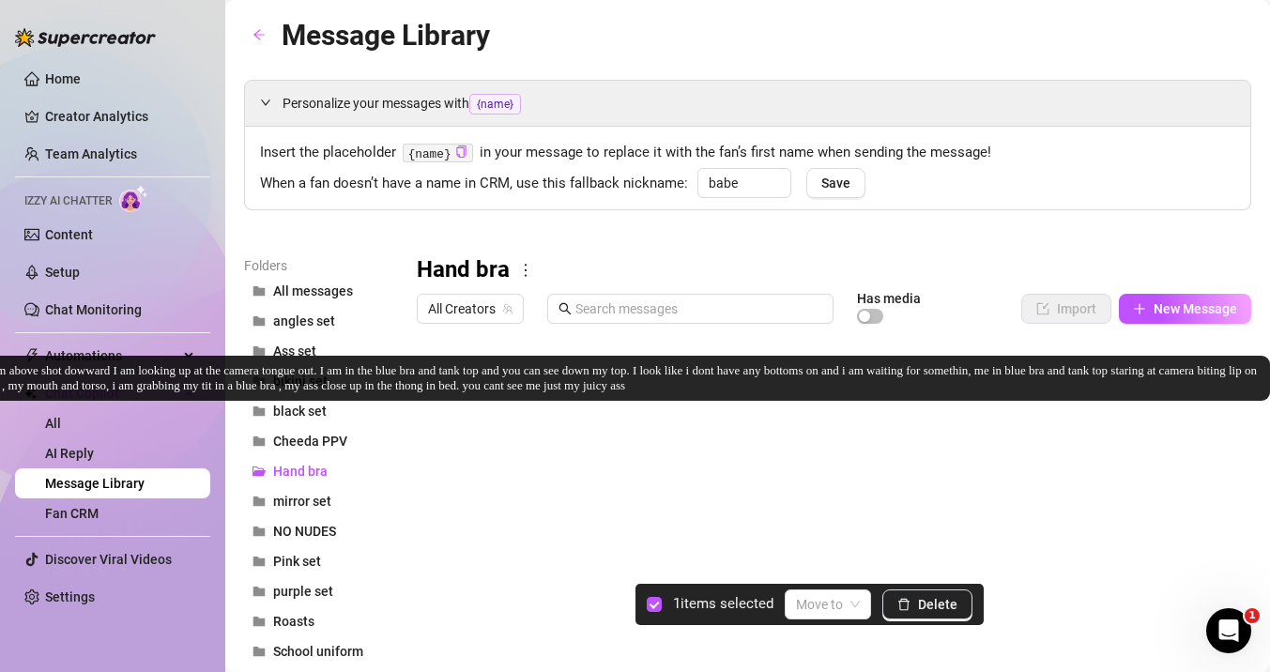
click at [1033, 422] on div at bounding box center [834, 541] width 834 height 419
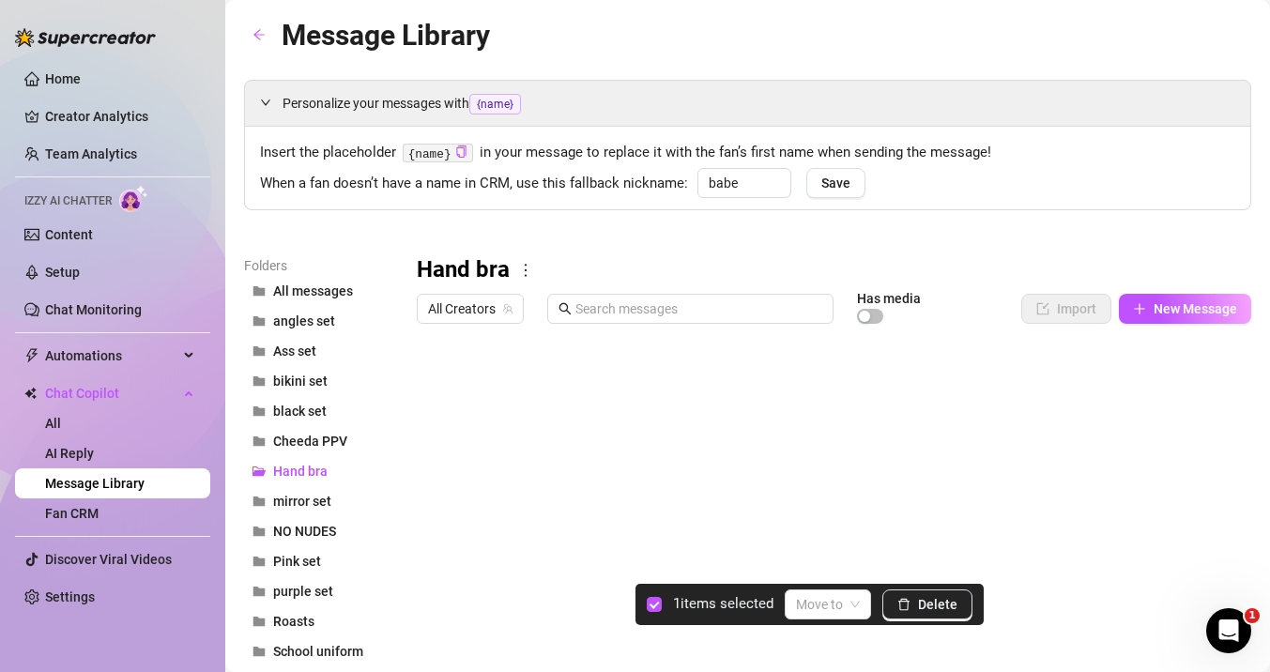
click at [436, 421] on div at bounding box center [834, 541] width 834 height 419
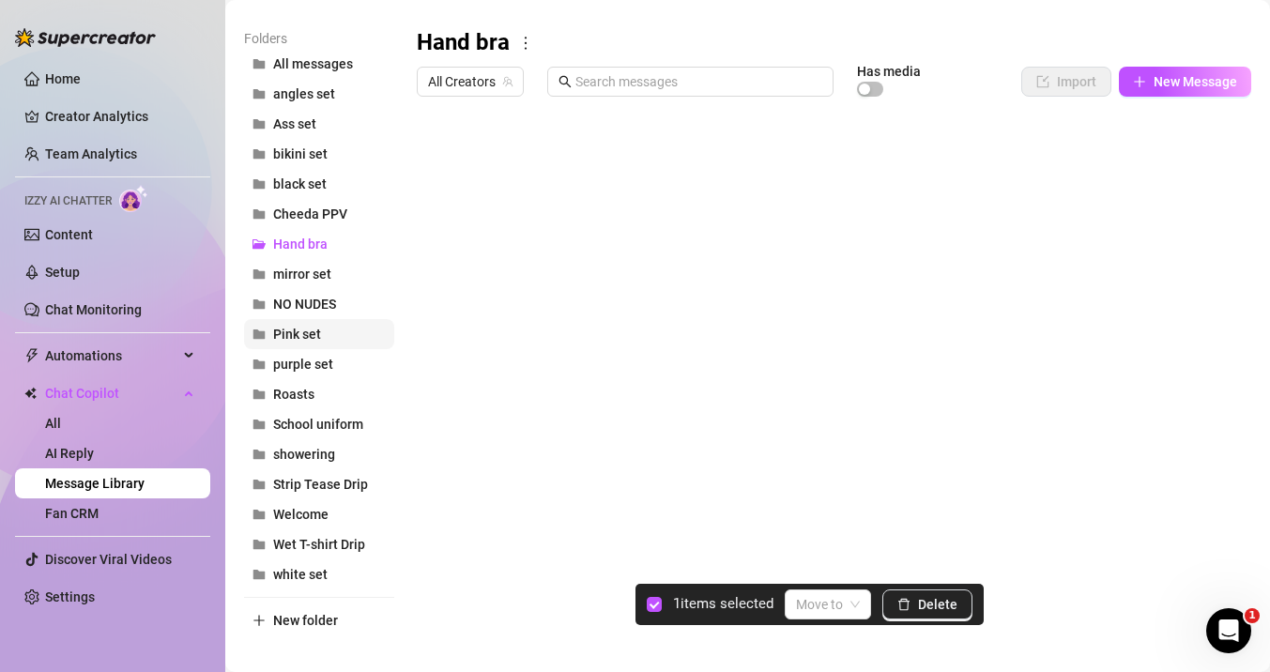
scroll to position [241, 0]
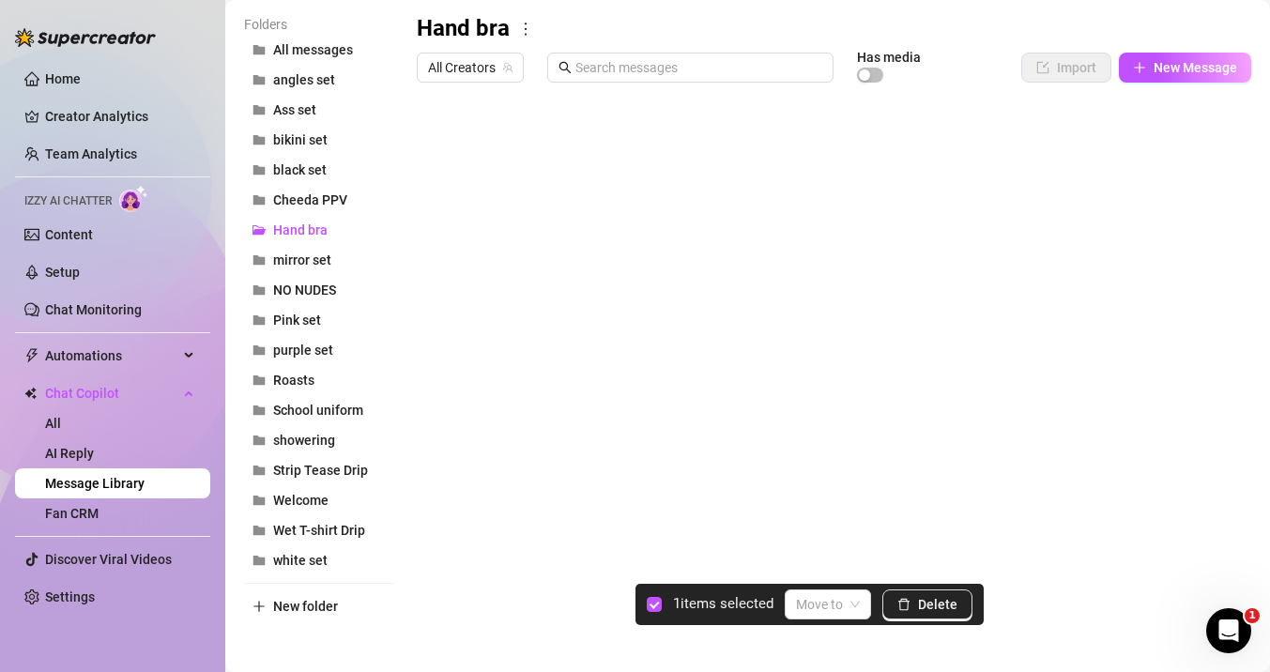
click at [600, 607] on div "Folders All messages angles set Ass set bikini set black set Cheeda PPV Hand br…" at bounding box center [747, 317] width 1007 height 607
click at [295, 610] on span "New folder" at bounding box center [305, 606] width 65 height 15
click at [299, 593] on input "text" at bounding box center [319, 590] width 150 height 30
type input "blue bra"
click at [533, 610] on div "Folders All messages angles set Ass set bikini set black set Cheeda PPV Hand br…" at bounding box center [747, 332] width 1007 height 637
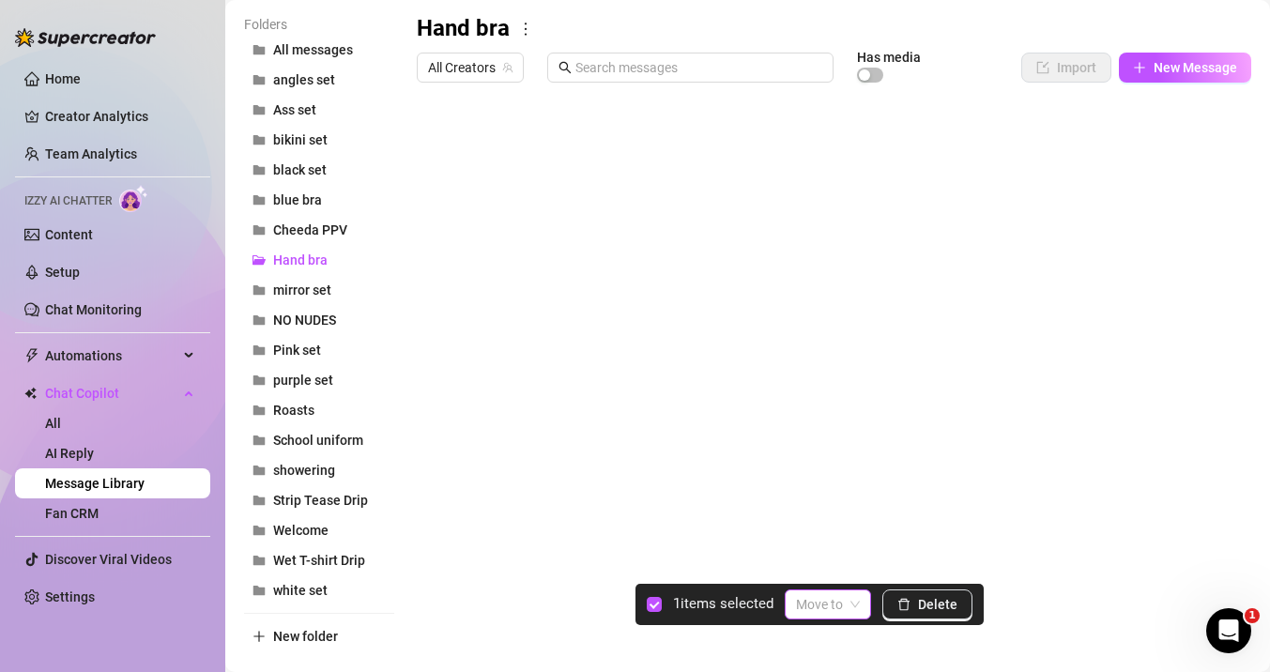
click at [842, 617] on input "search" at bounding box center [819, 604] width 47 height 28
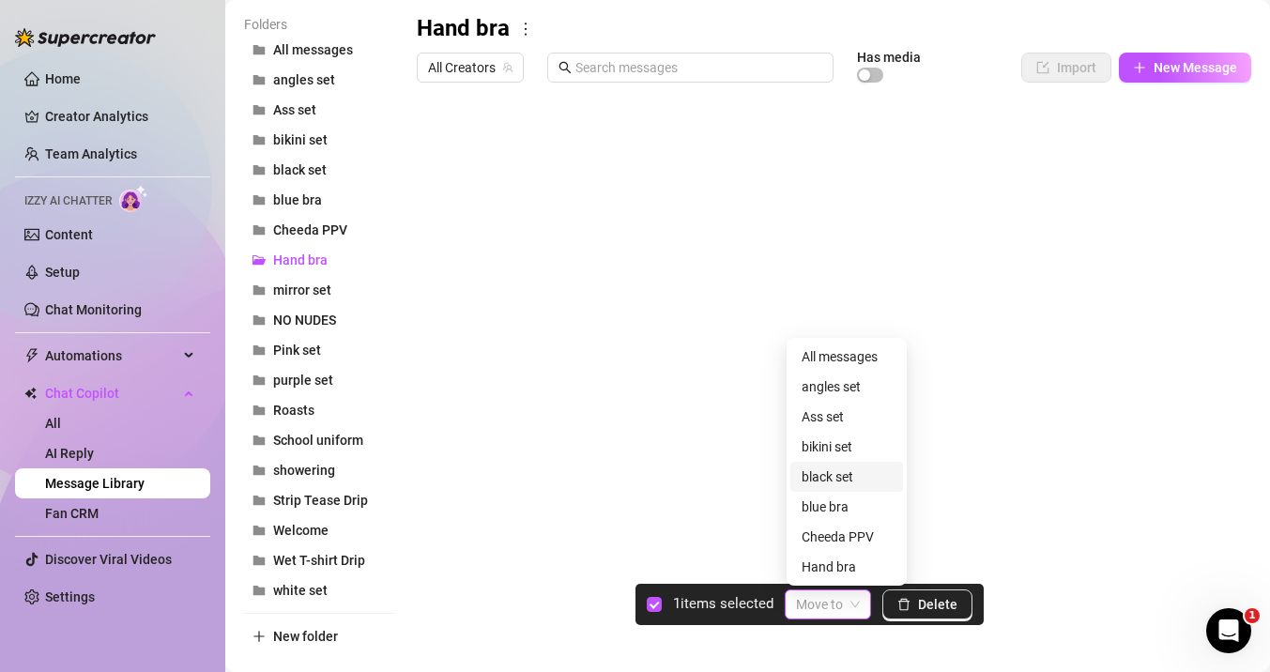
scroll to position [2, 0]
click at [826, 505] on div "blue bra" at bounding box center [847, 505] width 90 height 21
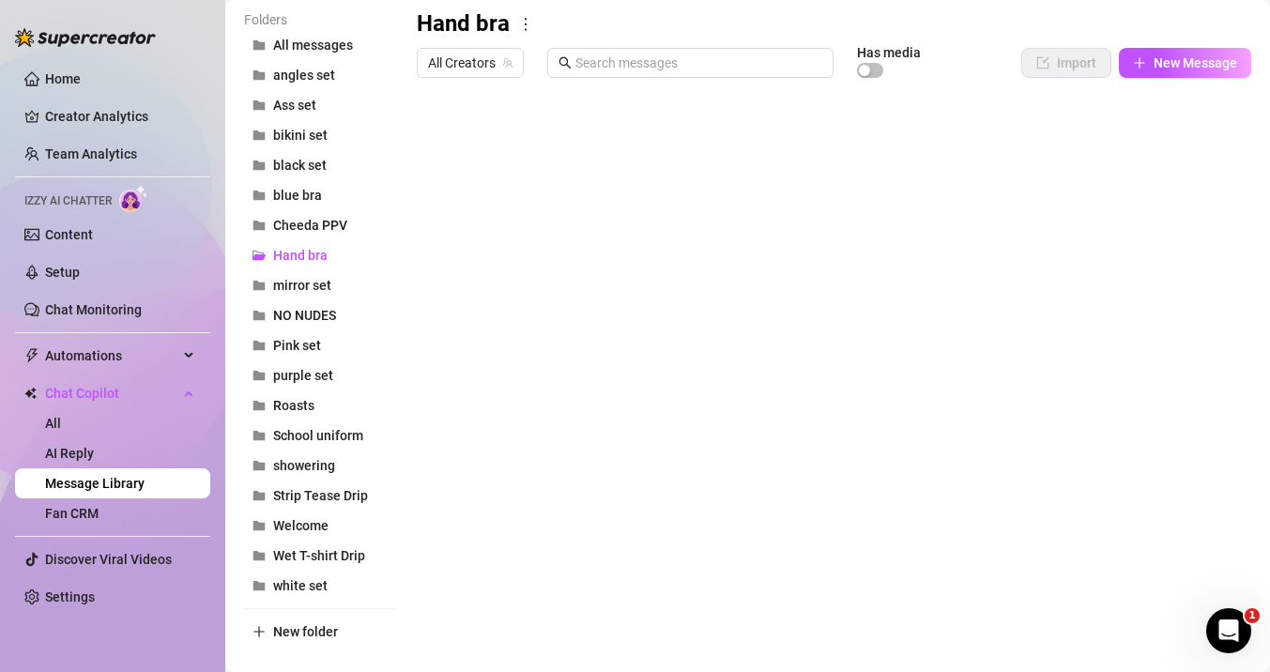
scroll to position [277, 0]
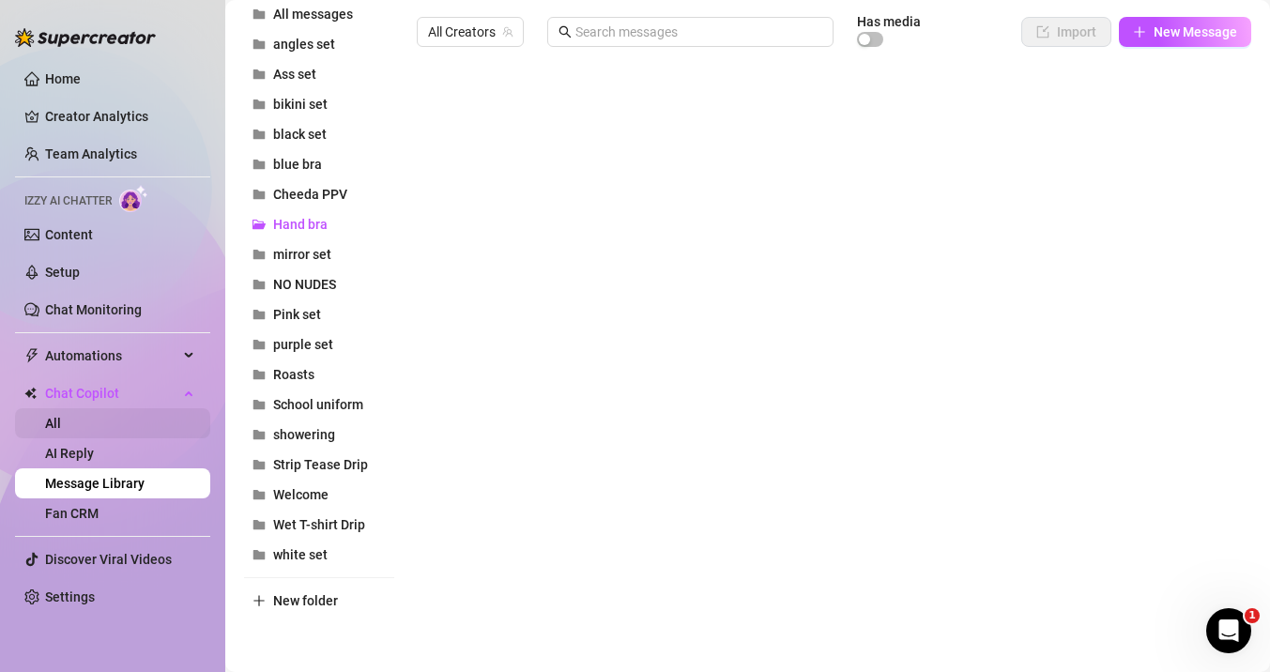
click at [61, 417] on link "All" at bounding box center [53, 423] width 16 height 15
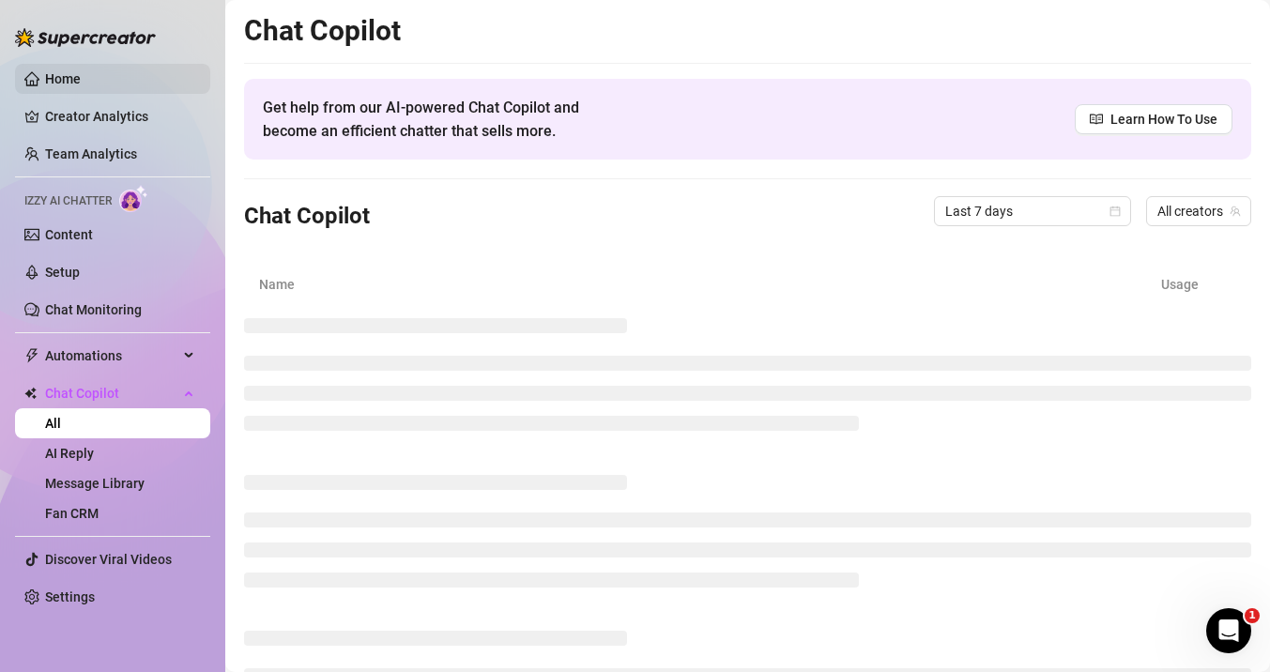
click at [67, 71] on link "Home" at bounding box center [63, 78] width 36 height 15
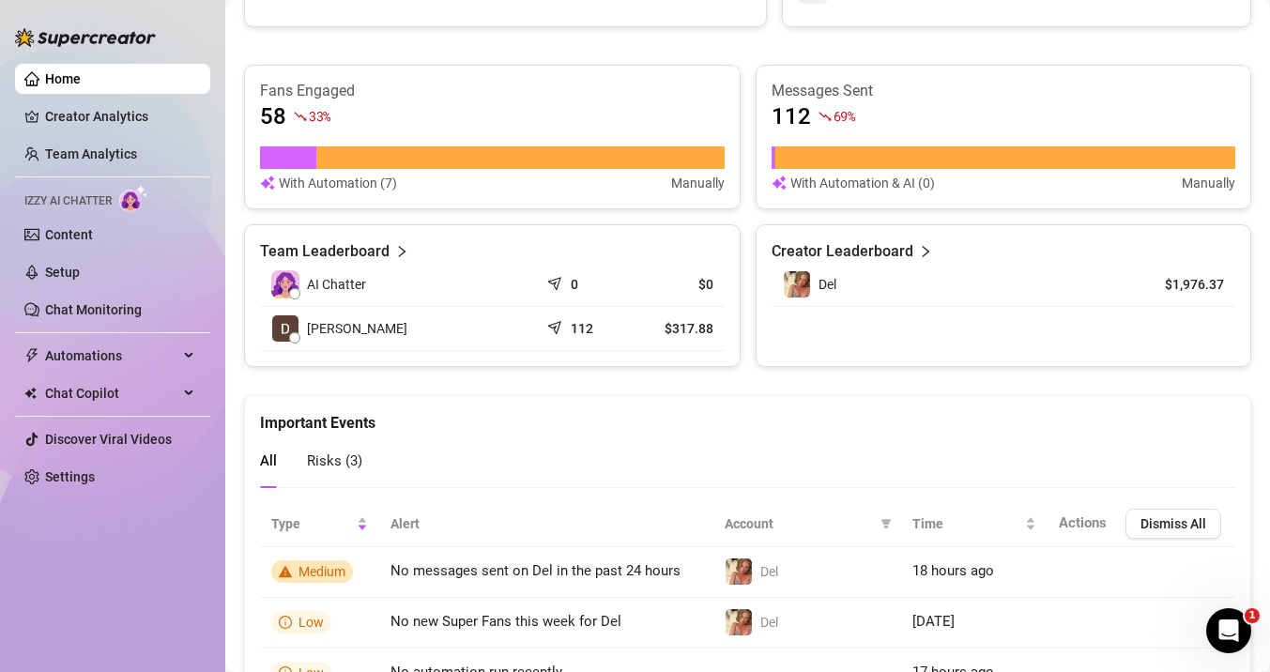
scroll to position [751, 0]
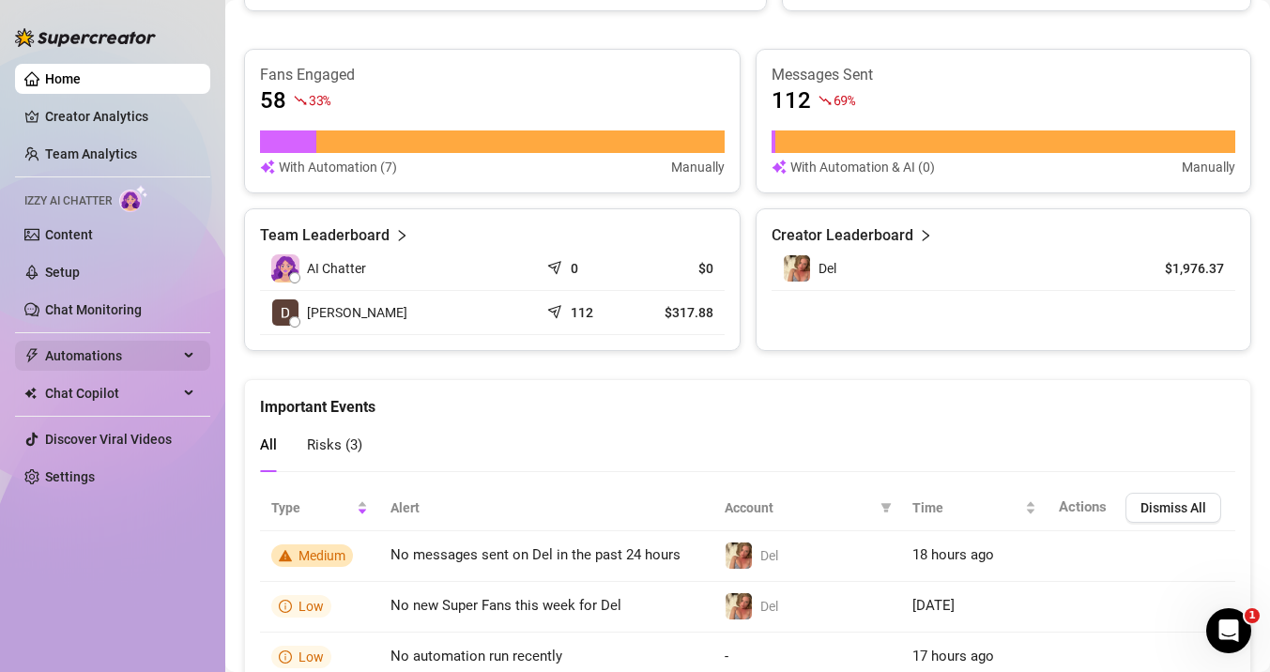
click at [80, 368] on span "Automations" at bounding box center [111, 356] width 133 height 30
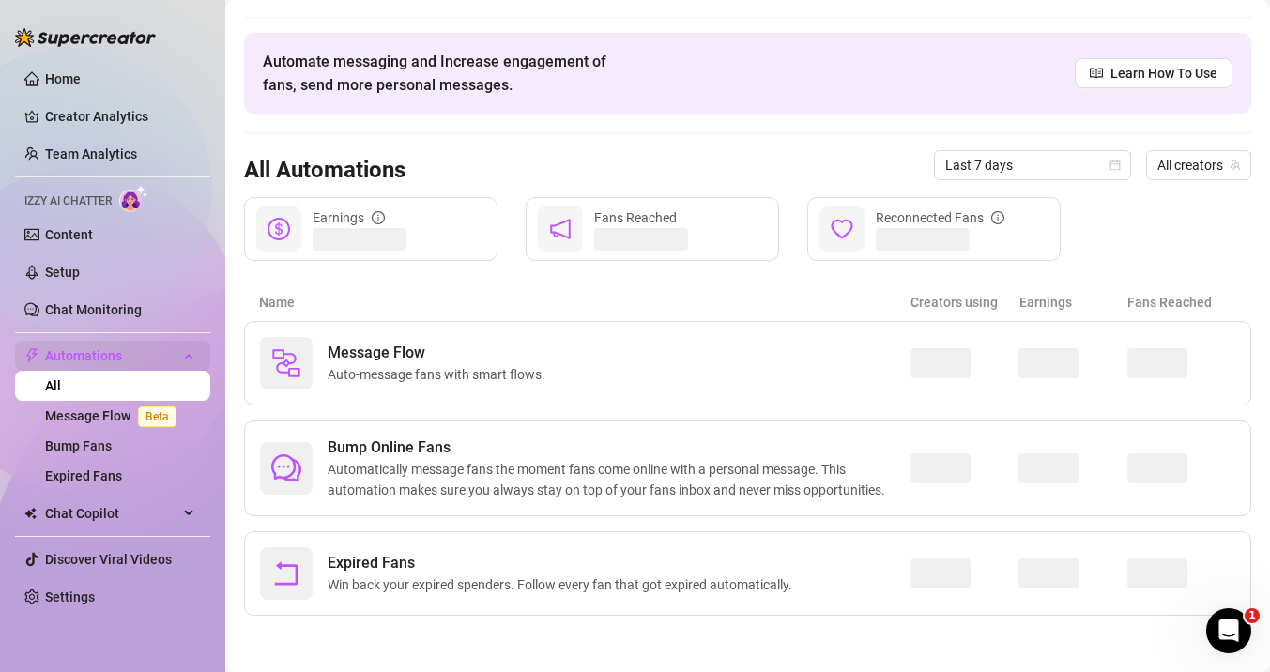
scroll to position [46, 0]
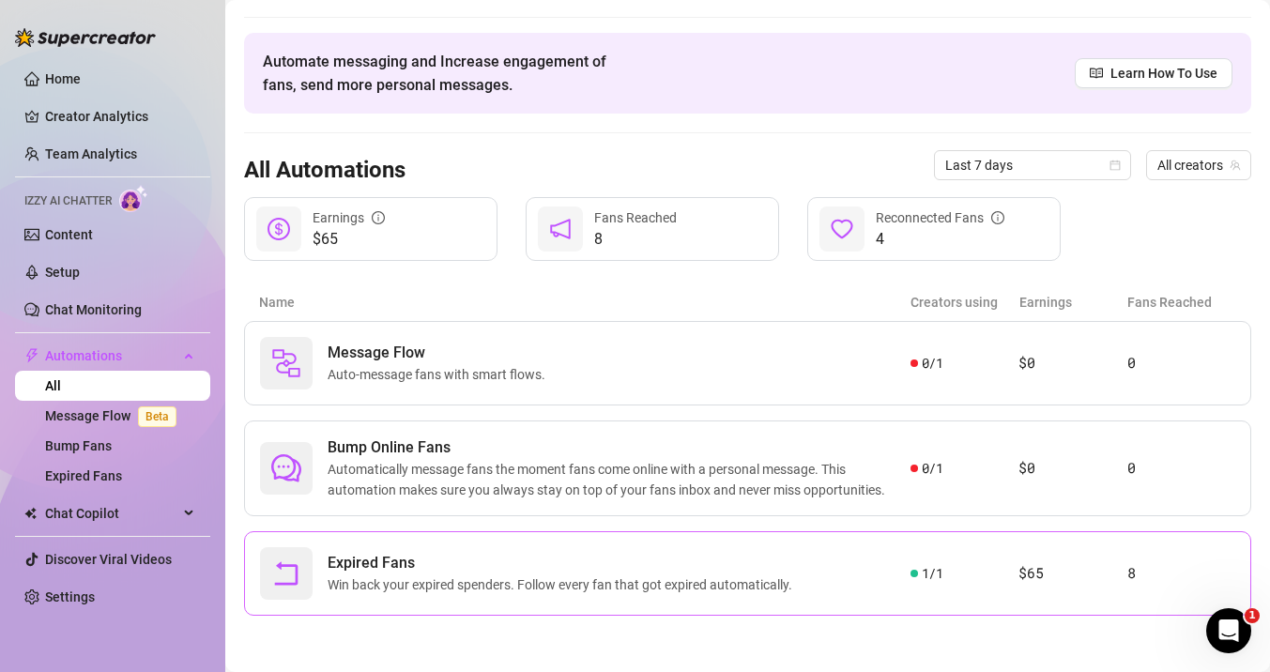
click at [737, 566] on span "Expired Fans" at bounding box center [564, 563] width 472 height 23
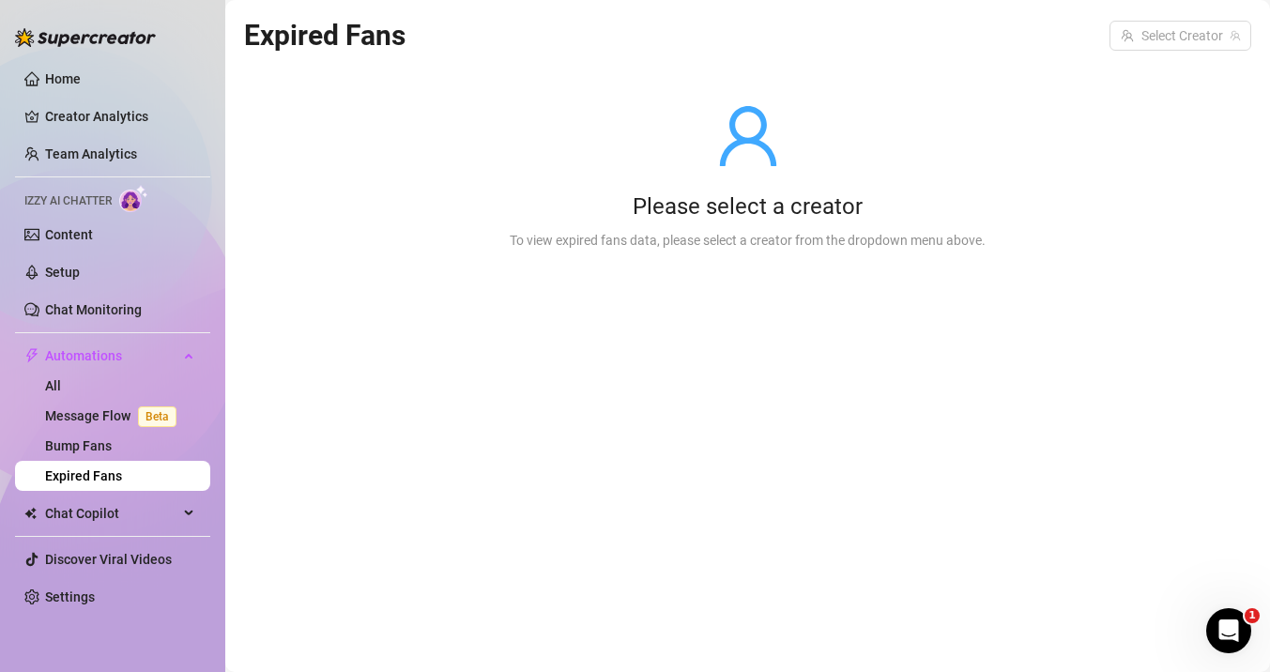
click at [575, 217] on div "Please select a creator" at bounding box center [748, 207] width 476 height 30
click at [78, 445] on link "Bump Fans" at bounding box center [78, 445] width 67 height 15
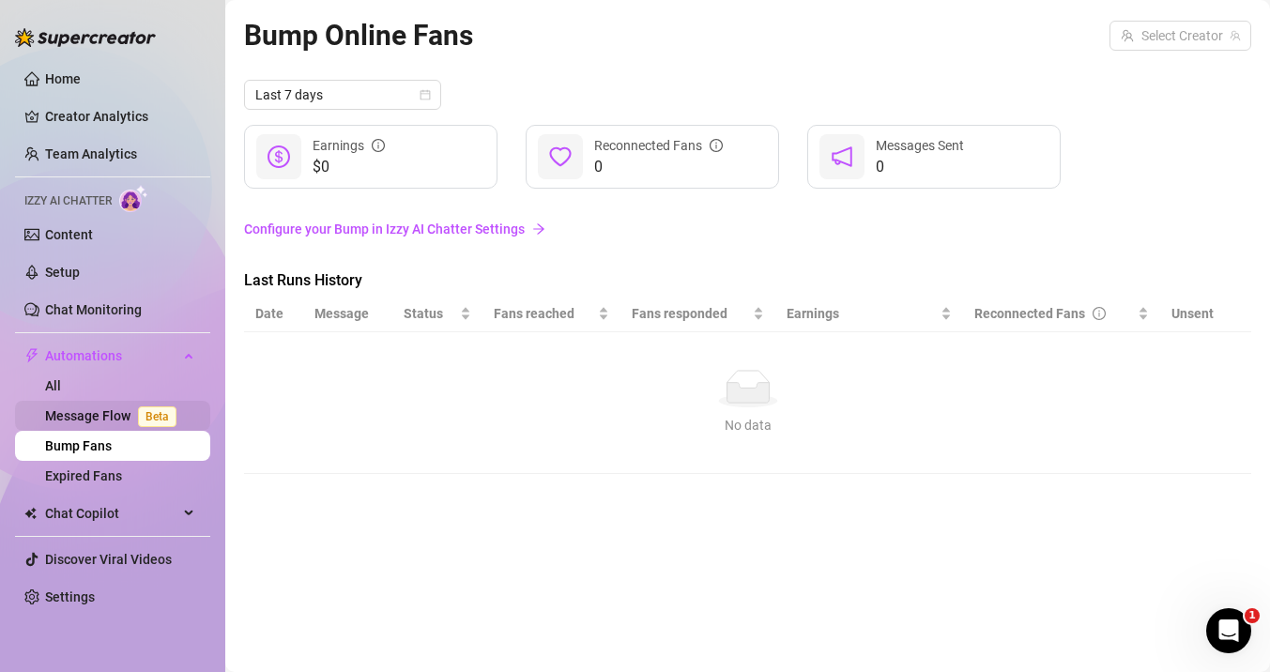
click at [69, 411] on link "Message Flow Beta" at bounding box center [114, 415] width 139 height 15
